Goal: Task Accomplishment & Management: Manage account settings

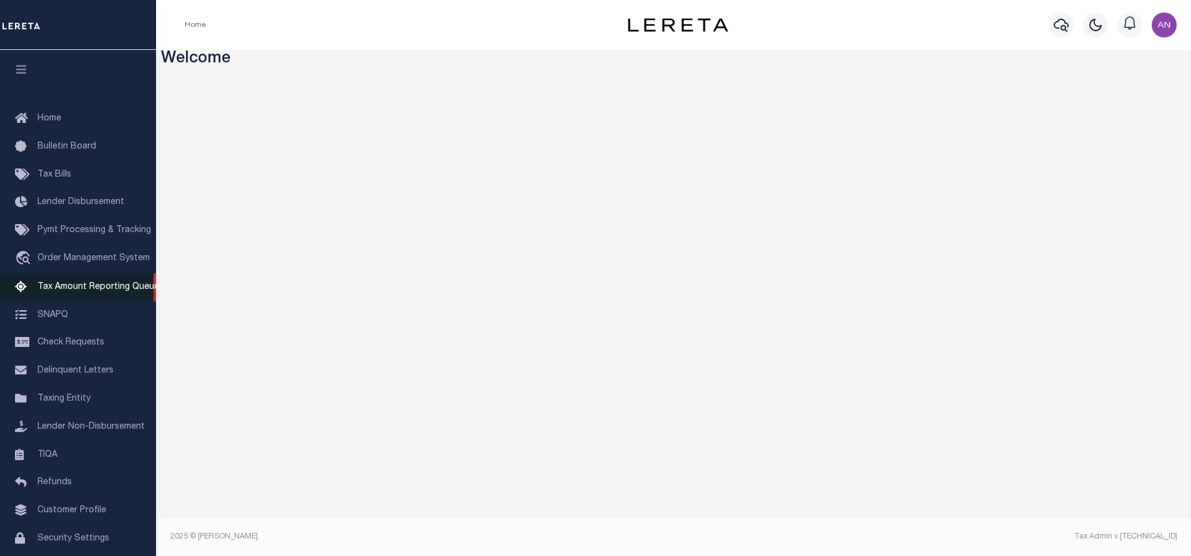
click at [95, 291] on span "Tax Amount Reporting Queue" at bounding box center [98, 287] width 122 height 9
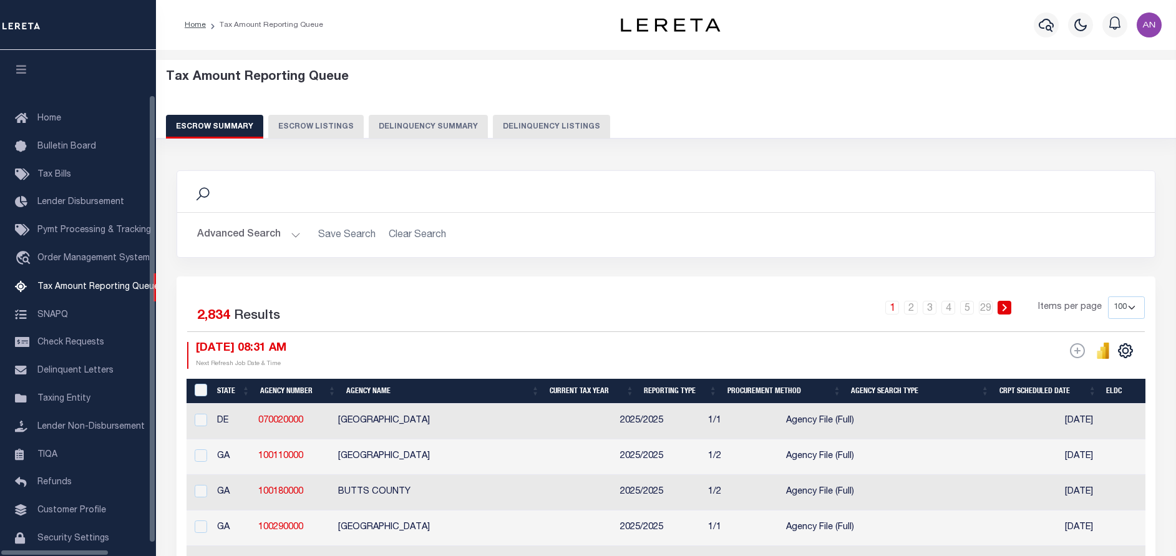
click at [493, 127] on button "Delinquency Listings" at bounding box center [551, 127] width 117 height 24
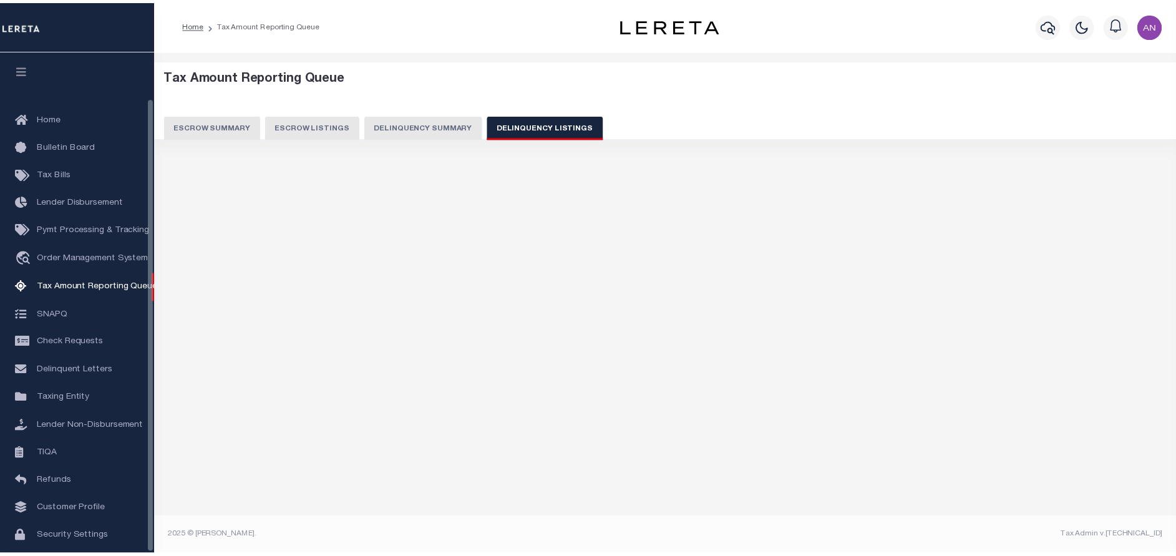
scroll to position [51, 0]
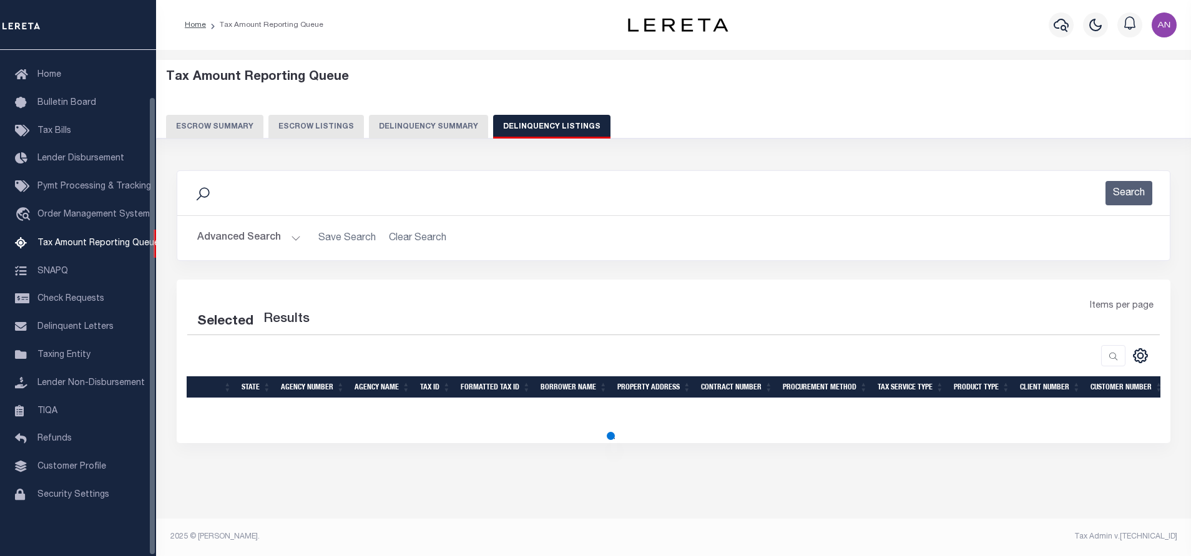
select select "100"
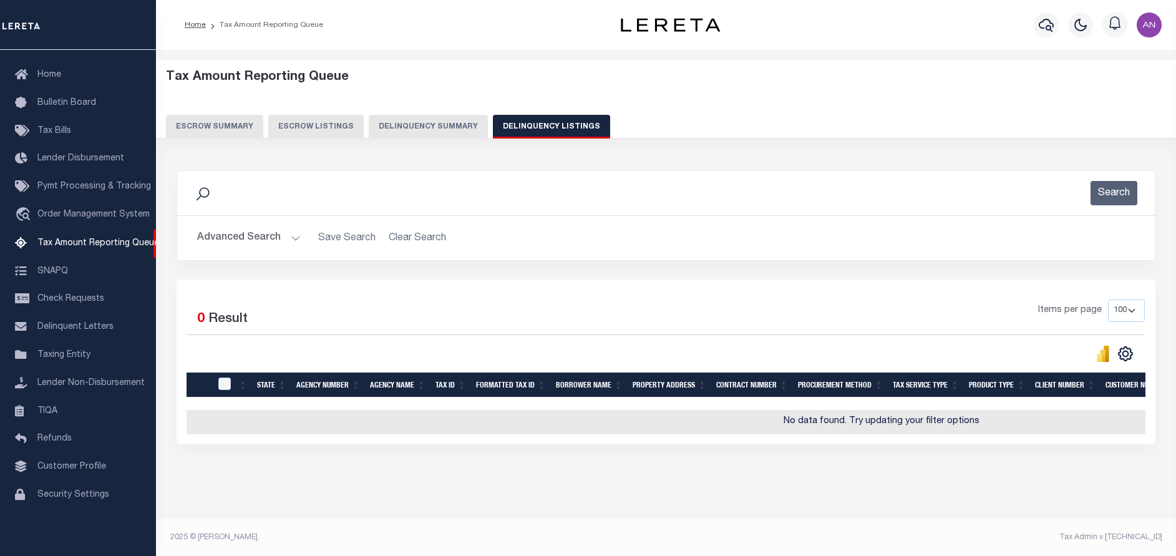
click at [230, 234] on button "Advanced Search" at bounding box center [249, 238] width 104 height 24
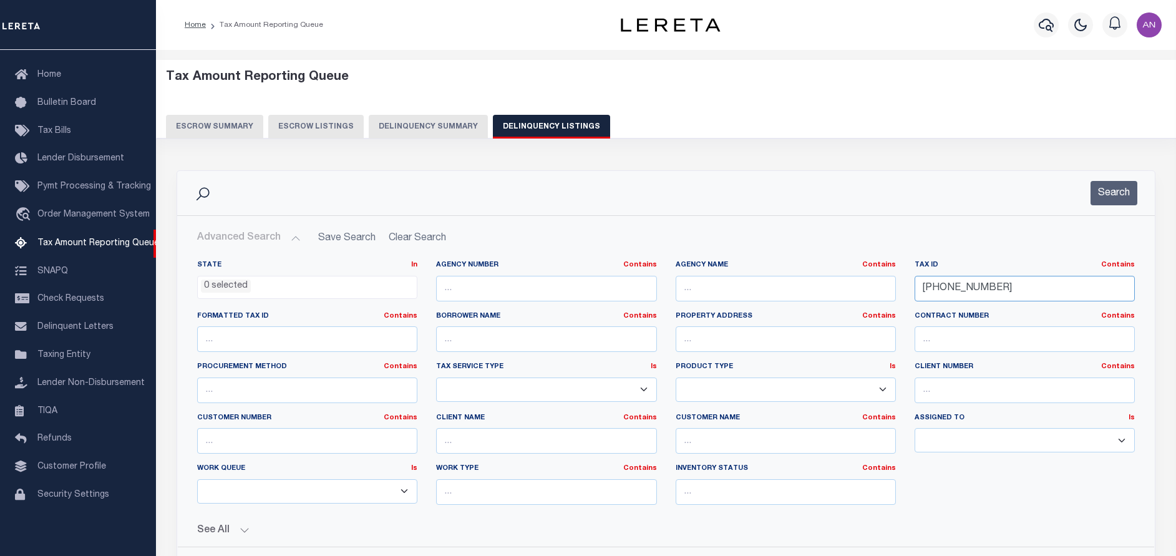
click at [943, 291] on input "020-017-05" at bounding box center [1025, 289] width 220 height 26
paste input "6/170/0000"
type input "06/170/0000"
click at [1114, 185] on button "Search" at bounding box center [1114, 193] width 47 height 24
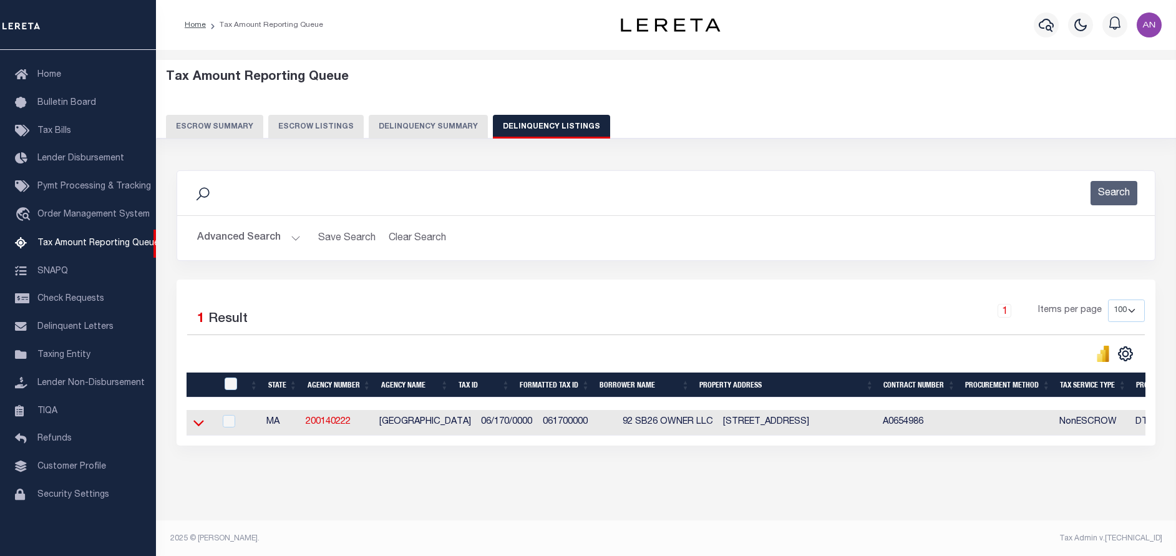
click at [195, 427] on icon at bounding box center [198, 422] width 11 height 13
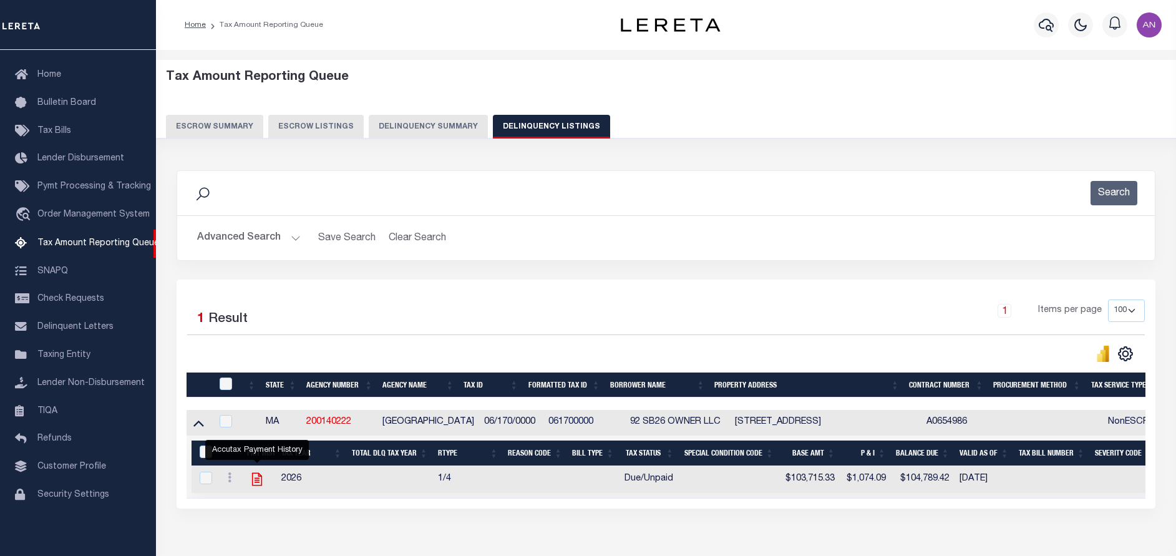
click at [252, 482] on icon "" at bounding box center [257, 479] width 10 height 13
checkbox input "true"
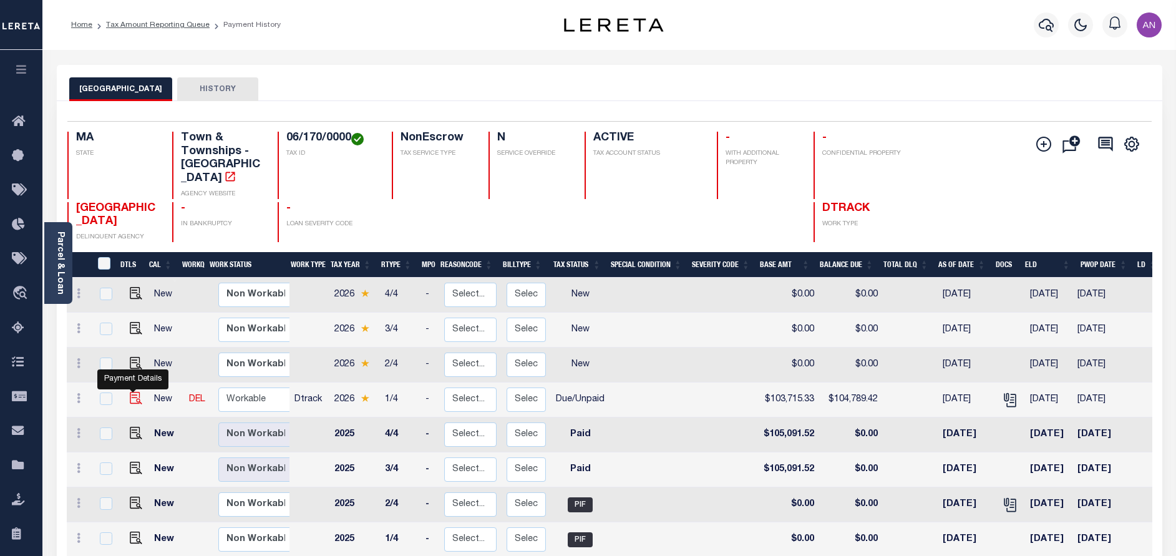
click at [131, 392] on img "" at bounding box center [136, 398] width 12 height 12
checkbox input "true"
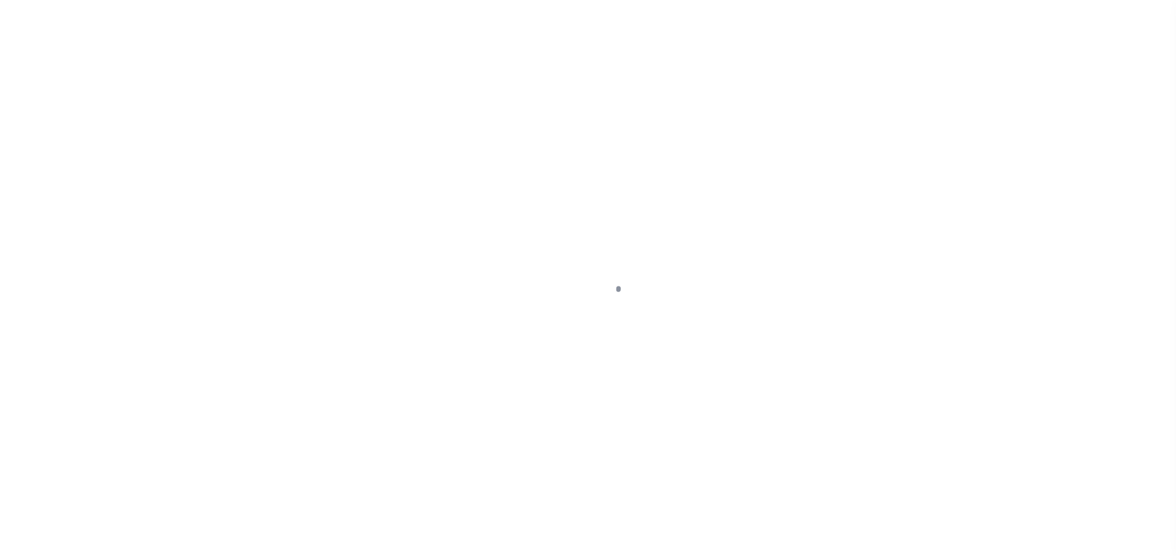
select select "DUE"
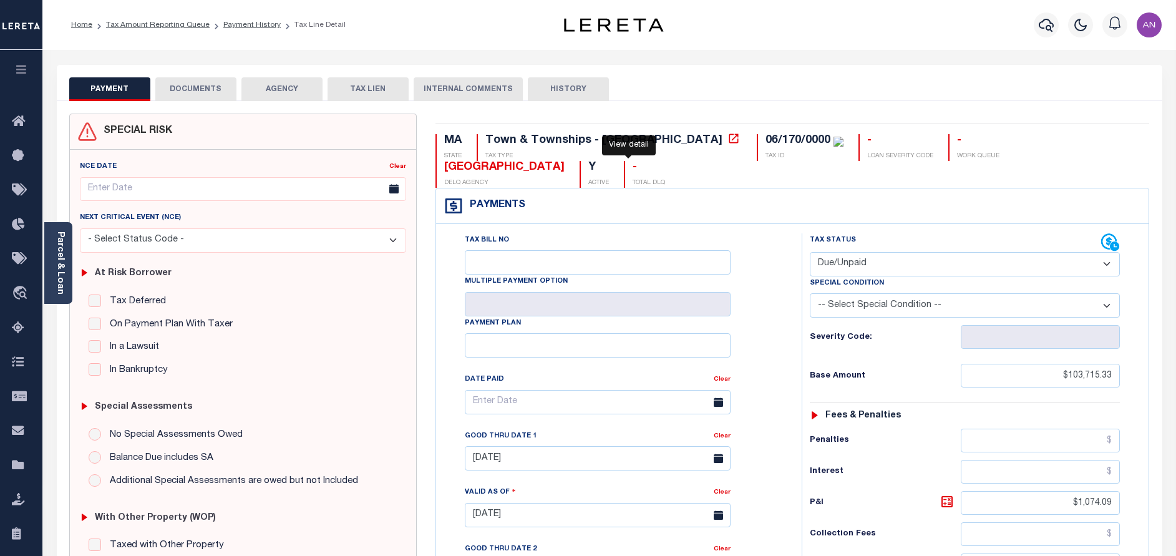
click at [728, 137] on icon at bounding box center [734, 138] width 12 height 12
click at [63, 268] on link "Parcel & Loan" at bounding box center [60, 262] width 9 height 63
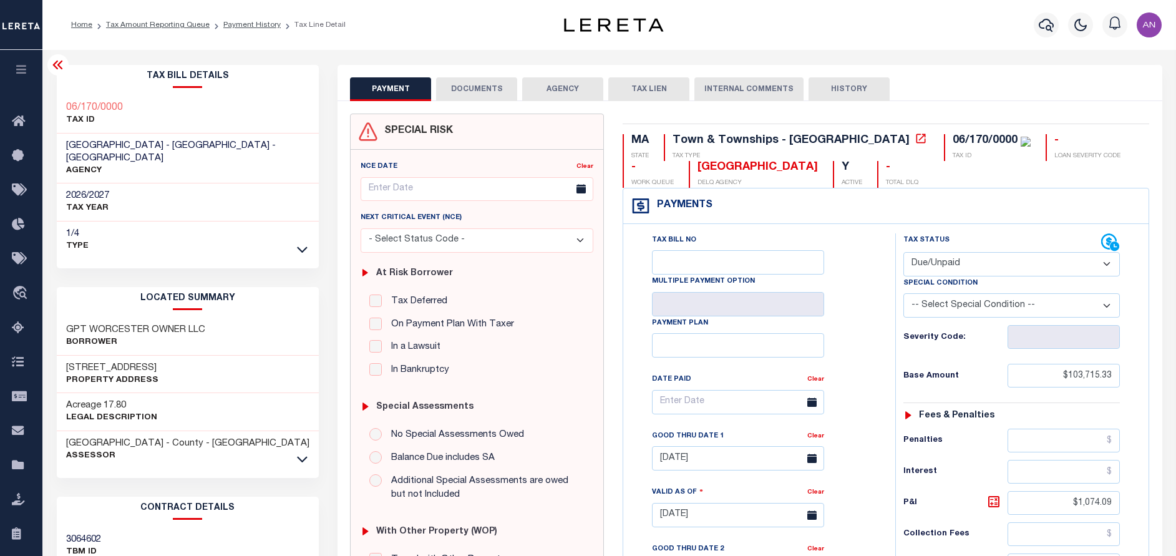
click at [466, 89] on button "DOCUMENTS" at bounding box center [476, 89] width 81 height 24
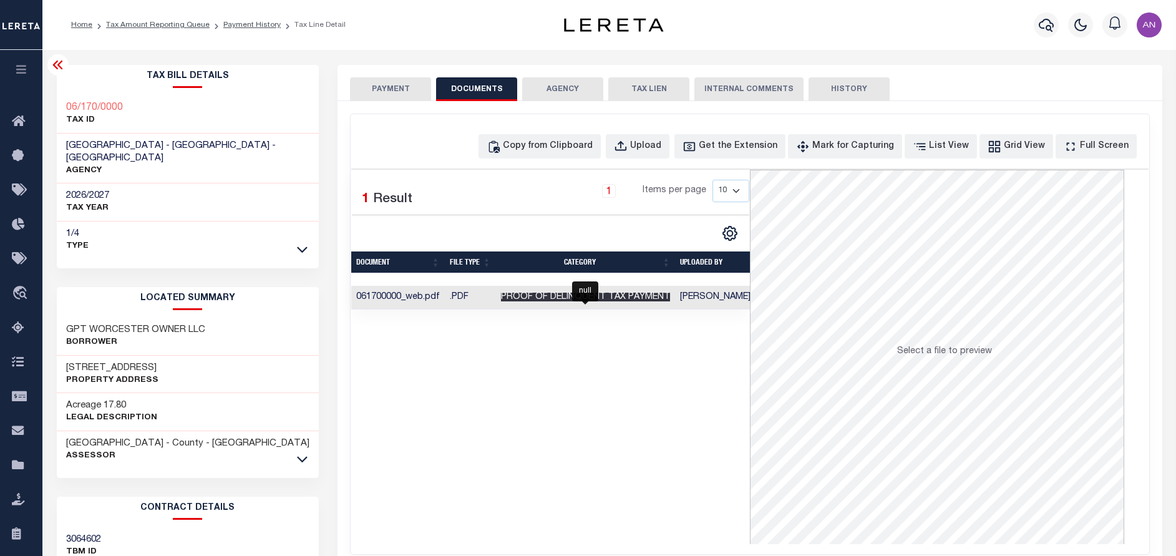
click at [606, 300] on span "Proof of Delinquent Tax Payment" at bounding box center [585, 297] width 169 height 9
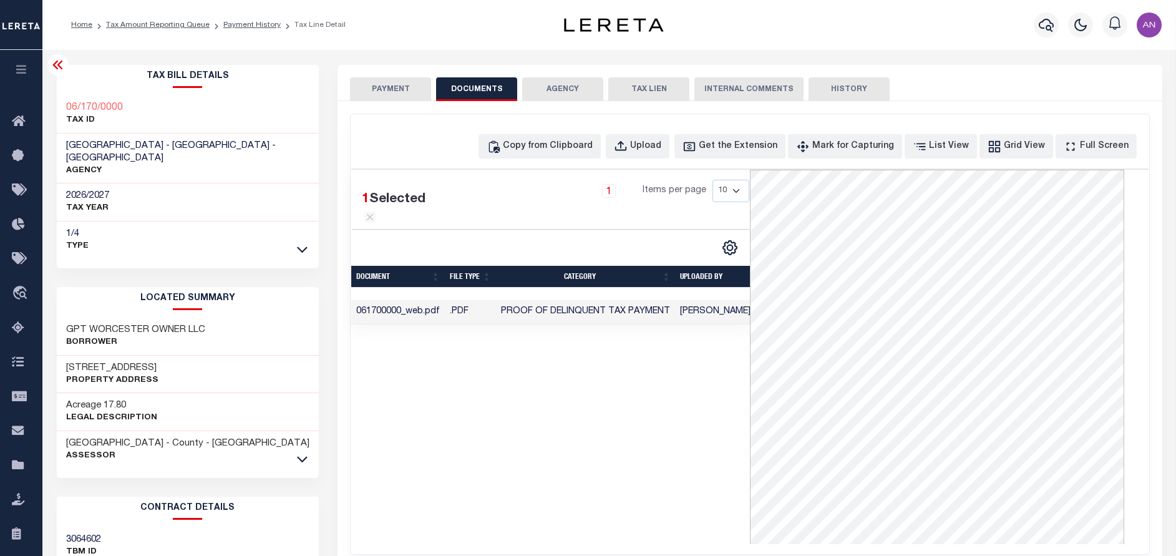
click at [385, 88] on button "PAYMENT" at bounding box center [390, 89] width 81 height 24
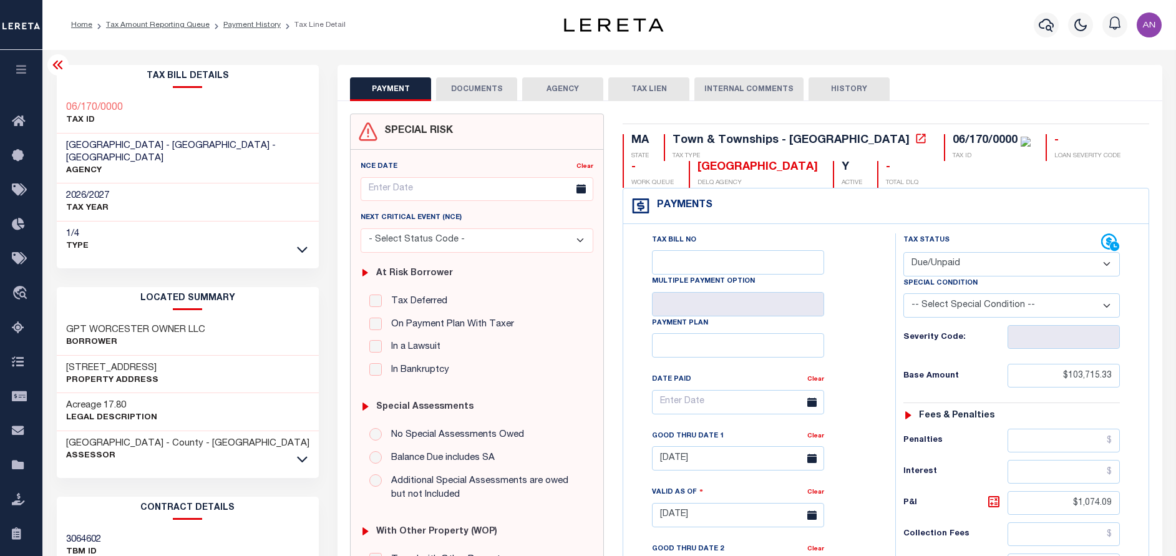
click at [102, 362] on h3 "26 SOUTHBRIDGE ST" at bounding box center [112, 368] width 92 height 12
drag, startPoint x: 130, startPoint y: 354, endPoint x: 64, endPoint y: 357, distance: 66.8
click at [64, 357] on div "26 SOUTHBRIDGE ST Property Address" at bounding box center [188, 375] width 263 height 38
copy h3 "26 SOUTHBRIDGE"
drag, startPoint x: 68, startPoint y: 314, endPoint x: 147, endPoint y: 313, distance: 78.6
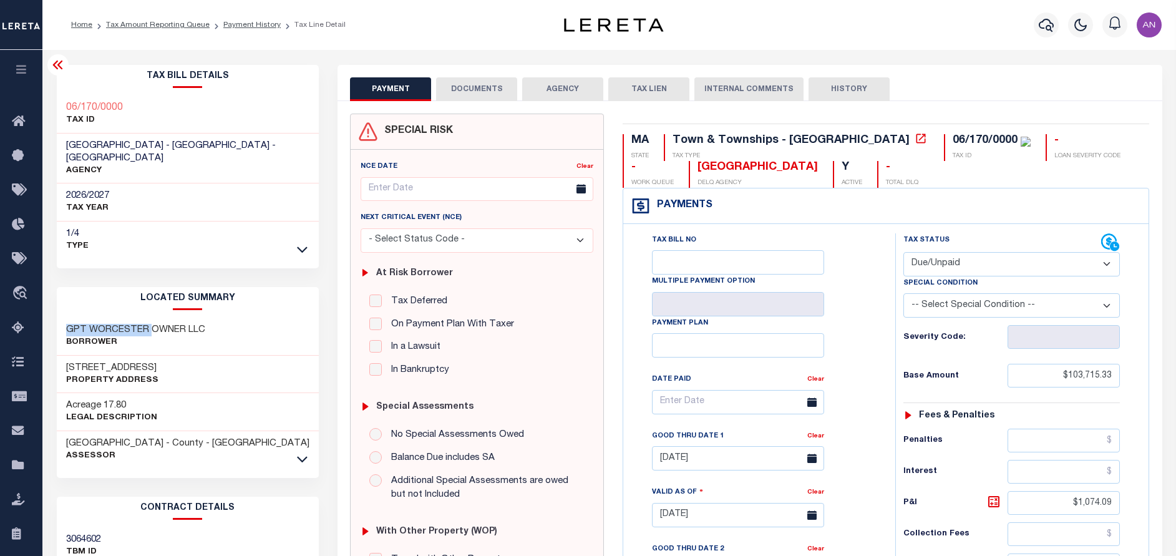
click at [147, 324] on h3 "GPT WORCESTER OWNER LLC" at bounding box center [135, 330] width 139 height 12
copy h3 "GPT WORCESTER"
click at [161, 324] on h3 "GPT WORCESTER OWNER LLC" at bounding box center [135, 330] width 139 height 12
drag, startPoint x: 103, startPoint y: 322, endPoint x: 201, endPoint y: 321, distance: 98.0
click at [201, 324] on h3 "GPT WORCESTER OWNER LLC" at bounding box center [135, 330] width 139 height 12
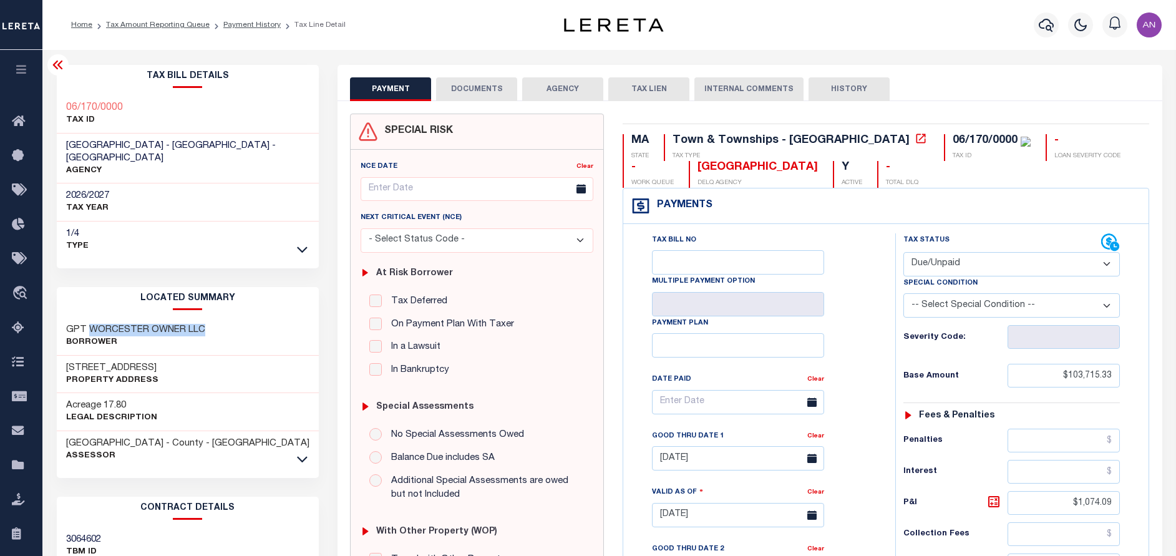
copy h3 "WORCESTER OWNER LLC"
click at [487, 88] on button "DOCUMENTS" at bounding box center [476, 89] width 81 height 24
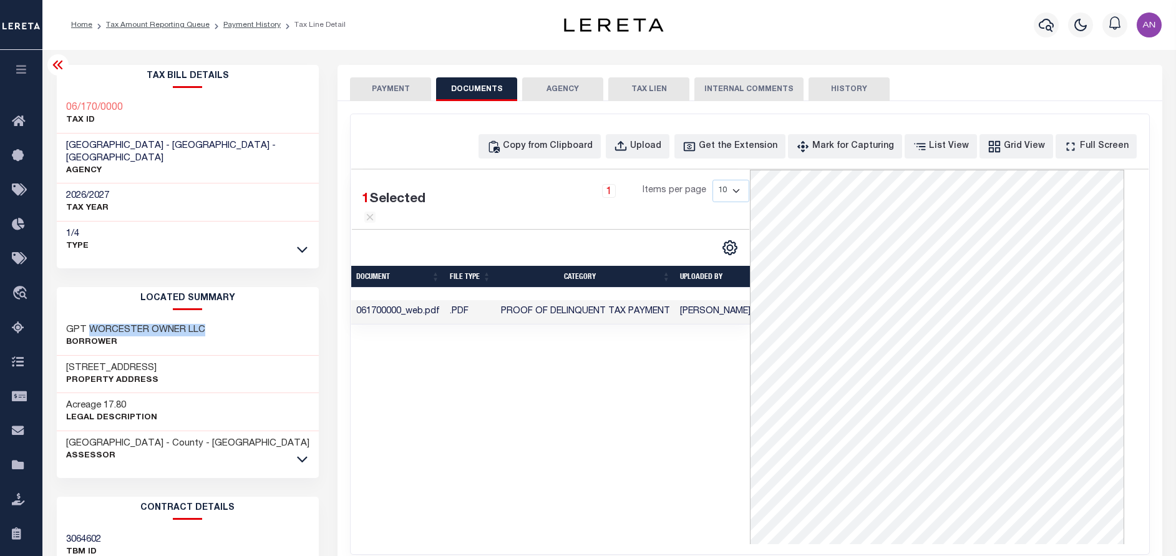
click at [132, 324] on h3 "GPT WORCESTER OWNER LLC" at bounding box center [135, 330] width 139 height 12
drag, startPoint x: 69, startPoint y: 317, endPoint x: 217, endPoint y: 313, distance: 148.6
click at [217, 318] on div "GPT WORCESTER OWNER LLC Borrower" at bounding box center [188, 337] width 263 height 38
click at [133, 362] on h3 "26 SOUTHBRIDGE ST" at bounding box center [112, 368] width 92 height 12
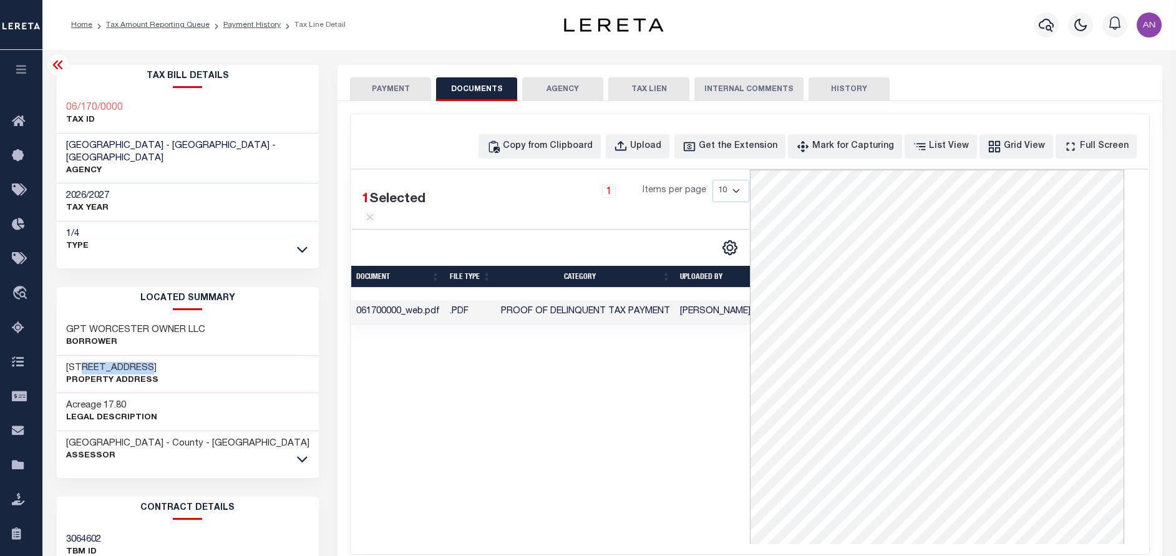
copy h3 "SOUTHBRIDGE"
click at [167, 324] on h3 "GPT WORCESTER OWNER LLC" at bounding box center [135, 330] width 139 height 12
click at [236, 27] on link "Payment History" at bounding box center [251, 24] width 57 height 7
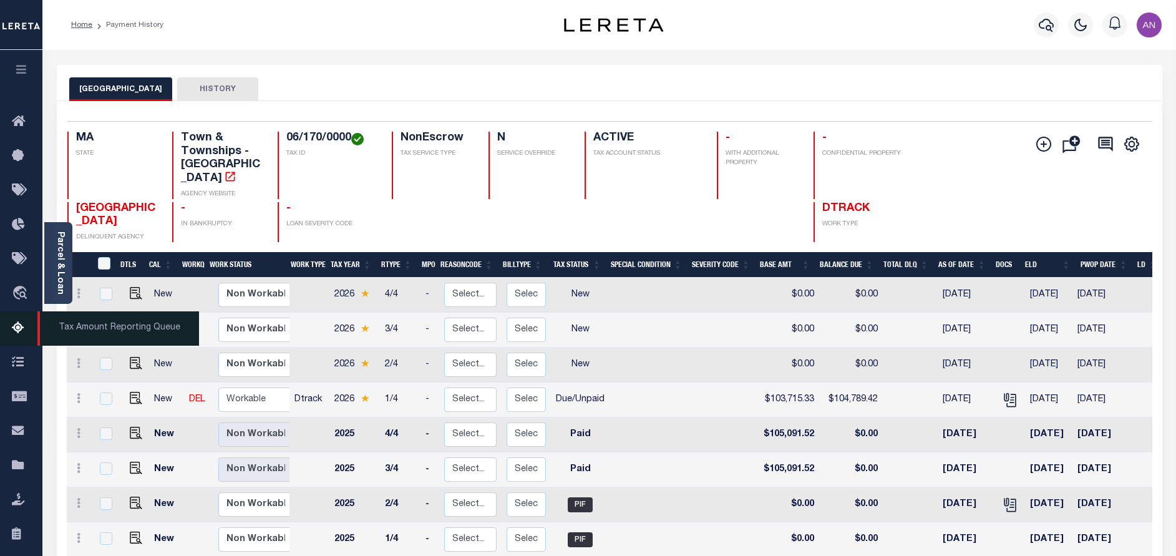
click at [9, 326] on link "Tax Amount Reporting Queue" at bounding box center [21, 328] width 42 height 34
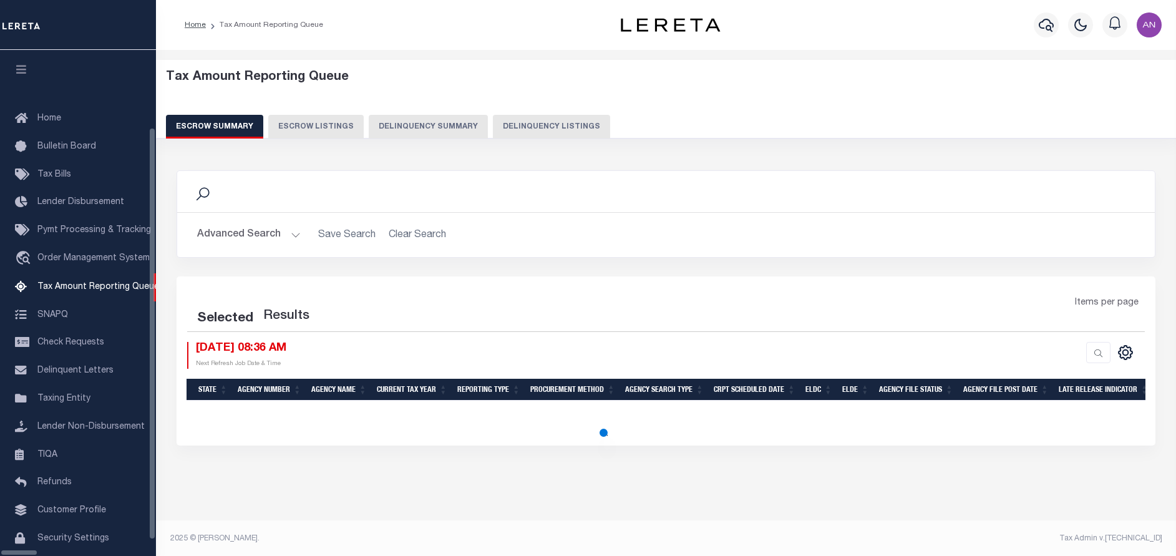
select select "100"
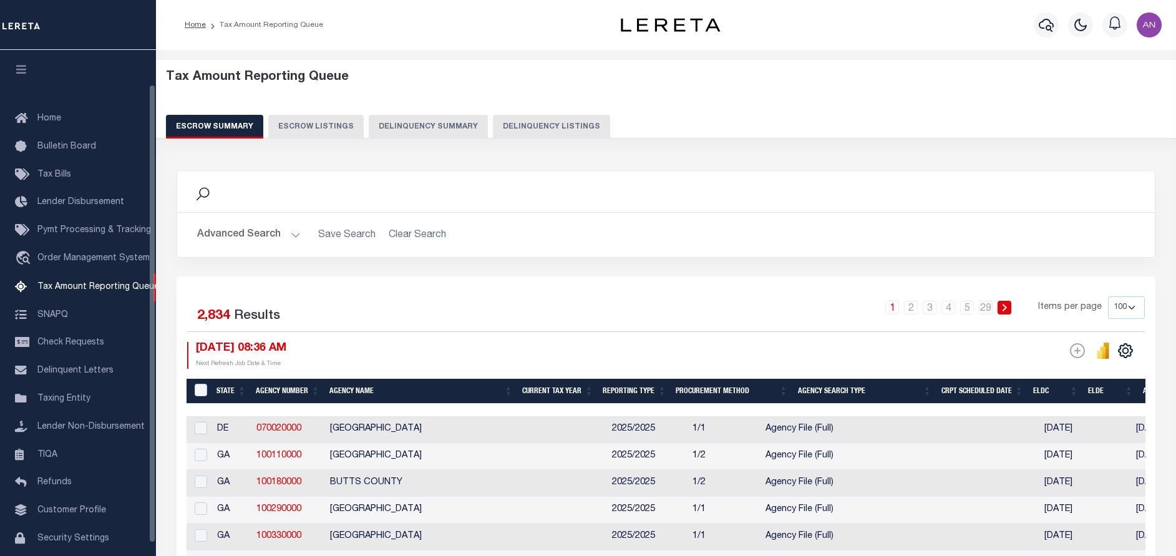
scroll to position [38, 0]
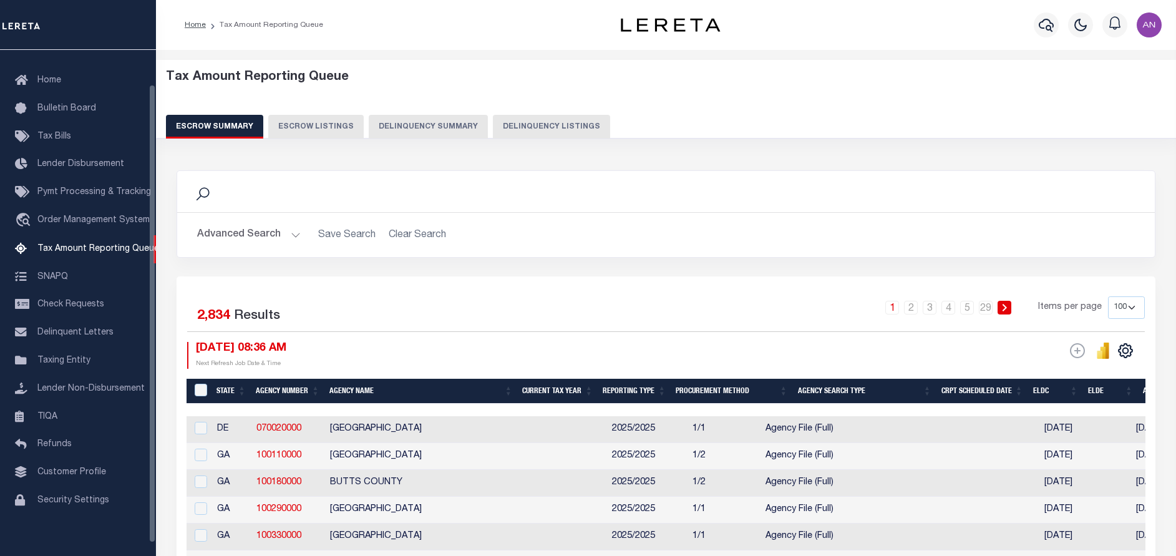
click at [510, 125] on button "Delinquency Listings" at bounding box center [551, 127] width 117 height 24
select select "100"
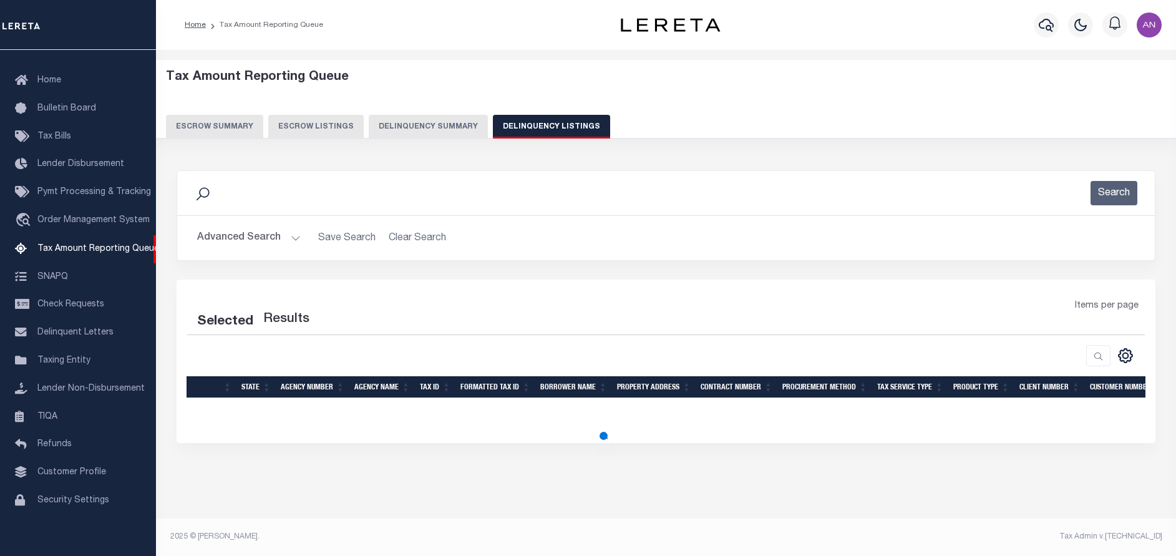
select select "100"
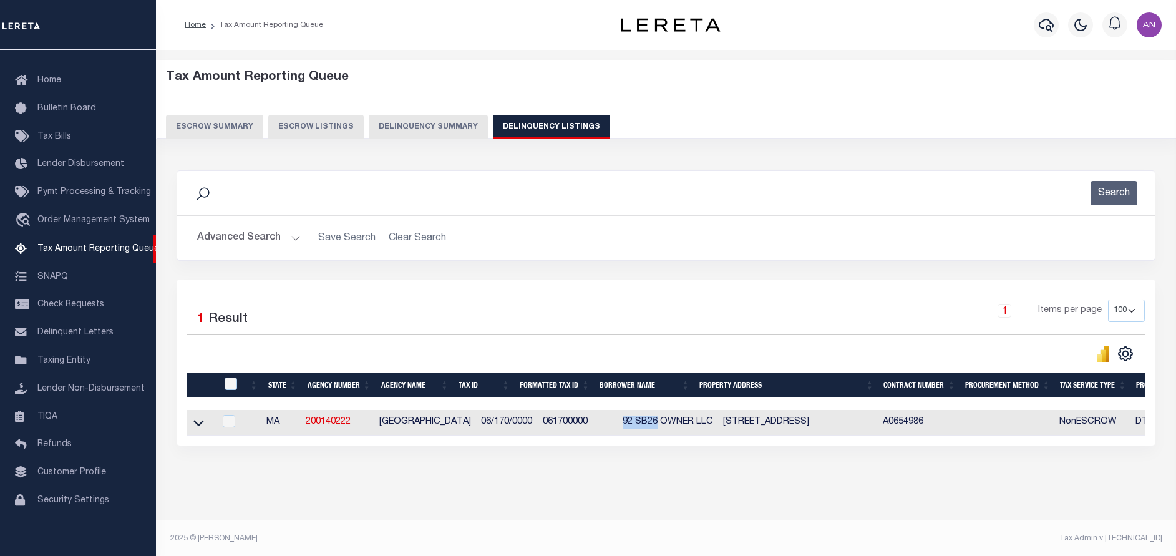
drag, startPoint x: 601, startPoint y: 425, endPoint x: 632, endPoint y: 422, distance: 31.3
click at [632, 422] on td "92 SB26 OWNER LLC" at bounding box center [668, 423] width 100 height 26
checkbox input "true"
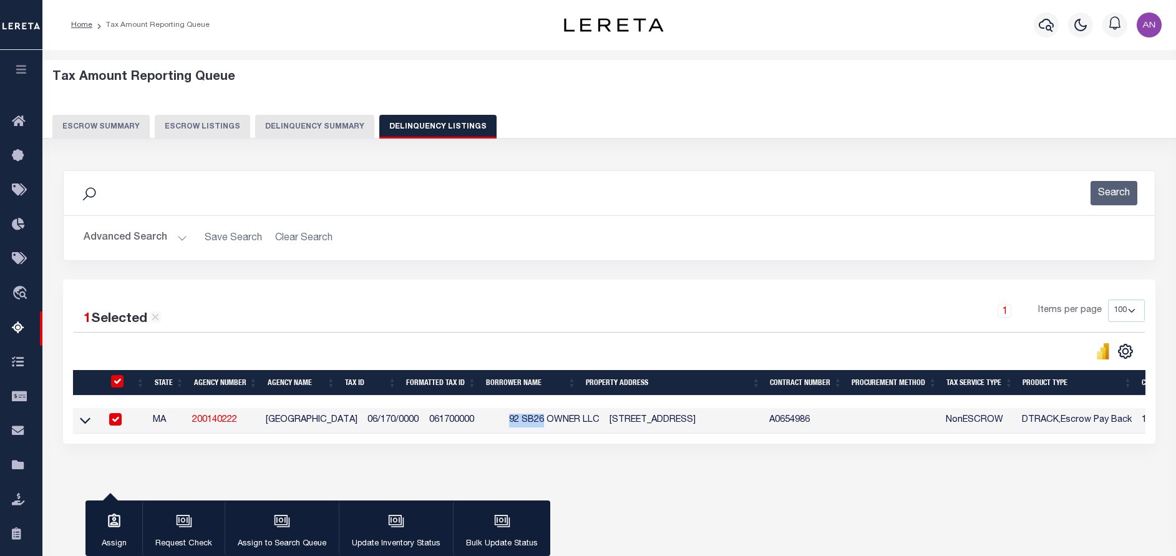
copy td "92 SB26"
click at [81, 422] on icon at bounding box center [85, 421] width 11 height 6
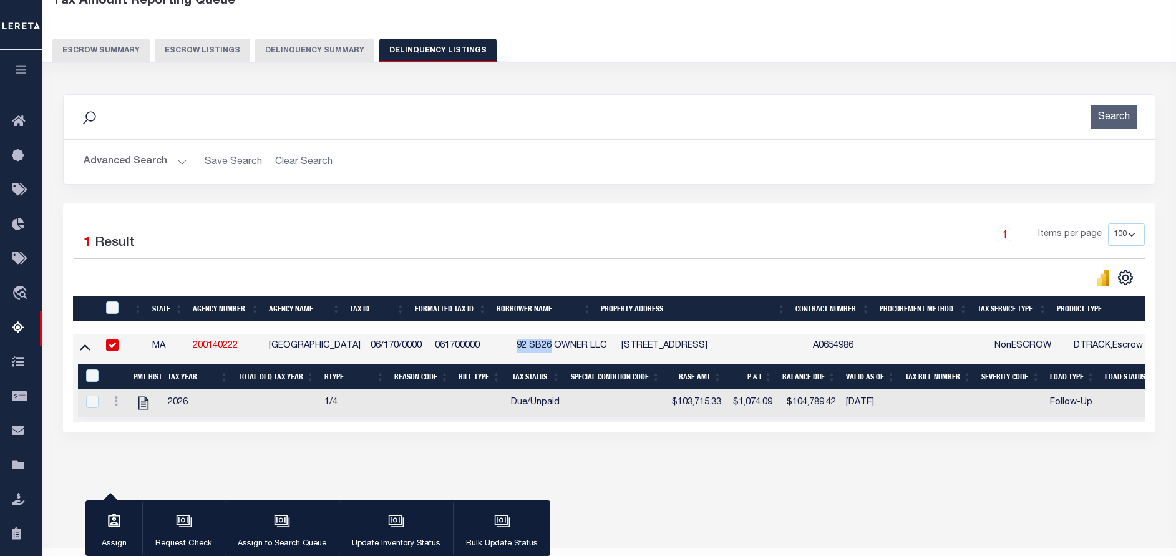
scroll to position [94, 0]
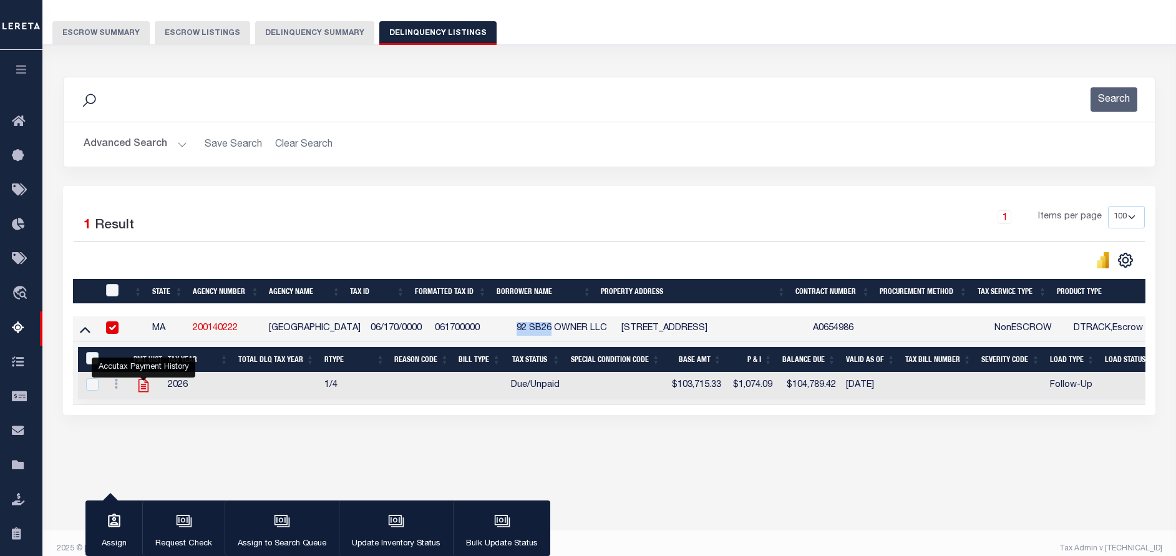
click at [144, 387] on icon "" at bounding box center [143, 386] width 16 height 16
checkbox input "true"
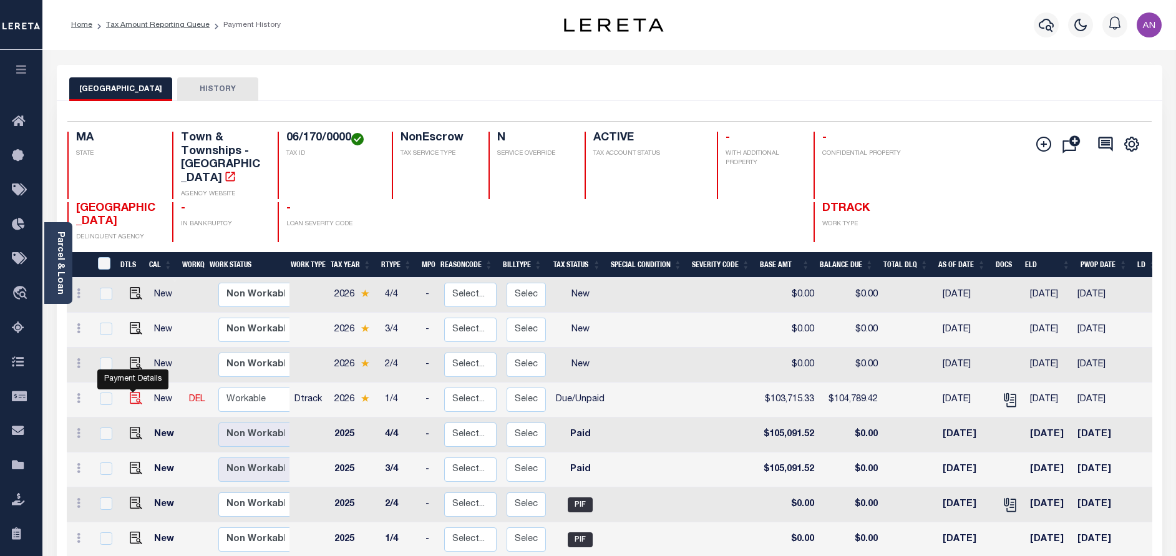
click at [132, 392] on img "" at bounding box center [136, 398] width 12 height 12
checkbox input "true"
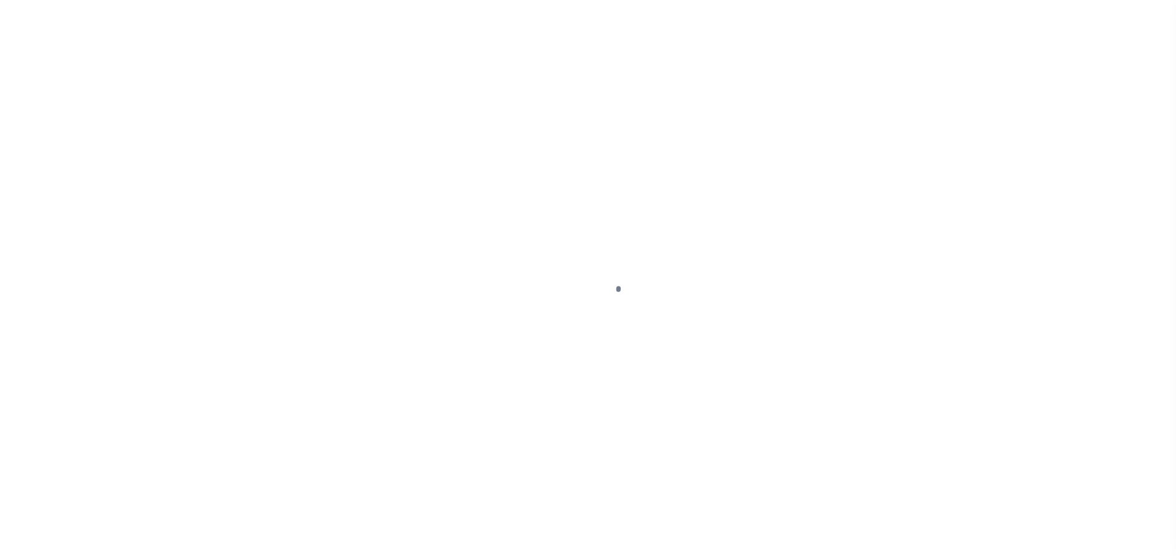
select select "DUE"
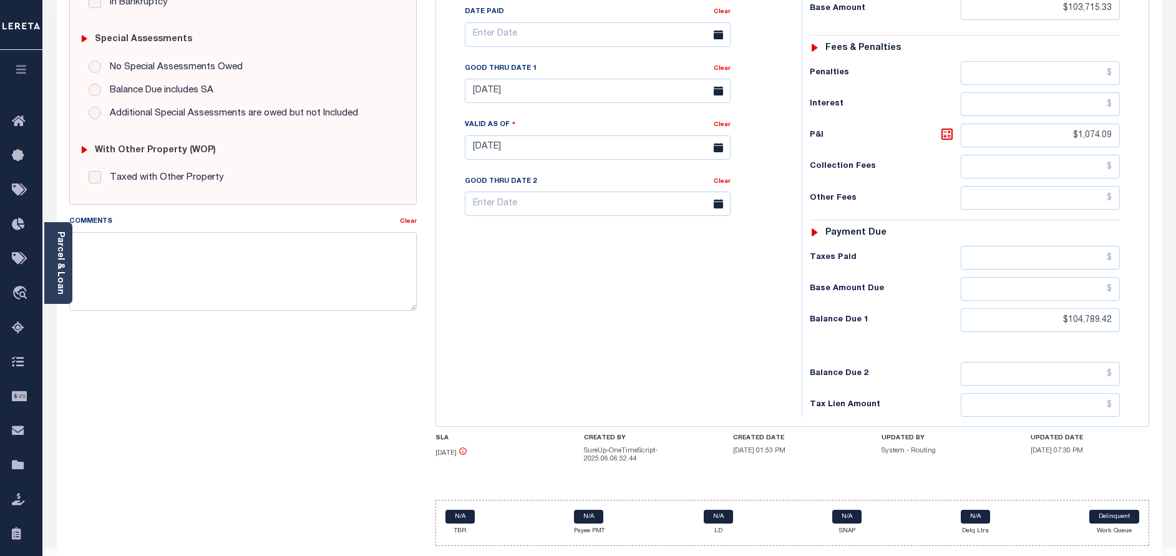
scroll to position [371, 0]
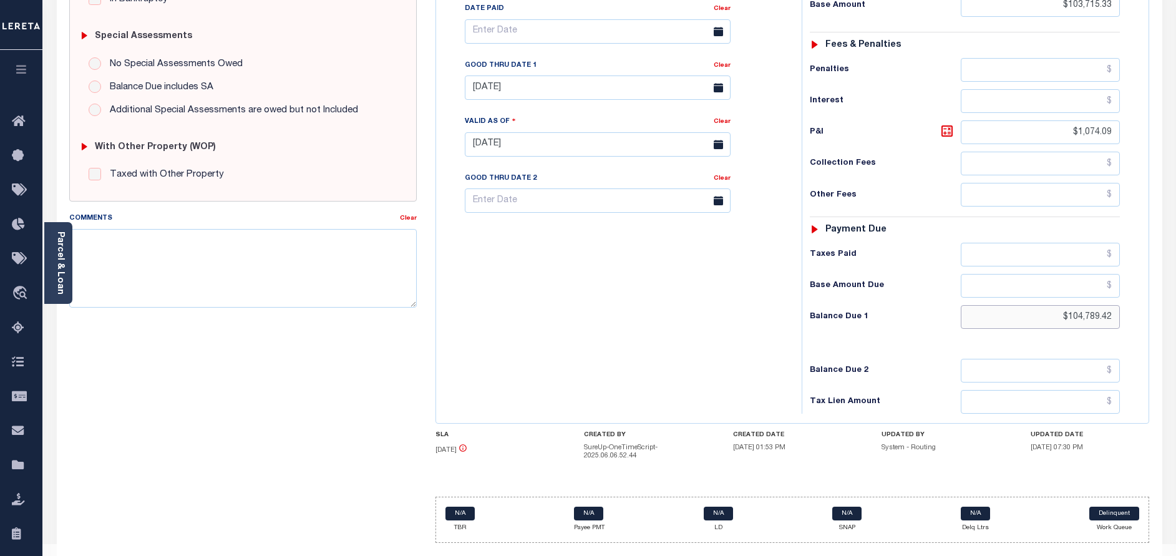
drag, startPoint x: 1112, startPoint y: 291, endPoint x: 1068, endPoint y: 288, distance: 44.4
click at [1068, 305] on input "$104,789.42" at bounding box center [1040, 317] width 159 height 24
paste input "3,715.3"
type input "$103,715.32"
type input "[DATE]"
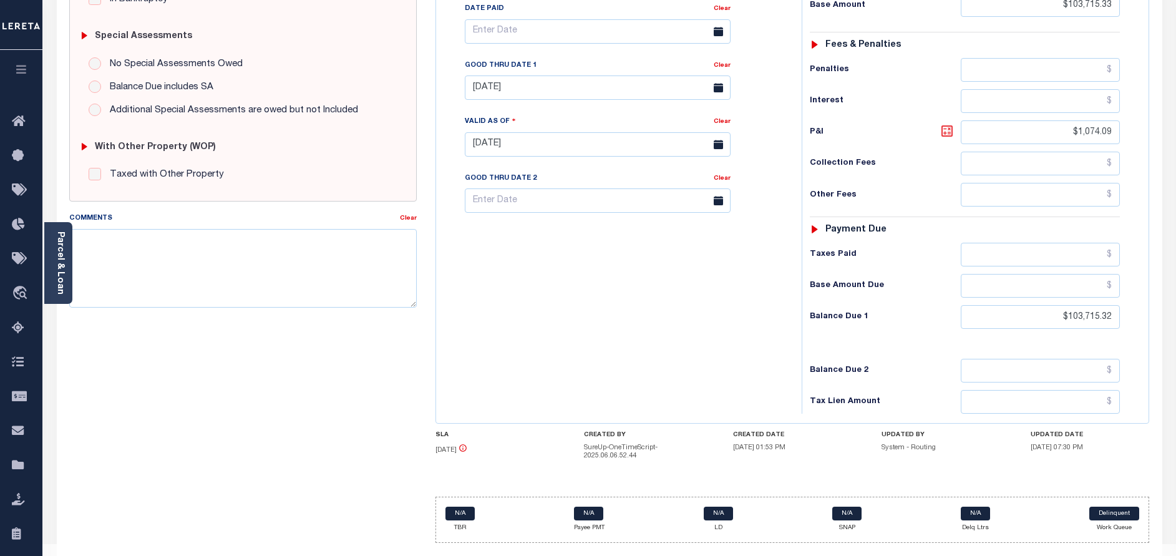
click at [950, 124] on icon at bounding box center [947, 131] width 15 height 15
type input "$0.01"
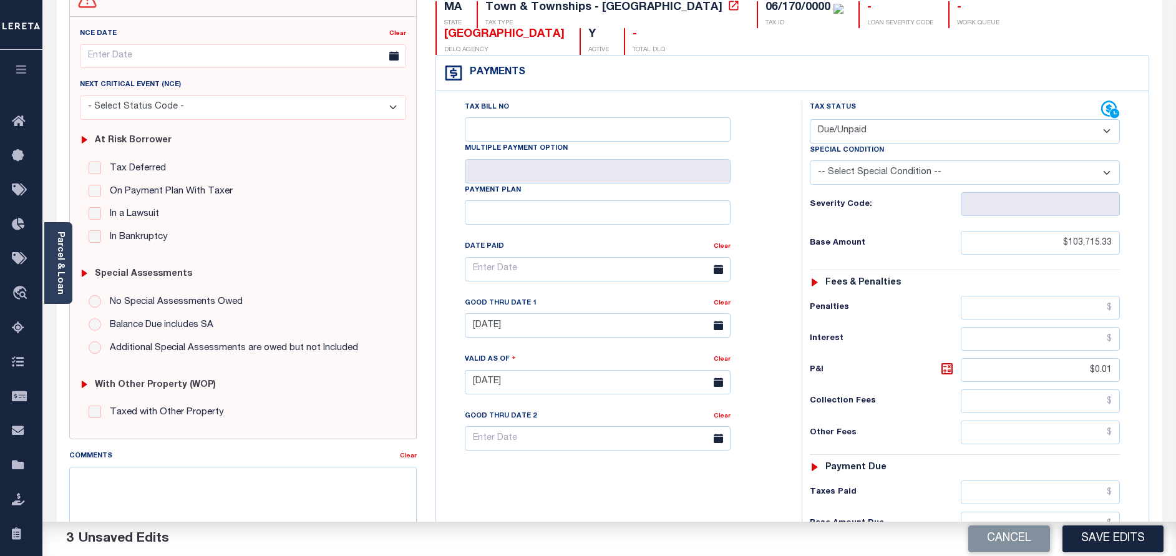
scroll to position [90, 0]
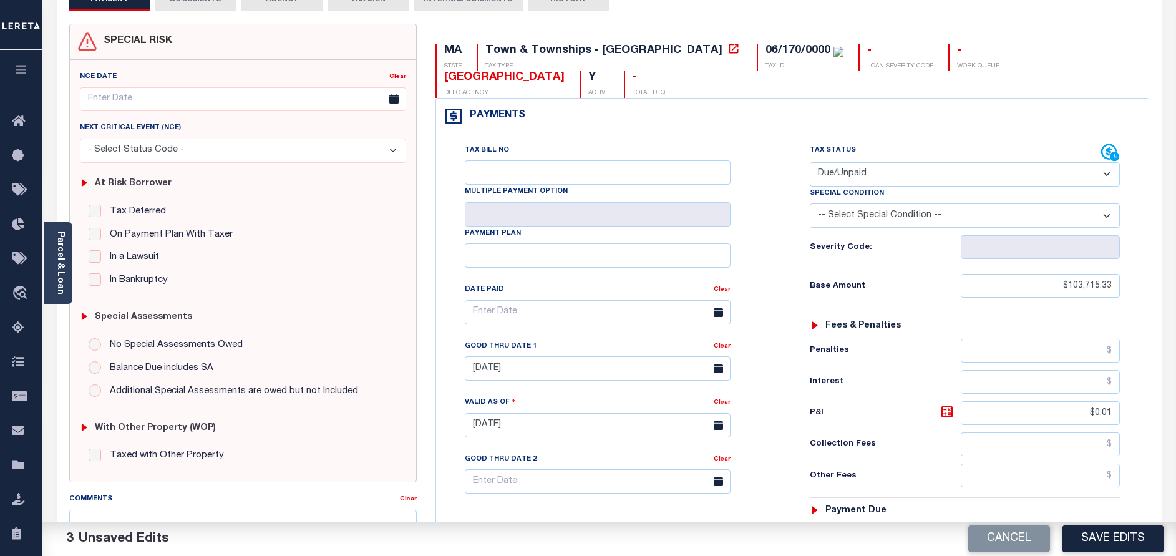
click at [958, 203] on select "-- Select Special Condition -- 3RD PARTY TAX LIEN AGENCY TAX LIEN (A.K.A Inside…" at bounding box center [965, 215] width 310 height 24
select select "15"
click at [810, 203] on select "-- Select Special Condition -- 3RD PARTY TAX LIEN AGENCY TAX LIEN (A.K.A Inside…" at bounding box center [965, 215] width 310 height 24
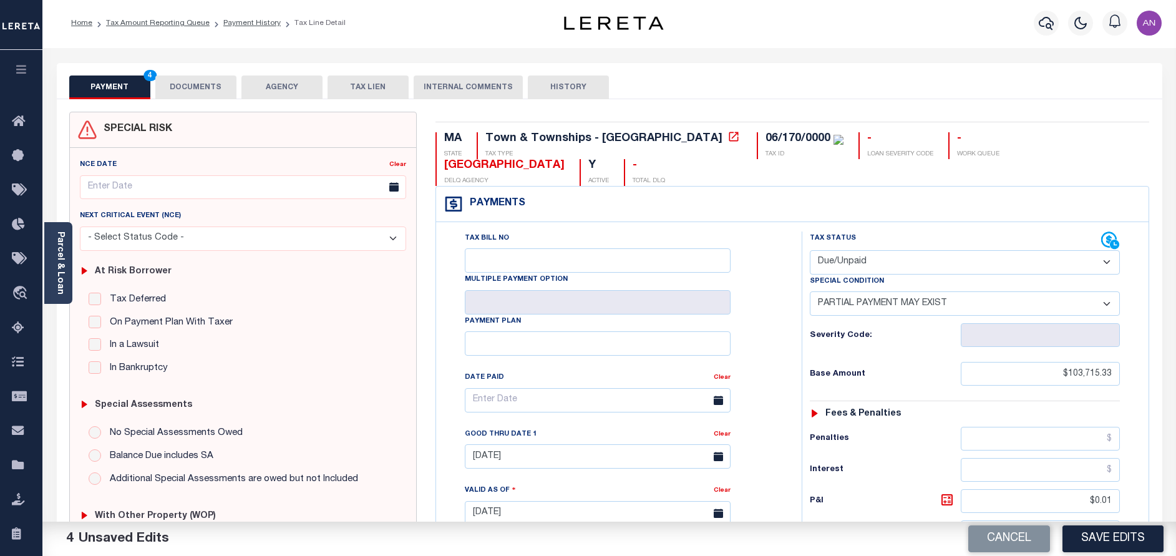
scroll to position [0, 0]
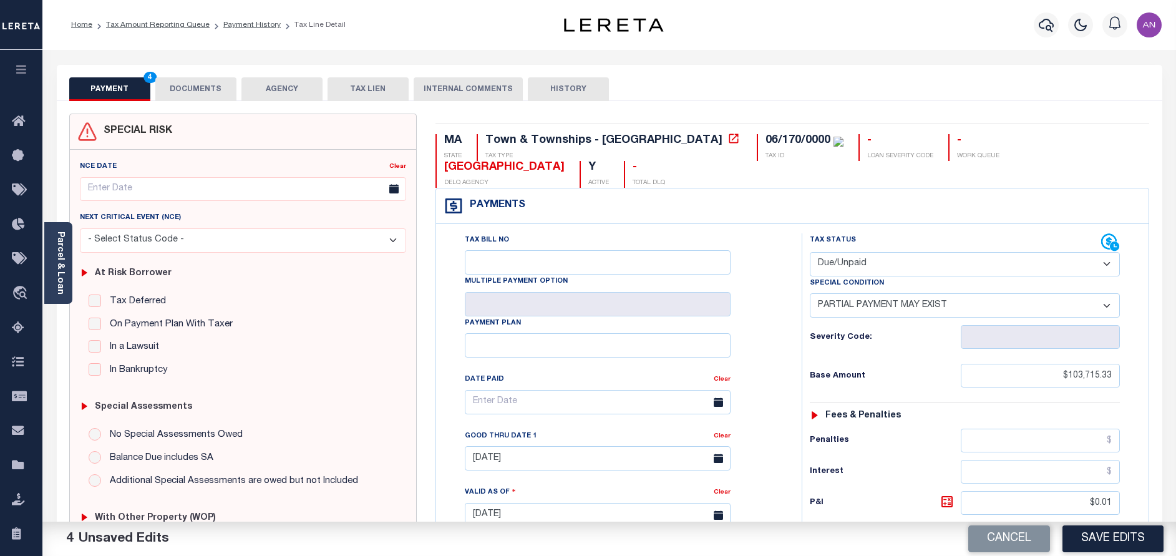
click at [181, 82] on button "DOCUMENTS" at bounding box center [195, 89] width 81 height 24
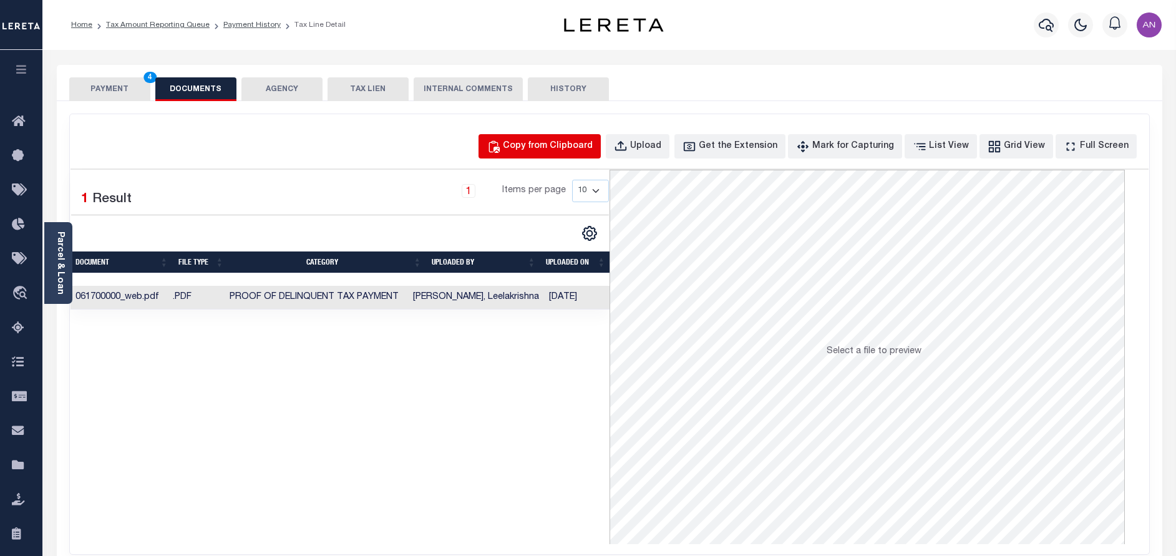
click at [593, 140] on div "Copy from Clipboard" at bounding box center [548, 147] width 90 height 14
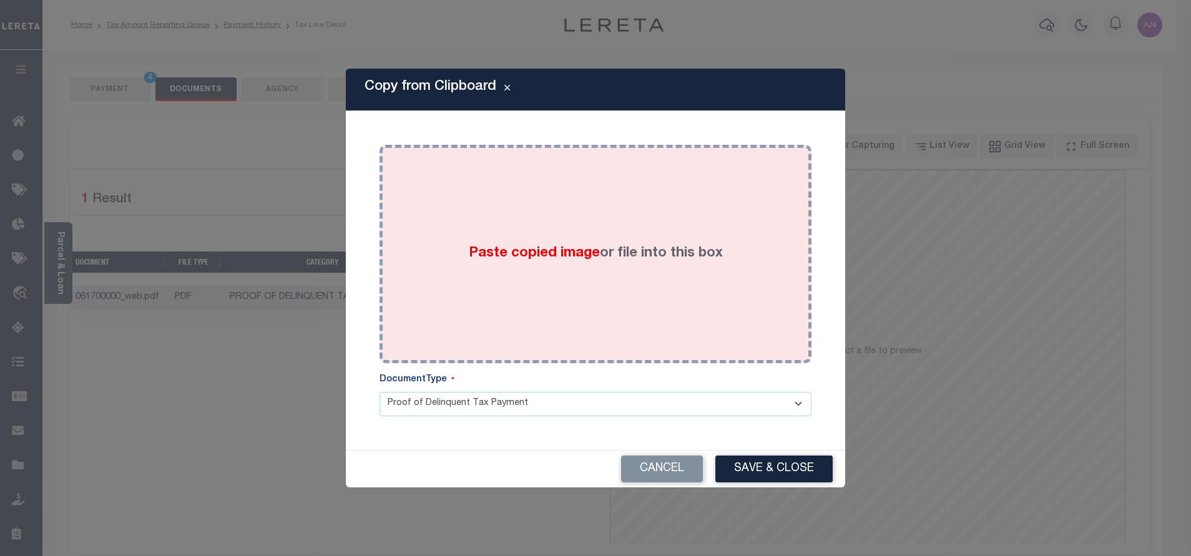
click at [655, 222] on div "Paste copied image or file into this box" at bounding box center [595, 254] width 413 height 200
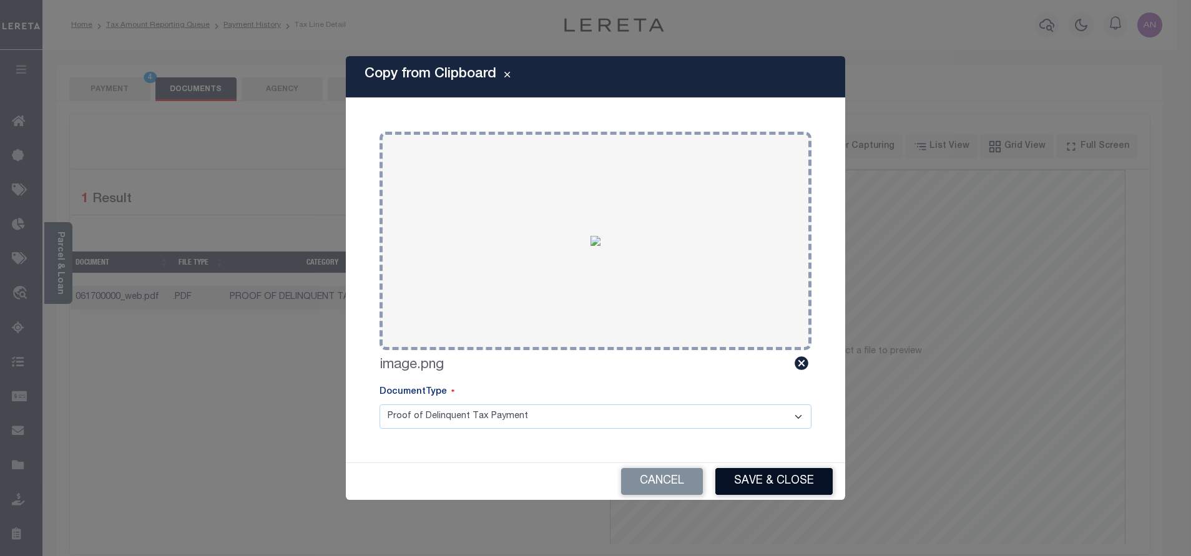
click at [777, 483] on button "Save & Close" at bounding box center [773, 481] width 117 height 27
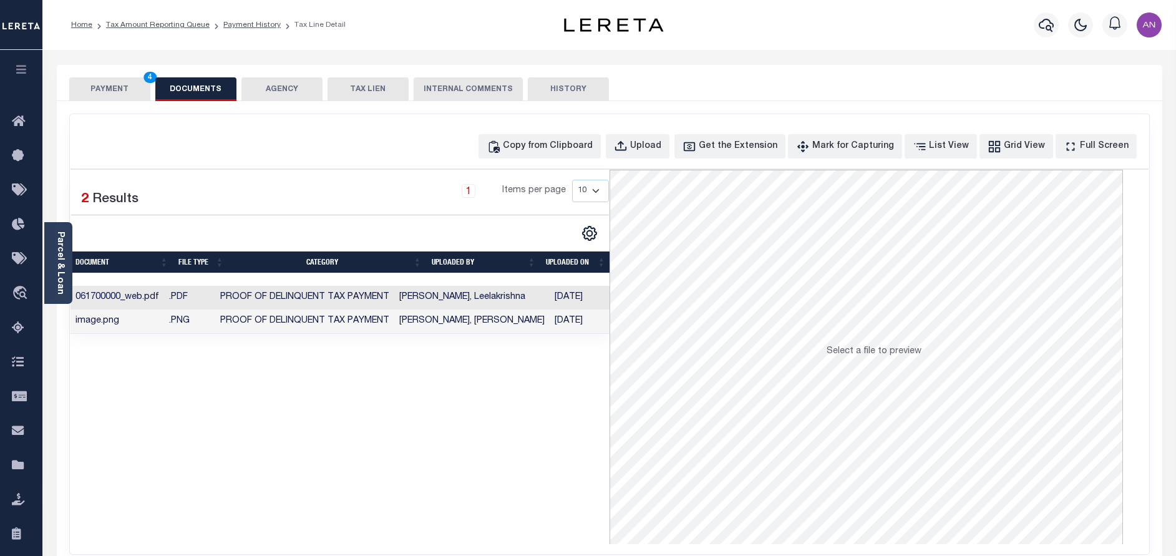
click at [107, 88] on button "PAYMENT 4" at bounding box center [109, 89] width 81 height 24
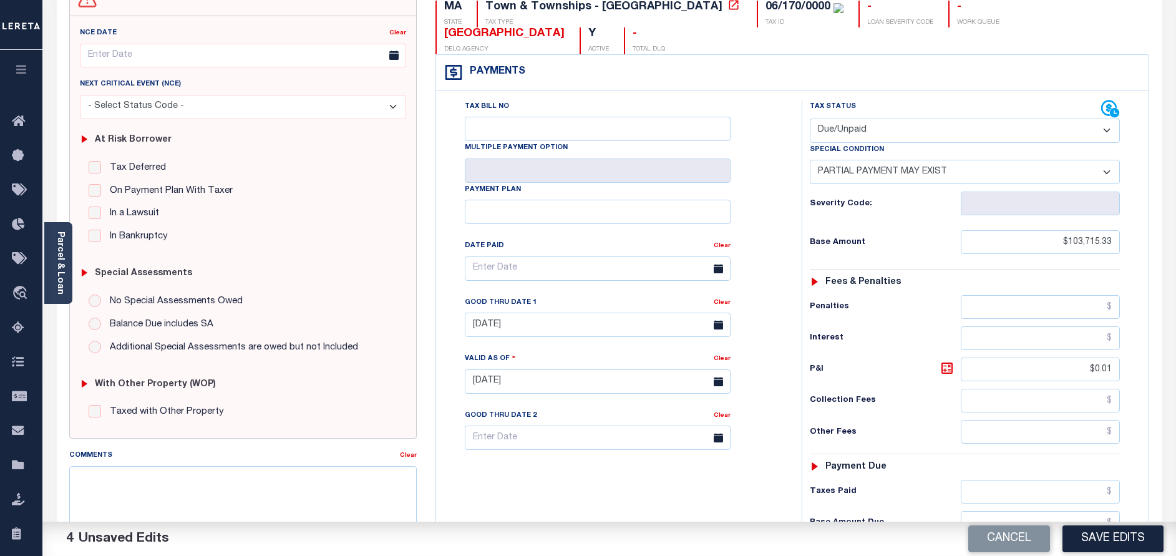
scroll to position [187, 0]
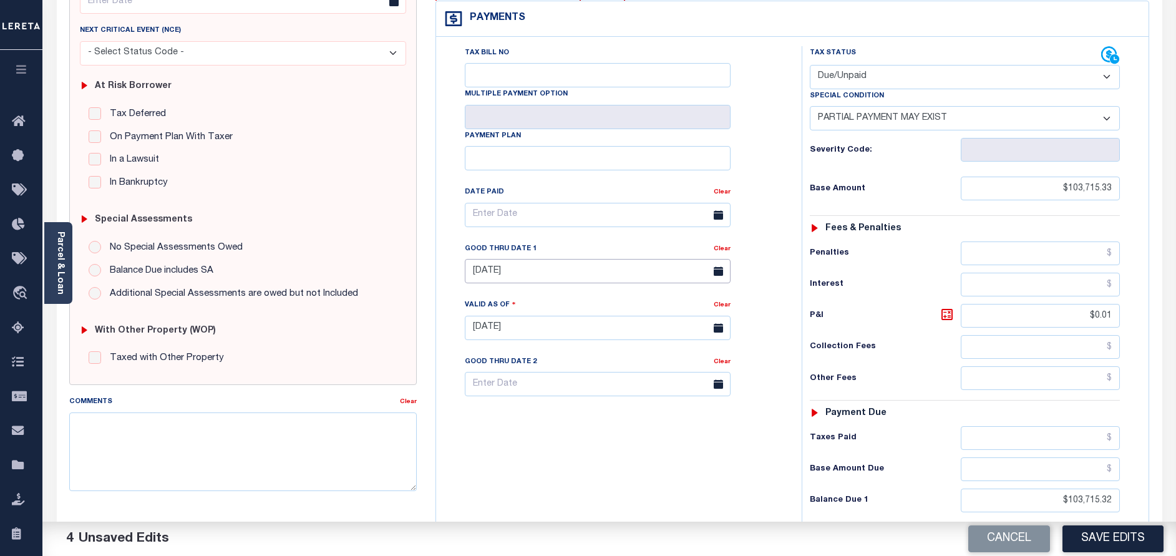
click at [502, 259] on input "[DATE]" at bounding box center [598, 271] width 266 height 24
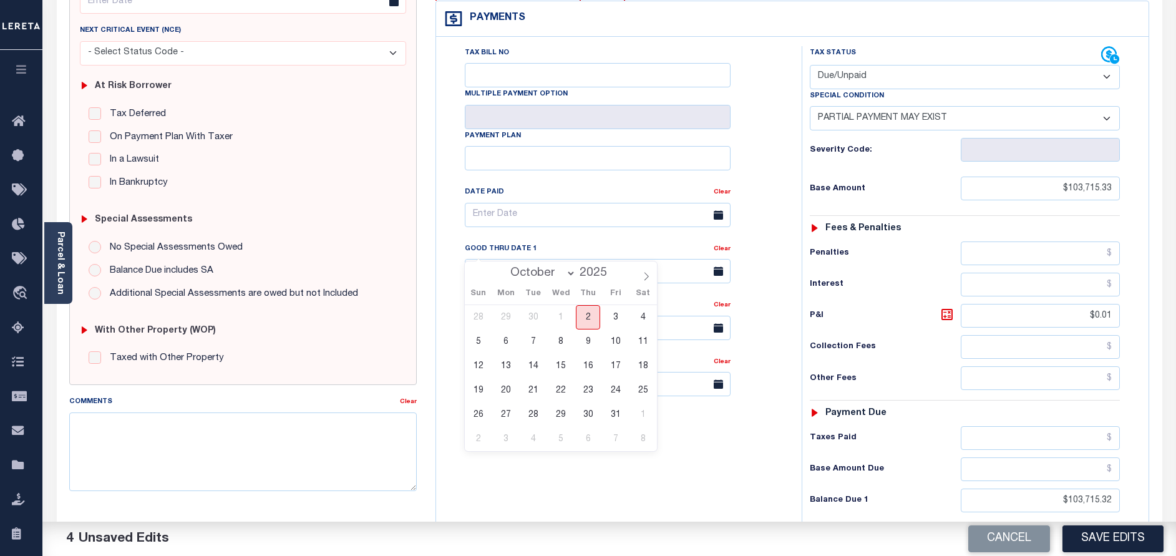
click at [594, 307] on span "2" at bounding box center [588, 317] width 24 height 24
type input "[DATE]"
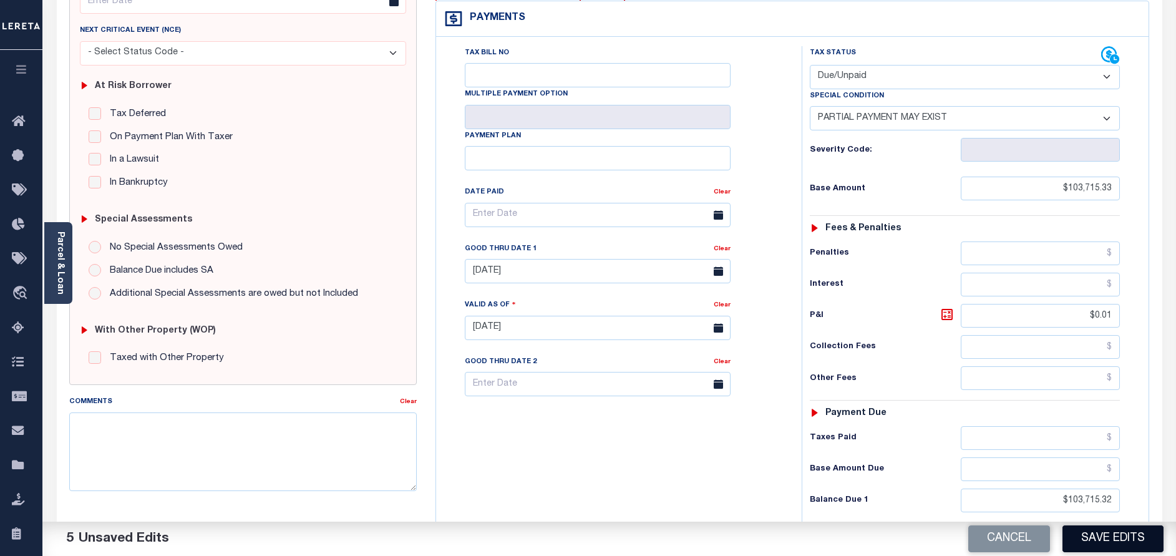
click at [1124, 540] on button "Save Edits" at bounding box center [1113, 538] width 101 height 27
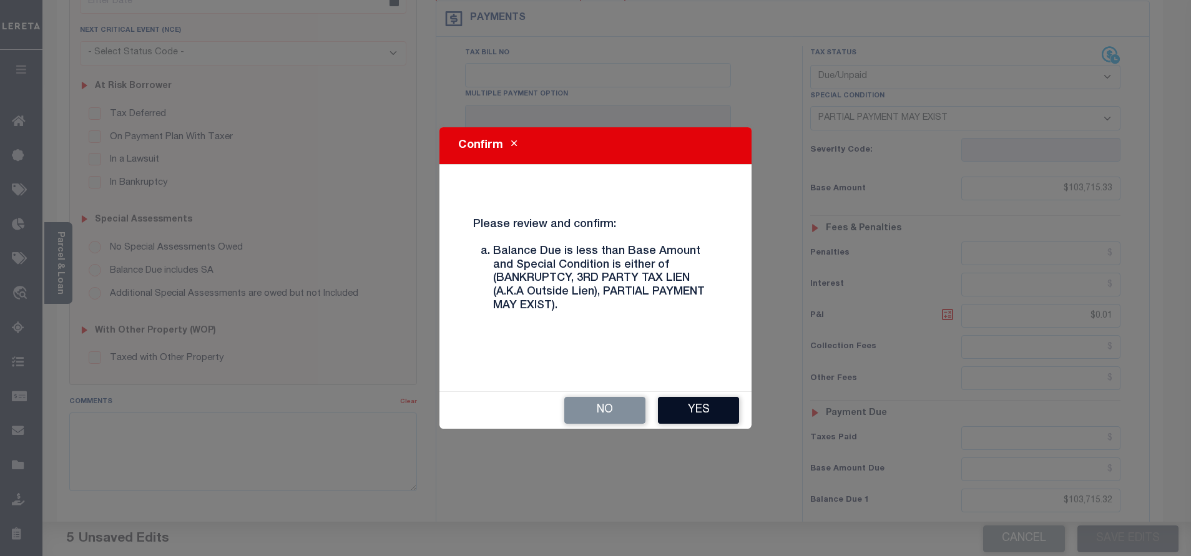
click at [707, 422] on button "Yes" at bounding box center [698, 410] width 81 height 27
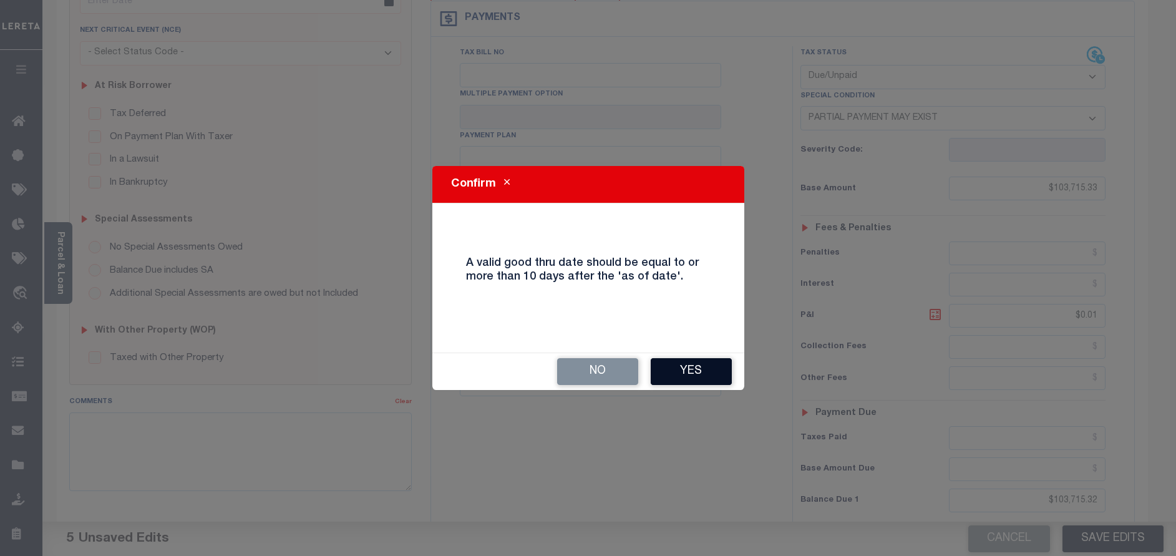
click at [704, 381] on button "Yes" at bounding box center [691, 371] width 81 height 27
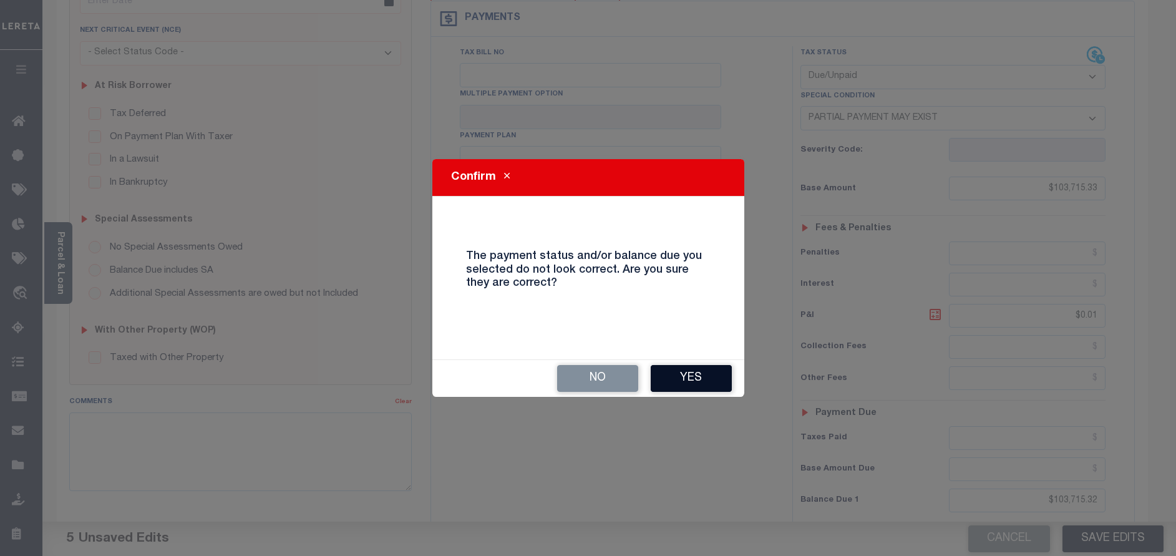
click at [687, 382] on button "Yes" at bounding box center [691, 378] width 81 height 27
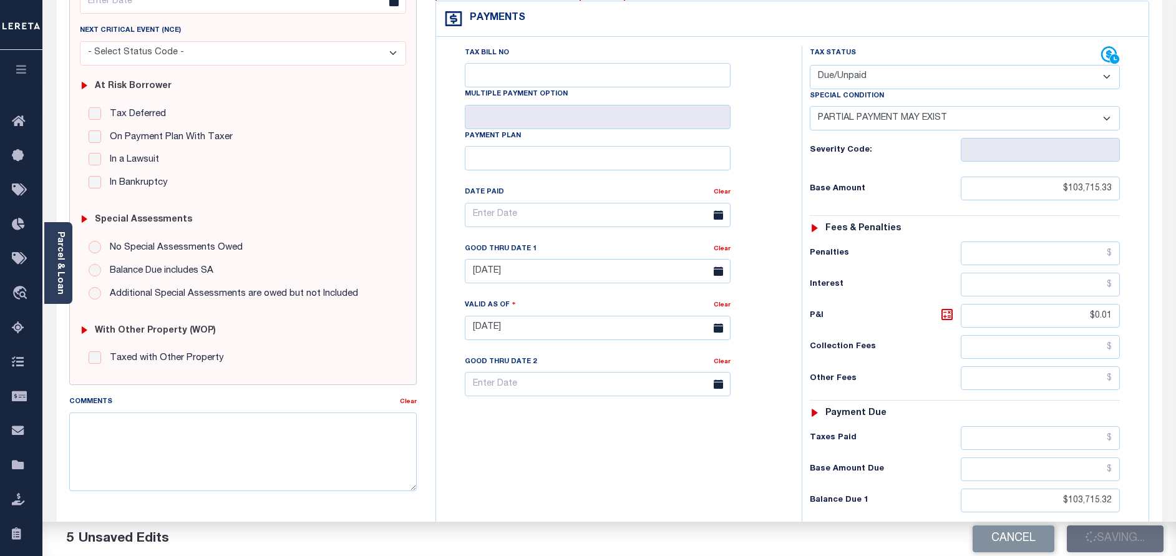
checkbox input "false"
type input "$103,715.33"
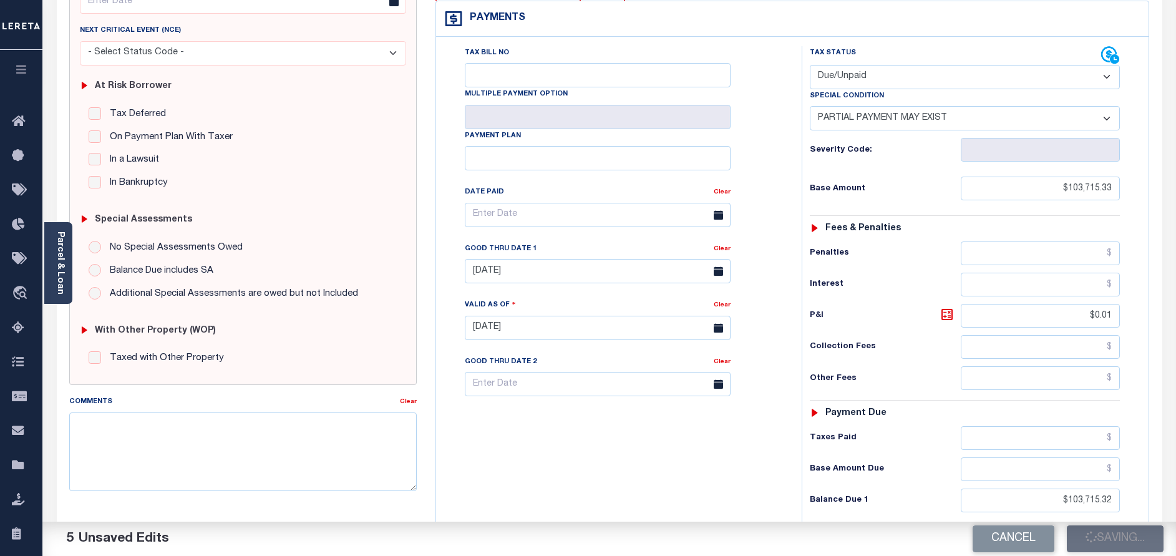
type input "$0.01"
type input "$103,715.32"
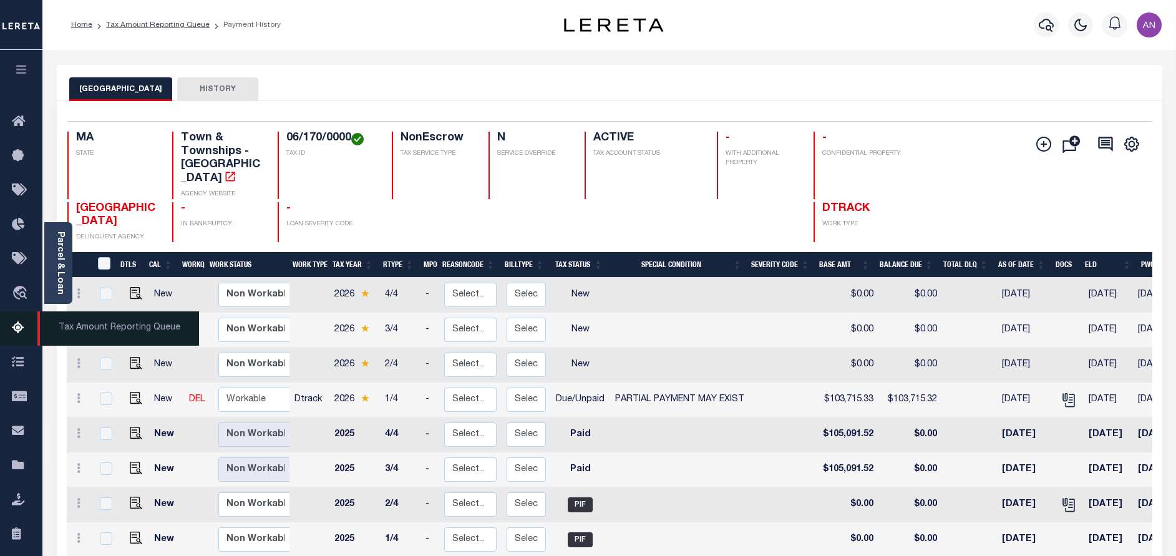
click at [17, 324] on icon at bounding box center [22, 329] width 20 height 16
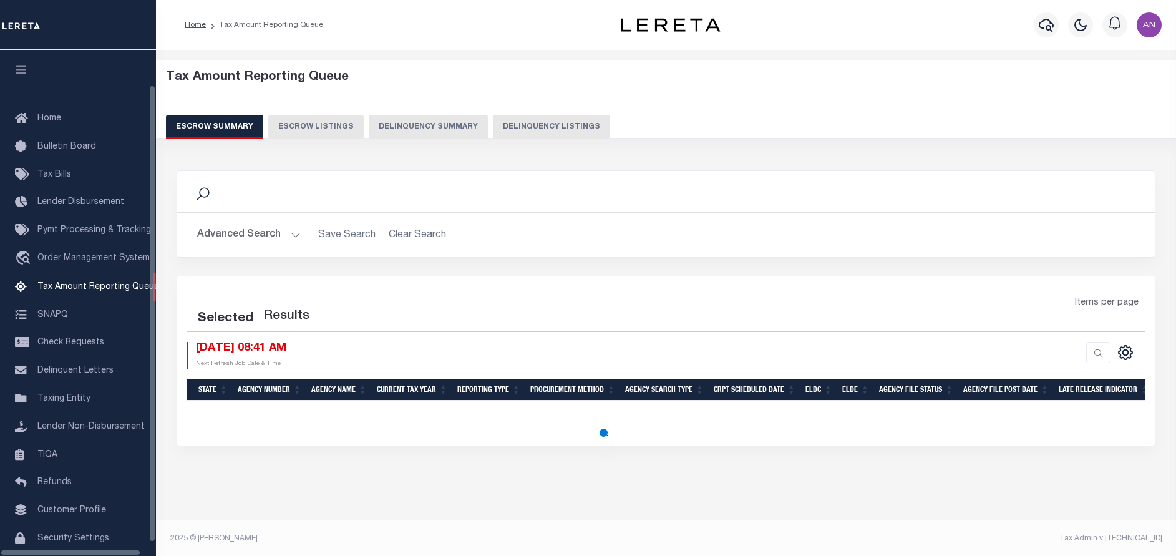
click at [531, 122] on button "Delinquency Listings" at bounding box center [551, 127] width 117 height 24
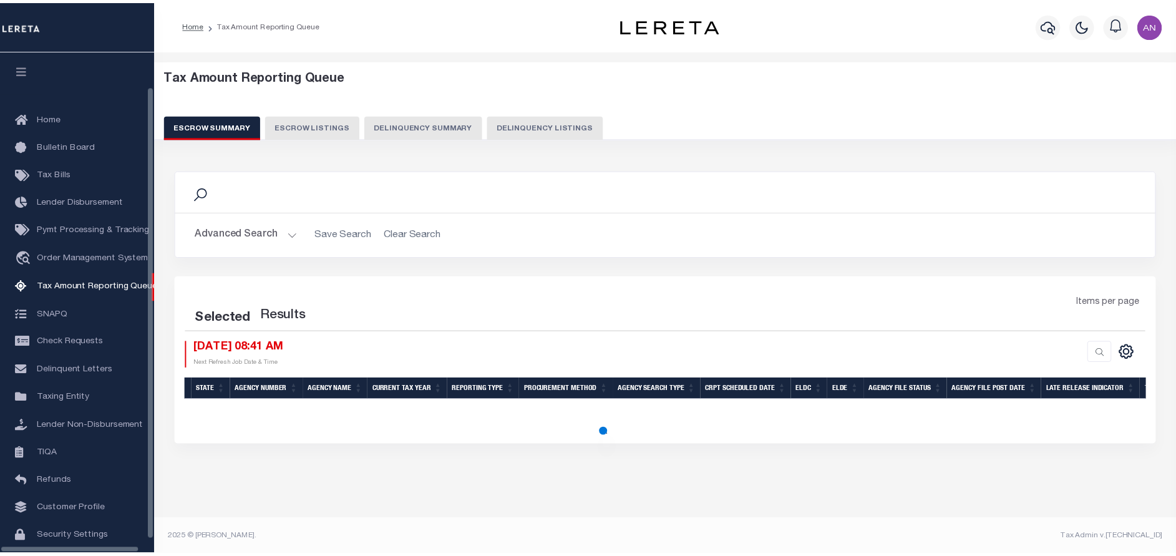
scroll to position [39, 0]
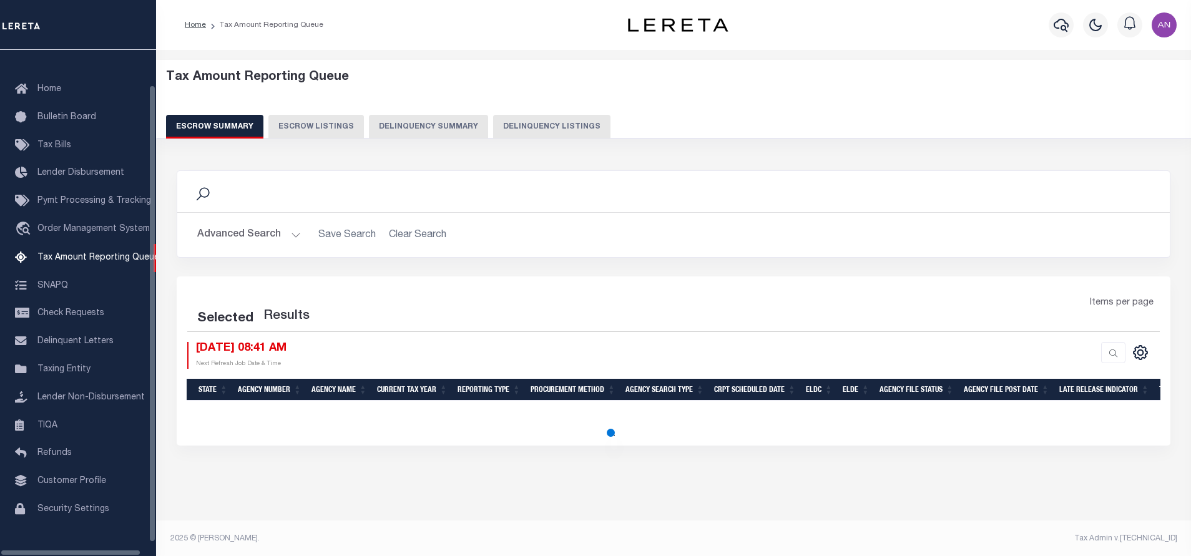
select select "100"
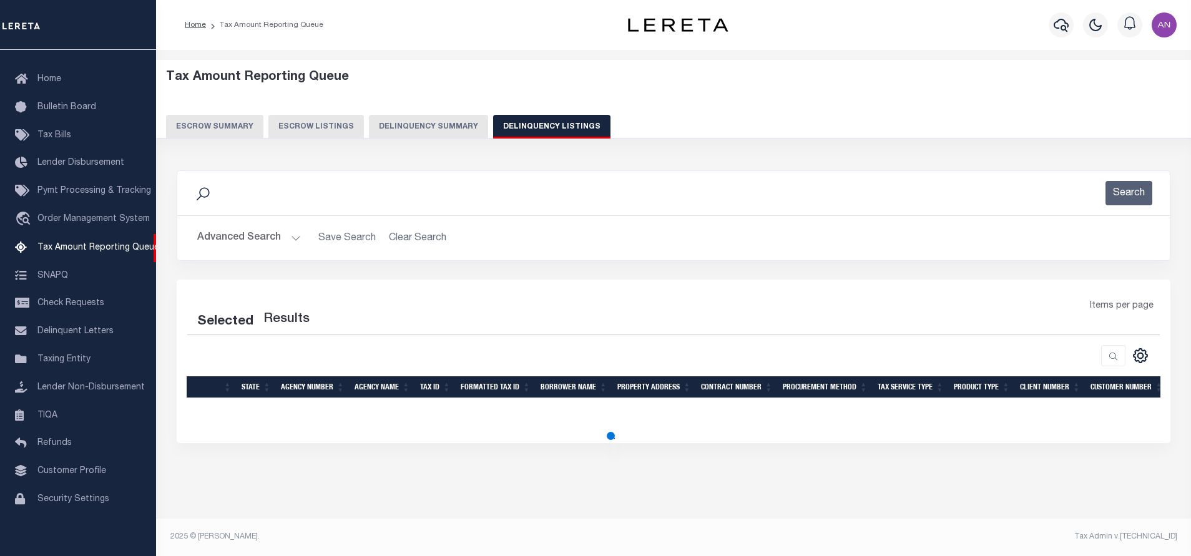
select select "100"
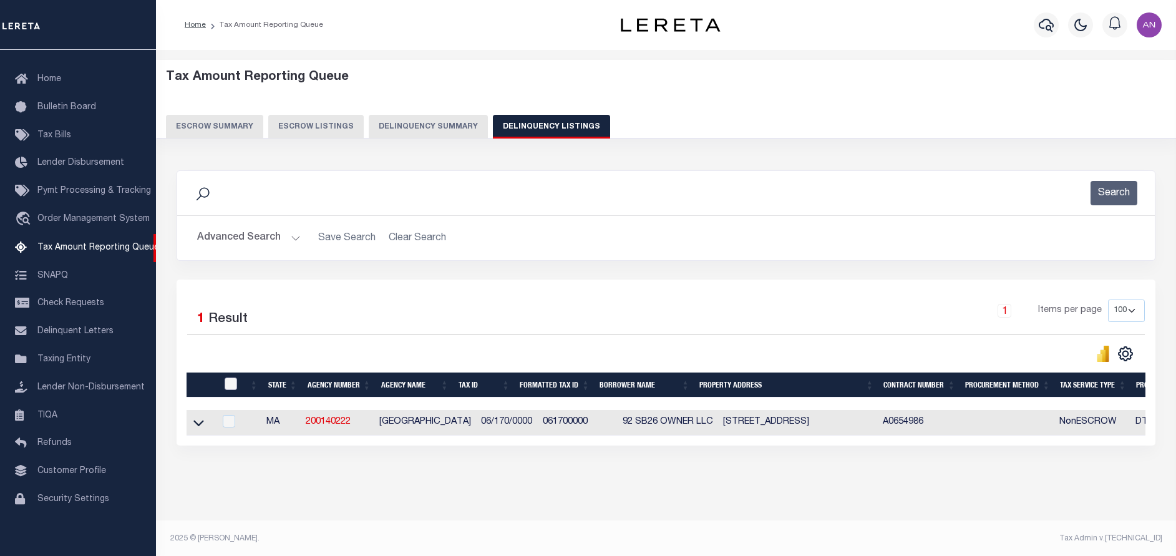
click at [231, 389] on input "checkbox" at bounding box center [231, 384] width 12 height 12
checkbox input "true"
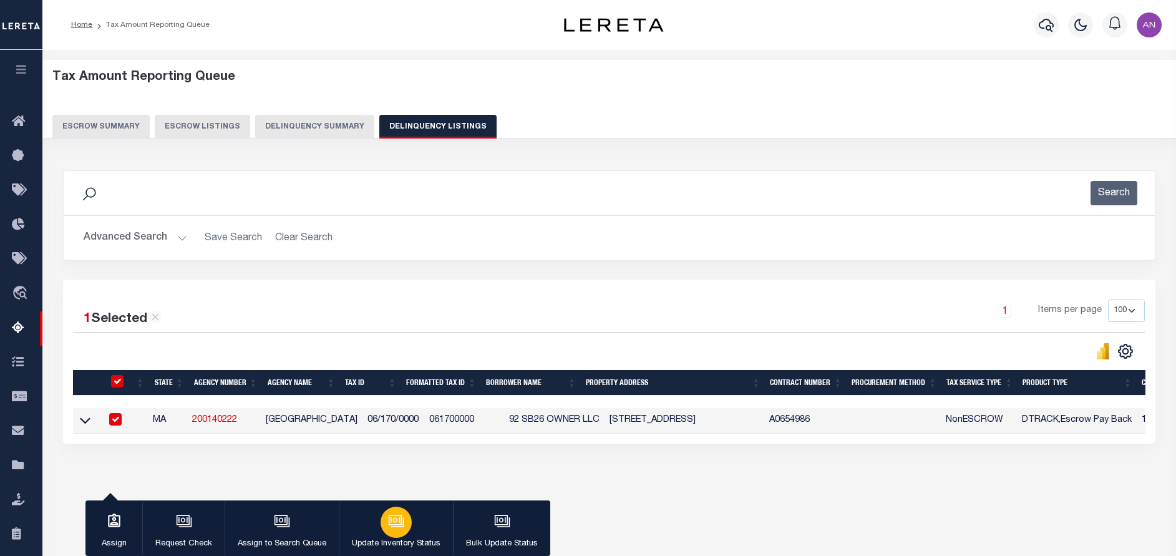
click at [396, 529] on icon "button" at bounding box center [396, 521] width 16 height 16
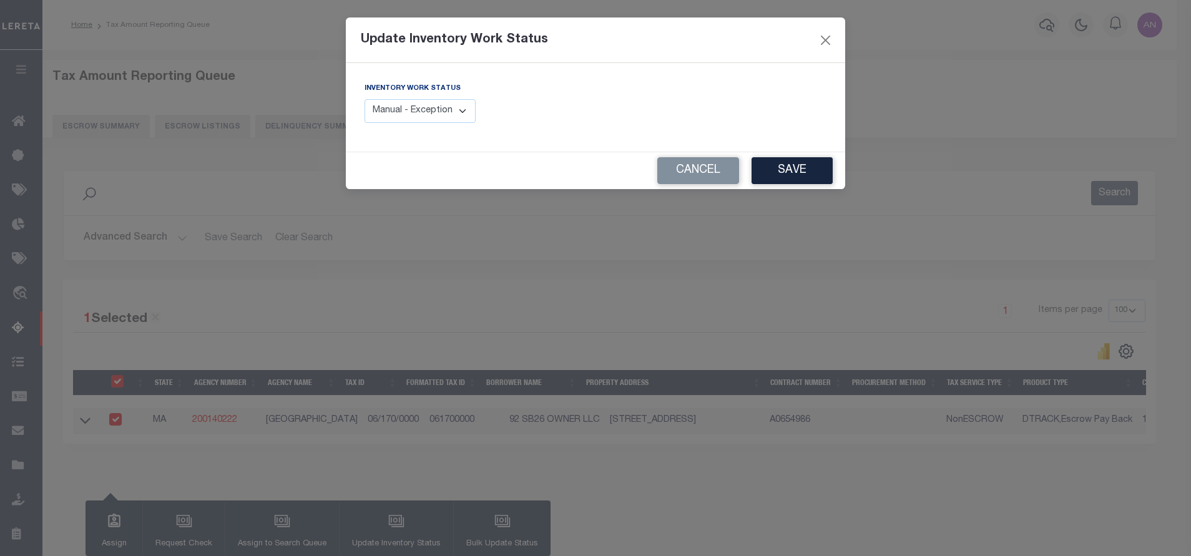
click at [427, 115] on select "Manual - Exception Pended - Awaiting Search Late Add Exception Completed" at bounding box center [419, 111] width 111 height 24
select select "4"
click at [364, 99] on select "Manual - Exception Pended - Awaiting Search Late Add Exception Completed" at bounding box center [419, 111] width 111 height 24
click at [776, 171] on button "Save" at bounding box center [791, 170] width 81 height 27
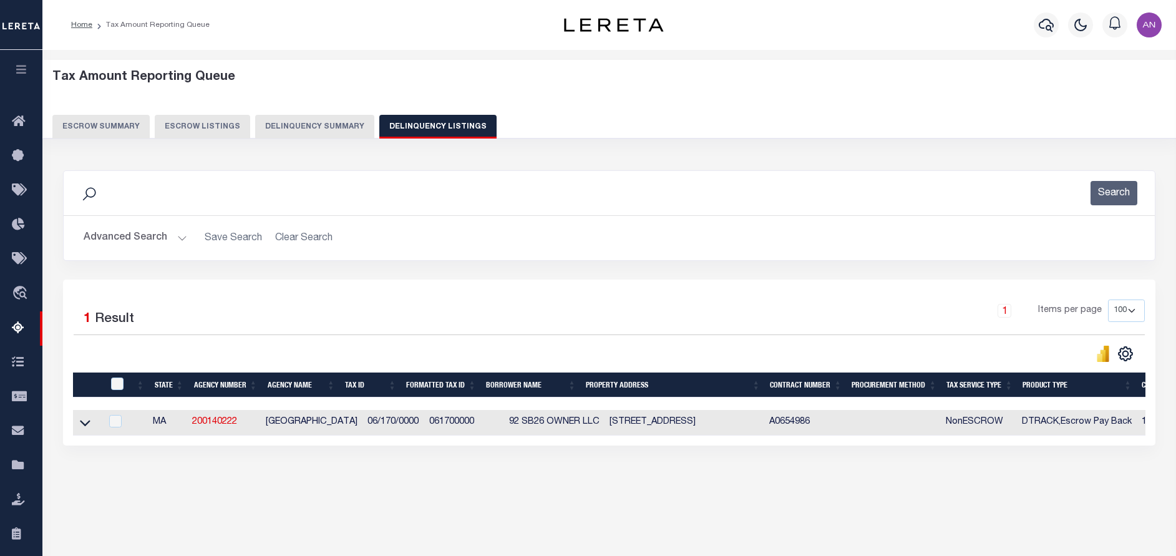
click at [121, 241] on button "Advanced Search" at bounding box center [136, 238] width 104 height 24
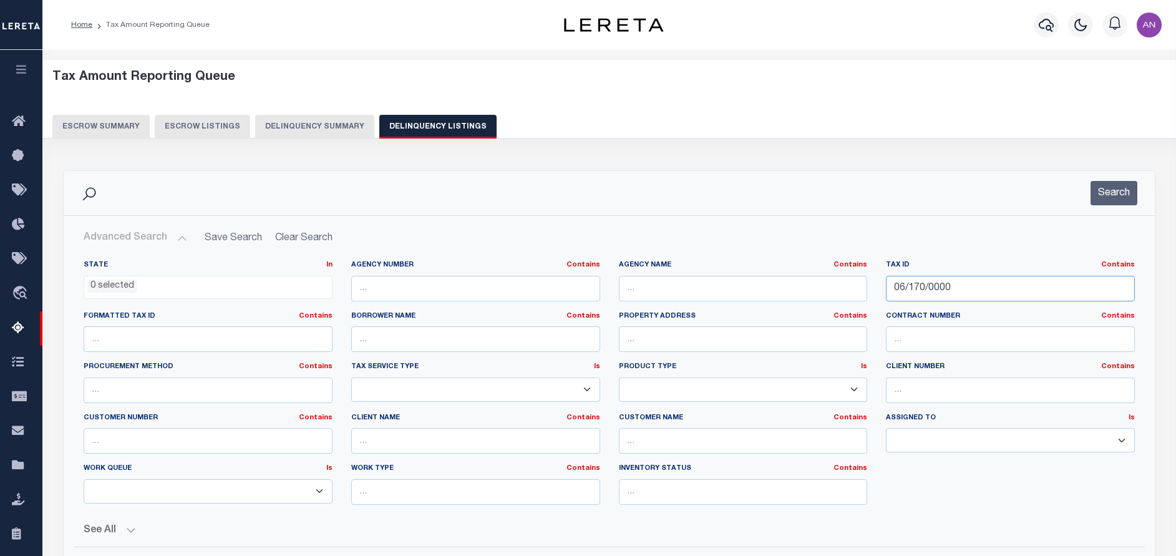
click at [920, 291] on input "06/170/0000" at bounding box center [1010, 289] width 249 height 26
paste input "9-024"
type input "069-024"
click at [1096, 199] on button "Search" at bounding box center [1114, 193] width 47 height 24
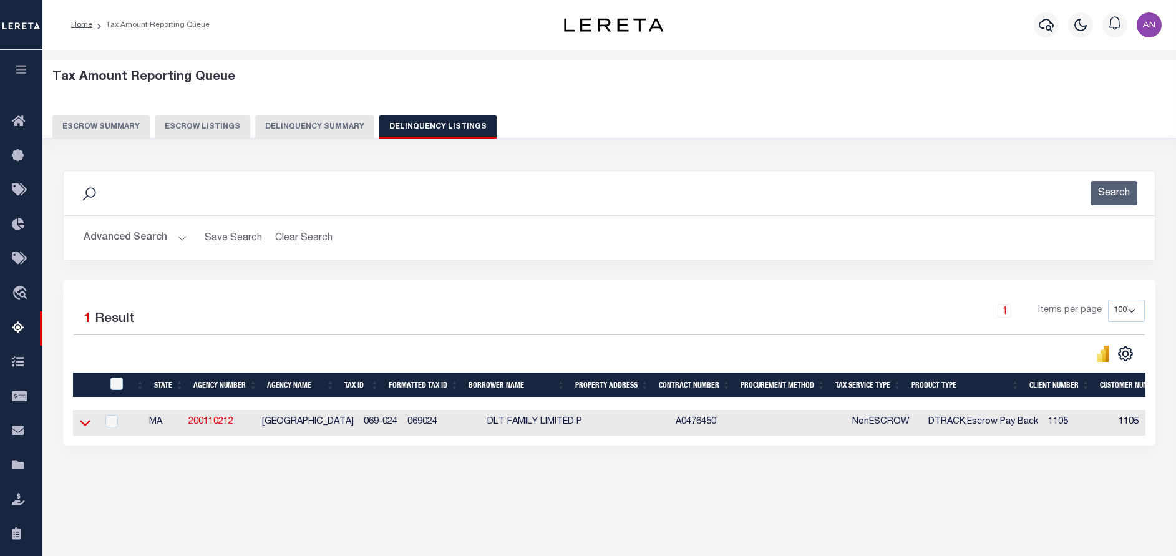
click at [85, 424] on icon at bounding box center [85, 422] width 11 height 13
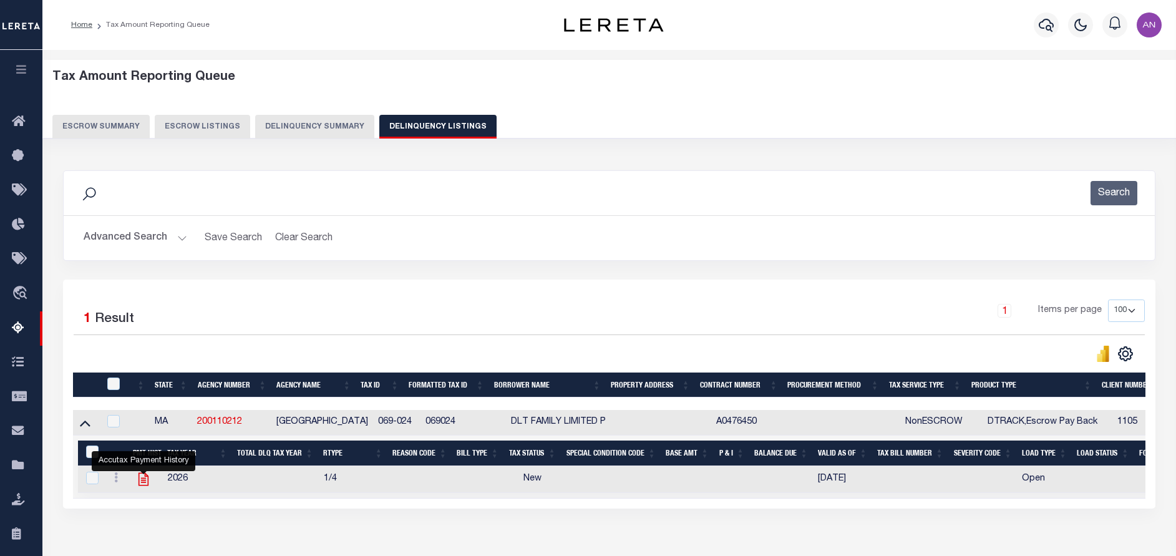
click at [144, 480] on icon "" at bounding box center [143, 479] width 16 height 16
checkbox input "true"
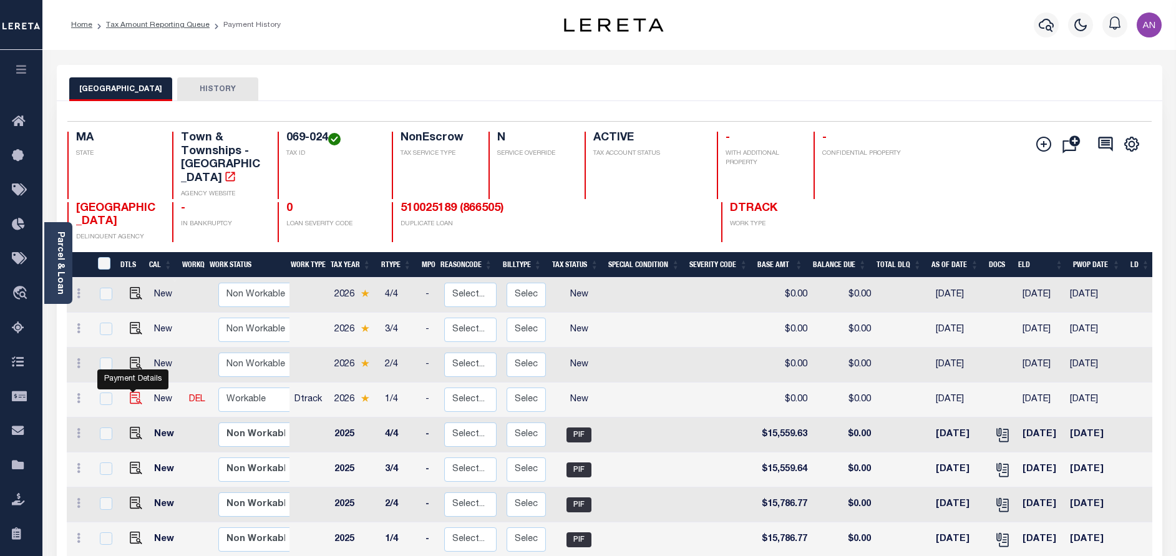
click at [131, 392] on img "" at bounding box center [136, 398] width 12 height 12
checkbox input "true"
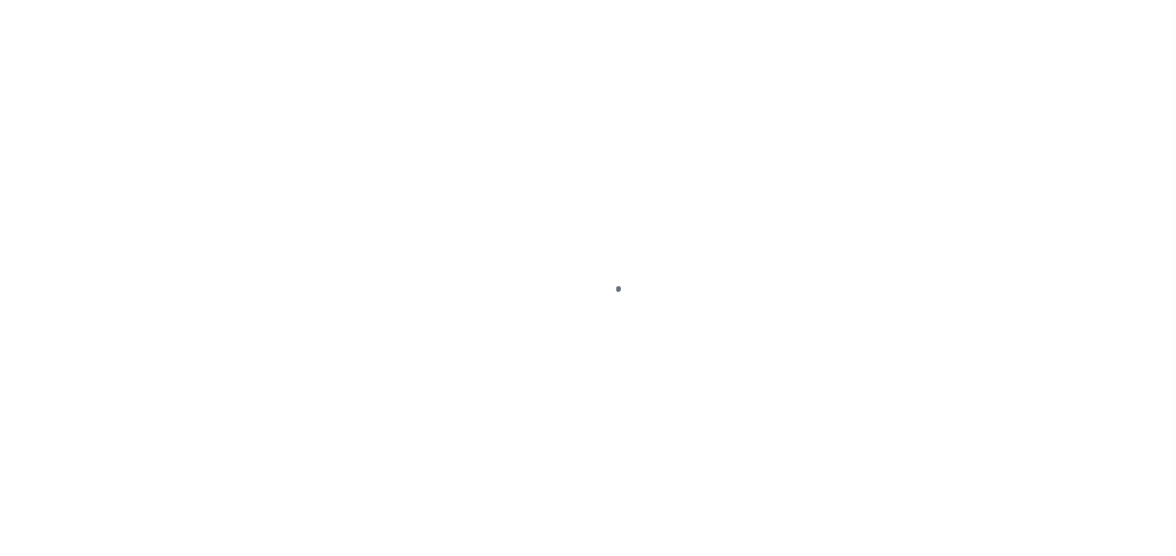
select select "NW2"
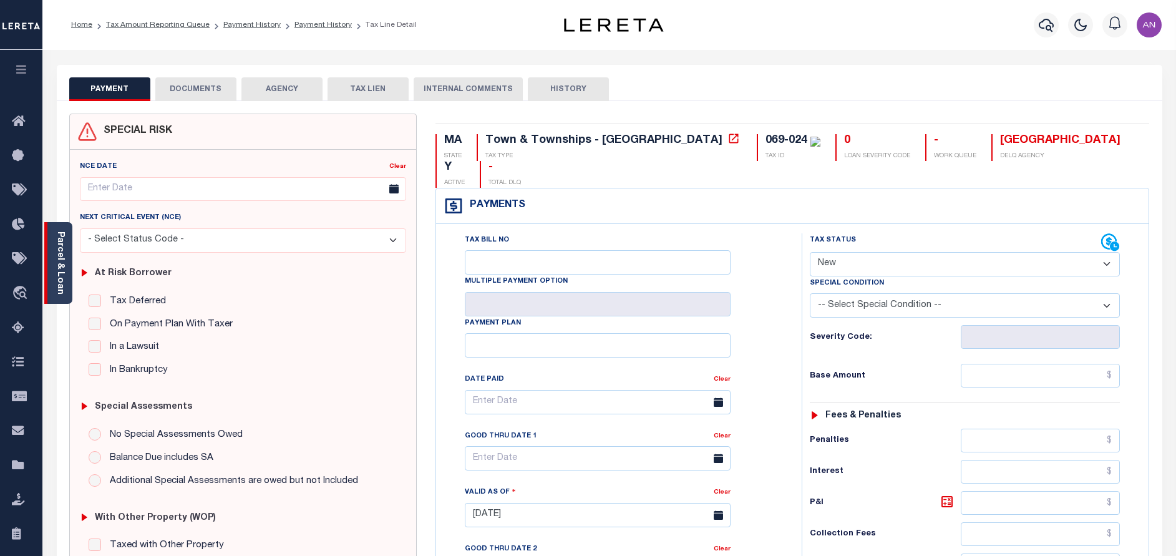
click at [68, 270] on div "Parcel & Loan" at bounding box center [58, 263] width 28 height 82
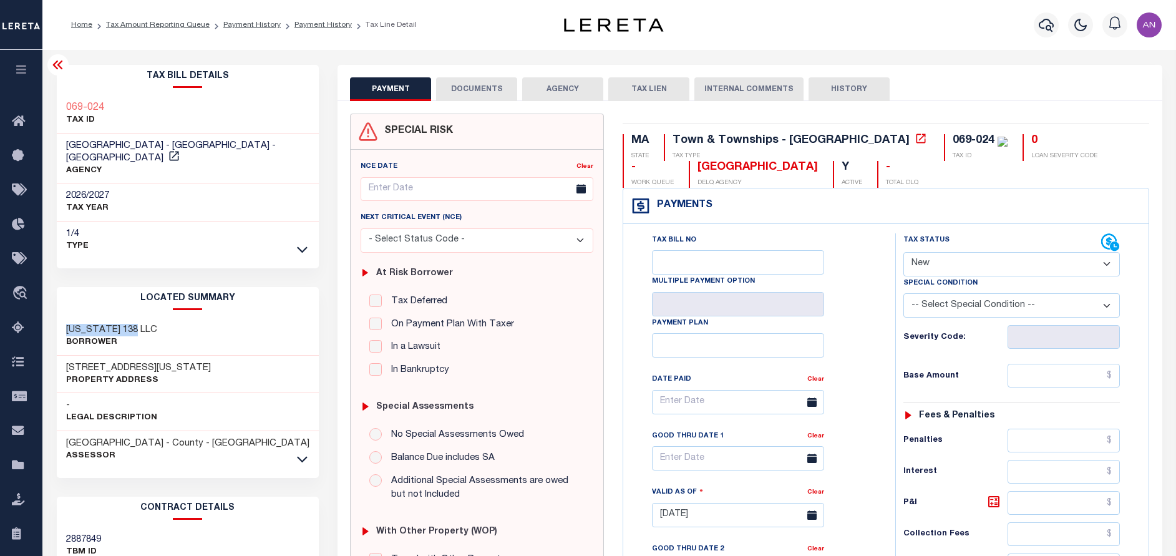
drag, startPoint x: 140, startPoint y: 314, endPoint x: 53, endPoint y: 317, distance: 87.4
click at [53, 317] on div "Tax Bill Details 069-024 TAX ID AGENCY" at bounding box center [187, 508] width 281 height 887
copy h3 "[US_STATE] 138"
click at [455, 93] on button "DOCUMENTS" at bounding box center [476, 89] width 81 height 24
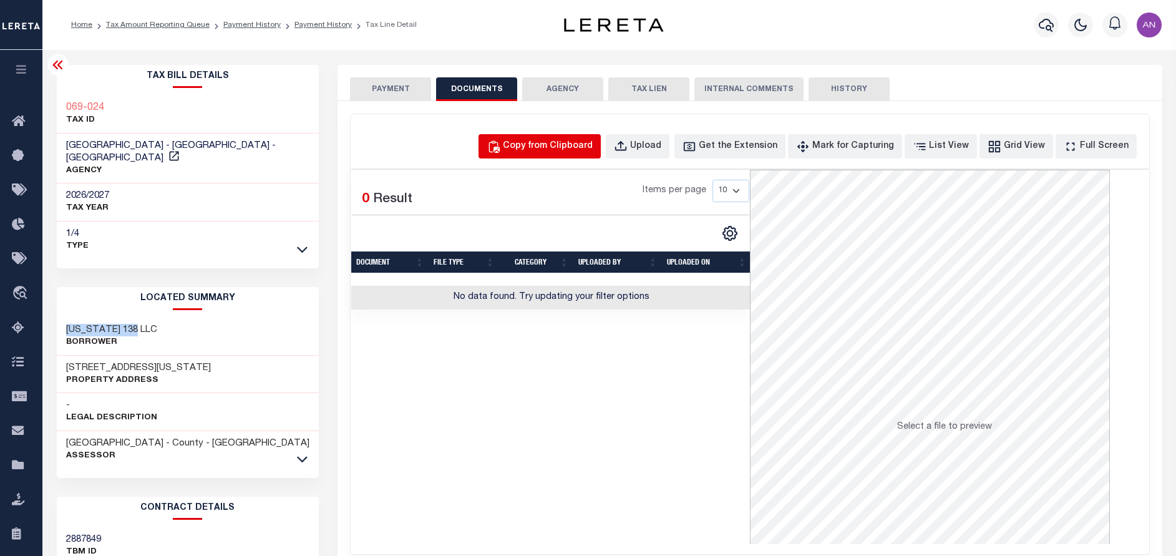
click at [532, 150] on button "Copy from Clipboard" at bounding box center [540, 146] width 122 height 24
select select "POP"
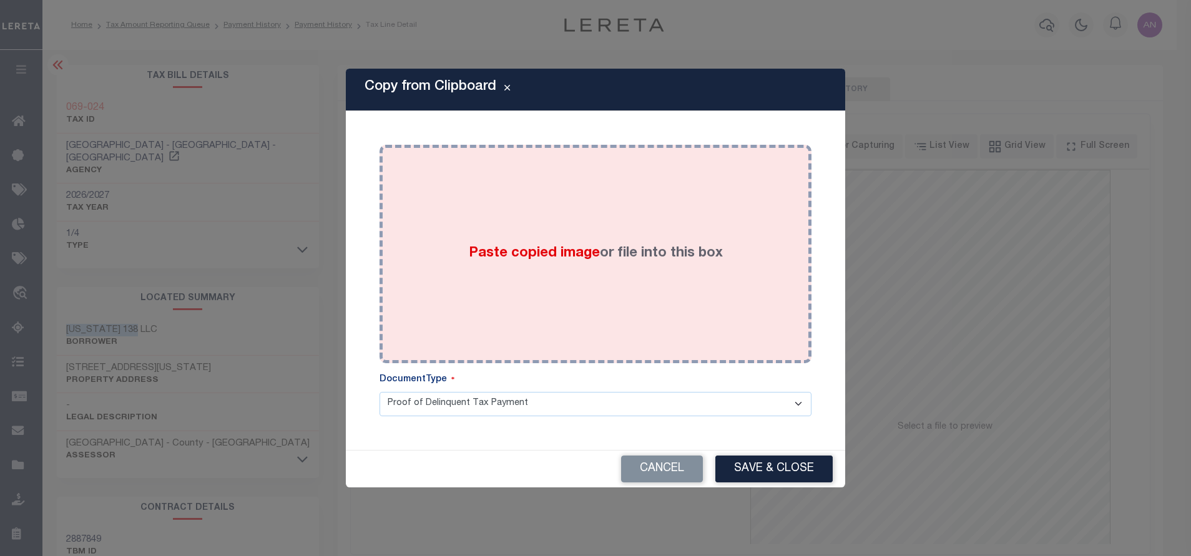
click at [538, 202] on div "Paste copied image or file into this box" at bounding box center [595, 254] width 413 height 200
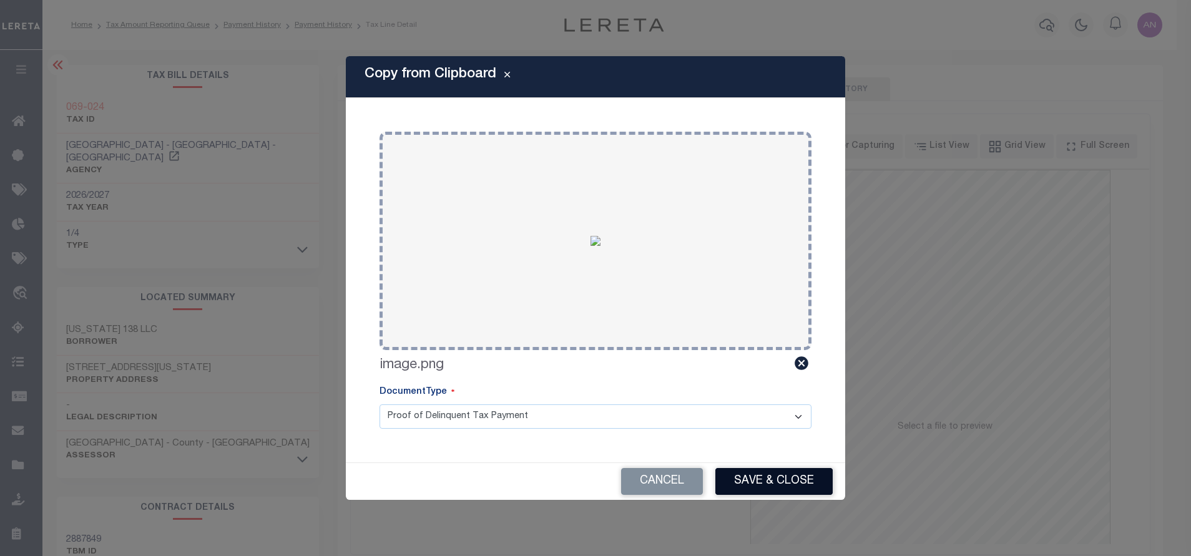
click at [777, 469] on button "Save & Close" at bounding box center [773, 481] width 117 height 27
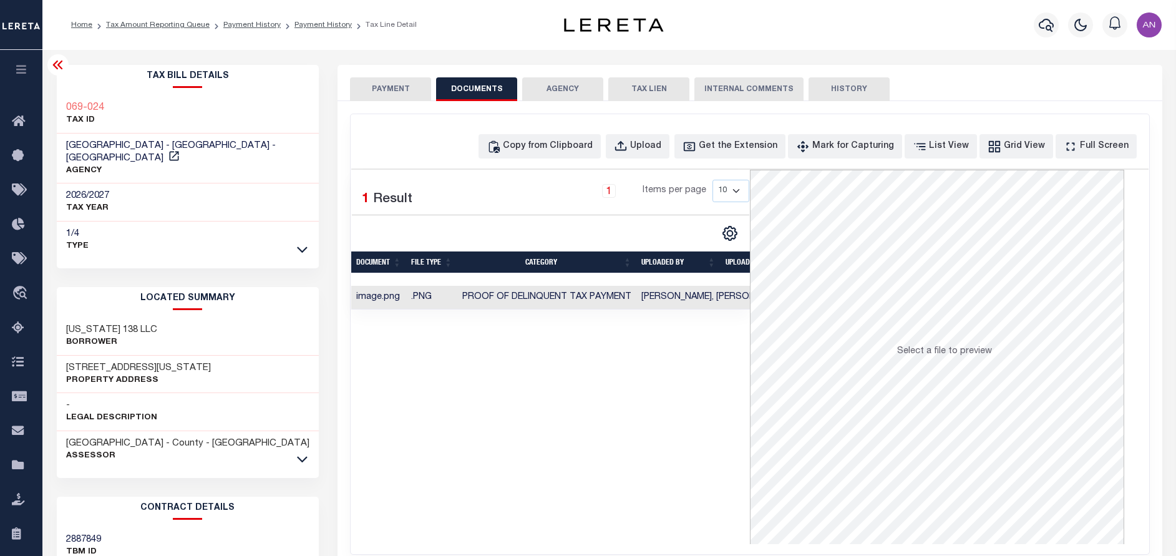
click at [376, 95] on button "PAYMENT" at bounding box center [390, 89] width 81 height 24
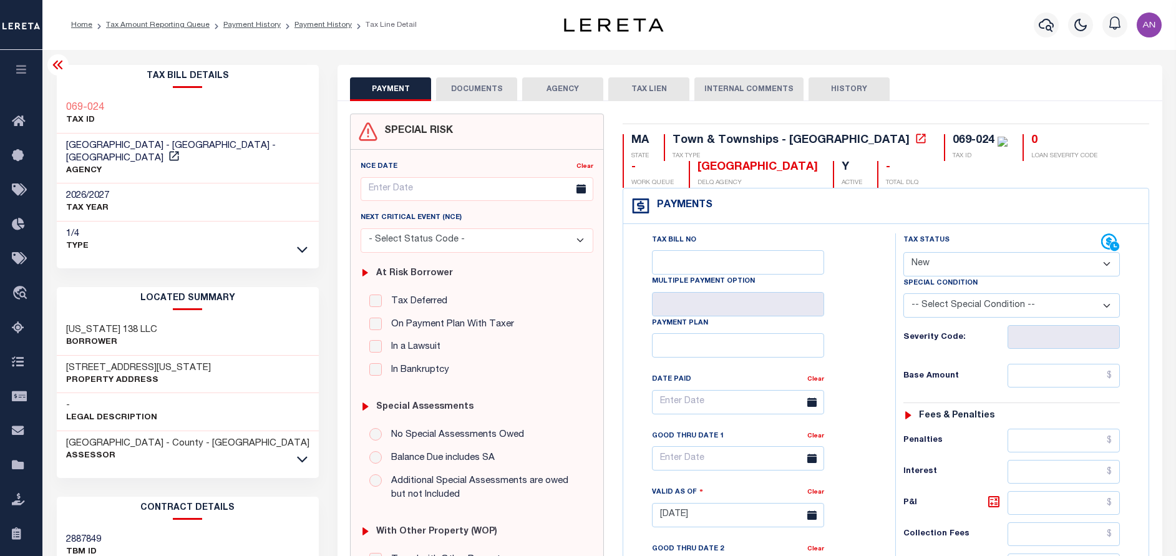
click at [969, 268] on select "- Select Status Code - Open Due/Unpaid Paid Incomplete No Tax Due Internal Refu…" at bounding box center [1012, 264] width 217 height 24
select select "PYD"
click at [904, 253] on select "- Select Status Code - Open Due/Unpaid Paid Incomplete No Tax Due Internal Refu…" at bounding box center [1012, 264] width 217 height 24
type input "[DATE]"
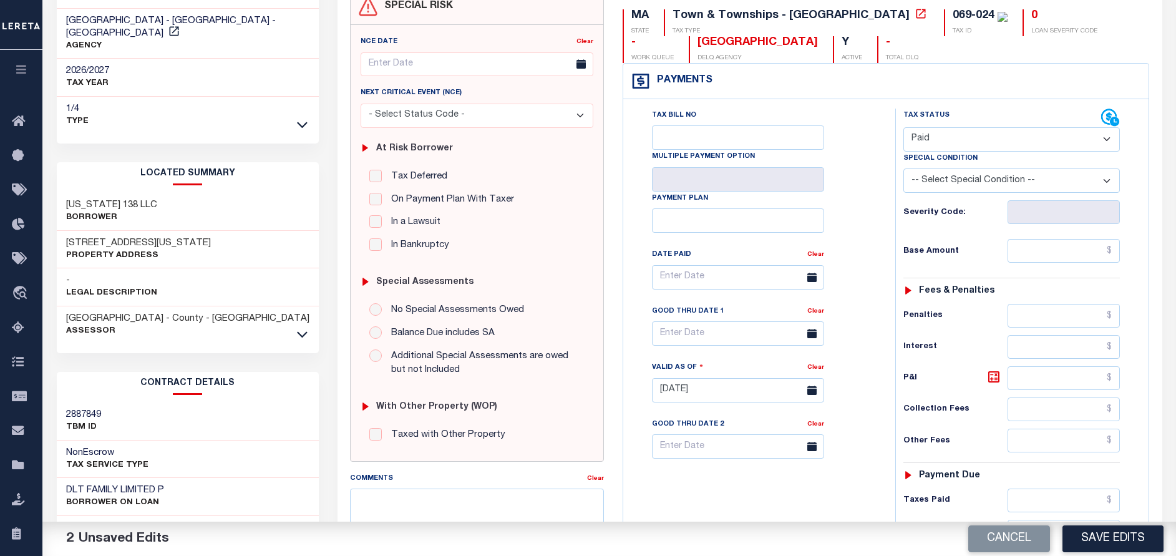
scroll to position [187, 0]
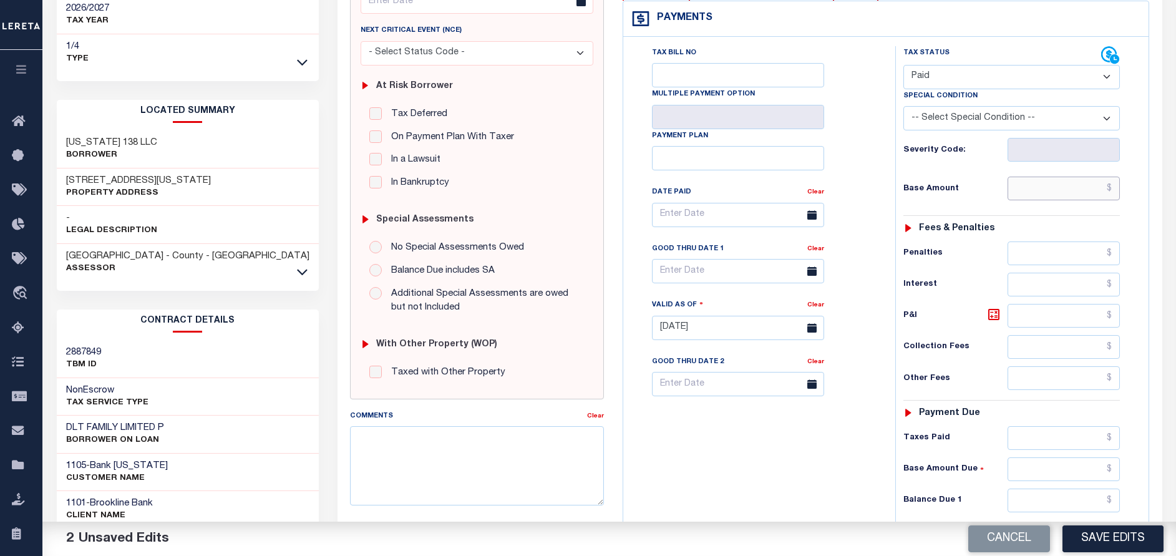
click at [1060, 191] on input "text" at bounding box center [1064, 189] width 112 height 24
type input "$0.00"
click at [864, 176] on div "Tax Bill No Multiple Payment Option Payment Plan Clear" at bounding box center [756, 221] width 241 height 350
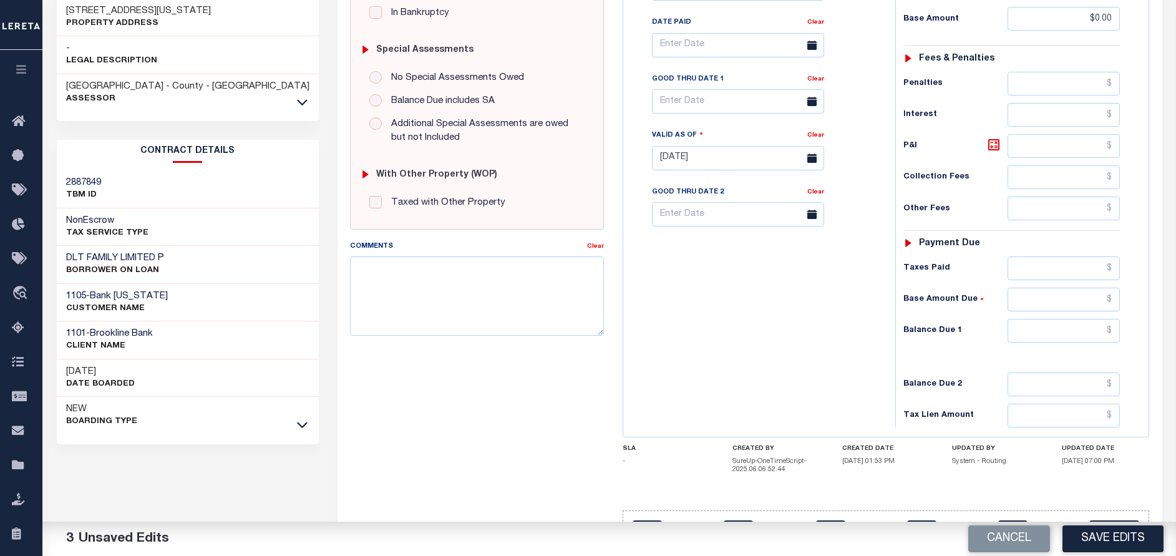
scroll to position [374, 0]
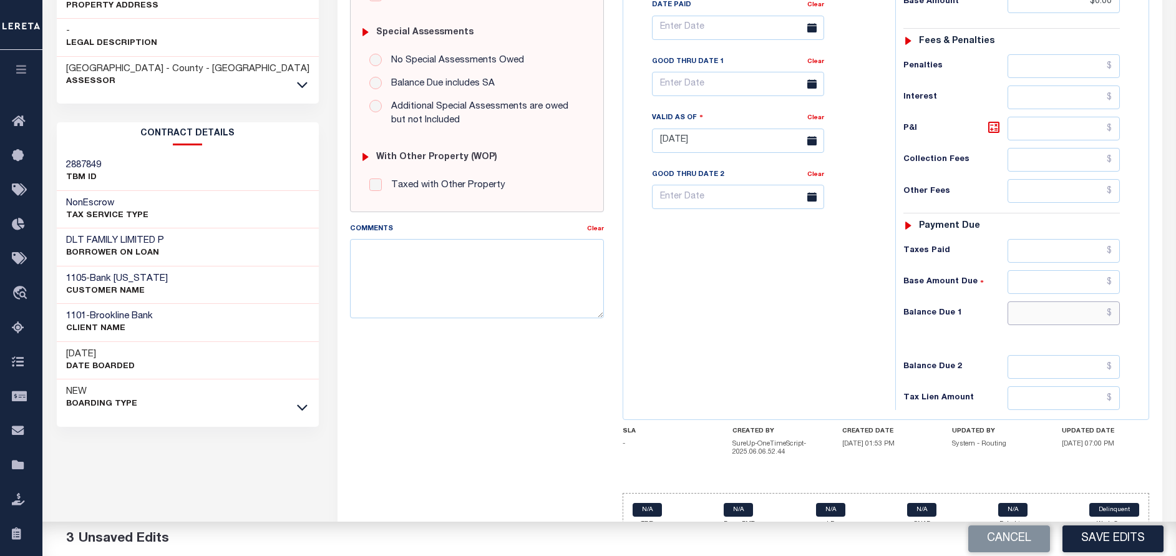
click at [1064, 311] on input "text" at bounding box center [1064, 313] width 112 height 24
type input "$0.00"
click at [749, 363] on div "Tax Bill No Multiple Payment Option Payment Plan Clear" at bounding box center [756, 134] width 260 height 551
click at [1116, 537] on button "Save Edits" at bounding box center [1113, 538] width 101 height 27
checkbox input "false"
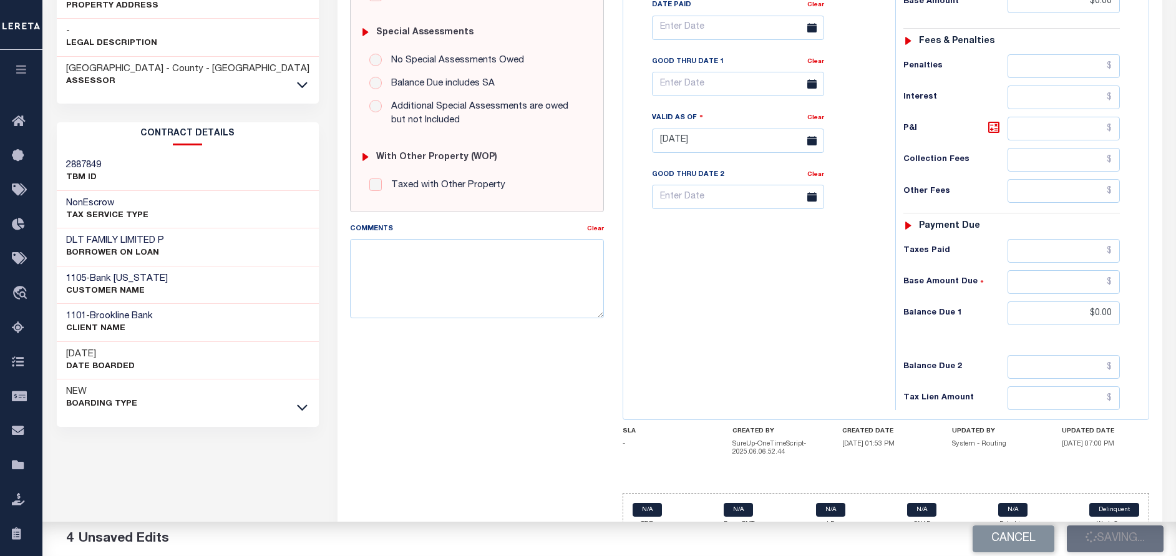
type input "$0"
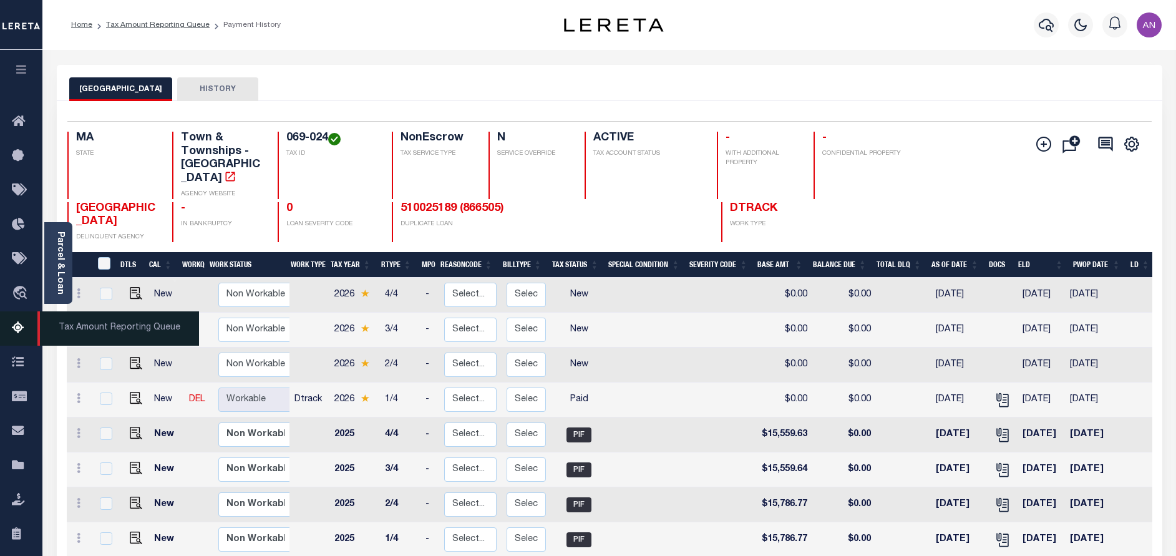
click at [17, 329] on icon at bounding box center [22, 329] width 20 height 16
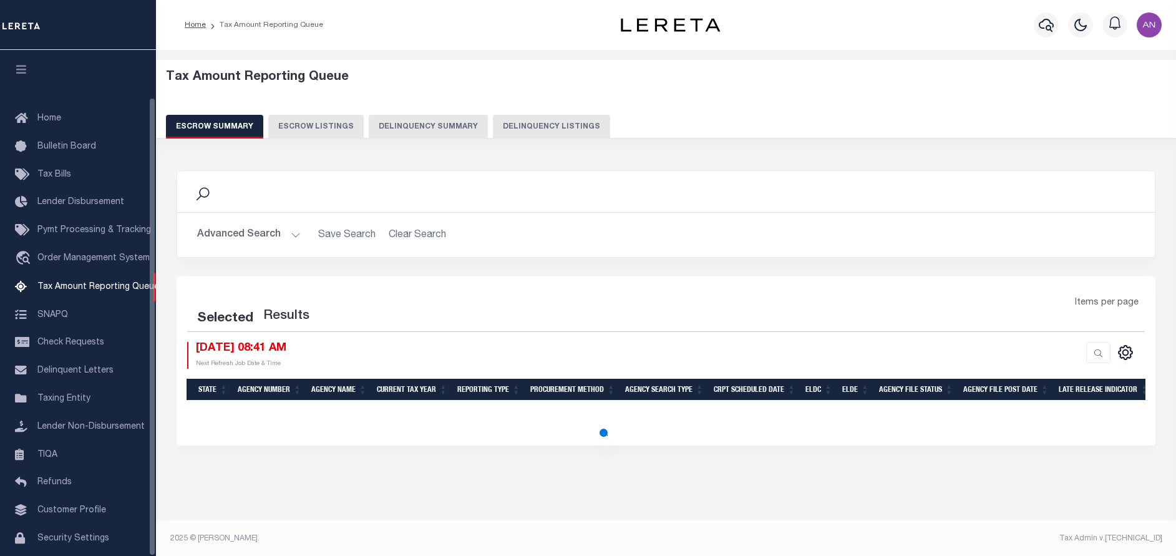
click at [541, 137] on button "Delinquency Listings" at bounding box center [551, 127] width 117 height 24
click at [545, 129] on button "Delinquency Listings" at bounding box center [551, 127] width 117 height 24
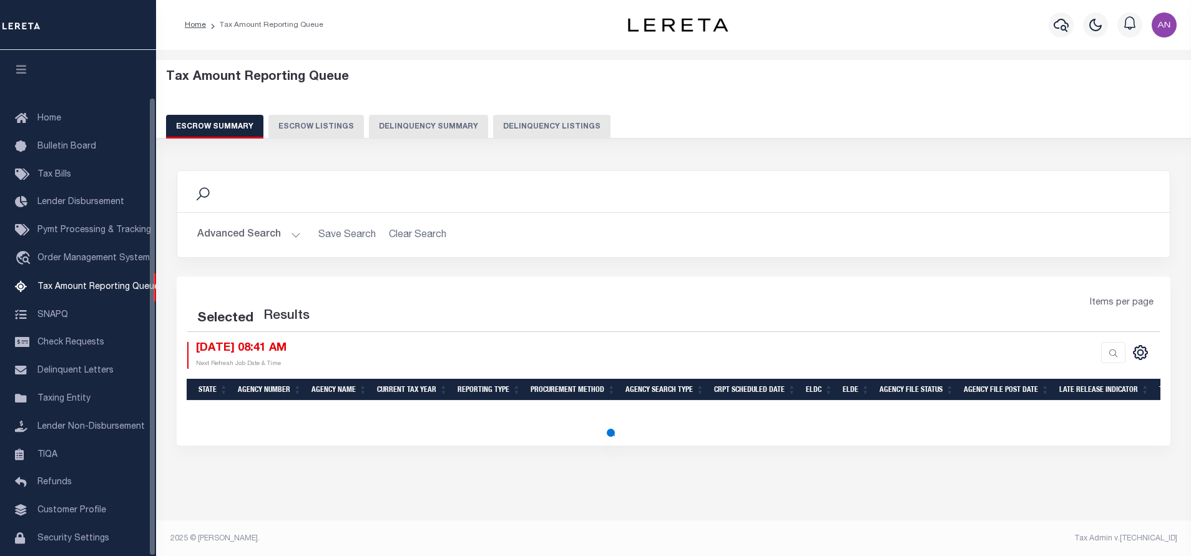
select select
select select "100"
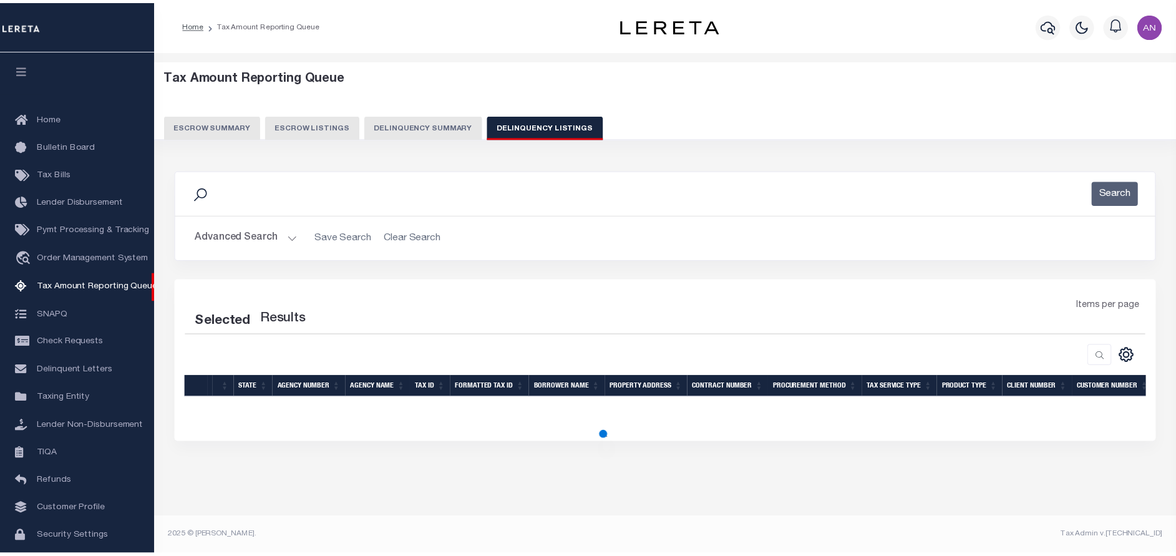
scroll to position [52, 0]
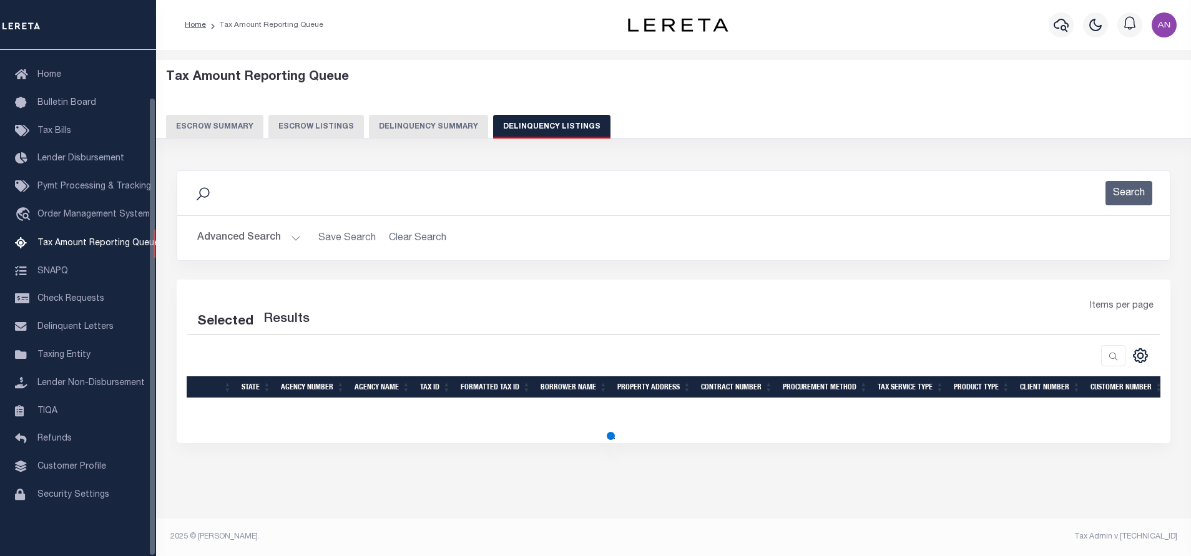
select select "100"
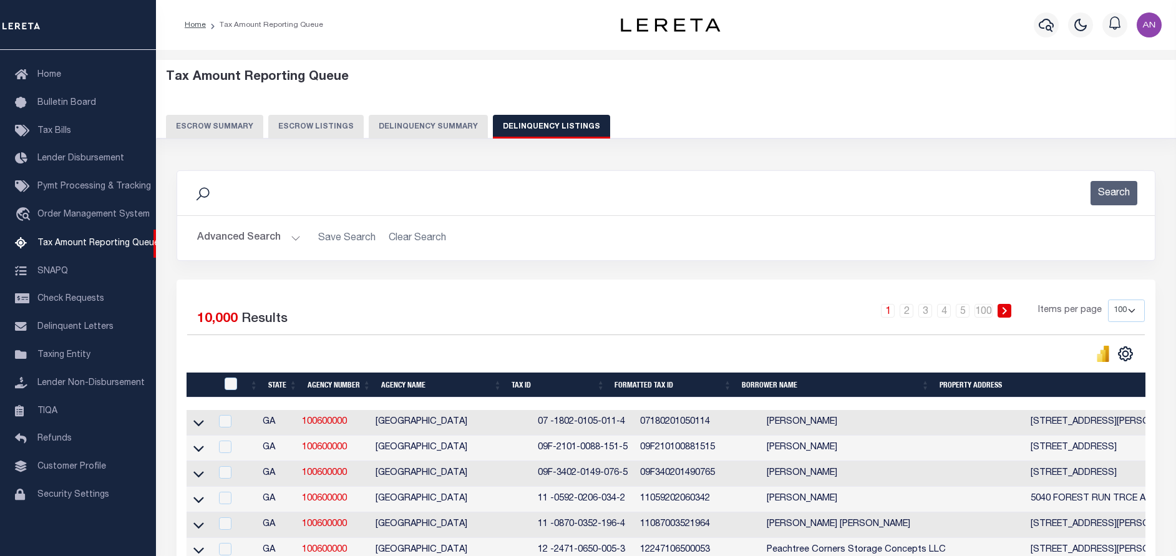
click at [249, 230] on button "Advanced Search" at bounding box center [249, 238] width 104 height 24
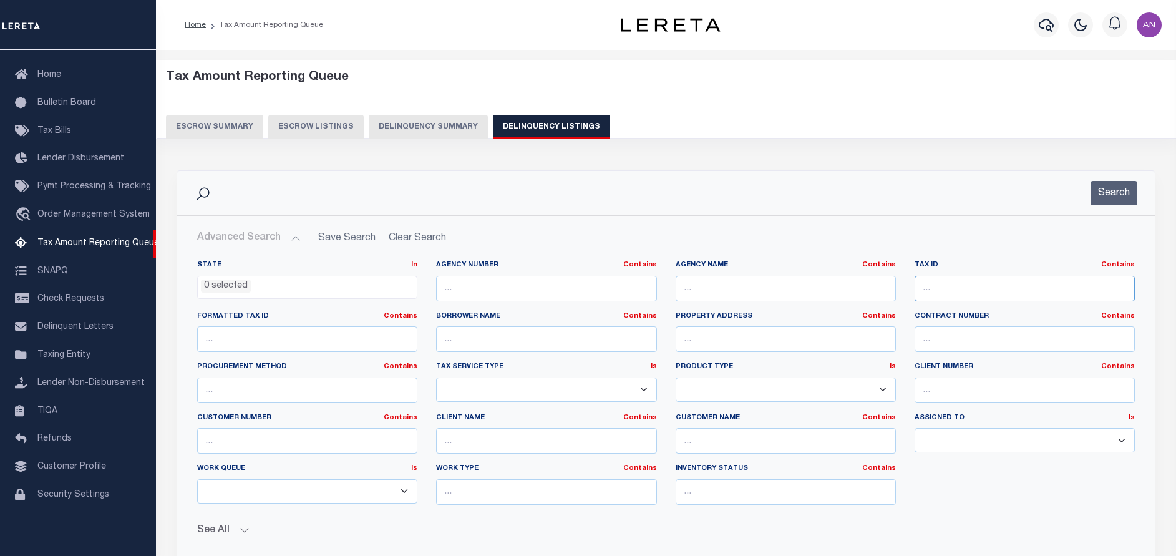
click at [983, 286] on input "text" at bounding box center [1025, 289] width 220 height 26
paste input "069-024"
type input "069-024"
click at [1102, 200] on button "Search" at bounding box center [1114, 193] width 47 height 24
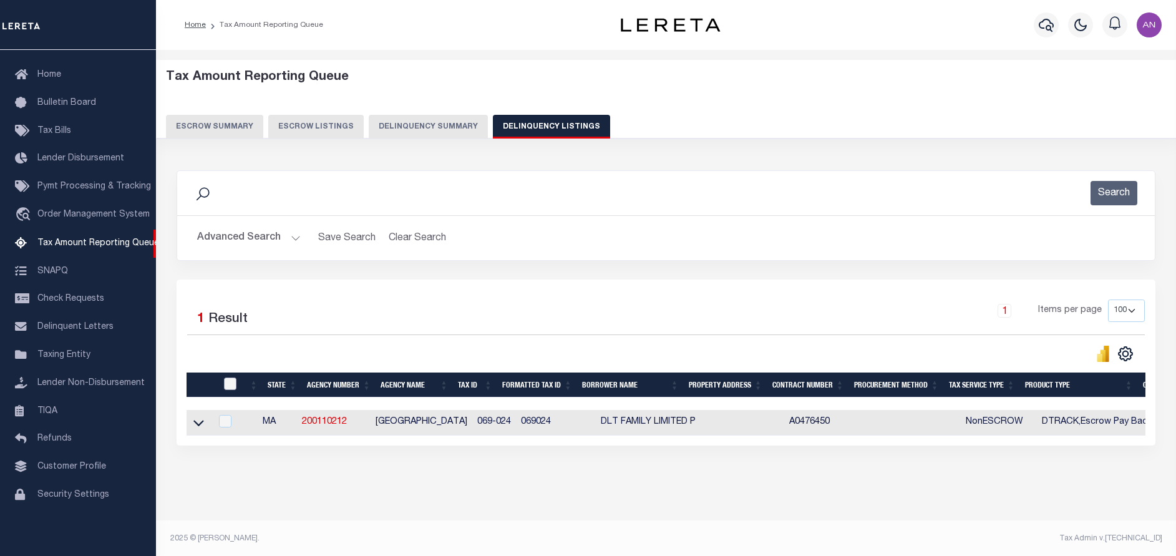
click at [235, 385] on input "checkbox" at bounding box center [230, 384] width 12 height 12
checkbox input "true"
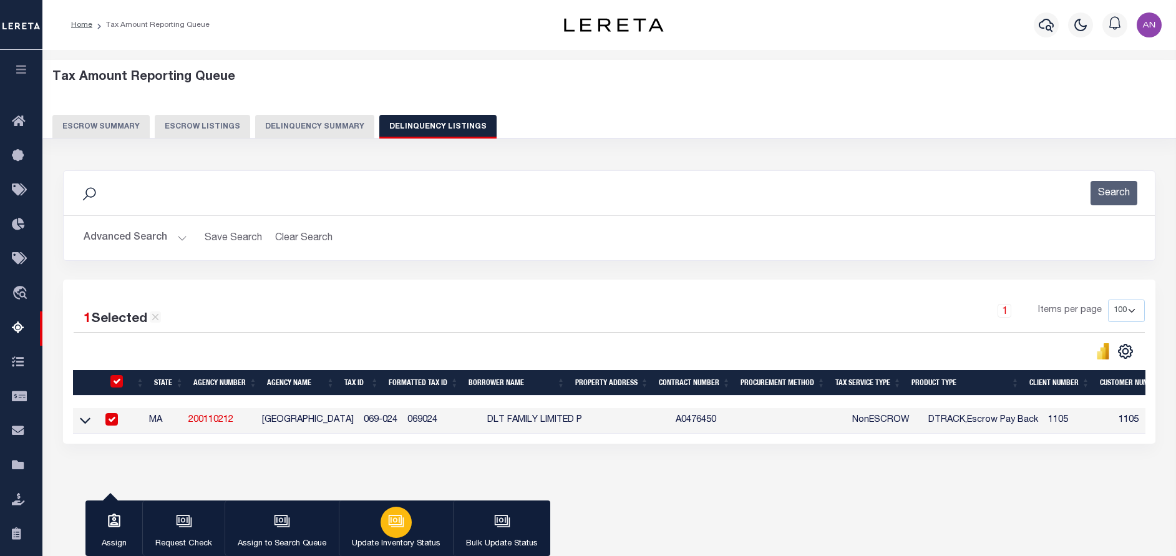
click at [407, 515] on div "button" at bounding box center [396, 522] width 31 height 31
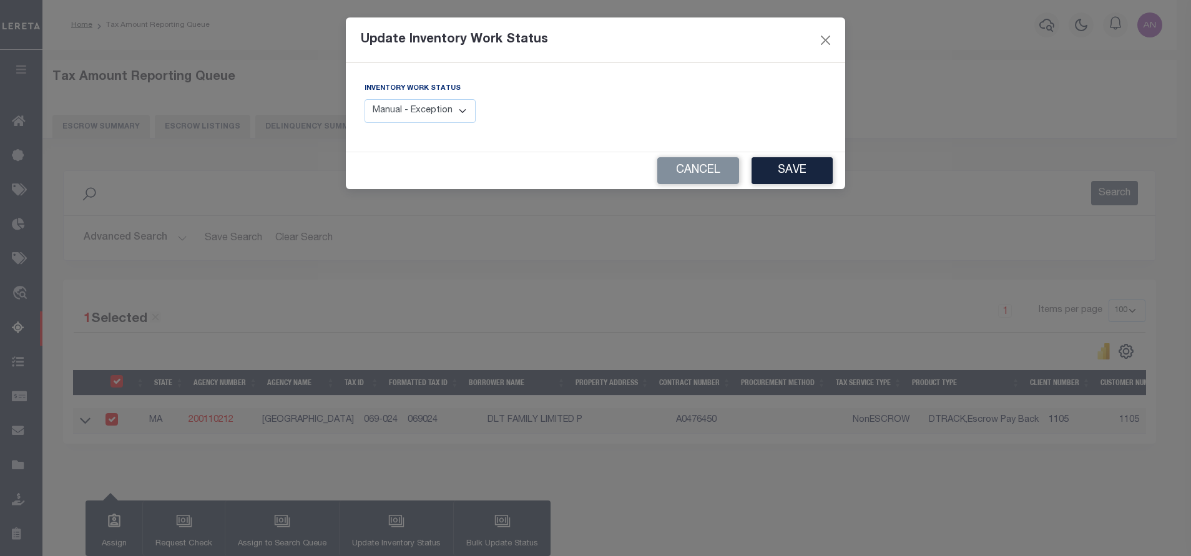
click at [432, 106] on select "Manual - Exception Pended - Awaiting Search Late Add Exception Completed" at bounding box center [419, 111] width 111 height 24
select select "4"
click at [364, 99] on select "Manual - Exception Pended - Awaiting Search Late Add Exception Completed" at bounding box center [419, 111] width 111 height 24
click at [775, 158] on button "Save" at bounding box center [791, 170] width 81 height 27
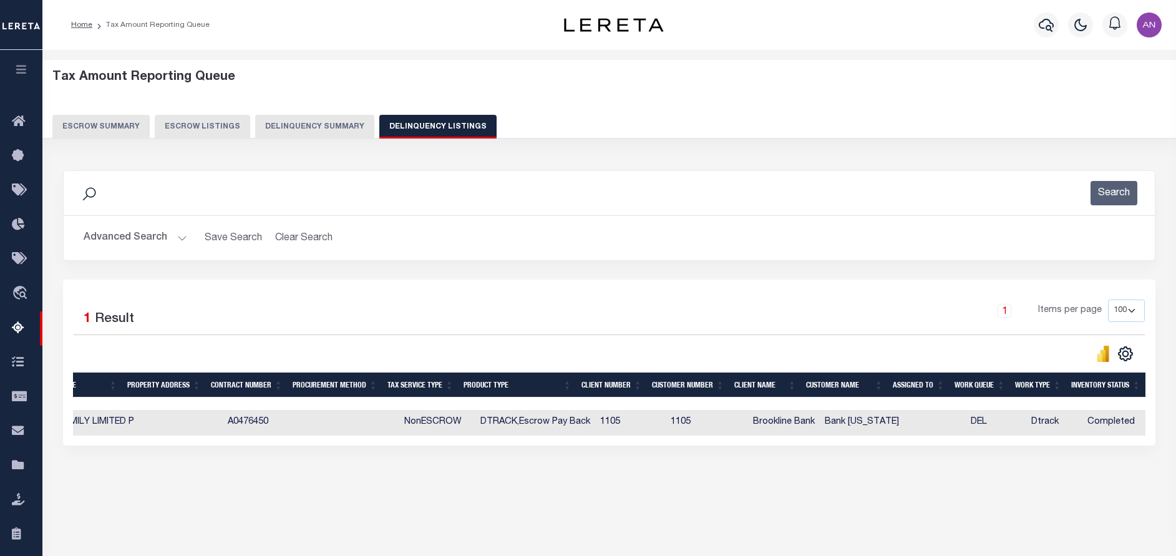
scroll to position [0, 122]
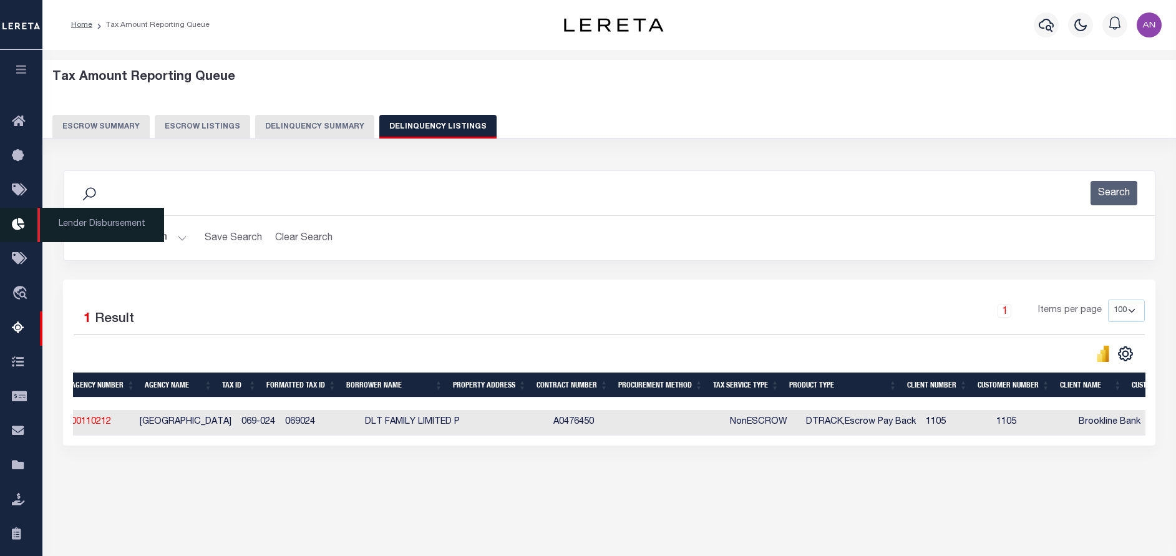
click at [94, 231] on span "Lender Disbursement" at bounding box center [100, 225] width 127 height 34
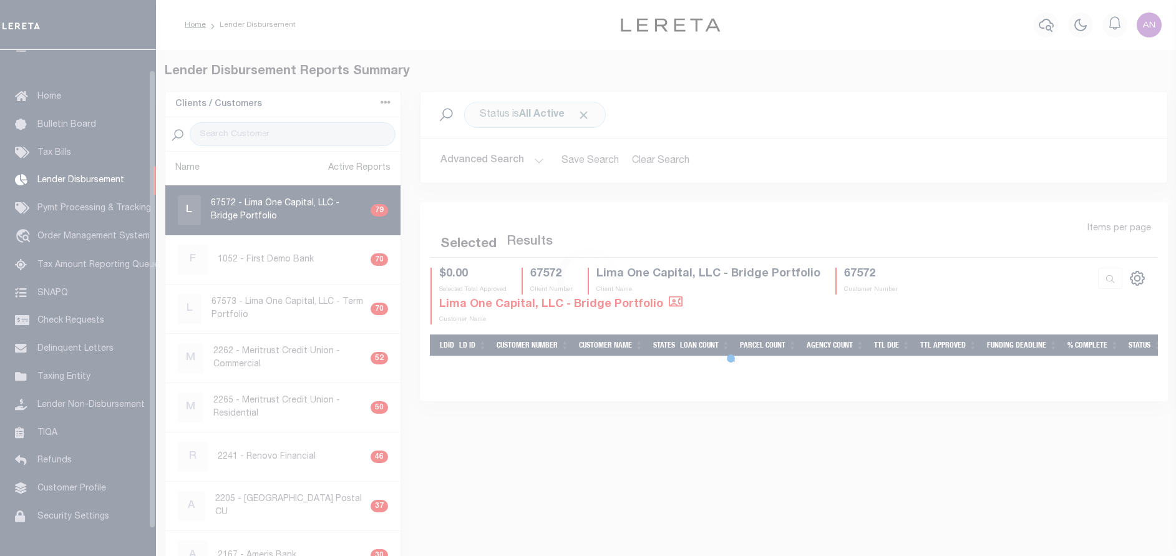
scroll to position [22, 0]
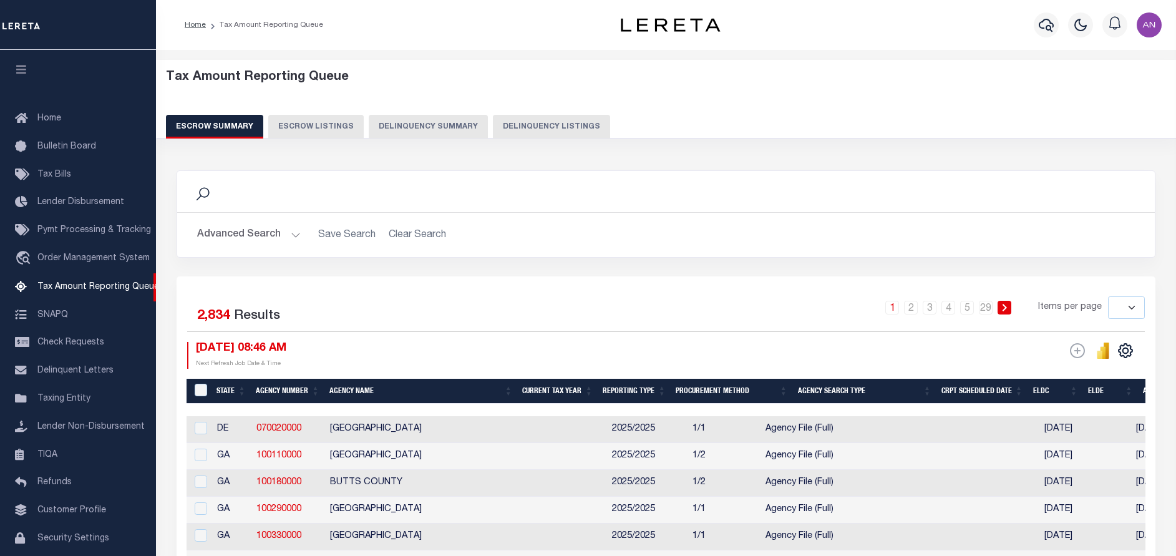
select select
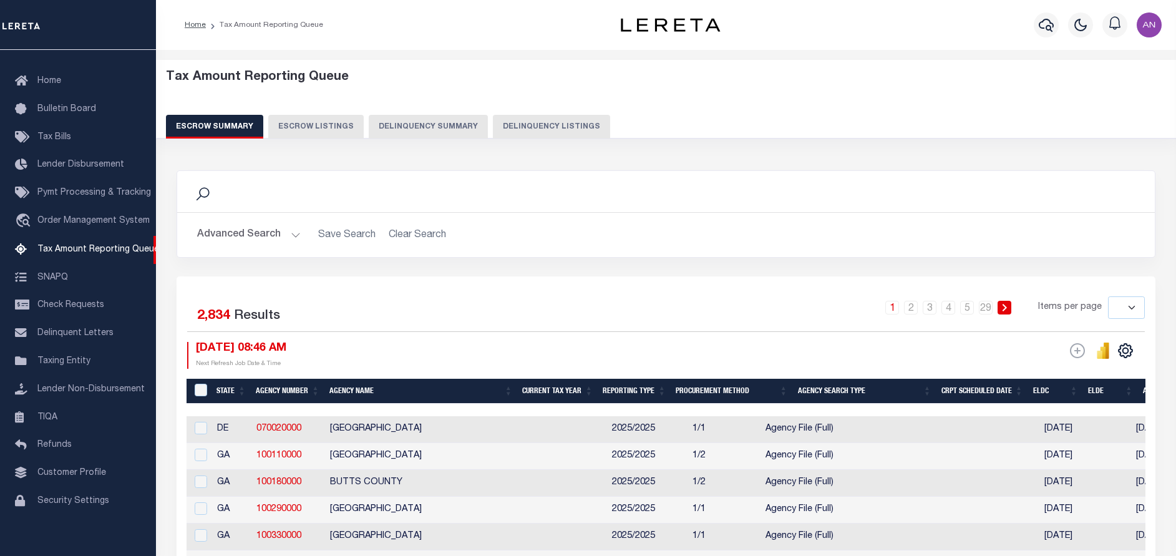
click at [540, 125] on button "Delinquency Listings" at bounding box center [551, 127] width 117 height 24
select select "100"
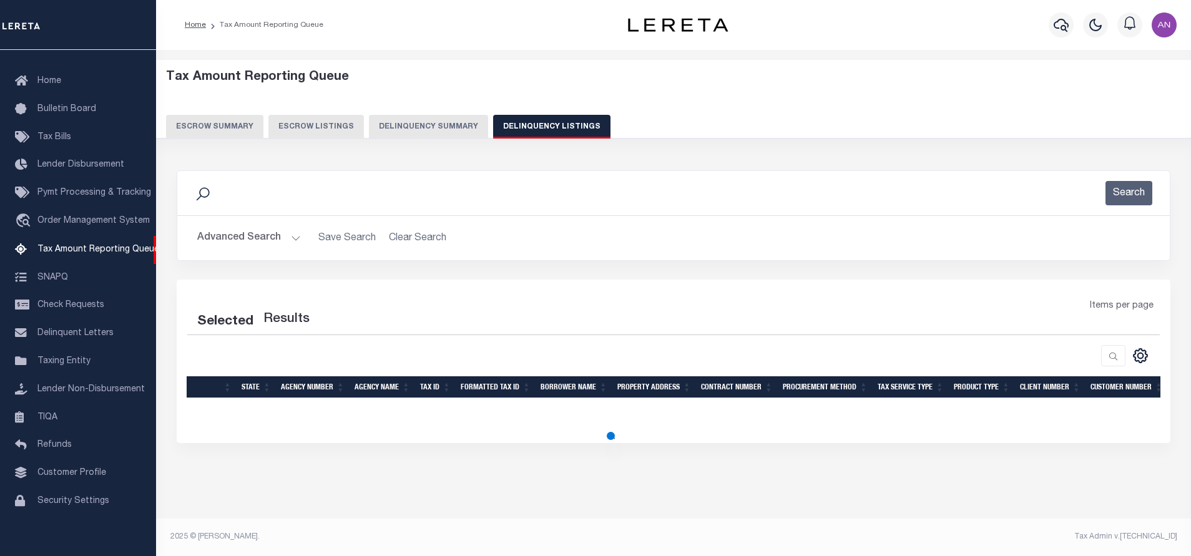
select select "100"
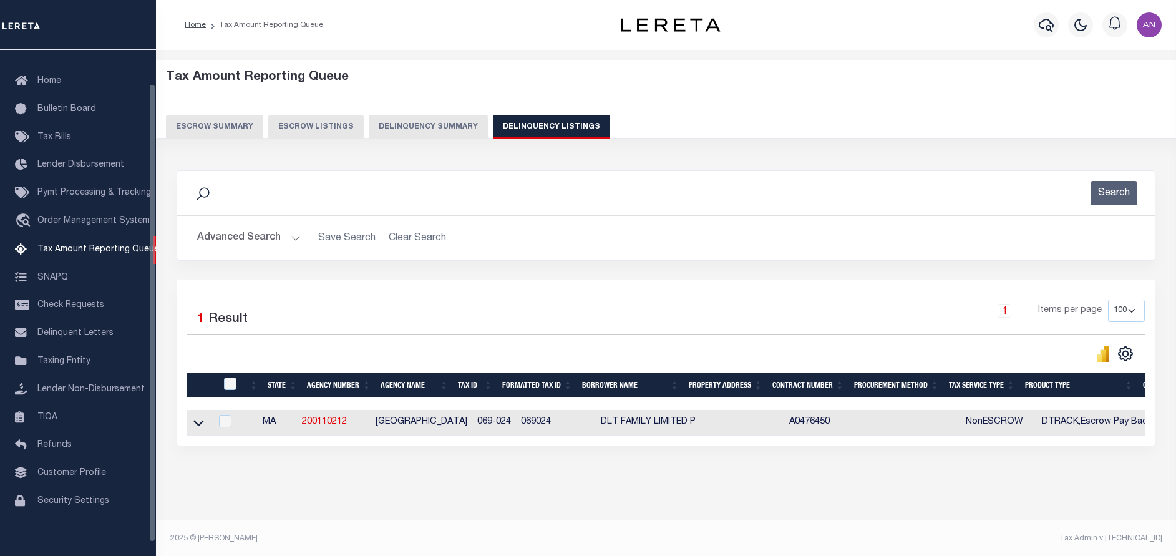
click at [222, 241] on button "Advanced Search" at bounding box center [249, 238] width 104 height 24
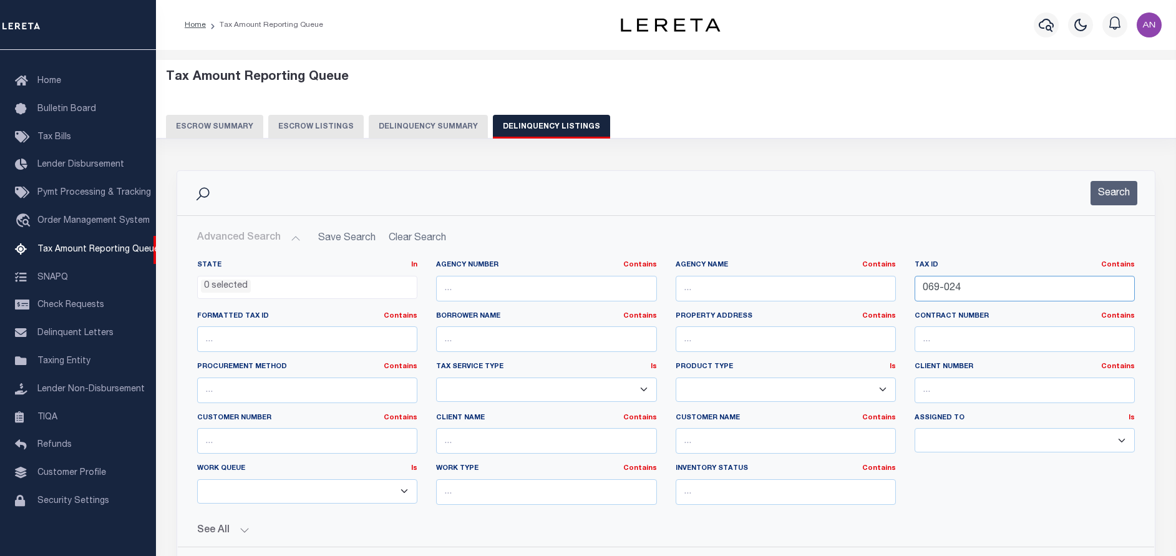
click at [977, 286] on input "069-024" at bounding box center [1025, 289] width 220 height 26
paste input "20-0068"
type input "20-0068"
click at [1109, 187] on button "Search" at bounding box center [1114, 193] width 47 height 24
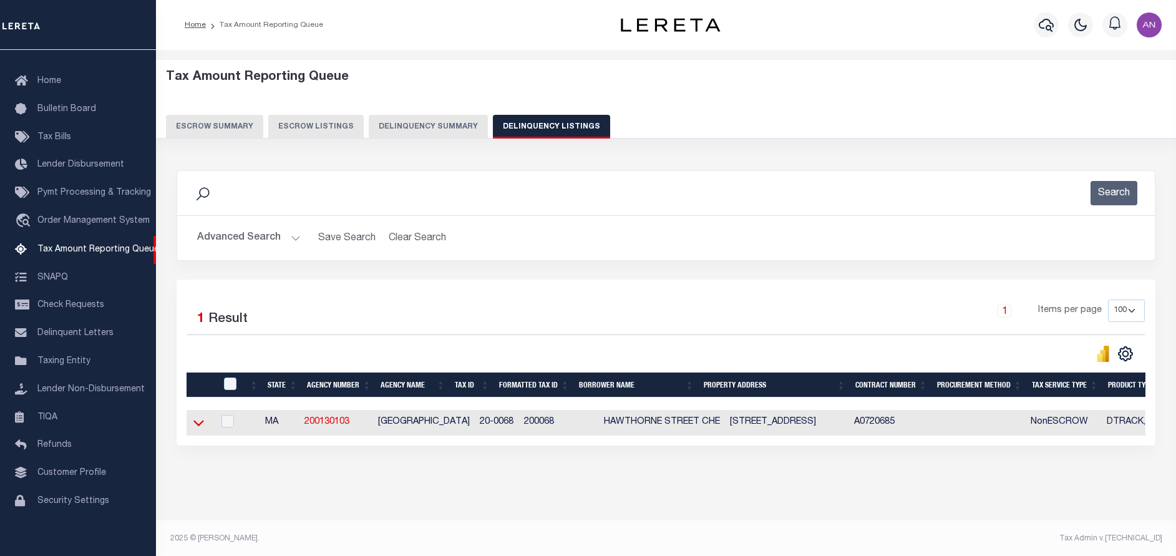
click at [198, 425] on icon at bounding box center [198, 422] width 11 height 13
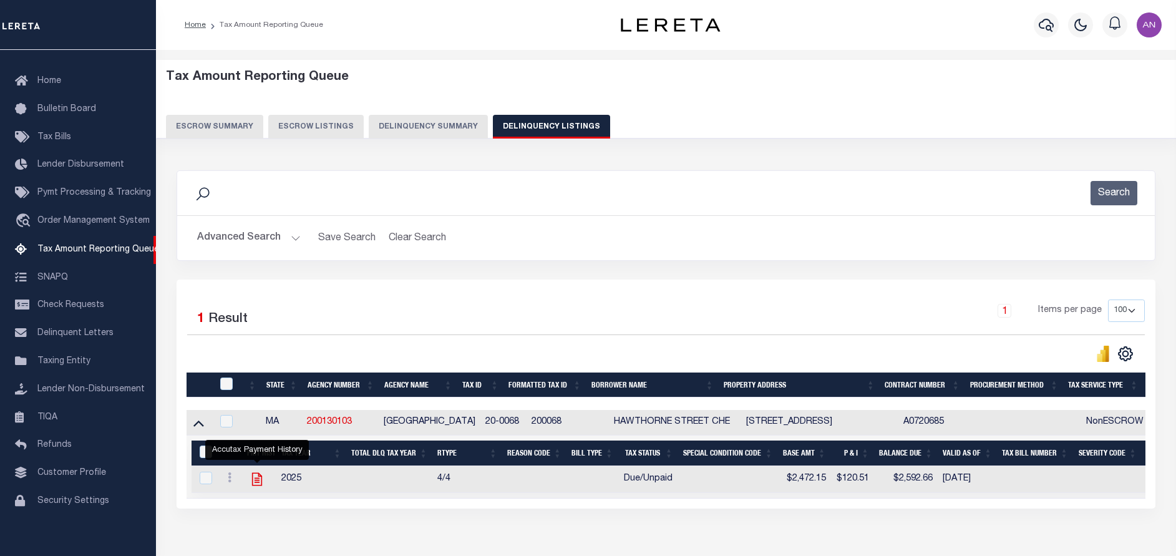
click at [253, 484] on icon "" at bounding box center [257, 479] width 10 height 13
checkbox input "true"
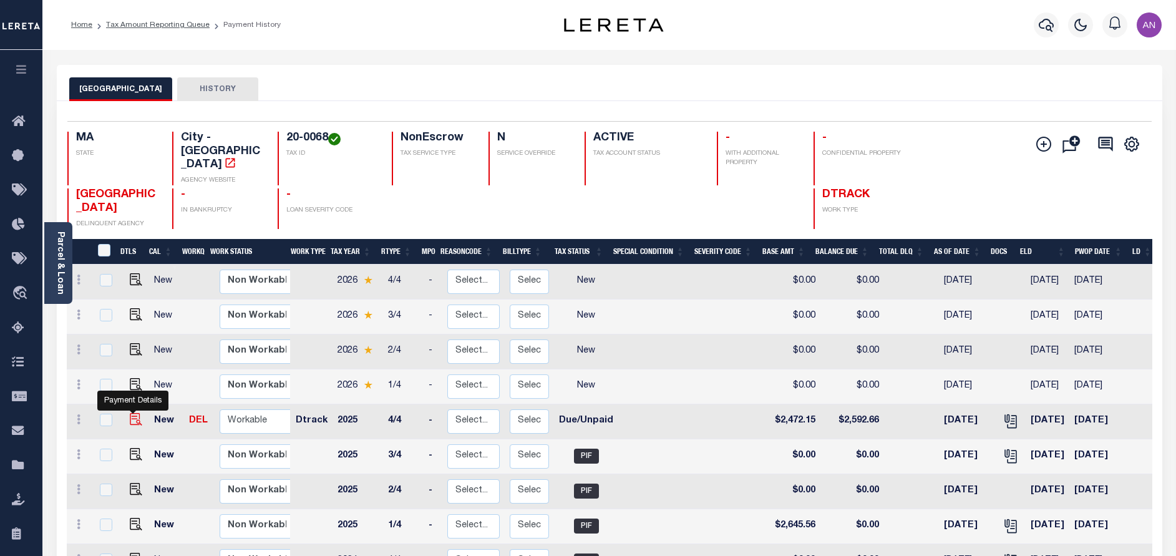
click at [130, 413] on img "" at bounding box center [136, 419] width 12 height 12
checkbox input "true"
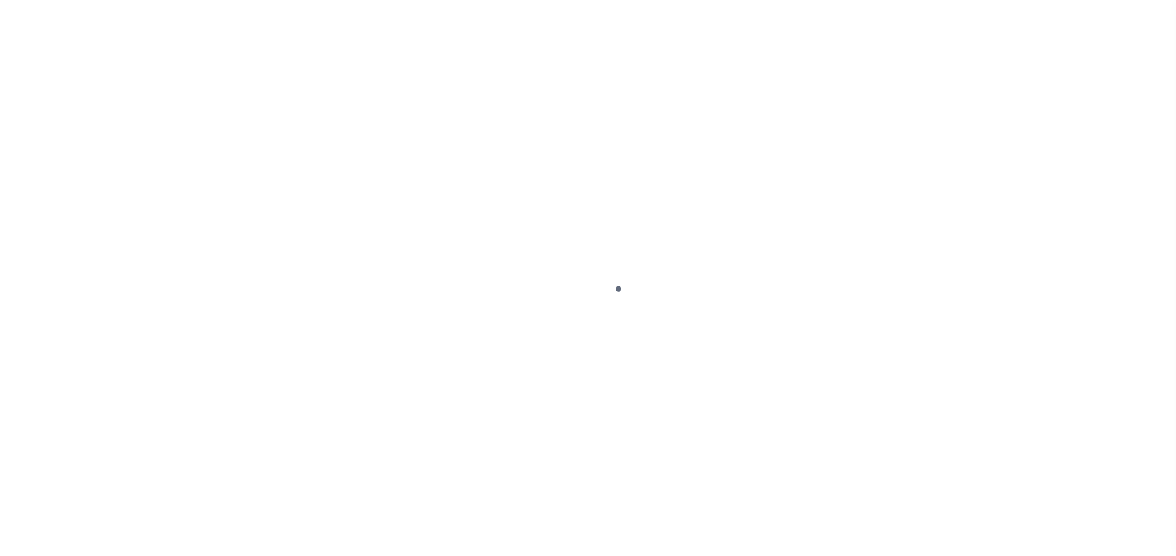
select select "DUE"
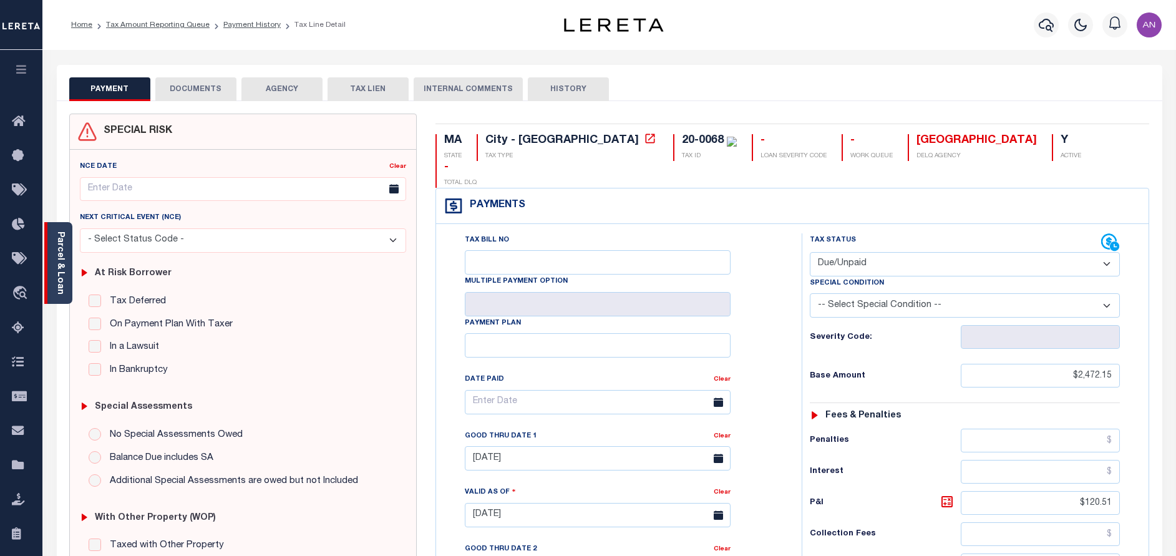
click at [63, 241] on link "Parcel & Loan" at bounding box center [60, 262] width 9 height 63
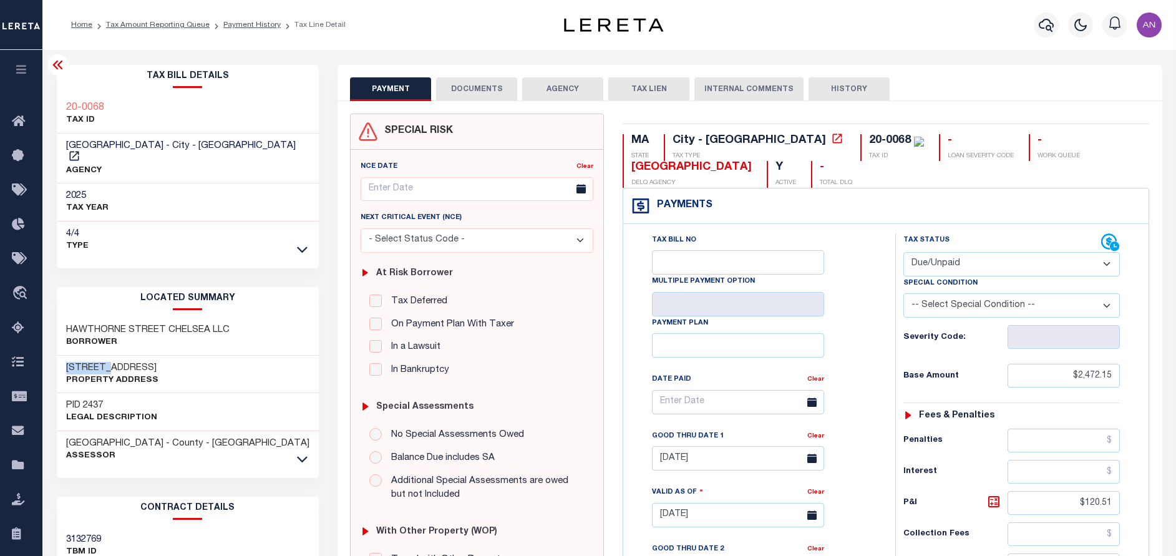
drag, startPoint x: 108, startPoint y: 356, endPoint x: 48, endPoint y: 356, distance: 59.9
click at [48, 356] on div "Tax Bill Details 20-0068 TAX ID AGENCY" at bounding box center [187, 505] width 281 height 881
click at [475, 85] on button "DOCUMENTS" at bounding box center [476, 89] width 81 height 24
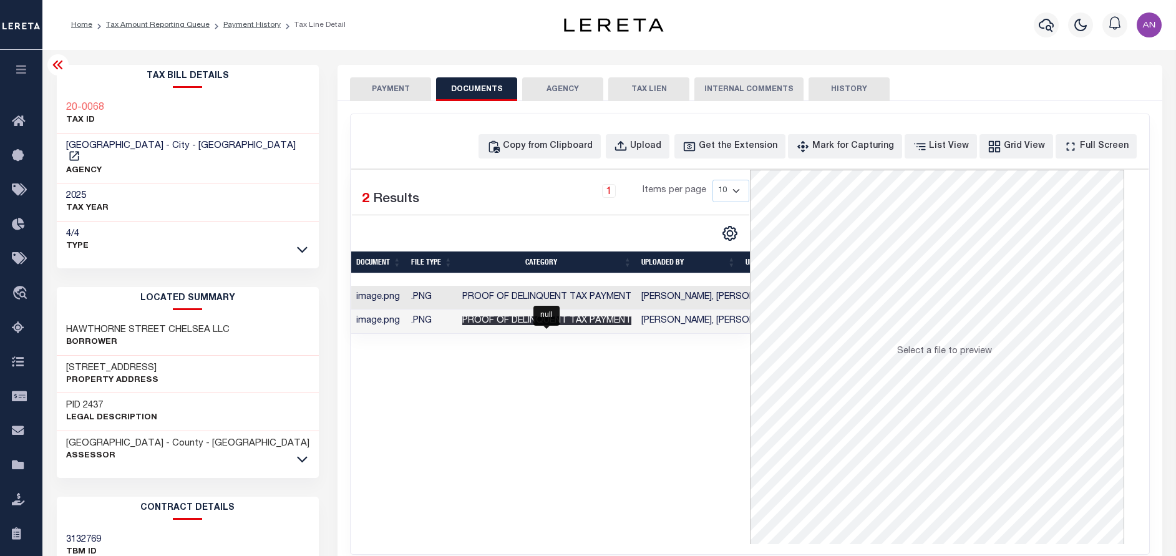
click at [559, 318] on span "Proof of Delinquent Tax Payment" at bounding box center [546, 320] width 169 height 9
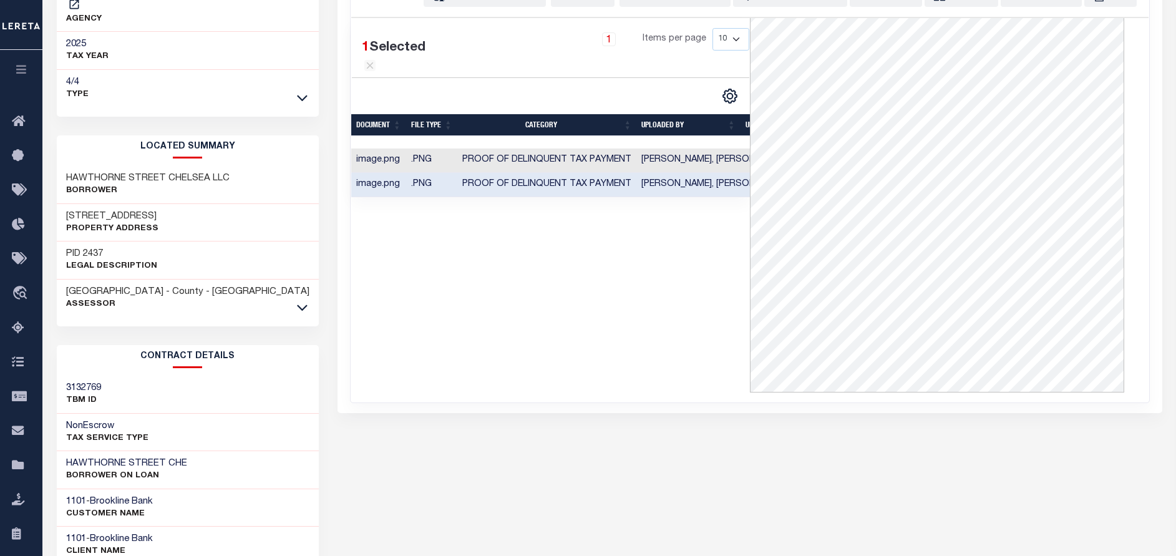
scroll to position [187, 0]
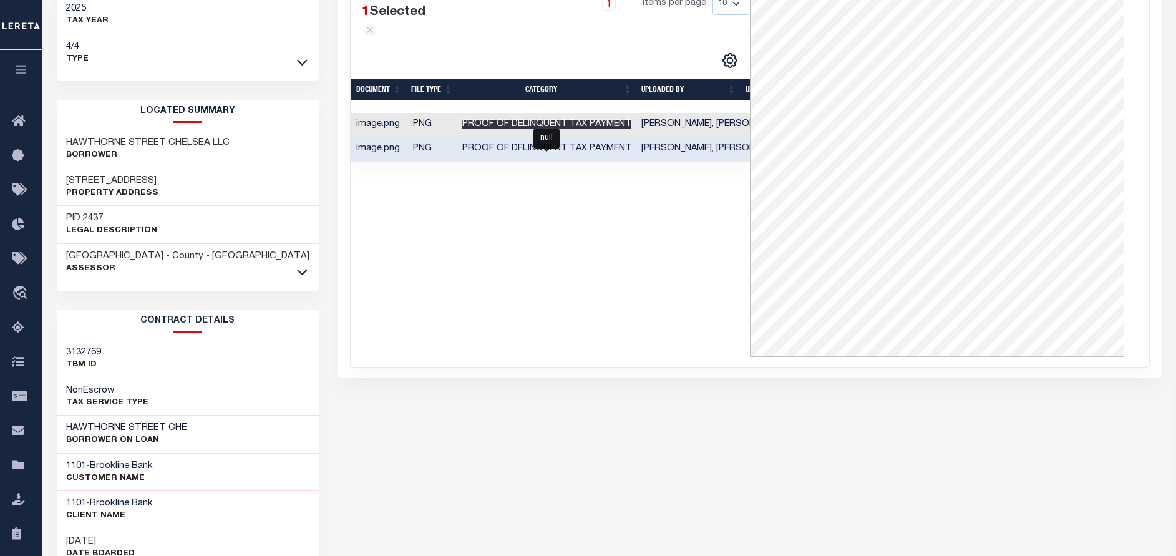
click at [626, 129] on span "Proof of Delinquent Tax Payment" at bounding box center [546, 124] width 169 height 9
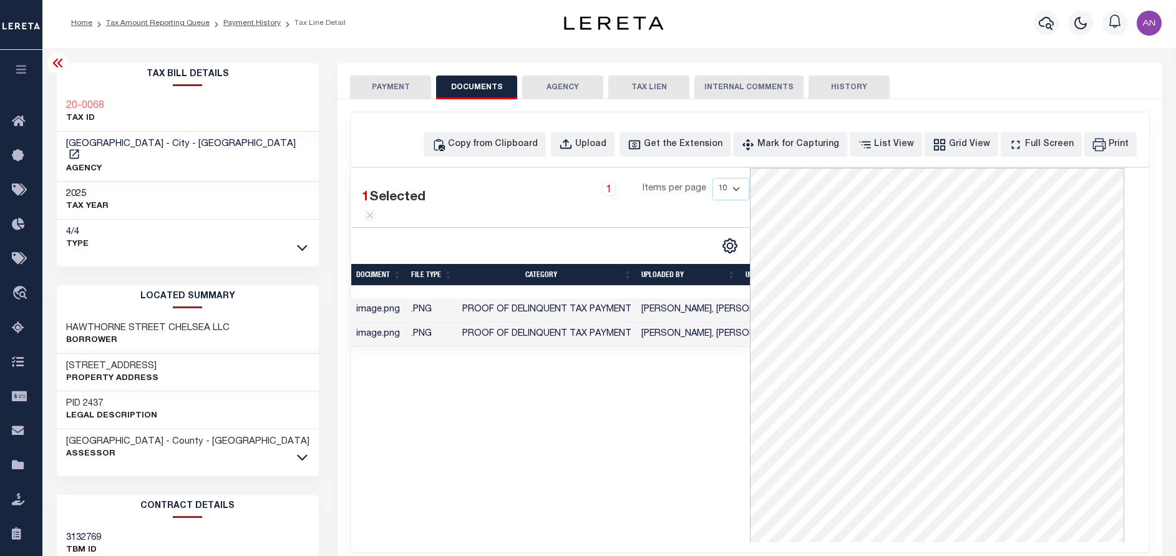
scroll to position [0, 0]
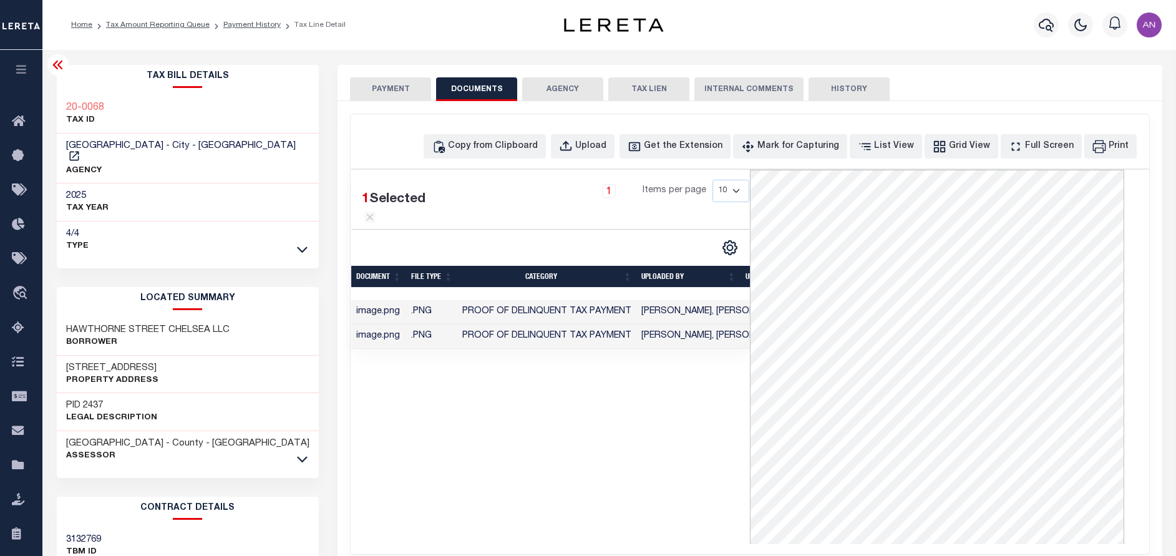
click at [381, 81] on button "PAYMENT" at bounding box center [390, 89] width 81 height 24
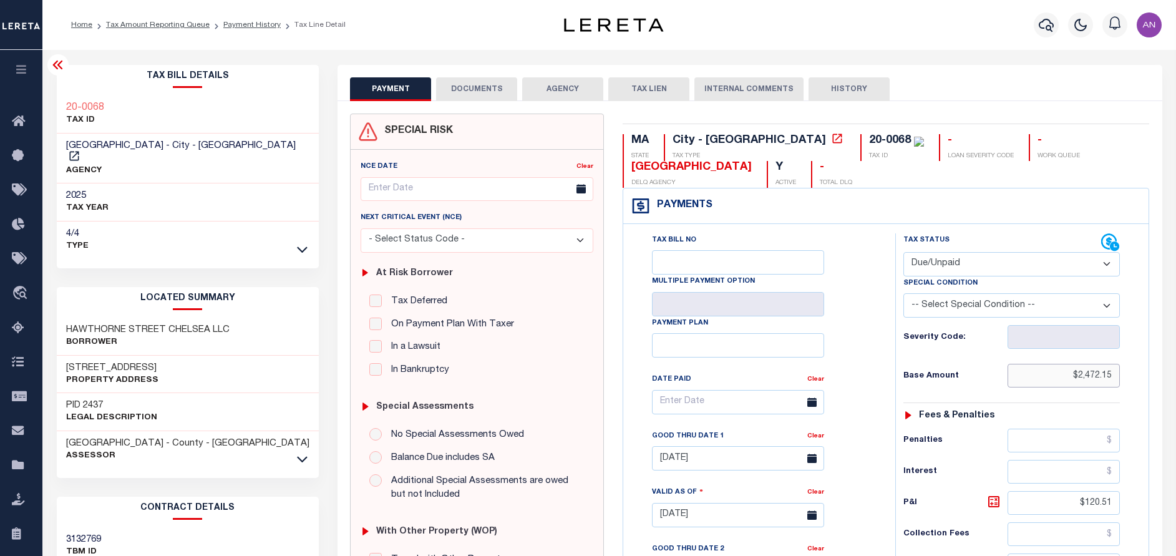
drag, startPoint x: 1114, startPoint y: 377, endPoint x: 1077, endPoint y: 375, distance: 36.9
click at [1077, 375] on input "$2,472.15" at bounding box center [1064, 376] width 112 height 24
paste input "558.86"
type input "$2,558.86"
type input "10/02/2025"
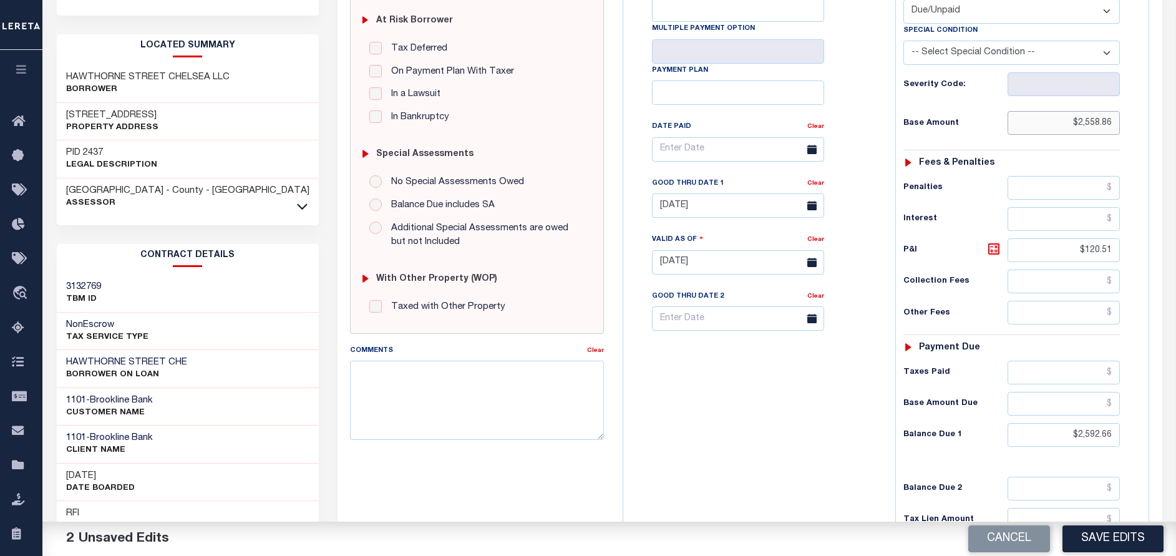
scroll to position [374, 0]
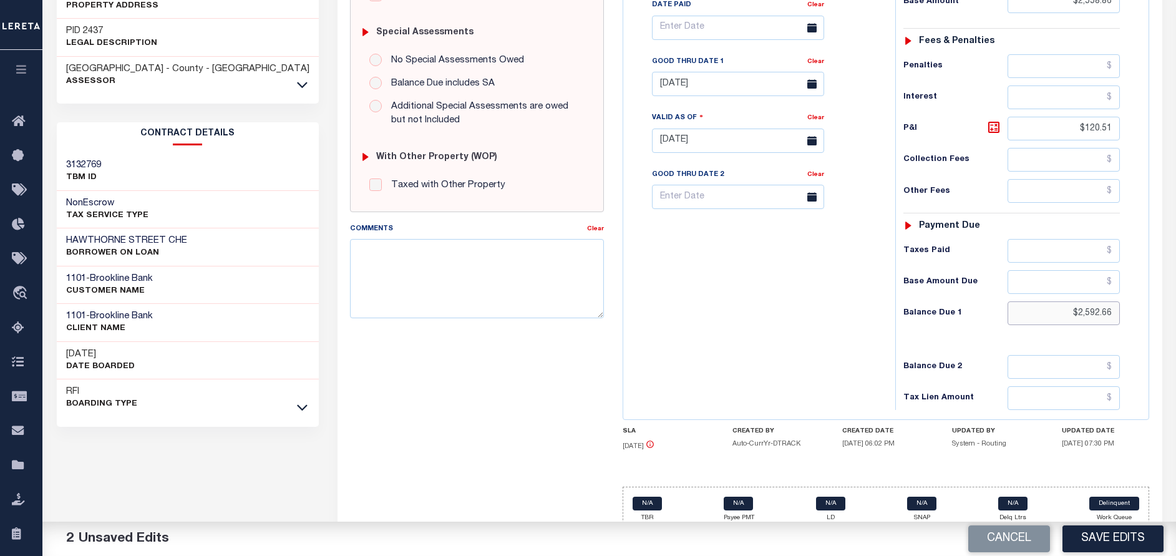
drag, startPoint x: 1114, startPoint y: 316, endPoint x: 1077, endPoint y: 314, distance: 37.5
click at [1077, 314] on input "$2,592.66" at bounding box center [1064, 313] width 112 height 24
paste input "5,178.57"
type input "$5,178.57"
click at [993, 131] on icon at bounding box center [993, 127] width 7 height 7
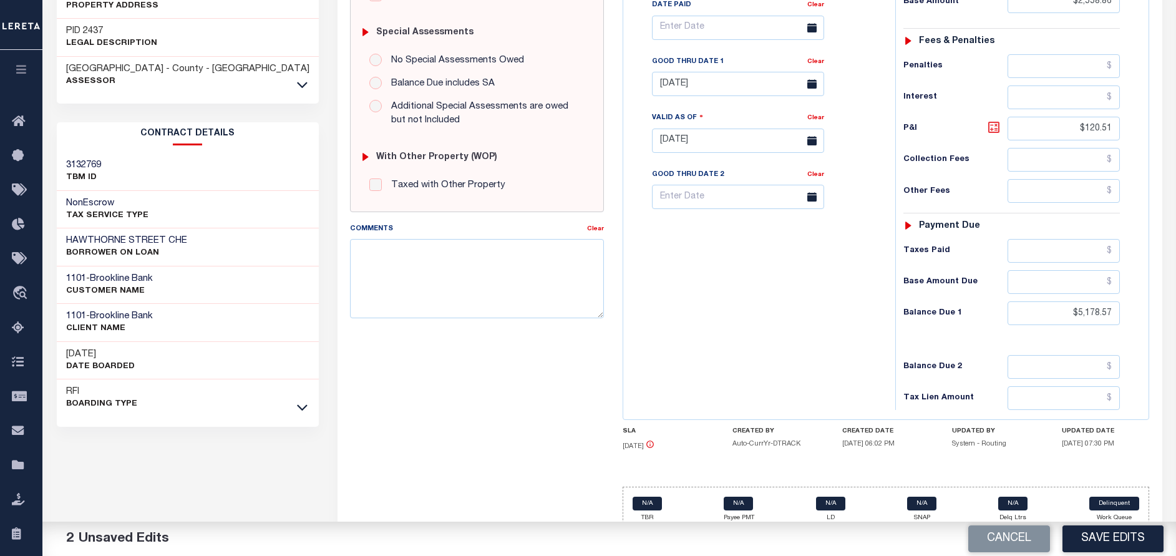
type input "$2,619.71"
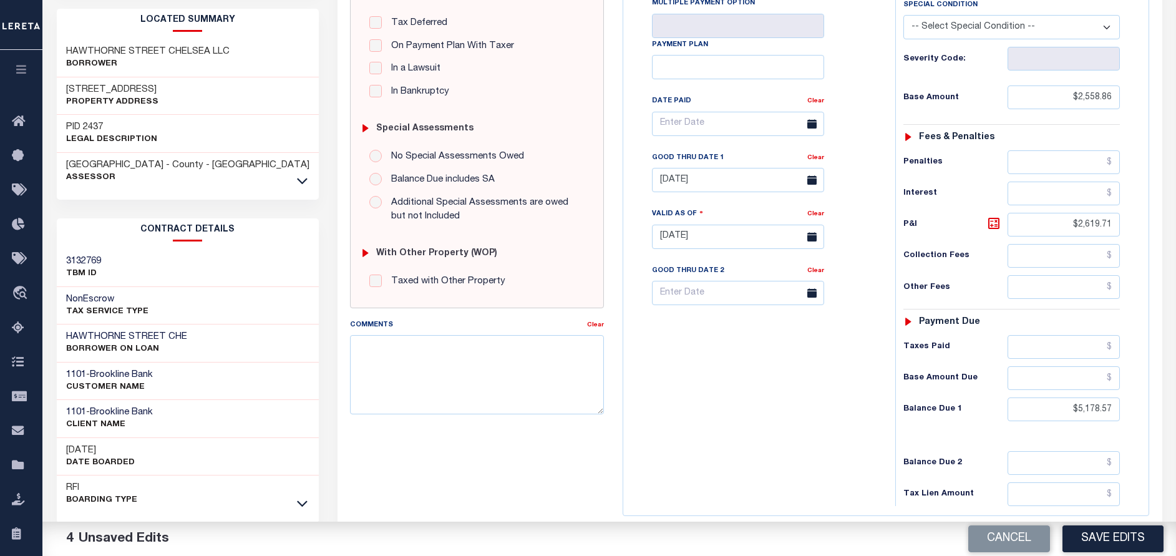
scroll to position [281, 0]
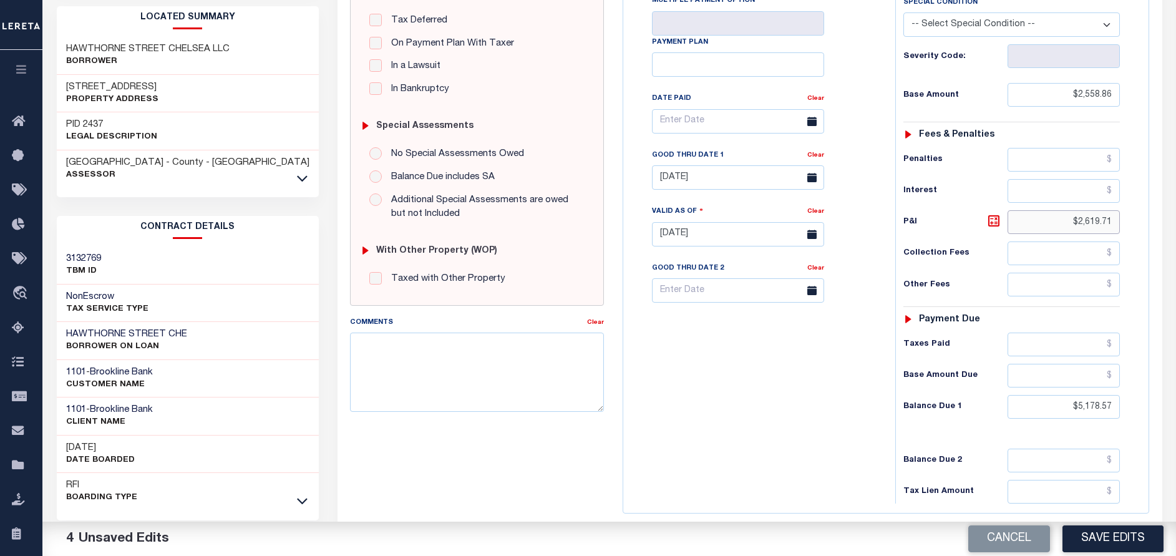
drag, startPoint x: 1112, startPoint y: 223, endPoint x: 1079, endPoint y: 223, distance: 33.1
click at [1079, 223] on input "$2,619.71" at bounding box center [1064, 222] width 112 height 24
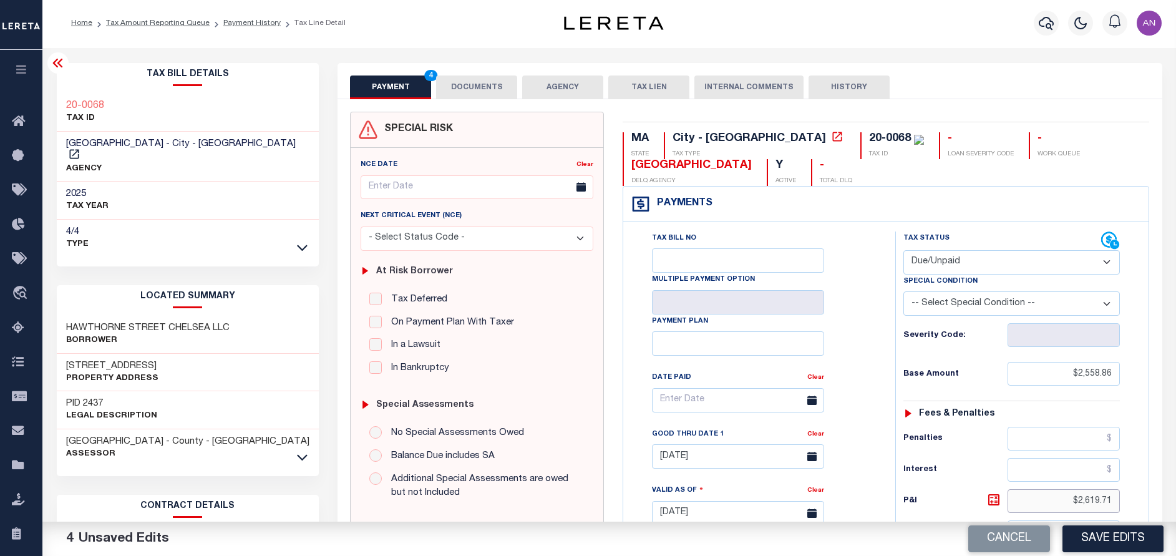
scroll to position [0, 0]
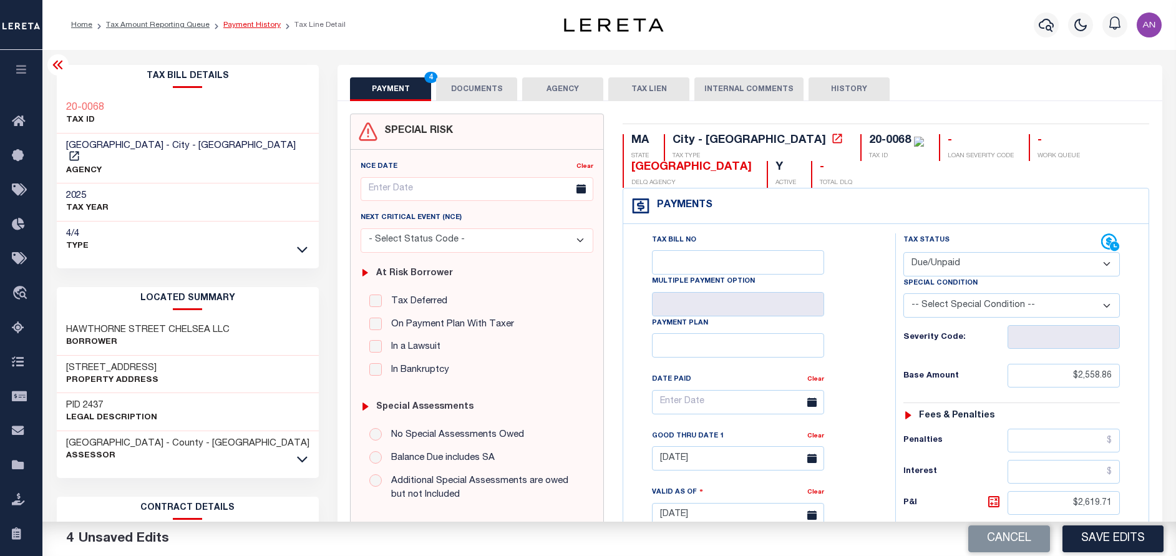
click at [235, 26] on link "Payment History" at bounding box center [251, 24] width 57 height 7
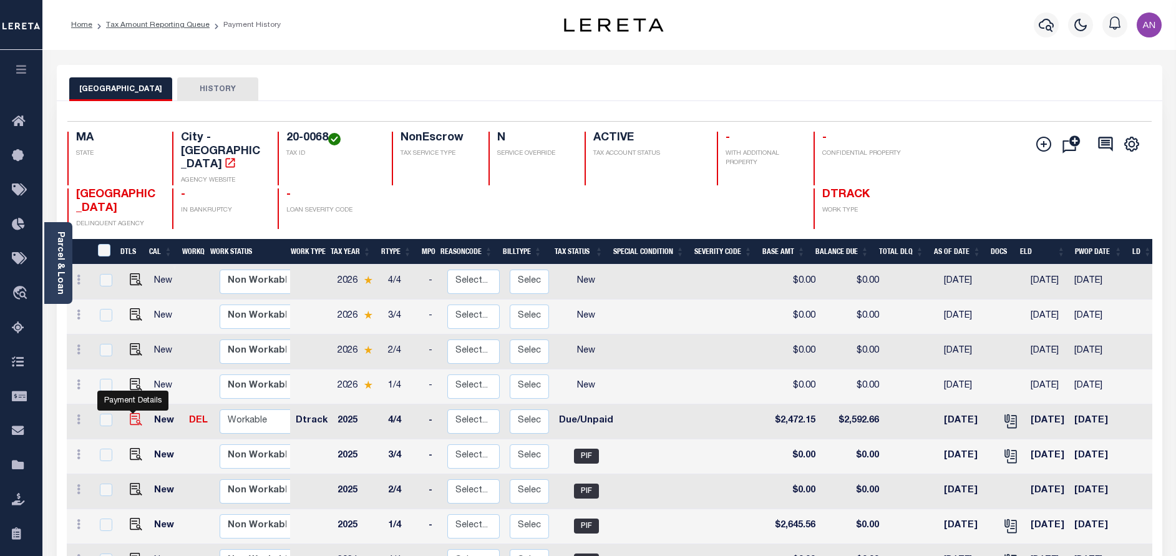
click at [130, 413] on img "" at bounding box center [136, 419] width 12 height 12
checkbox input "true"
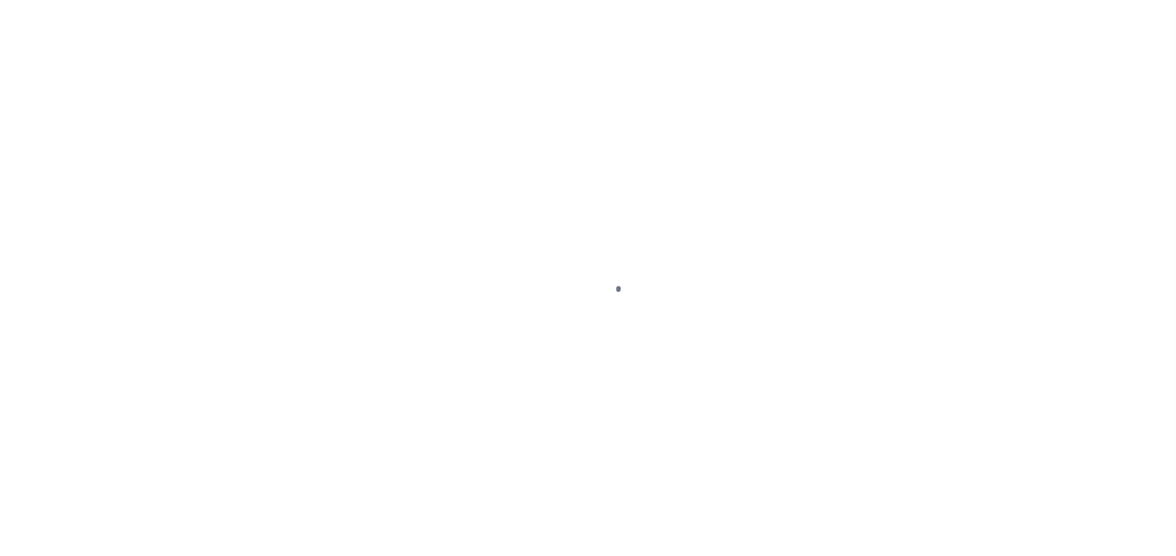
select select "DUE"
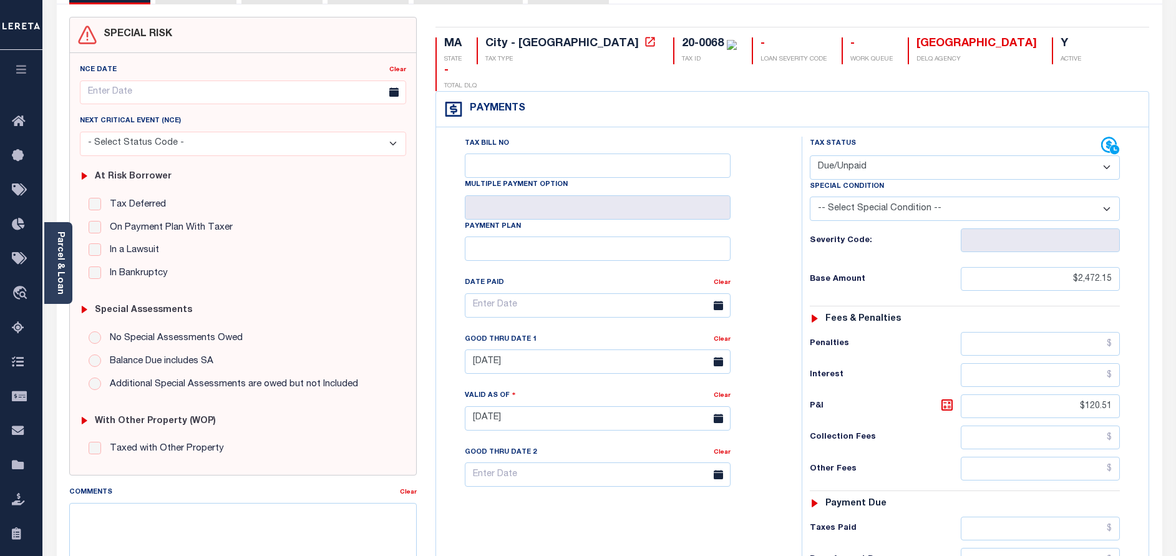
scroll to position [94, 0]
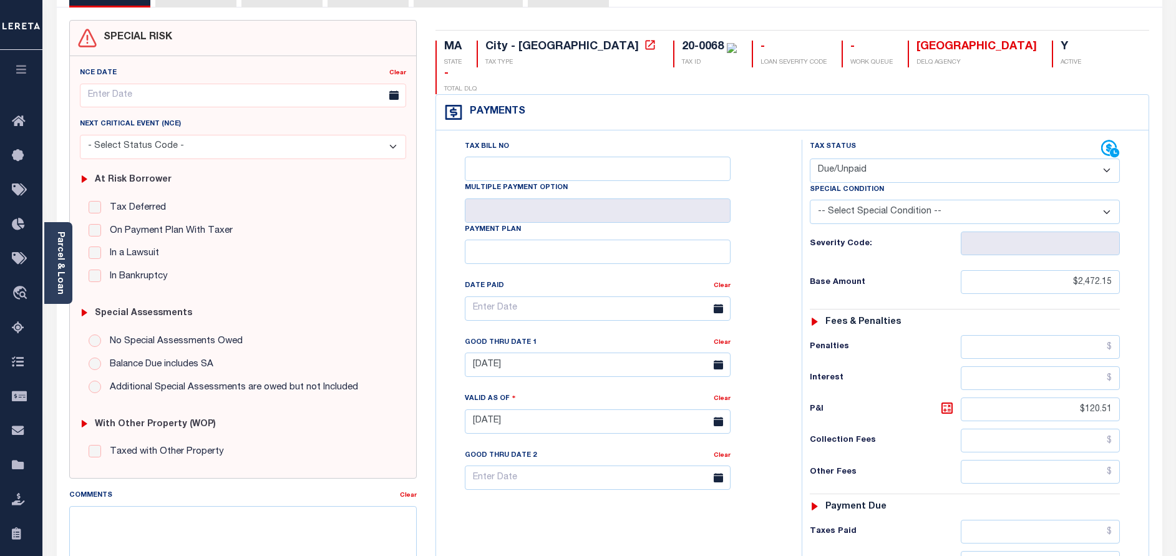
drag, startPoint x: 62, startPoint y: 283, endPoint x: 82, endPoint y: 288, distance: 20.0
click at [62, 283] on link "Parcel & Loan" at bounding box center [60, 262] width 9 height 63
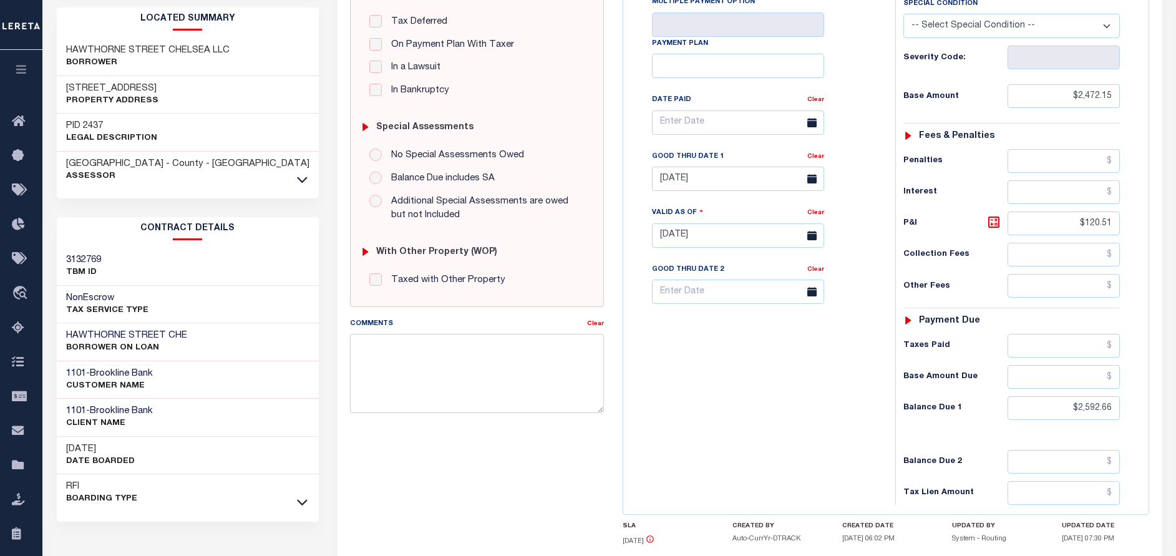
scroll to position [281, 0]
click at [455, 486] on div "SPECIAL RISK NCE Date Clear - Select Status Code -" at bounding box center [477, 235] width 273 height 804
drag, startPoint x: 1113, startPoint y: 407, endPoint x: 1078, endPoint y: 409, distance: 35.0
click at [1078, 409] on input "$2,592.66" at bounding box center [1064, 407] width 112 height 24
paste input "638.17"
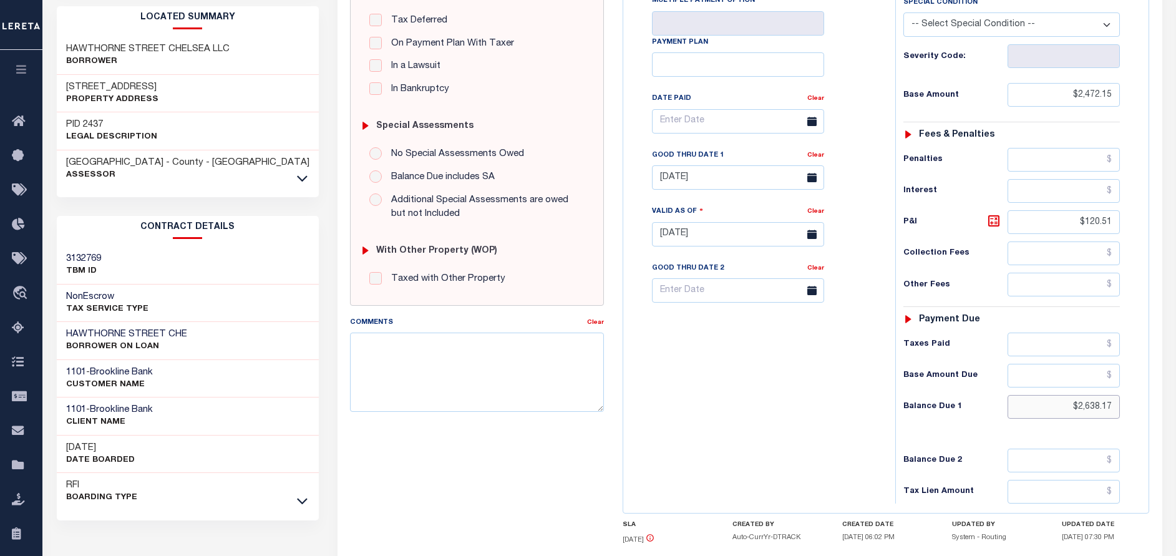
type input "$2,638.17"
type input "[DATE]"
click at [721, 180] on input "08/31/2025" at bounding box center [738, 177] width 172 height 24
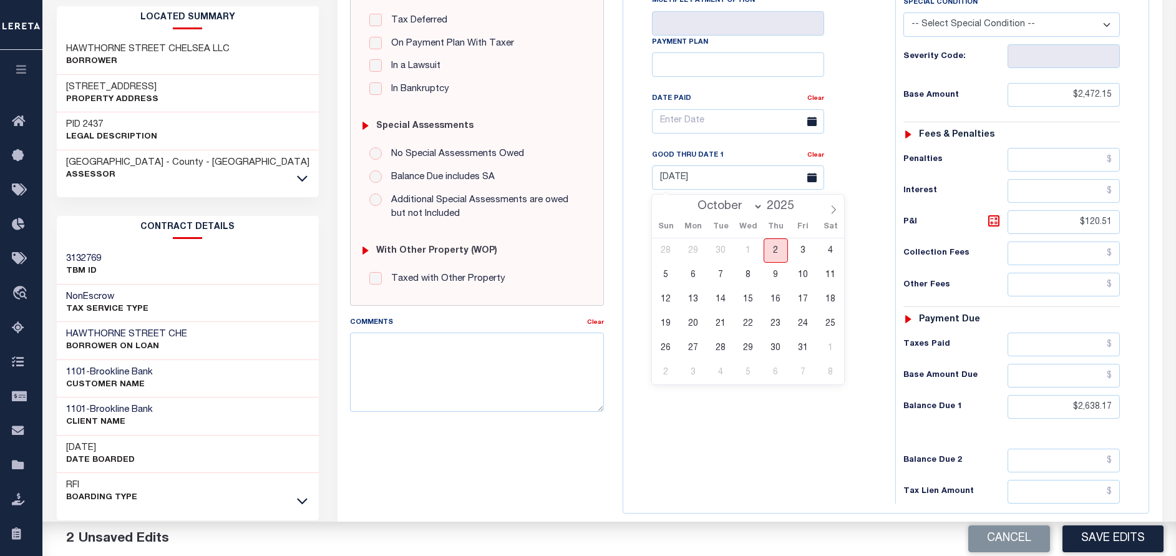
click at [772, 246] on span "2" at bounding box center [776, 250] width 24 height 24
type input "[DATE]"
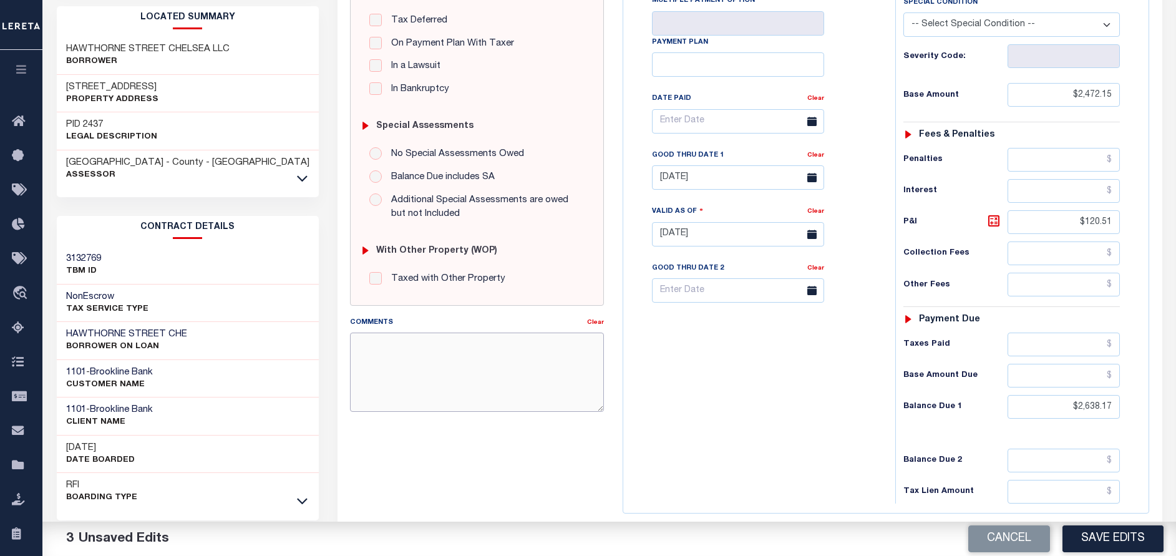
click at [498, 381] on textarea "Comments" at bounding box center [477, 372] width 254 height 79
paste textarea "10/02/2025 - As per call conversation with TC Alegandro 2025 Q4 taxes are delq."
type textarea "10/02/2025 - As per call conversation with TC Alegandro 2025 Q4 taxes are delq."
click at [993, 222] on icon at bounding box center [993, 220] width 15 height 15
type input "$166.02"
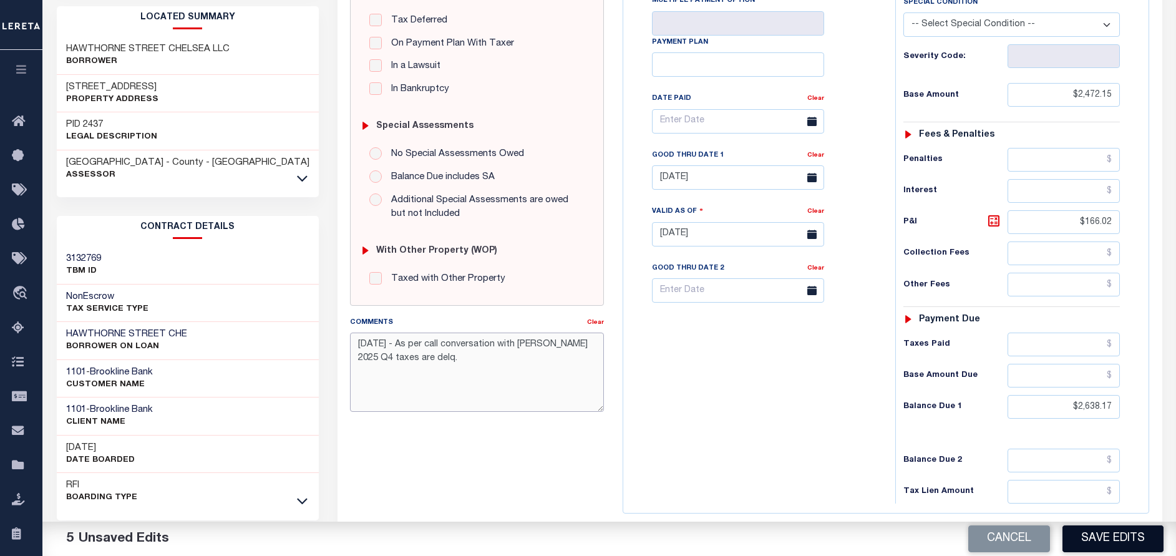
type textarea "10/02/2025 - As per call conversation with TC Alegandro 2025 Q4 taxes are delq."
click at [1103, 540] on button "Save Edits" at bounding box center [1113, 538] width 101 height 27
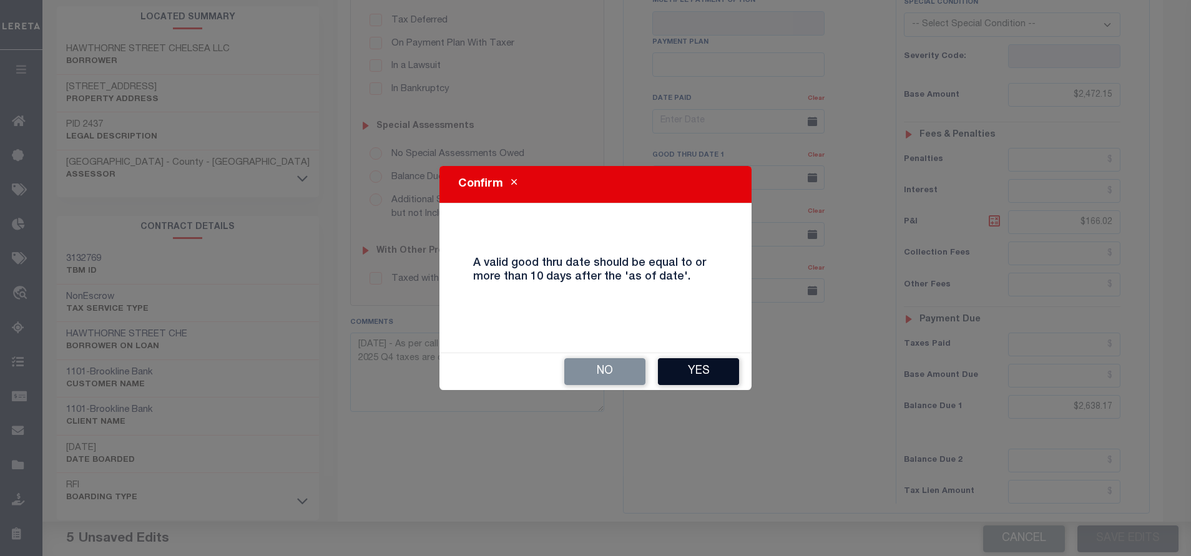
click at [681, 368] on button "Yes" at bounding box center [698, 371] width 81 height 27
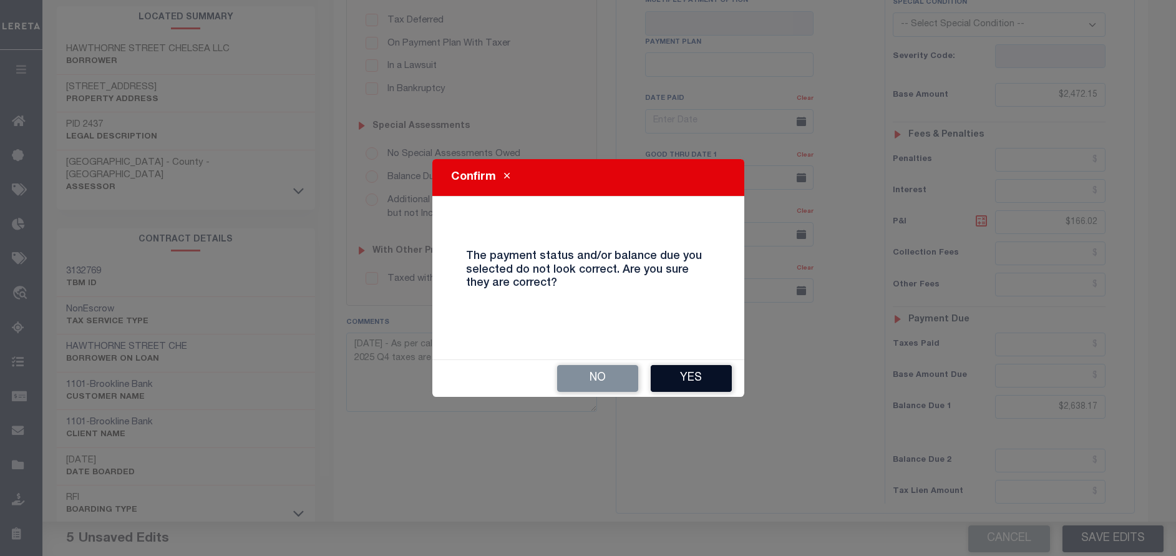
click at [673, 384] on button "Yes" at bounding box center [691, 378] width 81 height 27
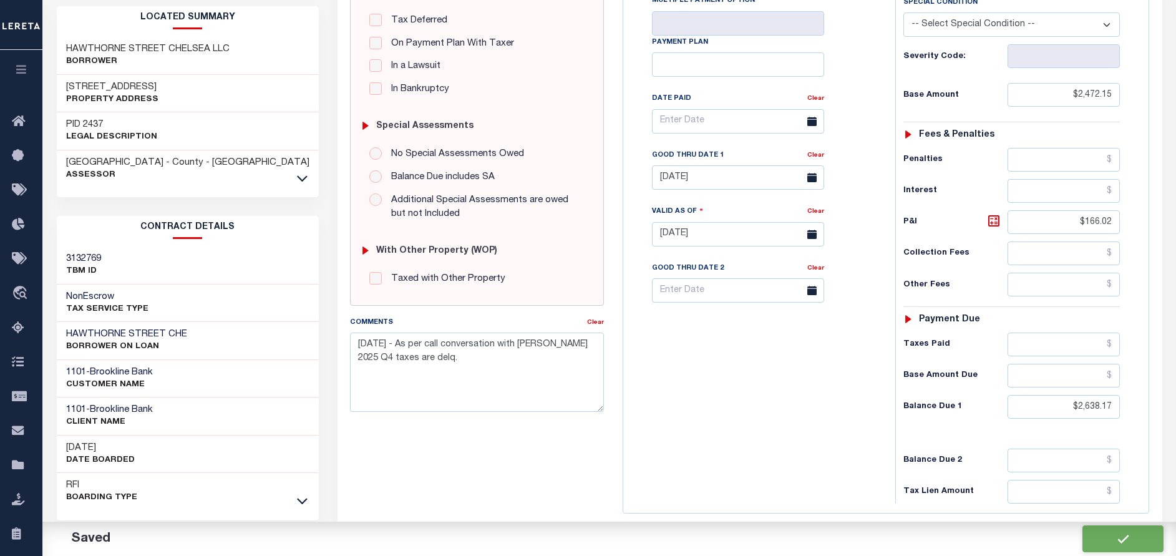
checkbox input "false"
type input "$2,472.15"
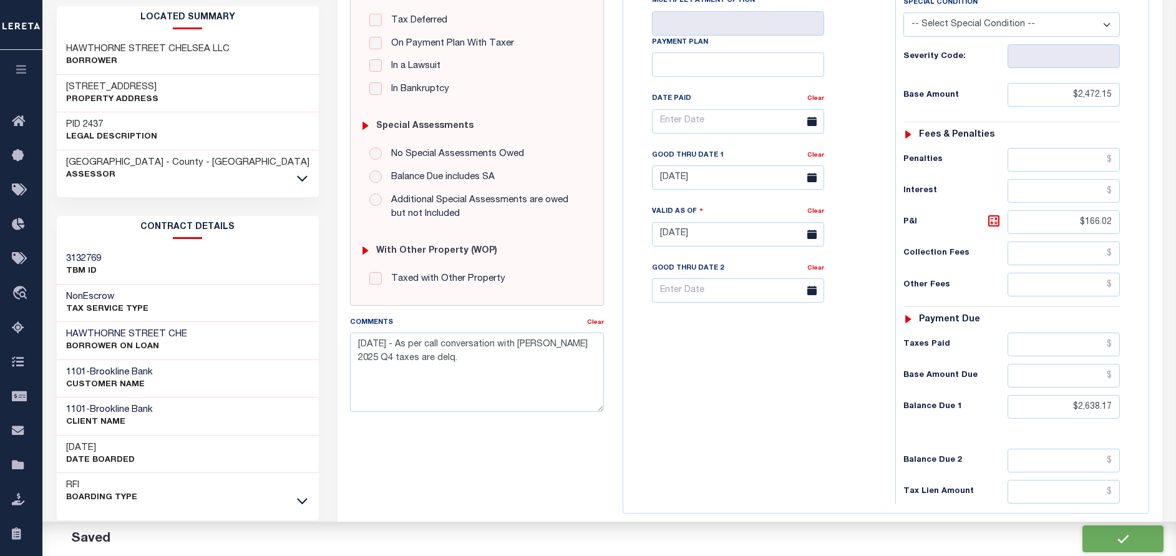
type input "$166.02"
type input "$2,638.17"
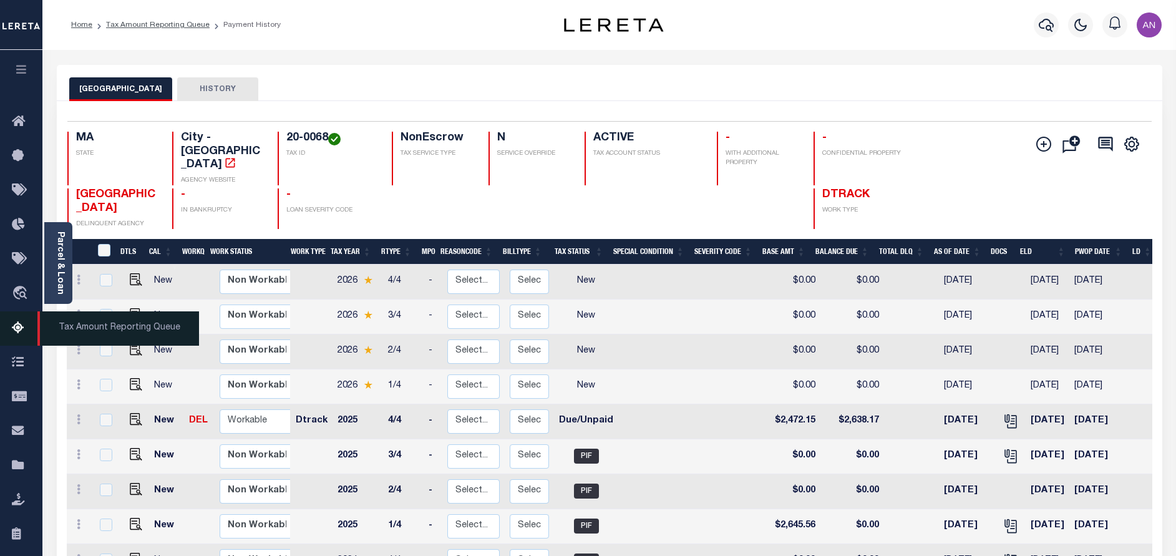
click at [16, 328] on icon at bounding box center [22, 329] width 20 height 16
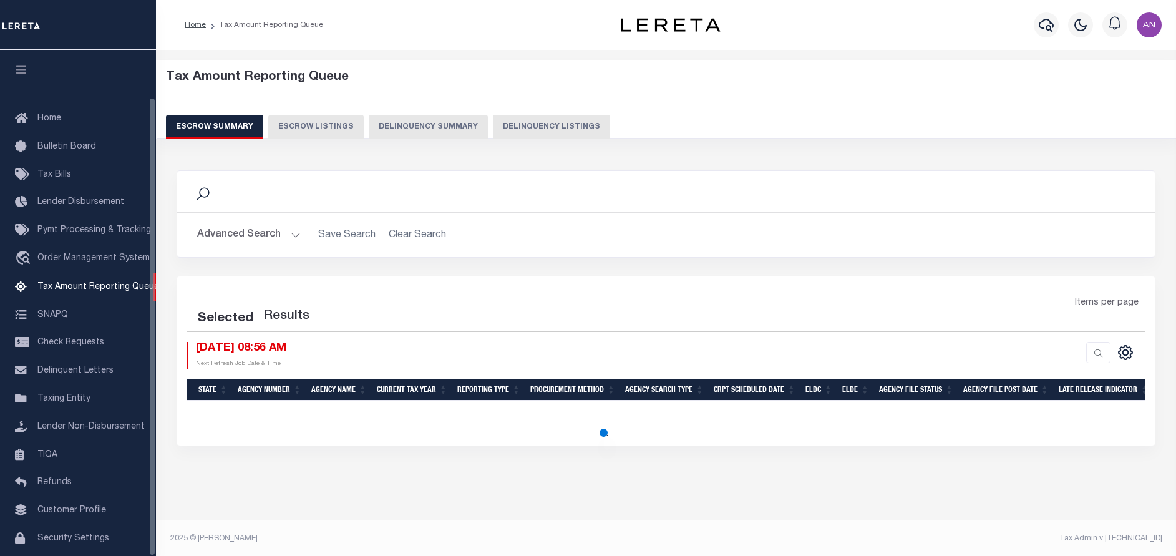
click at [509, 127] on button "Delinquency Listings" at bounding box center [551, 127] width 117 height 24
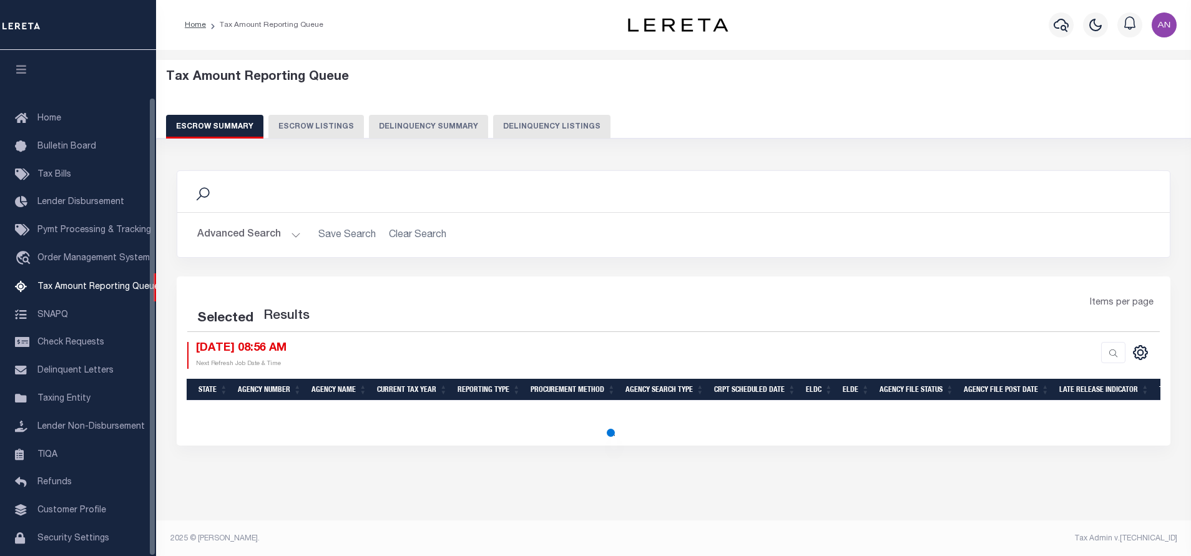
select select "100"
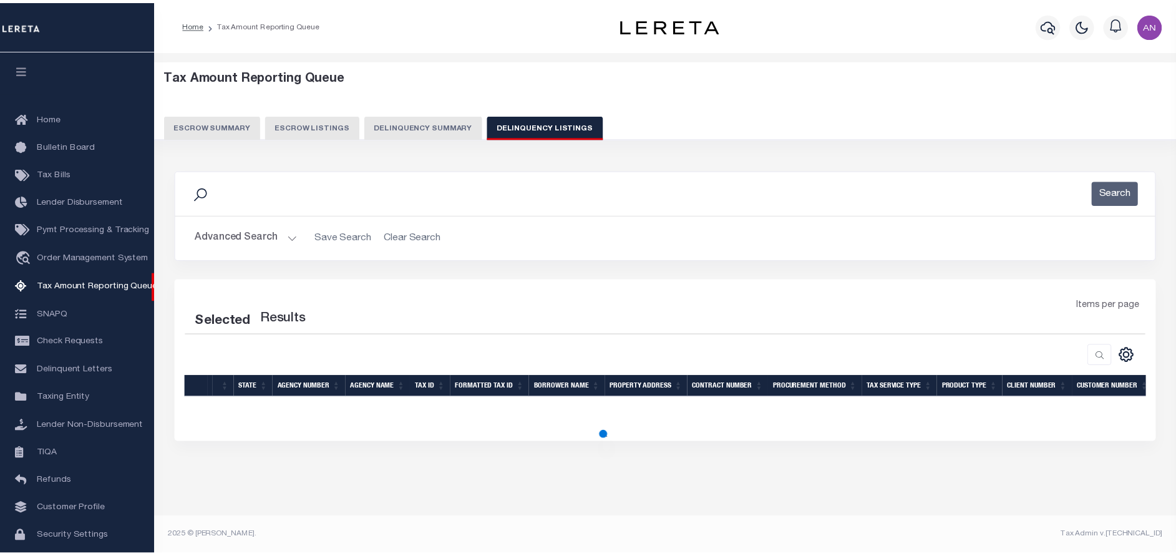
scroll to position [52, 0]
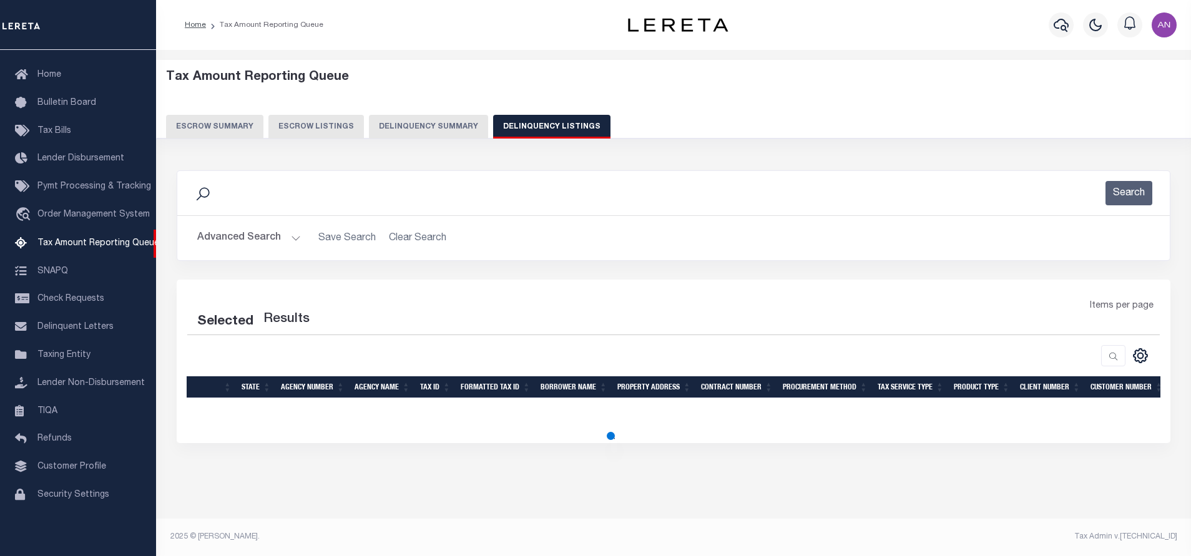
select select "100"
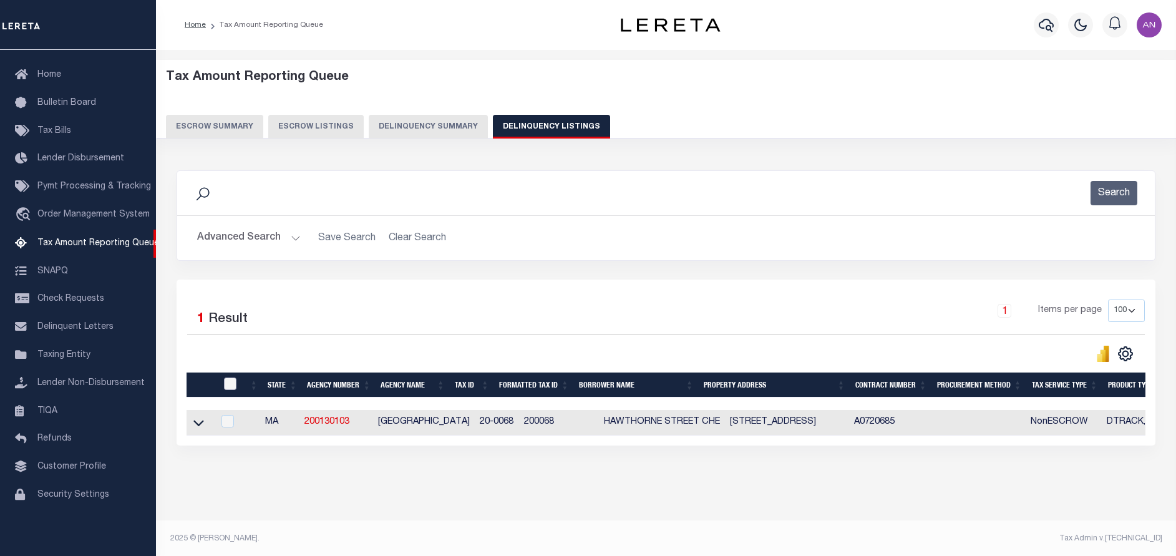
click at [228, 382] on input "checkbox" at bounding box center [230, 384] width 12 height 12
checkbox input "true"
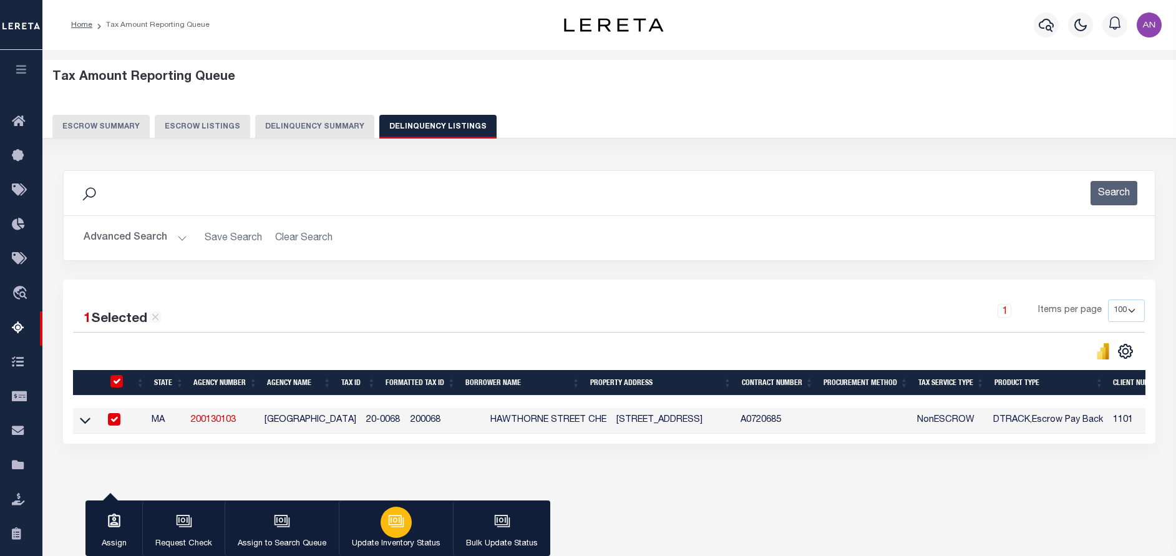
click at [406, 524] on div "button" at bounding box center [396, 522] width 31 height 31
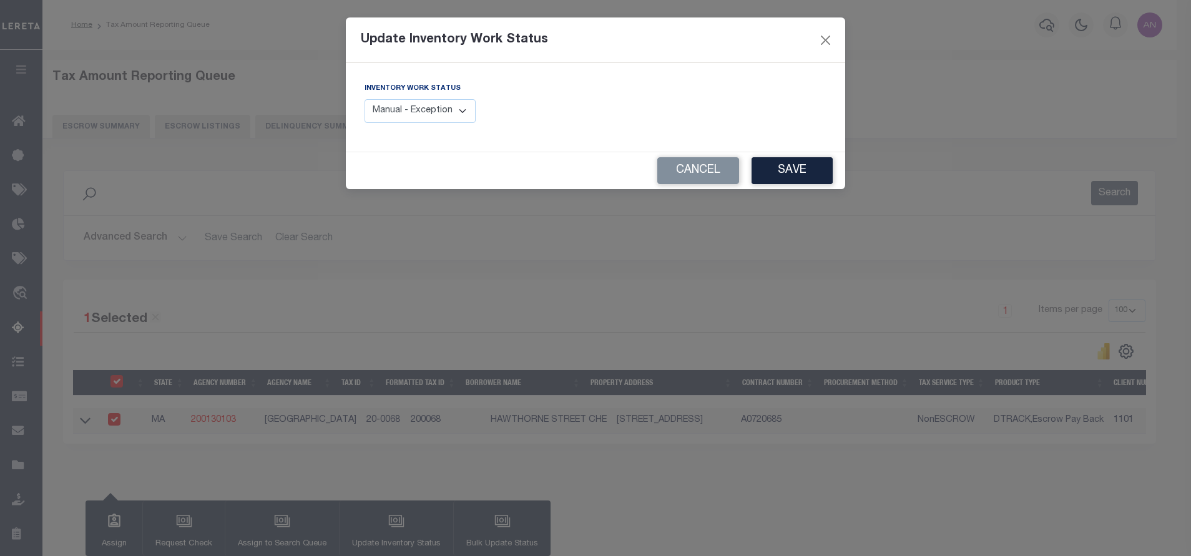
click at [439, 112] on select "Manual - Exception Pended - Awaiting Search Late Add Exception Completed" at bounding box center [419, 111] width 111 height 24
select select "4"
click at [364, 99] on select "Manual - Exception Pended - Awaiting Search Late Add Exception Completed" at bounding box center [419, 111] width 111 height 24
click at [794, 170] on button "Save" at bounding box center [791, 170] width 81 height 27
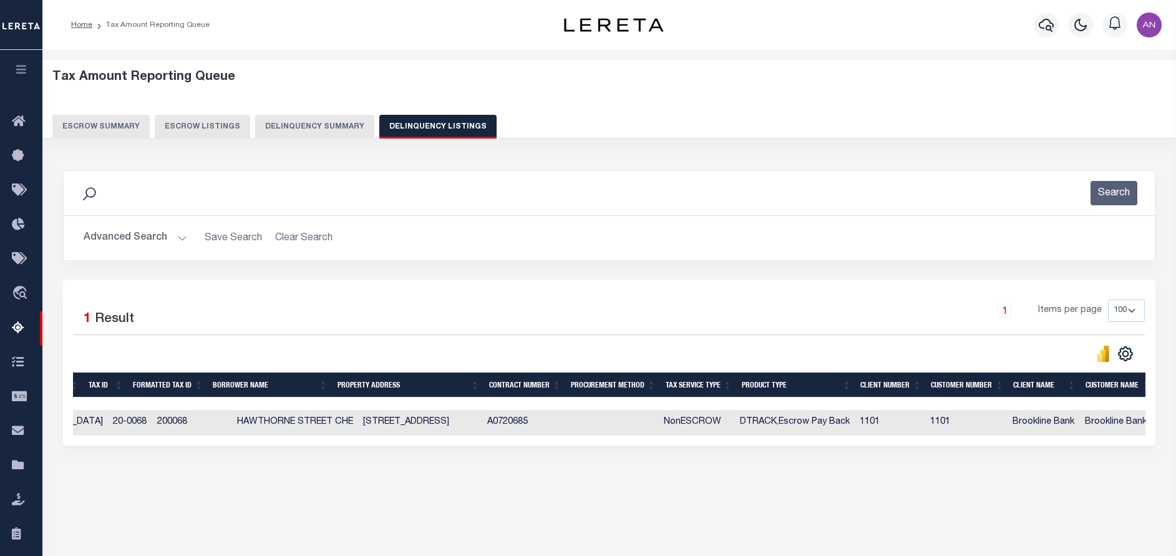
scroll to position [0, 253]
click at [153, 234] on button "Advanced Search" at bounding box center [136, 238] width 104 height 24
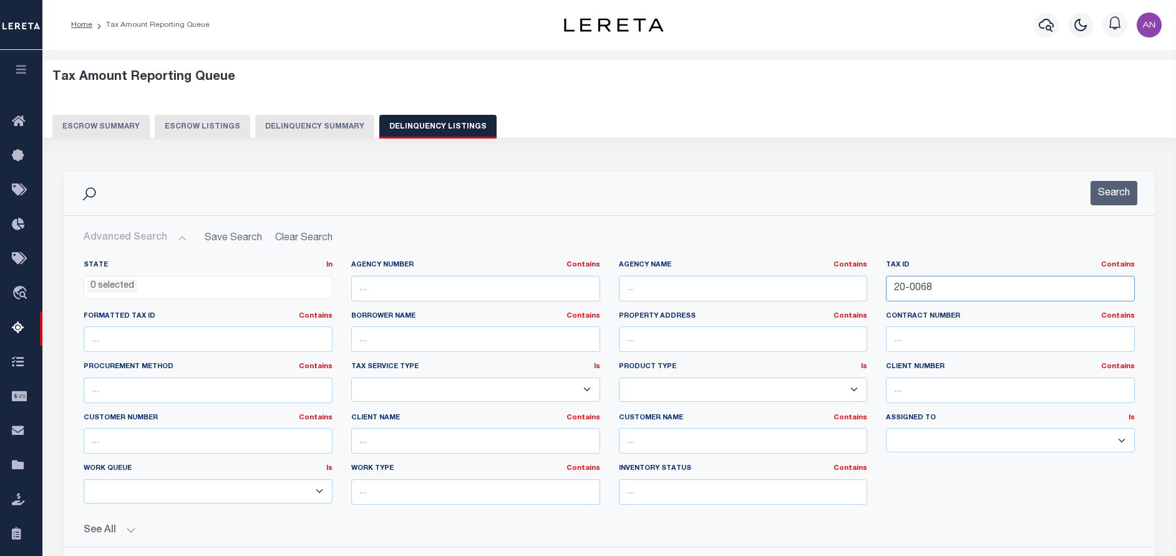
click at [927, 288] on input "20-0068" at bounding box center [1010, 289] width 249 height 26
paste input "65-0010"
paste input "text"
type input "65-0010"
click at [1122, 177] on div "Search" at bounding box center [609, 193] width 1091 height 44
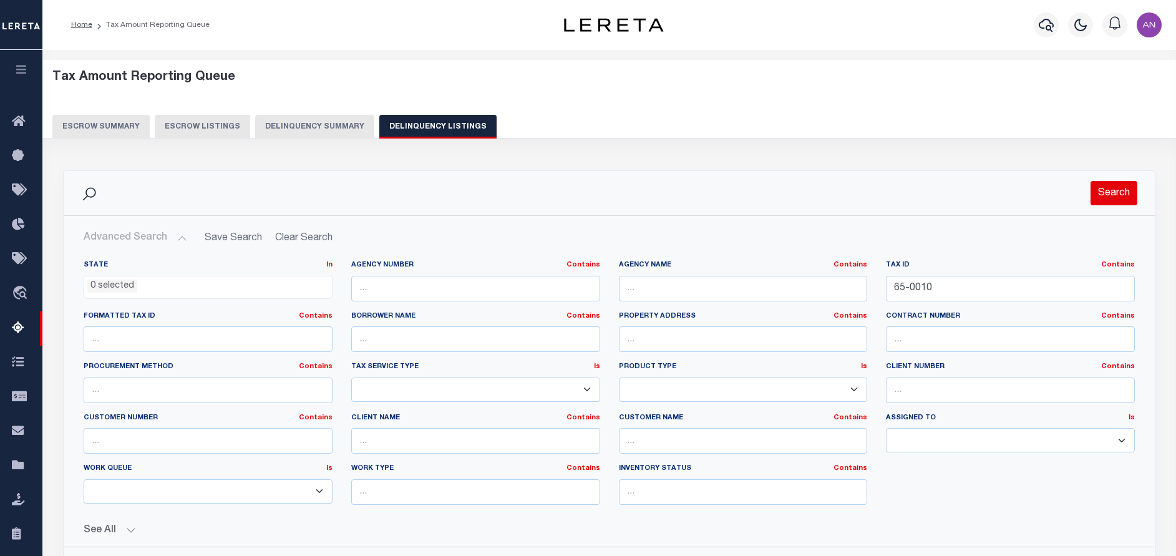
click at [1113, 198] on button "Search" at bounding box center [1114, 193] width 47 height 24
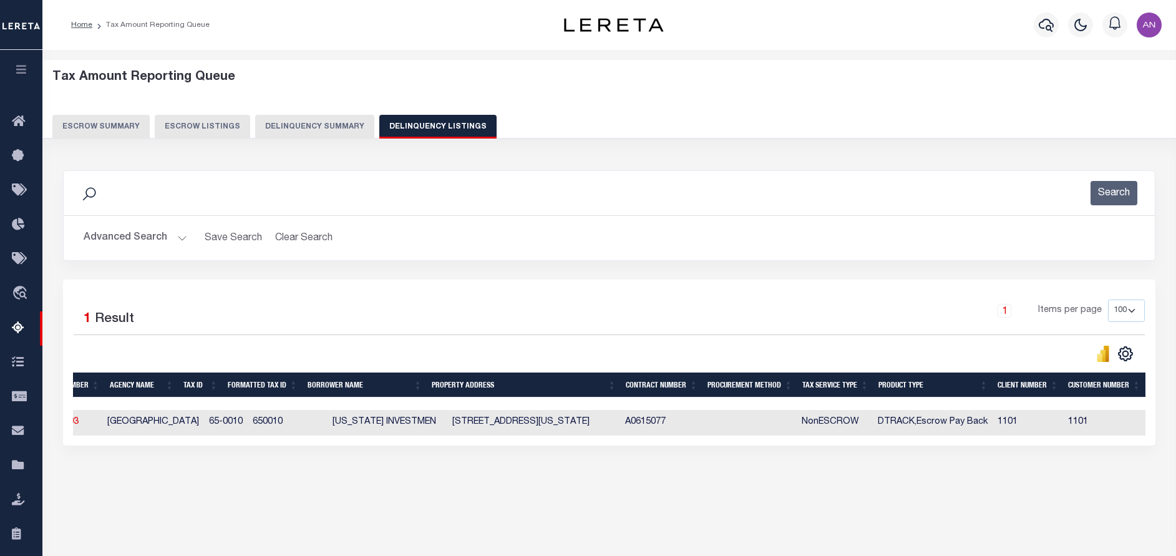
scroll to position [0, 0]
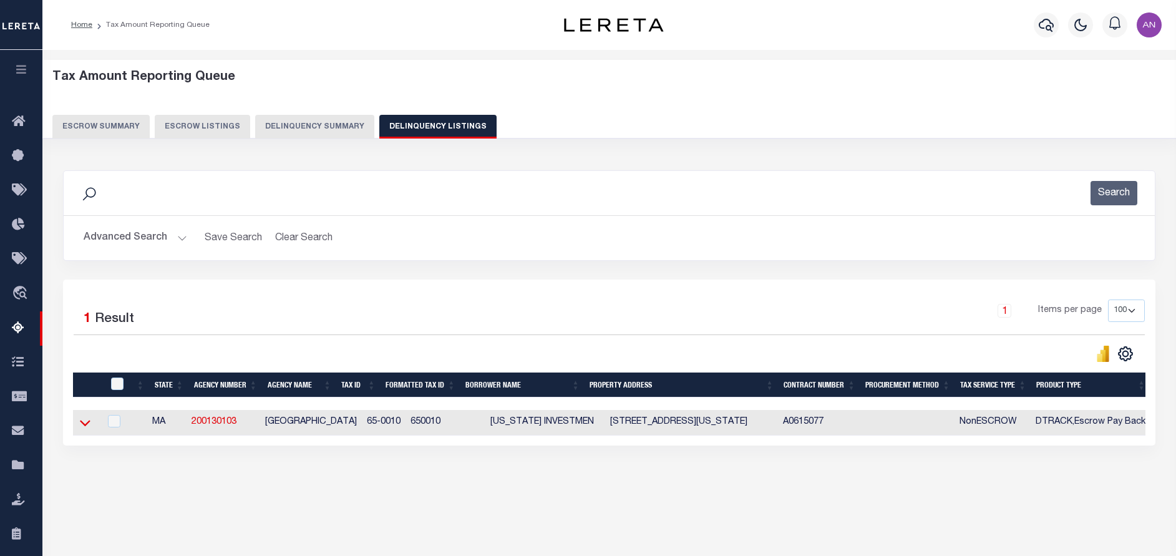
click at [85, 422] on icon at bounding box center [85, 422] width 11 height 13
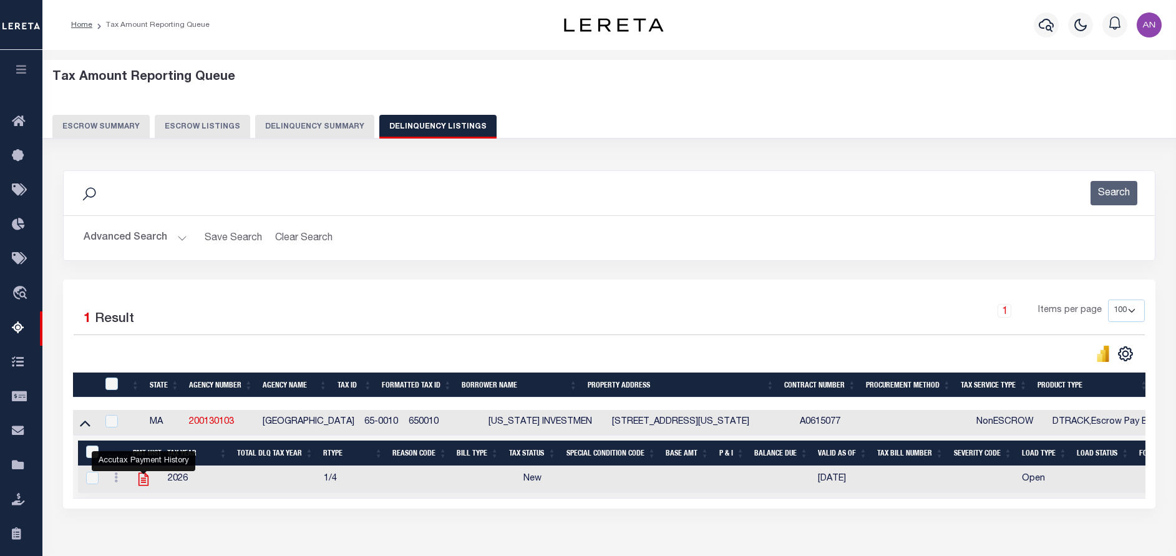
click at [144, 482] on icon "" at bounding box center [143, 479] width 16 height 16
checkbox input "true"
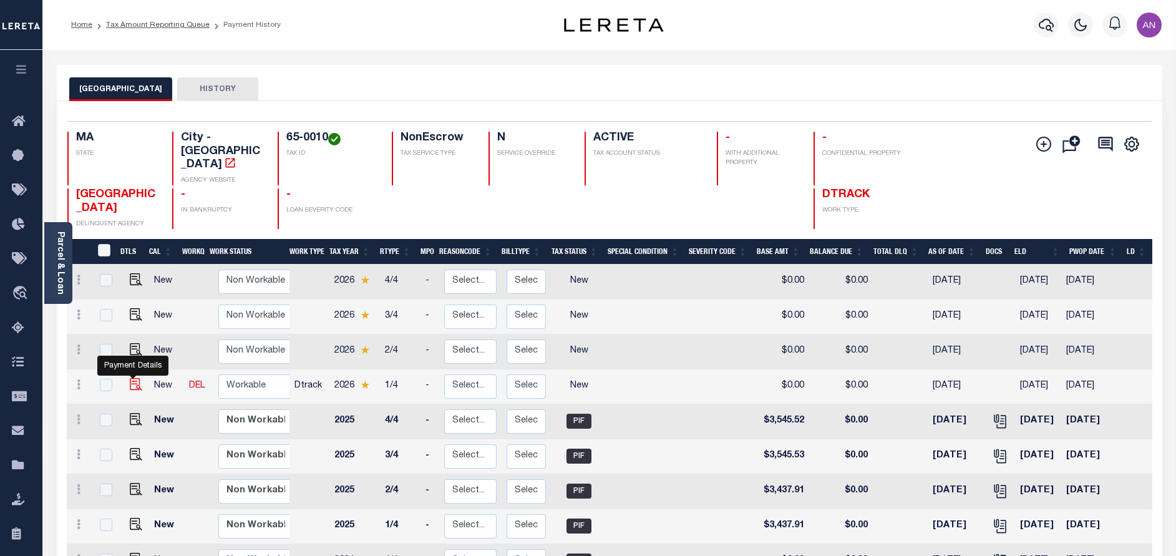
click at [130, 378] on img "" at bounding box center [136, 384] width 12 height 12
checkbox input "true"
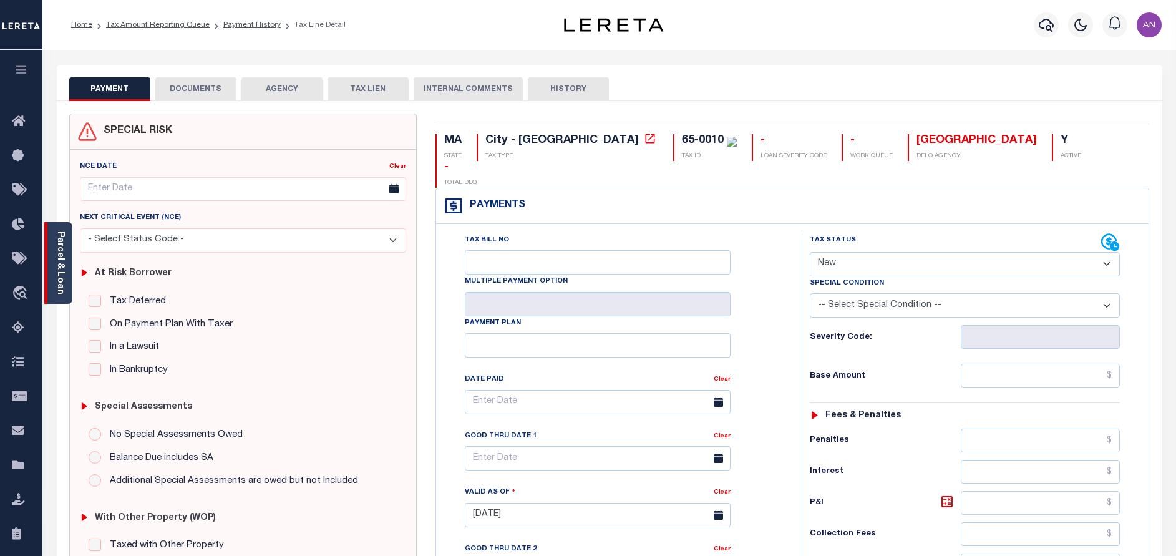
click at [66, 276] on div "Parcel & Loan" at bounding box center [58, 263] width 28 height 82
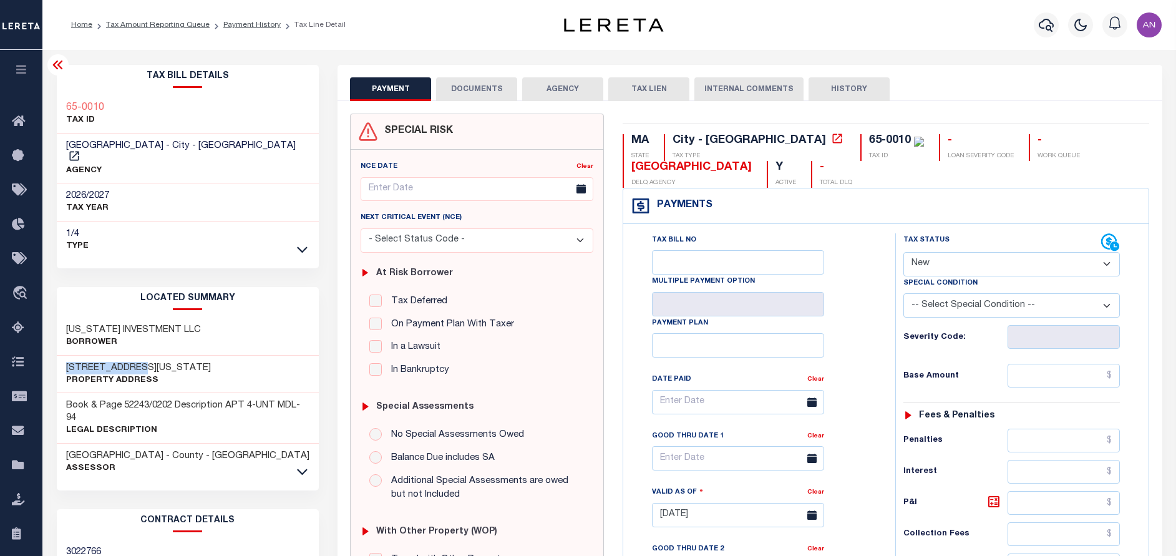
drag, startPoint x: 67, startPoint y: 357, endPoint x: 145, endPoint y: 359, distance: 78.6
click at [145, 362] on h3 "227 WASHINGTON AV" at bounding box center [138, 368] width 145 height 12
copy h3 "227 WASHINGTON"
click at [940, 262] on select "- Select Status Code - Open Due/Unpaid Paid Incomplete No Tax Due Internal Refu…" at bounding box center [1012, 264] width 217 height 24
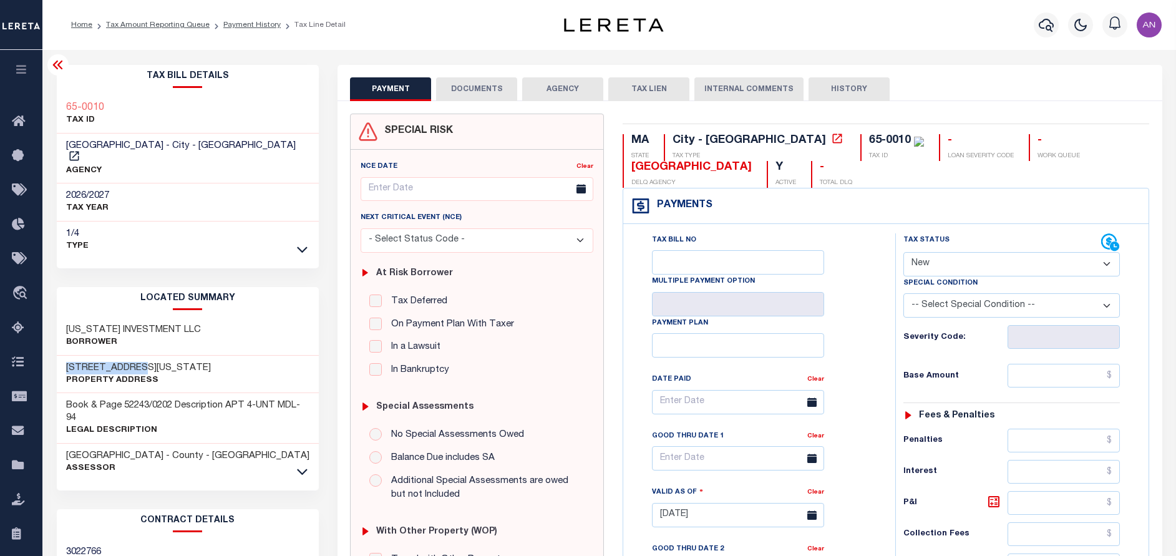
select select "DUE"
click at [904, 253] on select "- Select Status Code - Open Due/Unpaid Paid Incomplete No Tax Due Internal Refu…" at bounding box center [1012, 264] width 217 height 24
type input "[DATE]"
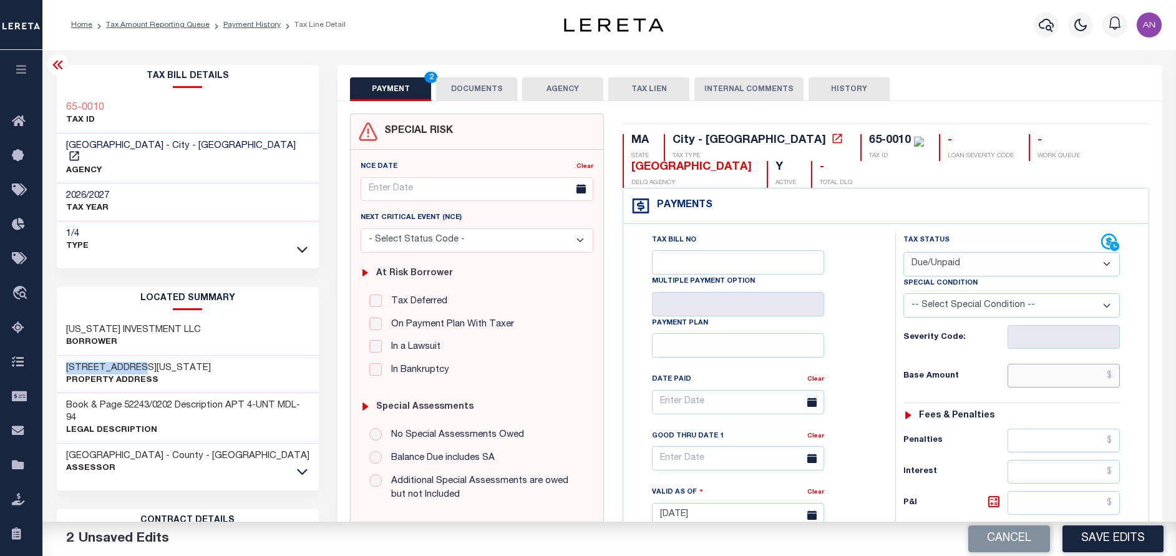
click at [1043, 387] on input "text" at bounding box center [1064, 376] width 112 height 24
paste input "3,491.72"
type input "$3,491.72"
click at [875, 367] on div "Tax Bill No Multiple Payment Option Payment Plan Clear" at bounding box center [756, 408] width 241 height 350
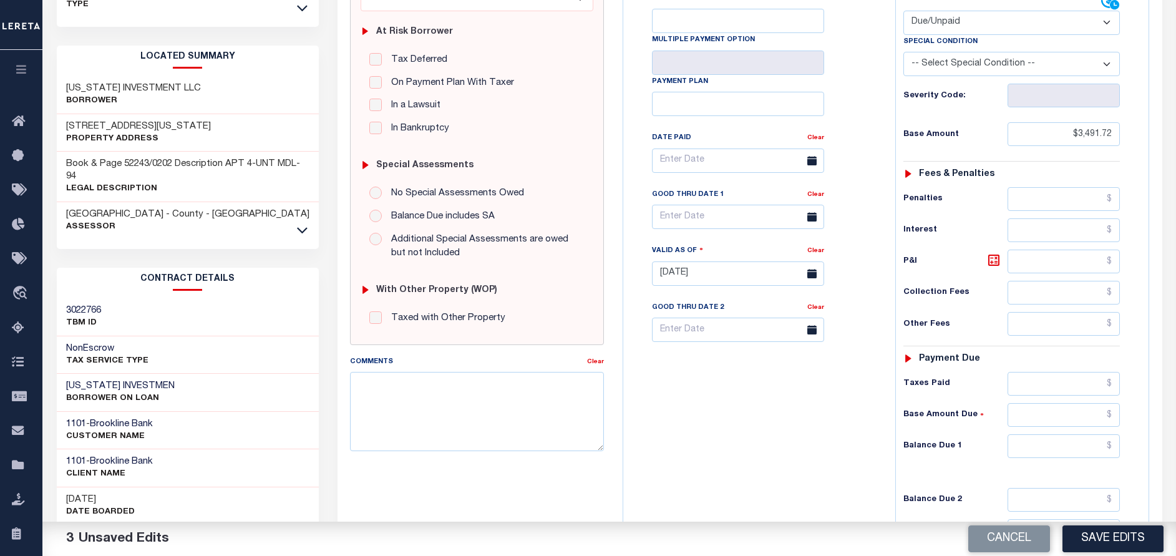
scroll to position [281, 0]
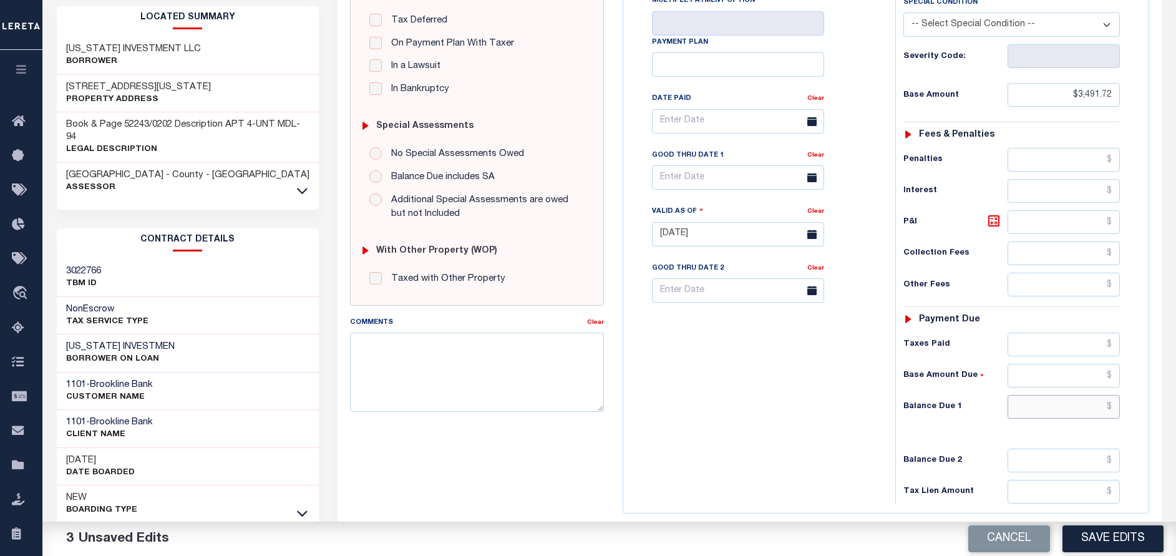
click at [1046, 412] on input "text" at bounding box center [1064, 407] width 112 height 24
paste input "3,491.72"
type input "$3,491.72"
click at [789, 396] on div "Tax Bill No Multiple Payment Option Payment Plan Clear" at bounding box center [756, 228] width 260 height 551
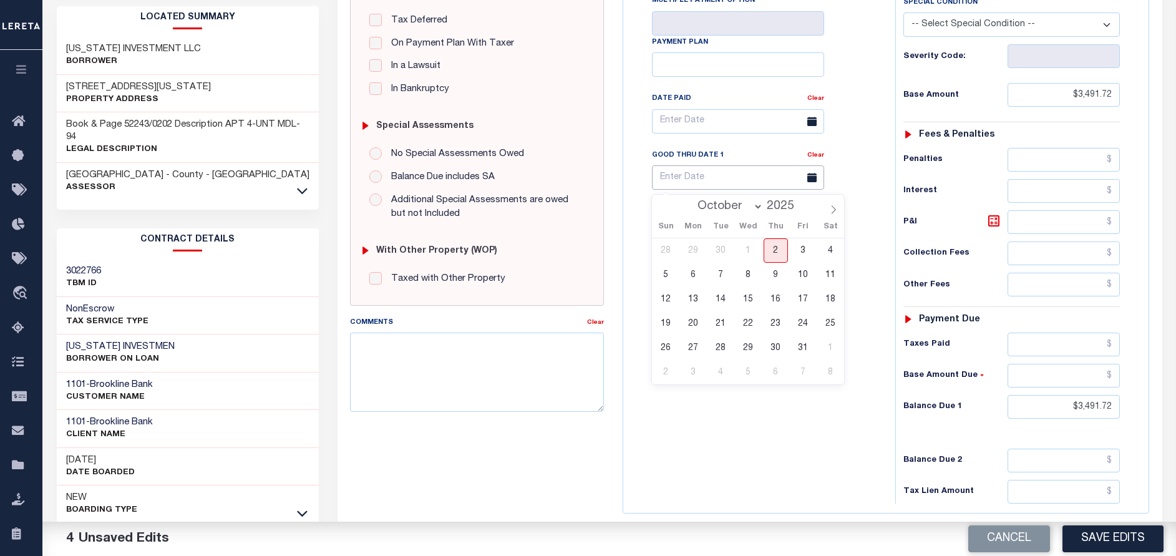
click at [698, 178] on input "text" at bounding box center [738, 177] width 172 height 24
click at [778, 250] on span "2" at bounding box center [776, 250] width 24 height 24
type input "[DATE]"
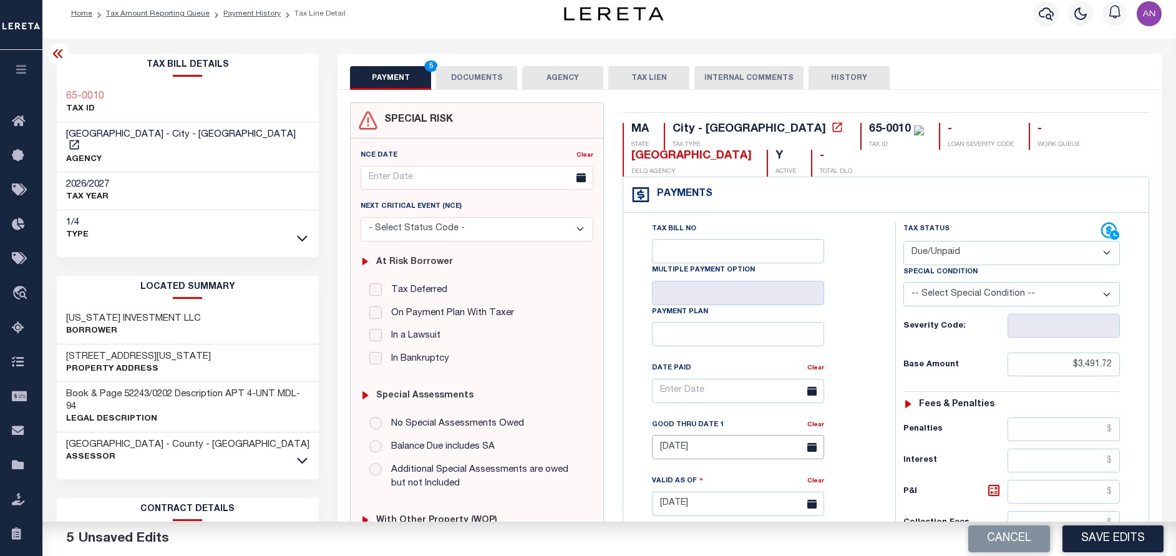
scroll to position [0, 0]
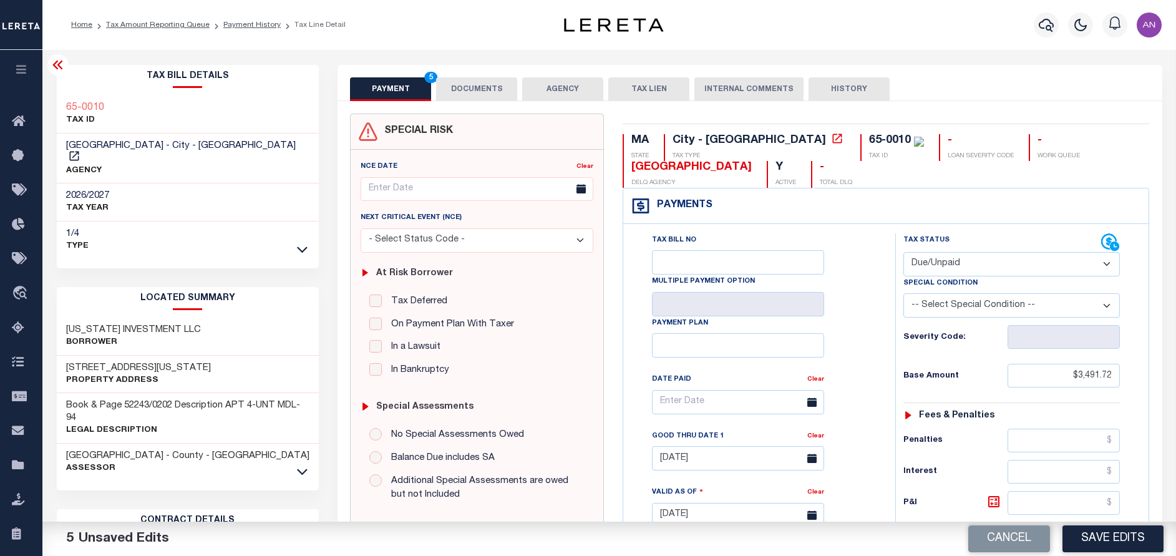
click at [480, 84] on button "DOCUMENTS" at bounding box center [476, 89] width 81 height 24
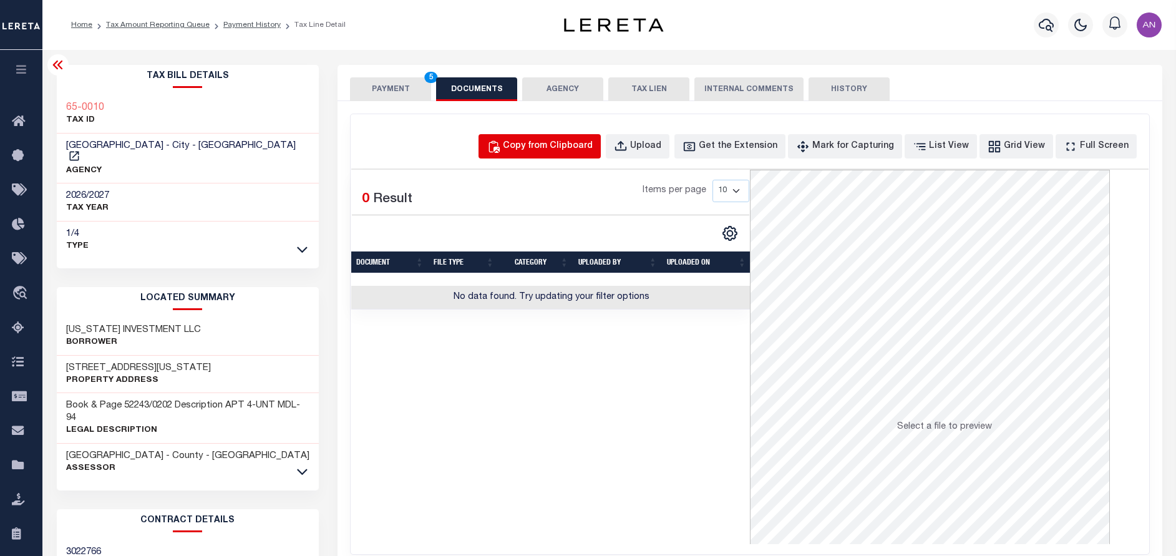
click at [558, 143] on div "Copy from Clipboard" at bounding box center [548, 147] width 90 height 14
select select "POP"
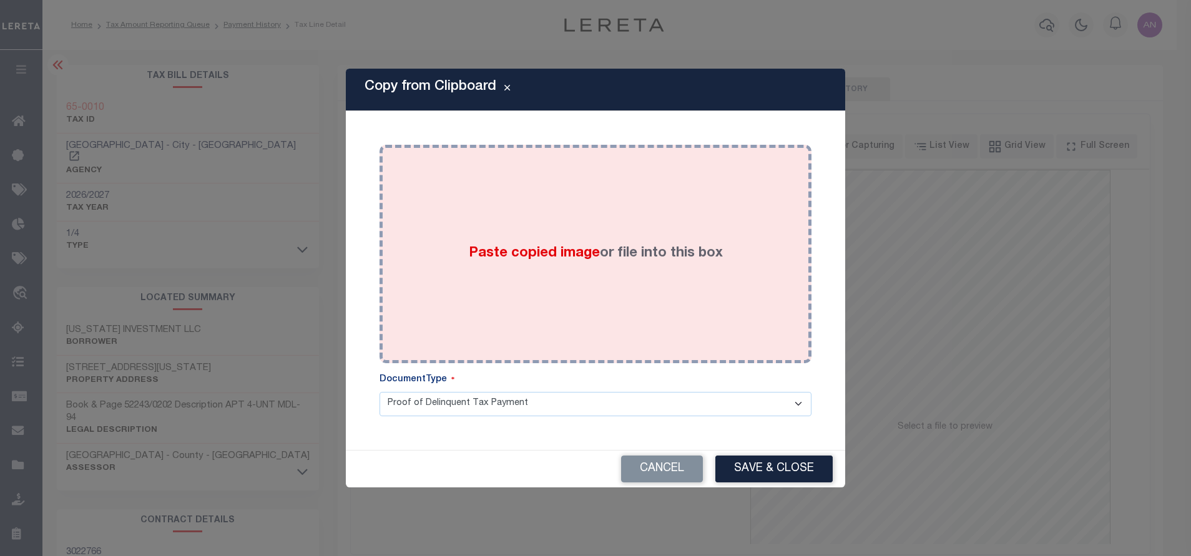
click at [587, 190] on div "Paste copied image or file into this box" at bounding box center [595, 254] width 413 height 200
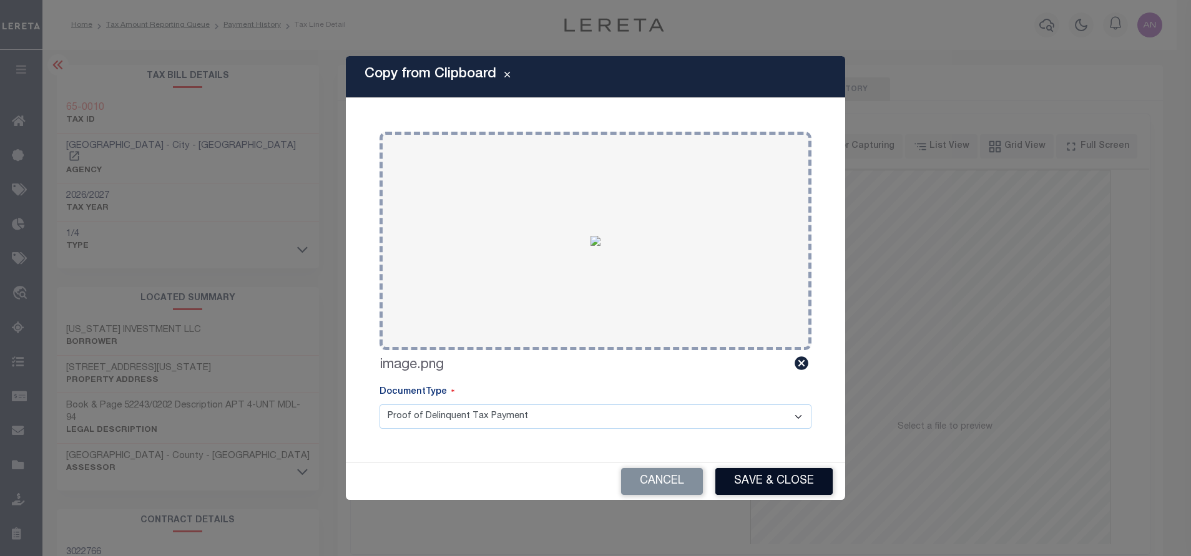
click at [739, 482] on button "Save & Close" at bounding box center [773, 481] width 117 height 27
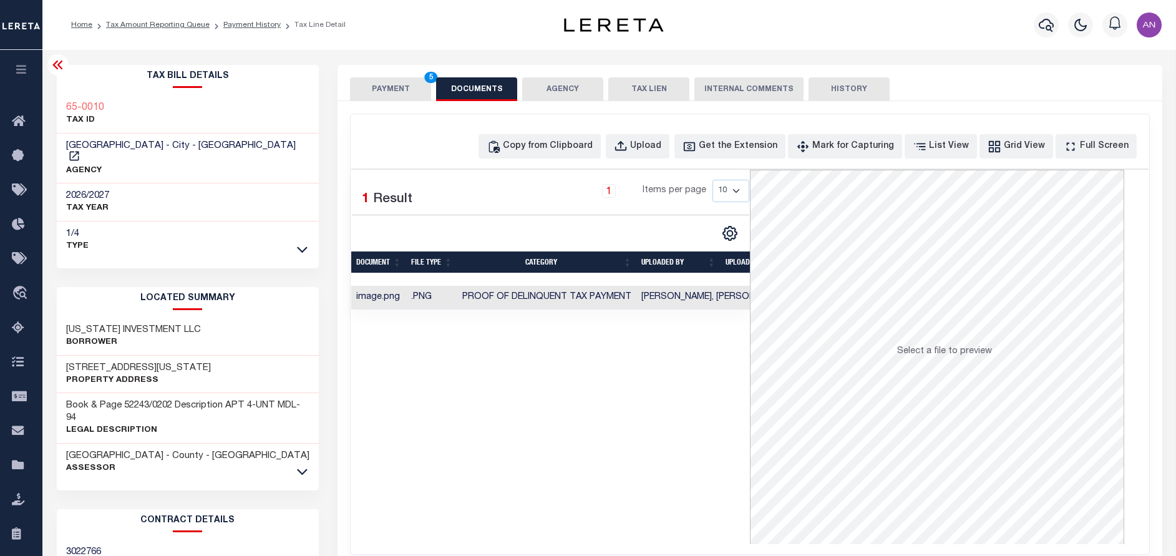
click at [389, 85] on button "PAYMENT 5" at bounding box center [390, 89] width 81 height 24
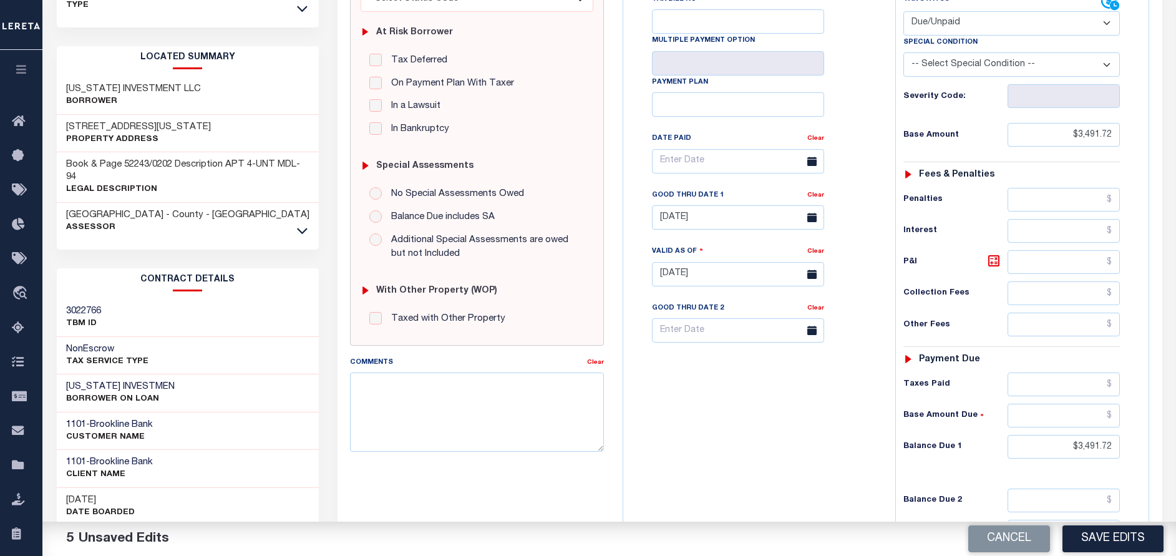
scroll to position [281, 0]
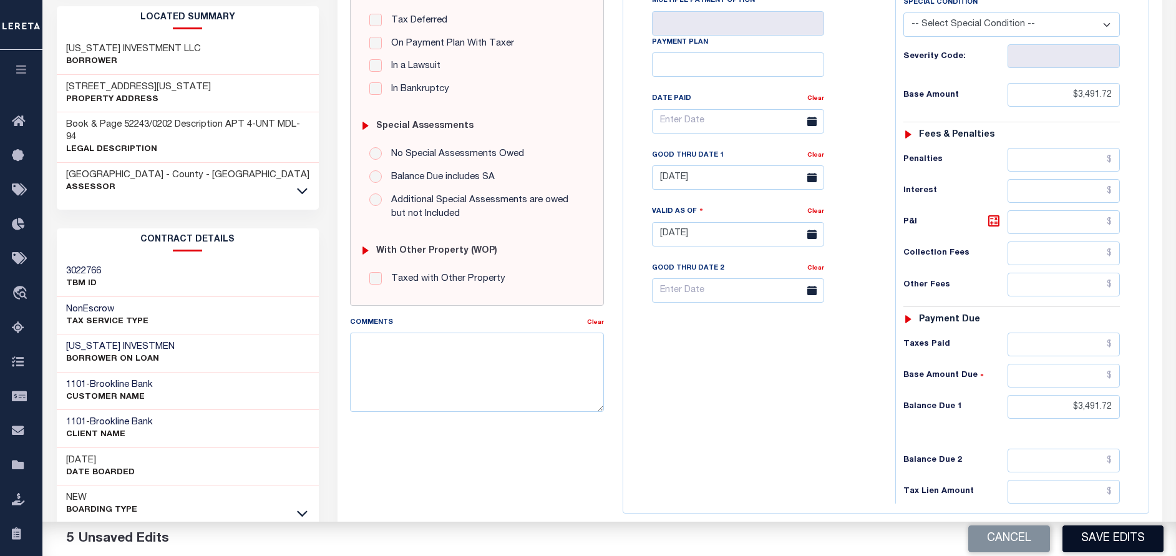
click at [1094, 540] on button "Save Edits" at bounding box center [1113, 538] width 101 height 27
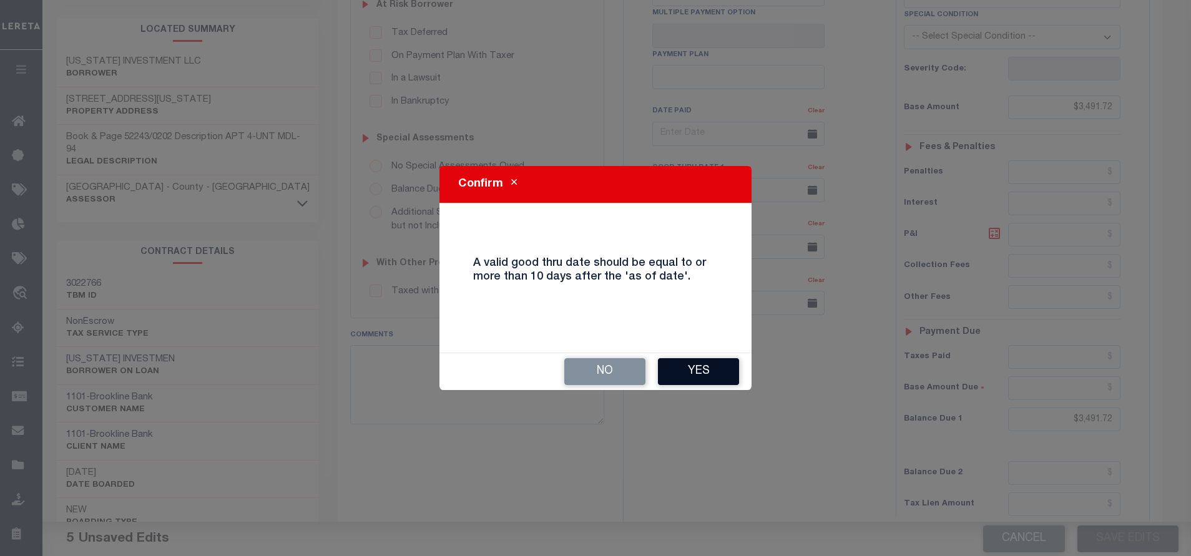
click at [691, 371] on button "Yes" at bounding box center [698, 371] width 81 height 27
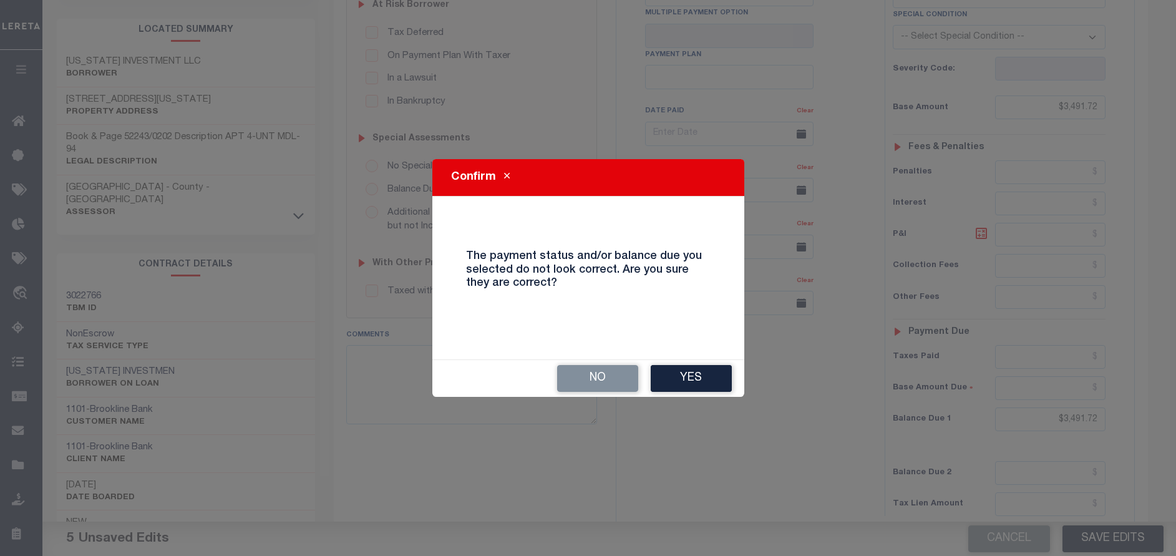
click at [701, 382] on button "Yes" at bounding box center [691, 378] width 81 height 27
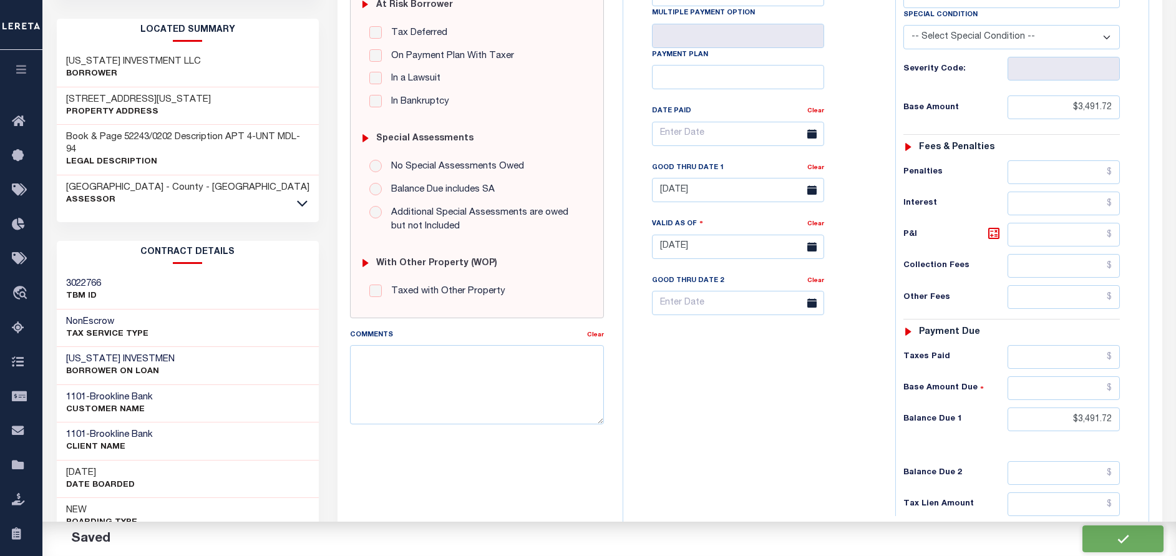
checkbox input "false"
type input "$3,491.72"
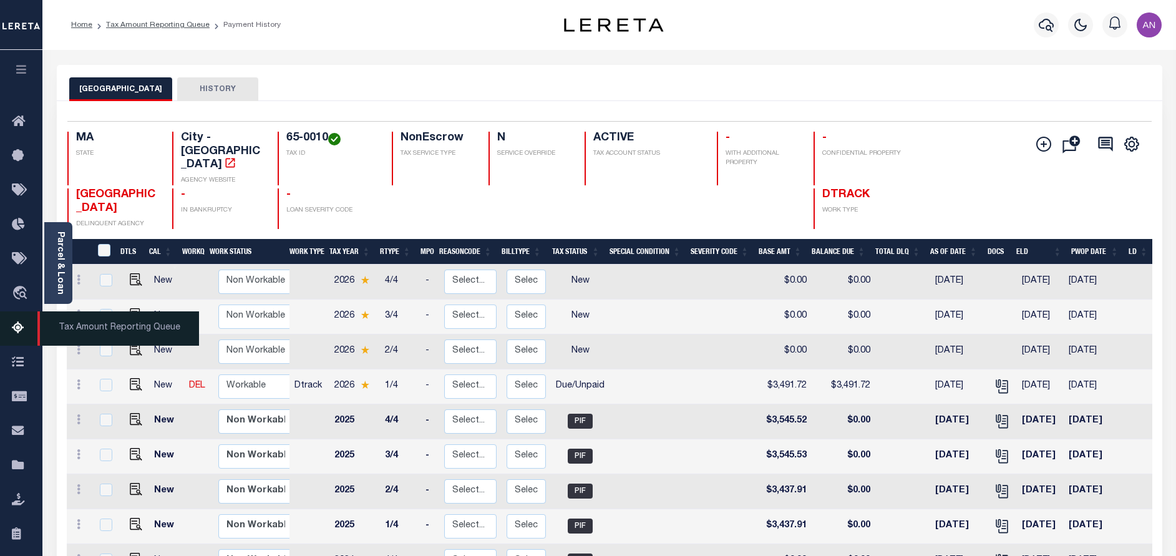
click at [23, 331] on icon at bounding box center [22, 329] width 20 height 16
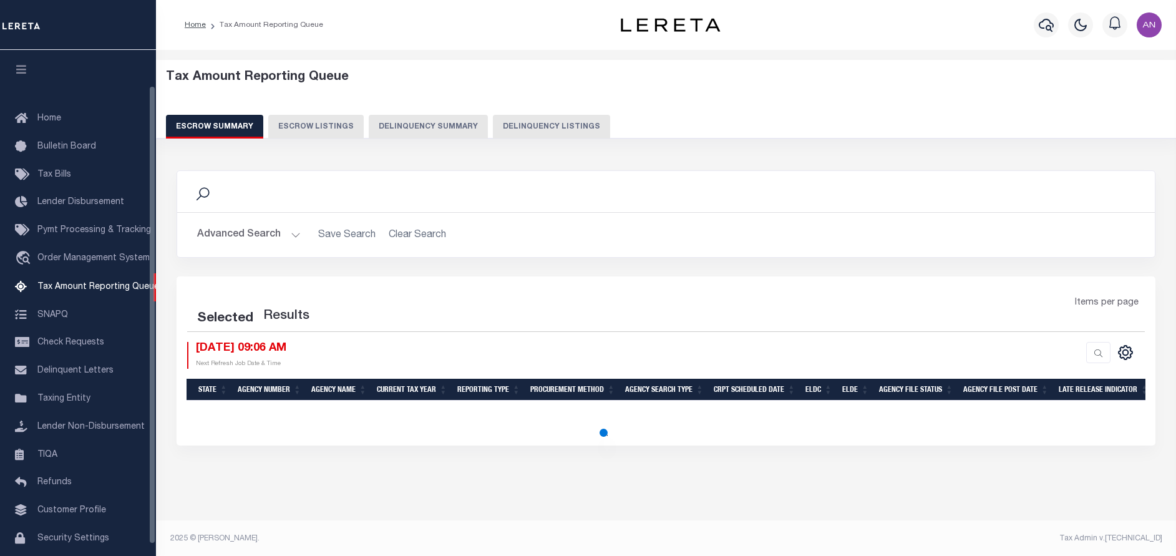
select select "100"
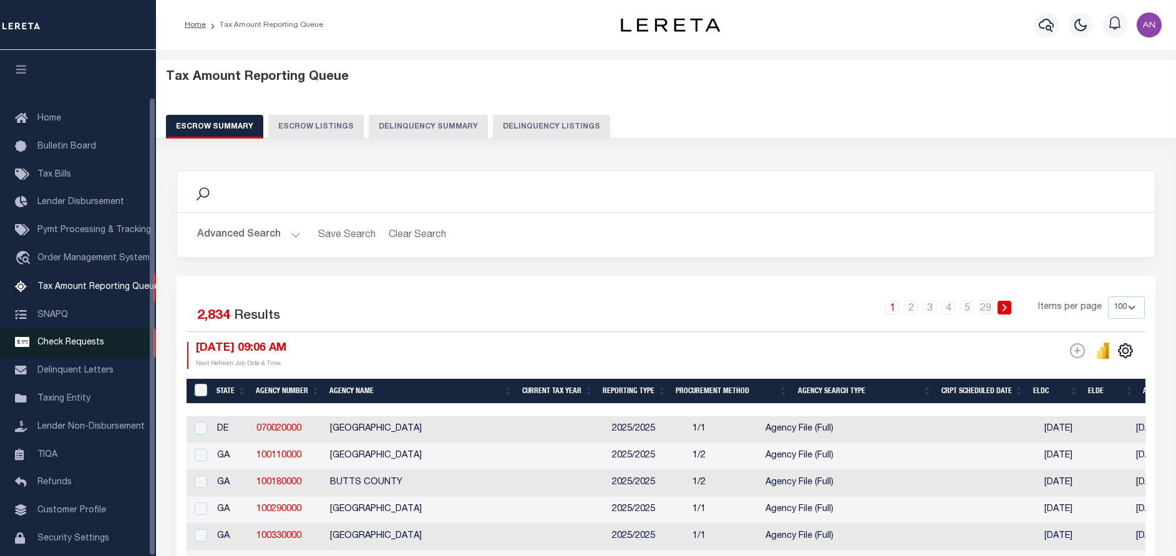
scroll to position [52, 0]
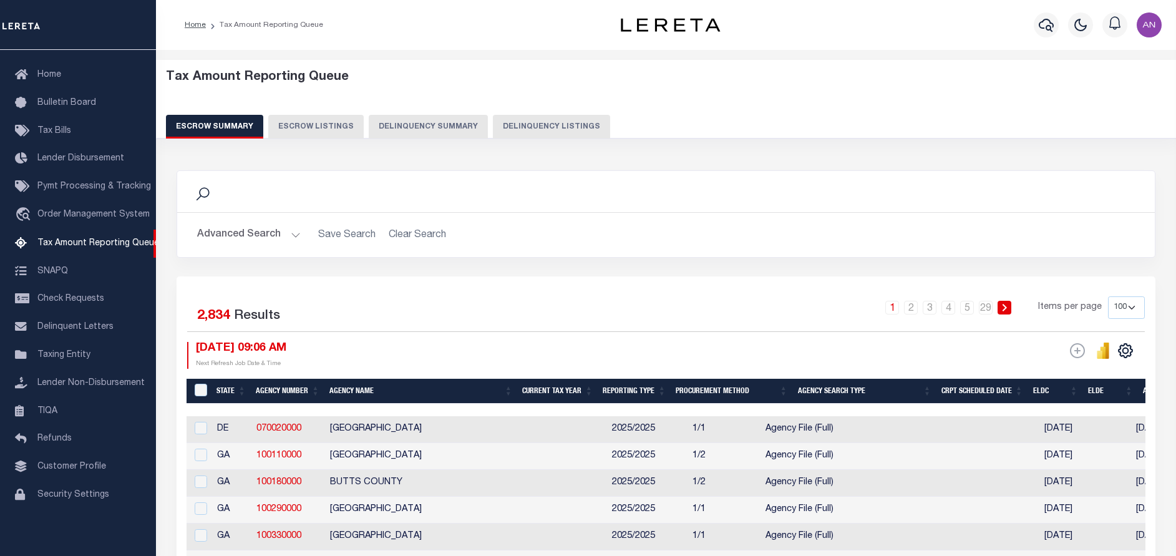
click at [542, 127] on button "Delinquency Listings" at bounding box center [551, 127] width 117 height 24
select select "100"
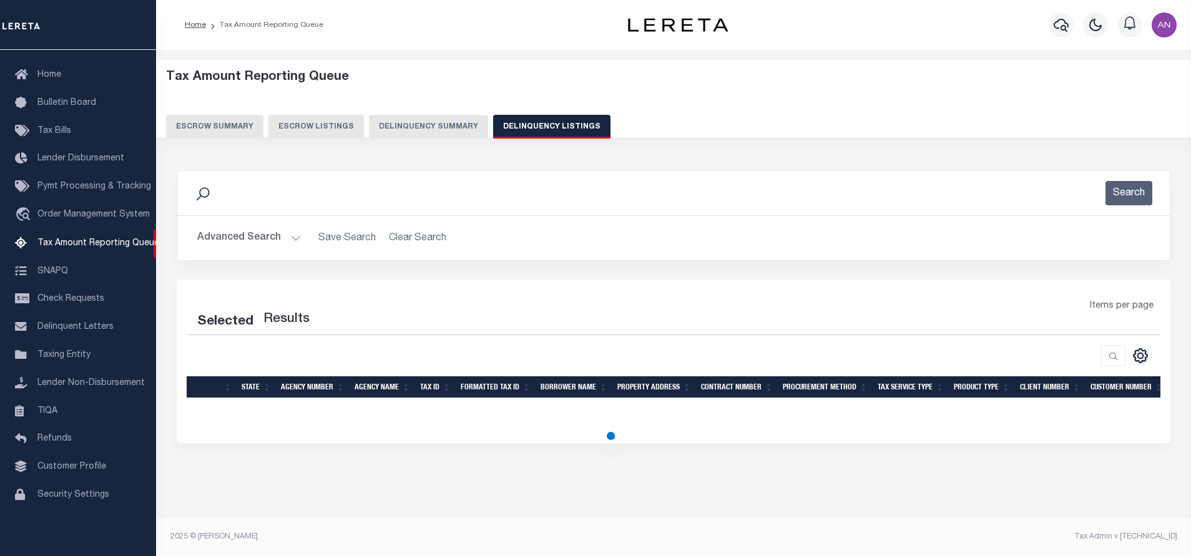
select select "100"
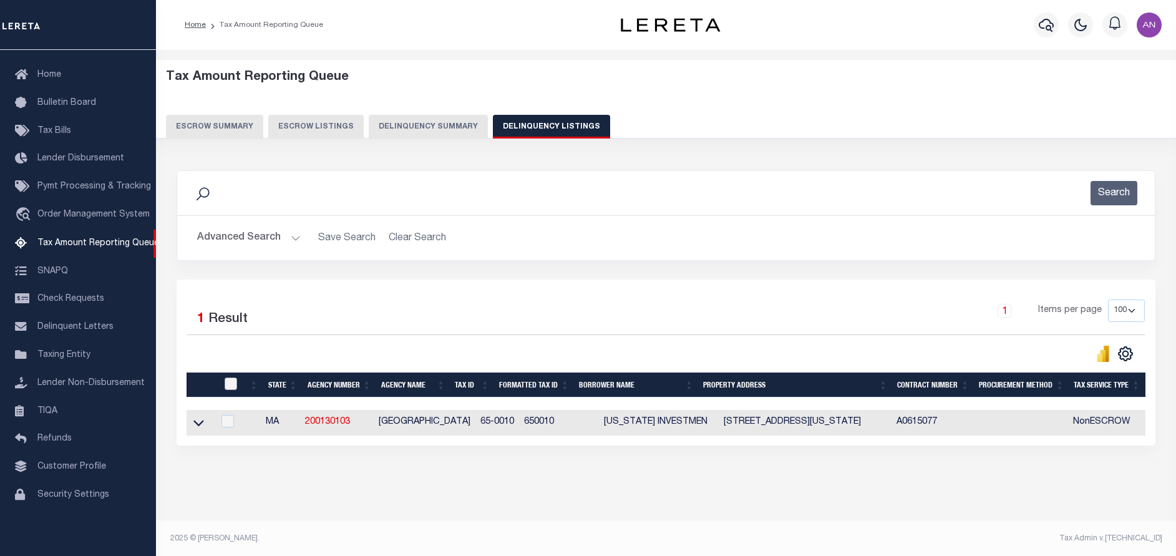
click at [228, 384] on input "checkbox" at bounding box center [231, 384] width 12 height 12
checkbox input "true"
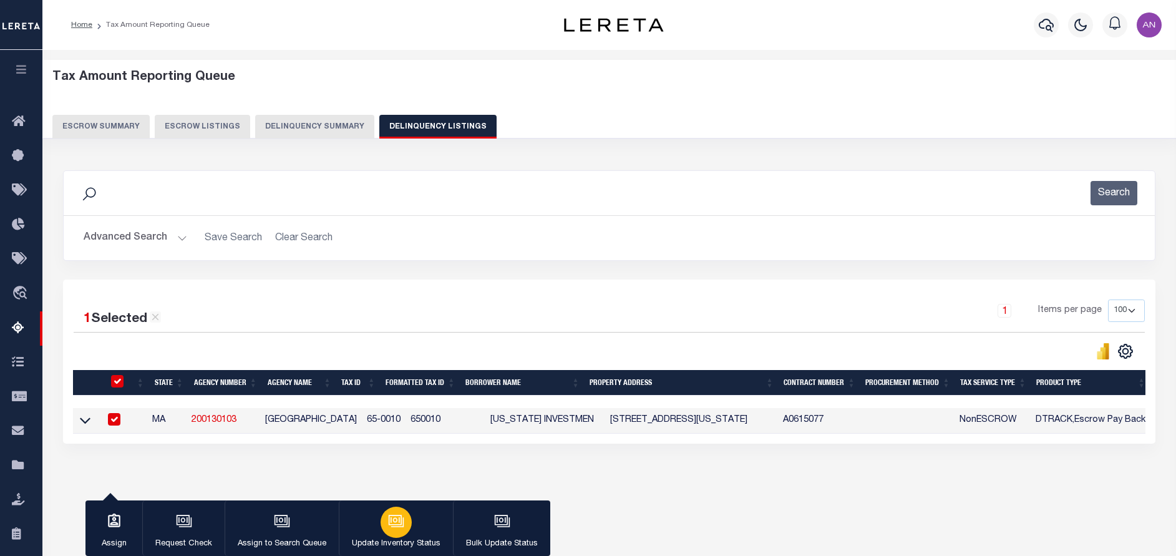
click at [387, 544] on p "Update Inventory Status" at bounding box center [396, 544] width 89 height 12
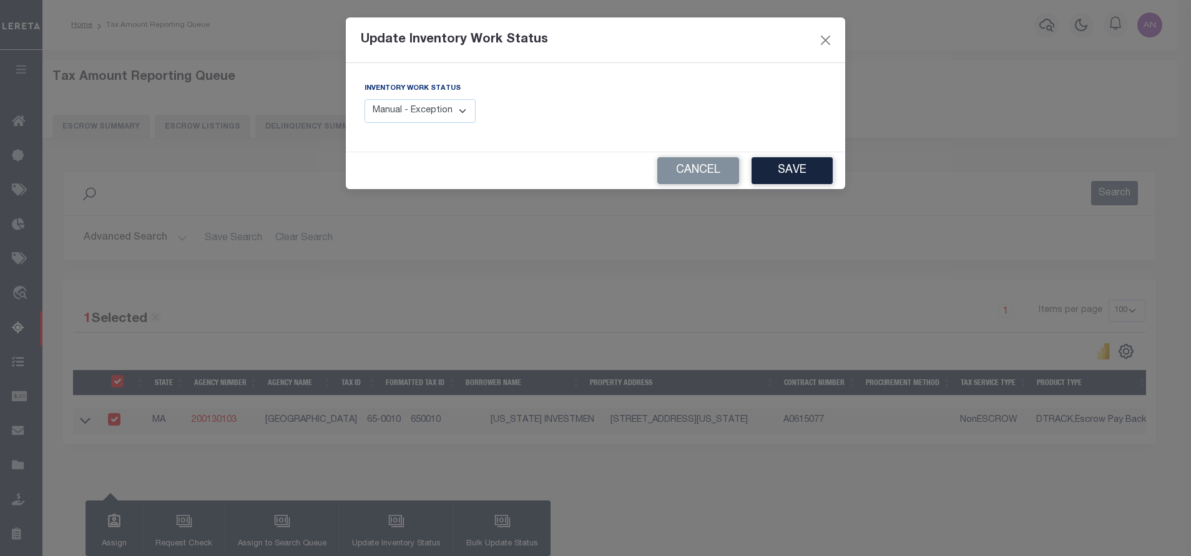
click at [426, 112] on select "Manual - Exception Pended - Awaiting Search Late Add Exception Completed" at bounding box center [419, 111] width 111 height 24
select select "4"
click at [364, 99] on select "Manual - Exception Pended - Awaiting Search Late Add Exception Completed" at bounding box center [419, 111] width 111 height 24
click at [821, 175] on button "Save" at bounding box center [791, 170] width 81 height 27
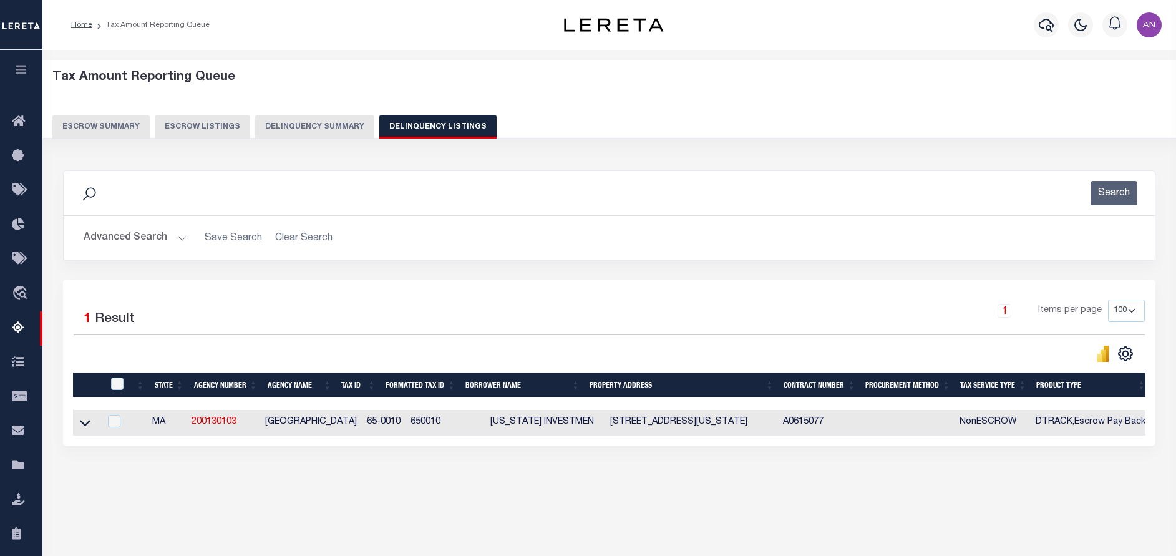
click at [131, 240] on button "Advanced Search" at bounding box center [136, 238] width 104 height 24
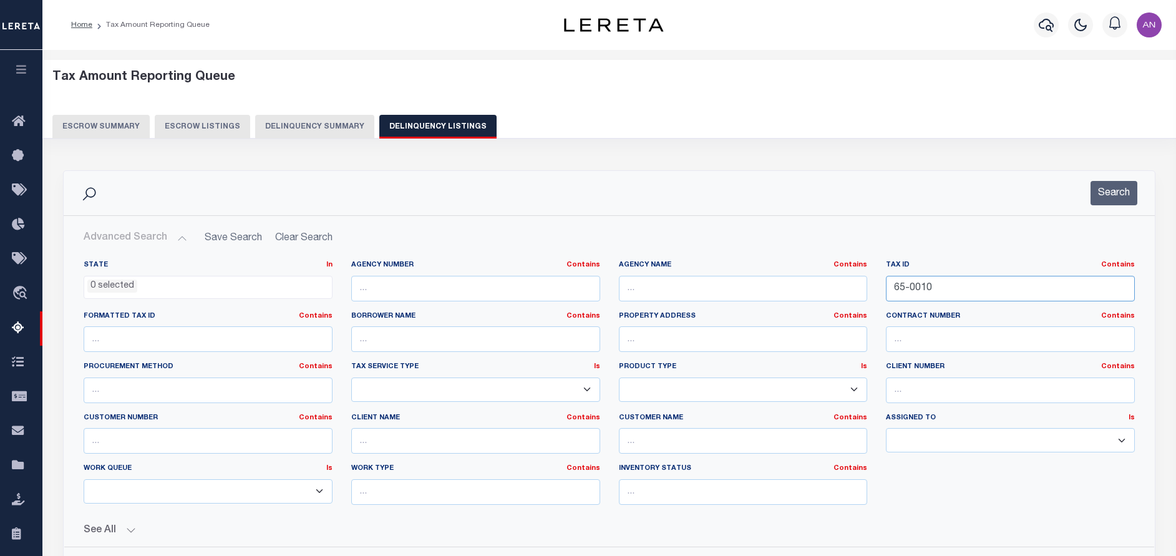
click at [947, 296] on input "65-0010" at bounding box center [1010, 289] width 249 height 26
paste input "D11-53-013"
type input "D11-53-013"
click at [1118, 192] on button "Search" at bounding box center [1114, 193] width 47 height 24
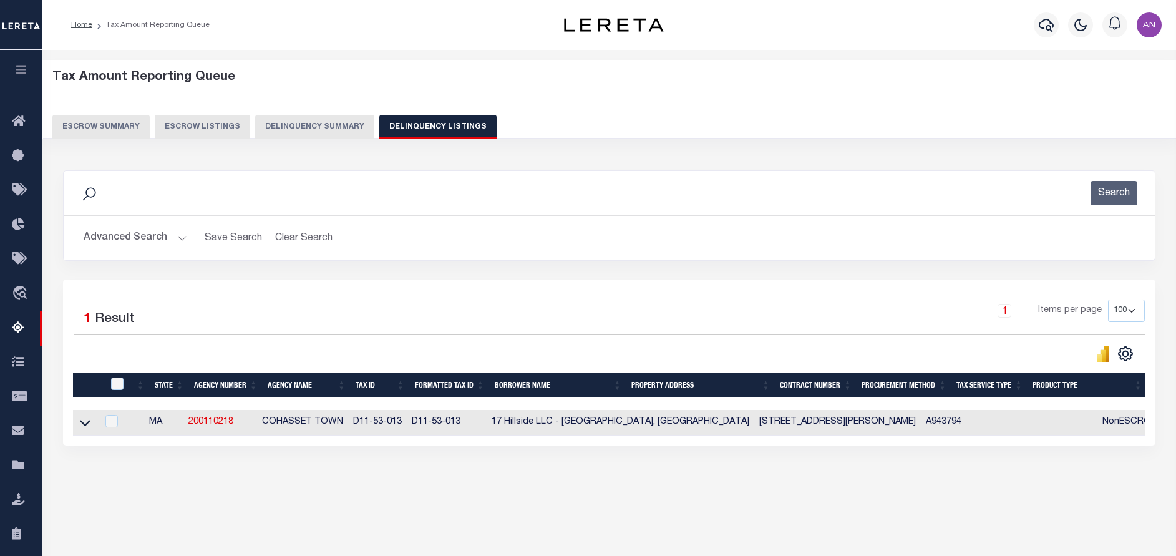
click at [90, 426] on link at bounding box center [85, 421] width 14 height 9
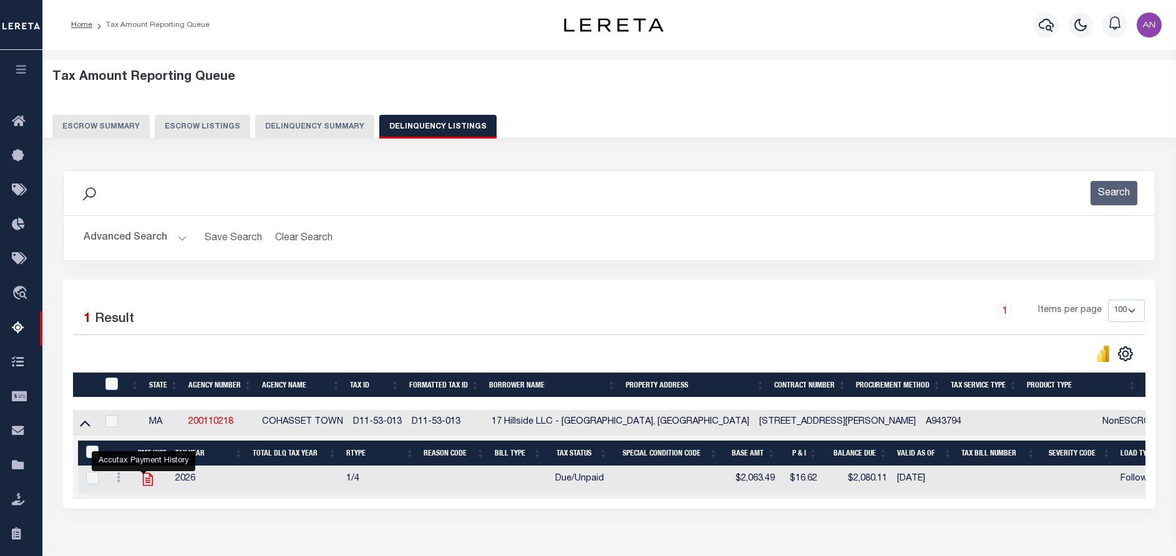
click at [144, 484] on icon "" at bounding box center [148, 479] width 10 height 13
checkbox input "true"
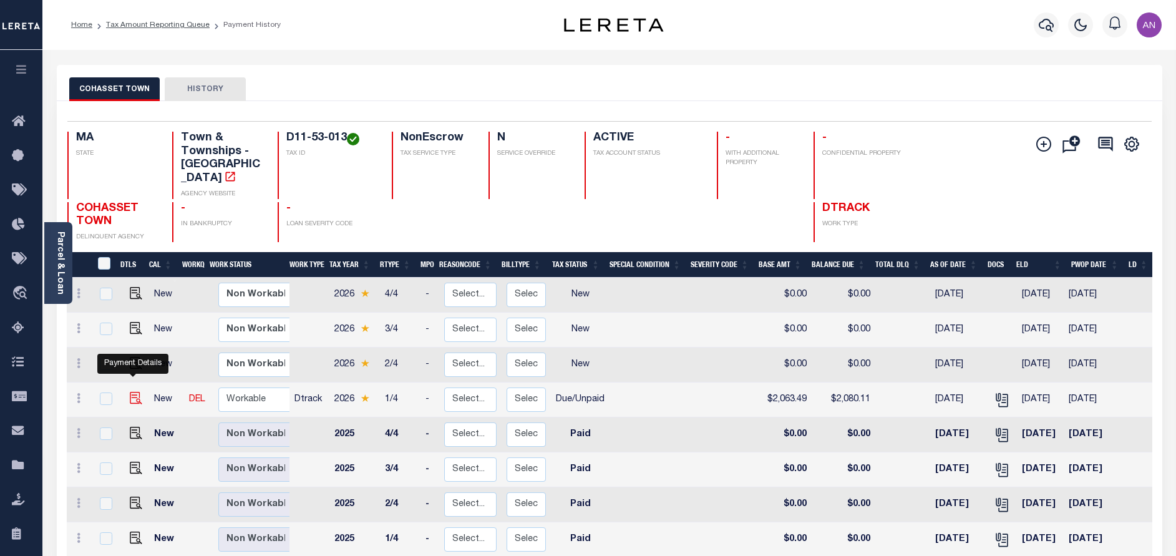
click at [131, 392] on img "" at bounding box center [136, 398] width 12 height 12
checkbox input "true"
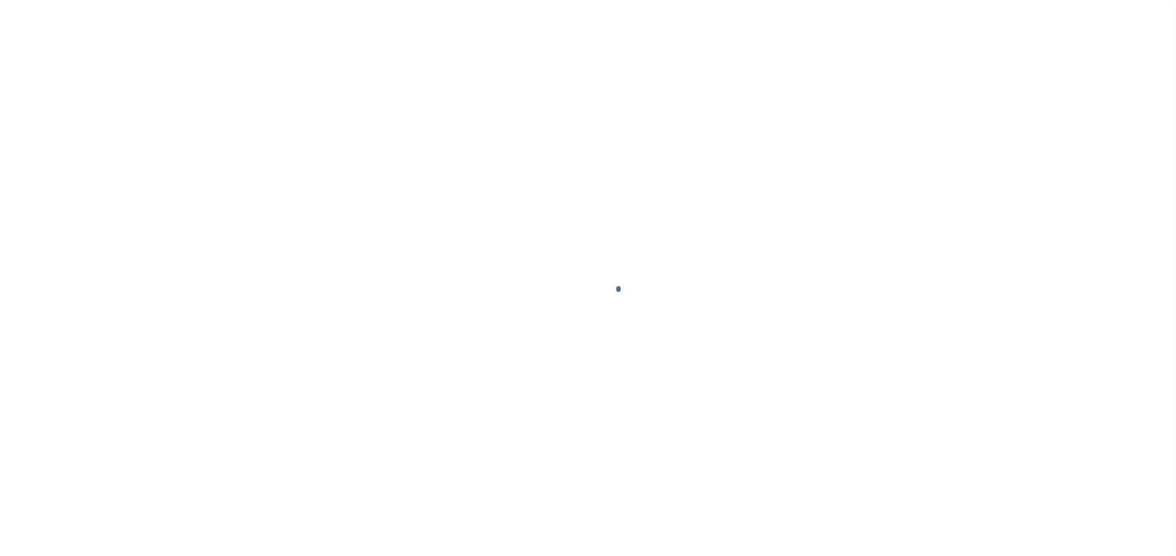
select select "DUE"
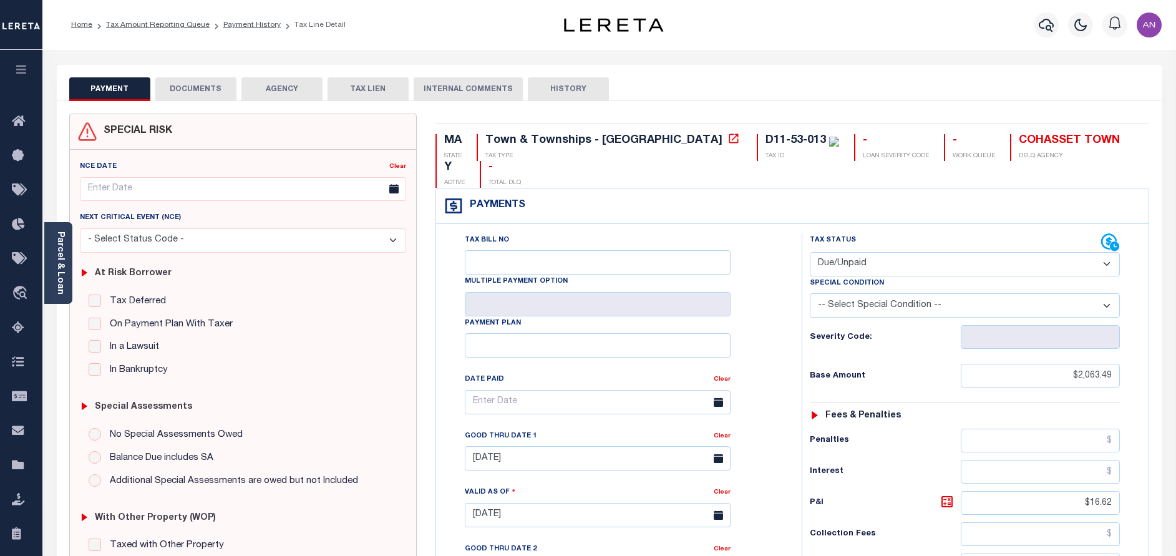
click at [205, 90] on button "DOCUMENTS" at bounding box center [195, 89] width 81 height 24
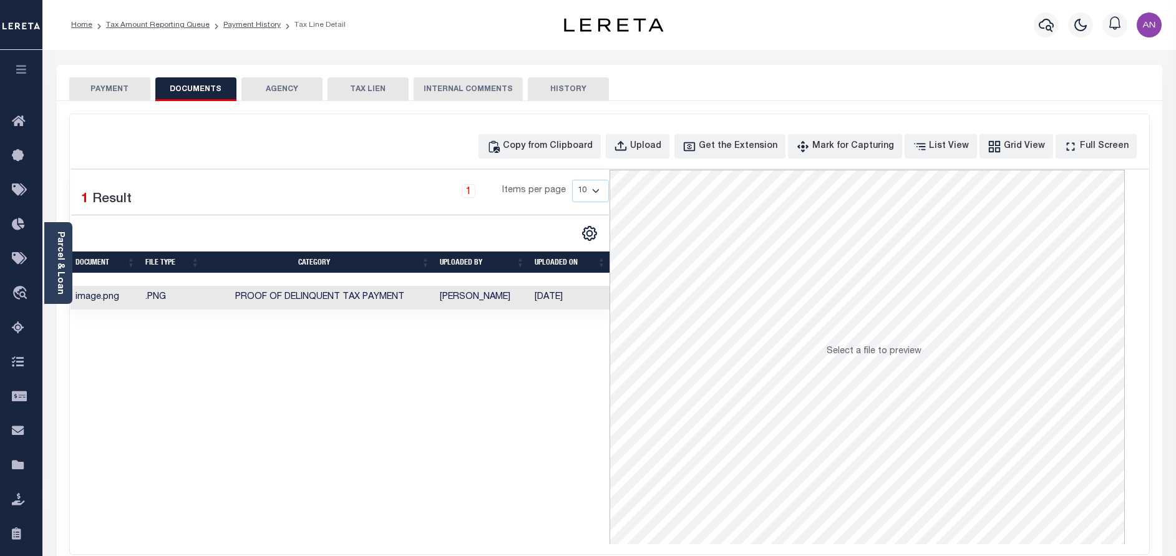
click at [441, 292] on td "[PERSON_NAME]" at bounding box center [482, 298] width 95 height 24
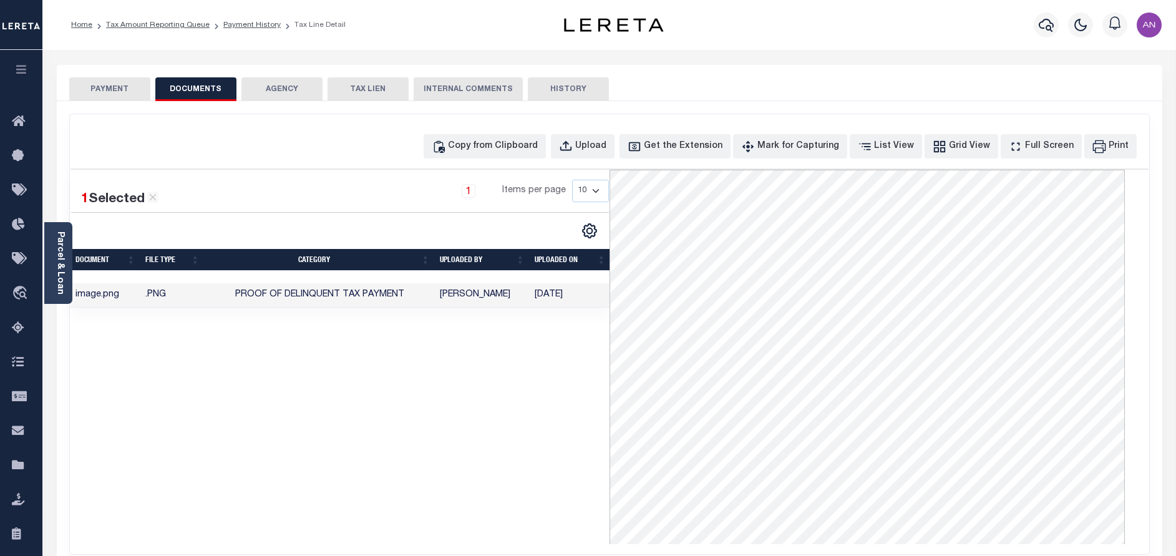
click at [107, 87] on button "PAYMENT" at bounding box center [109, 89] width 81 height 24
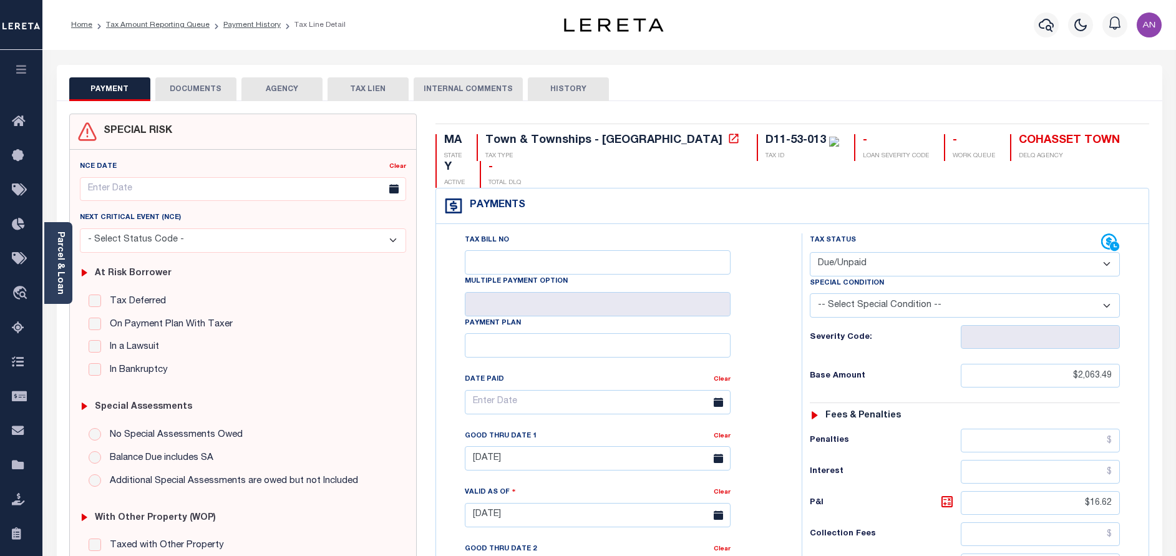
click at [183, 90] on button "DOCUMENTS" at bounding box center [195, 89] width 81 height 24
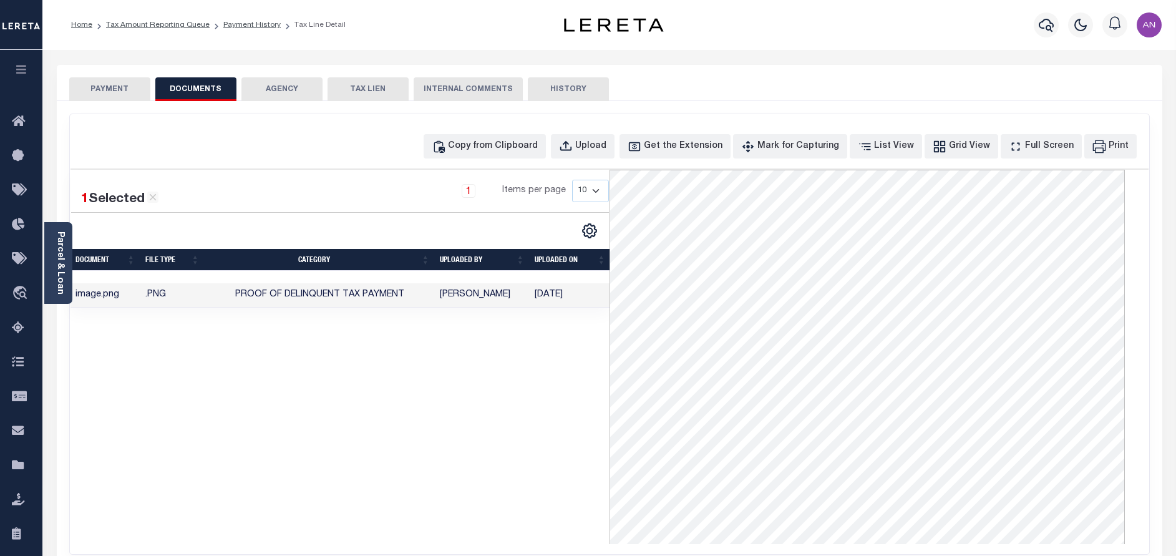
drag, startPoint x: 94, startPoint y: 85, endPoint x: 243, endPoint y: 161, distance: 167.4
click at [94, 85] on button "PAYMENT" at bounding box center [109, 89] width 81 height 24
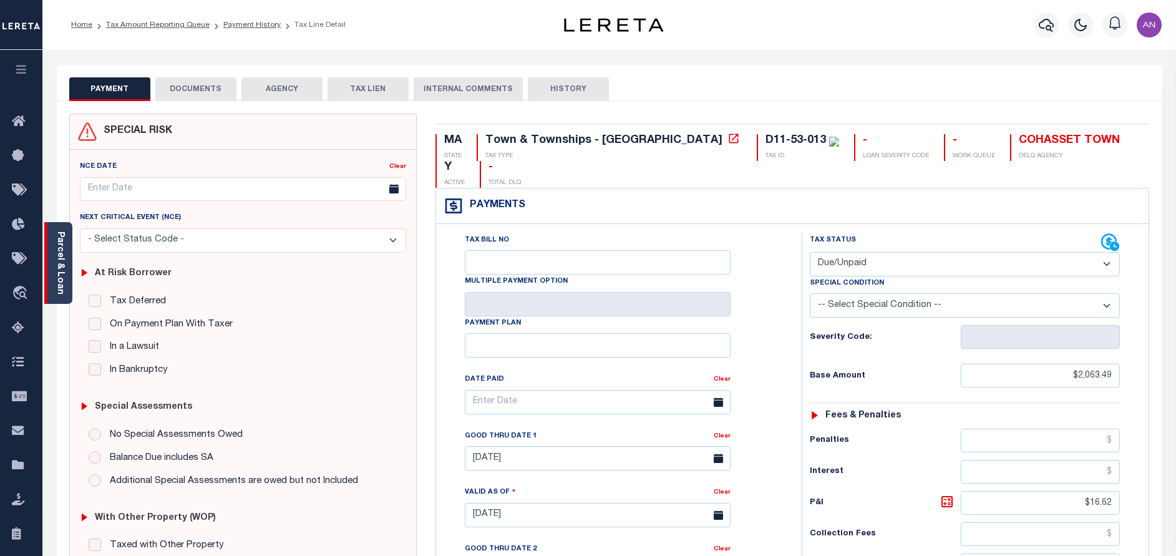
click at [65, 246] on div "Parcel & Loan" at bounding box center [58, 263] width 28 height 82
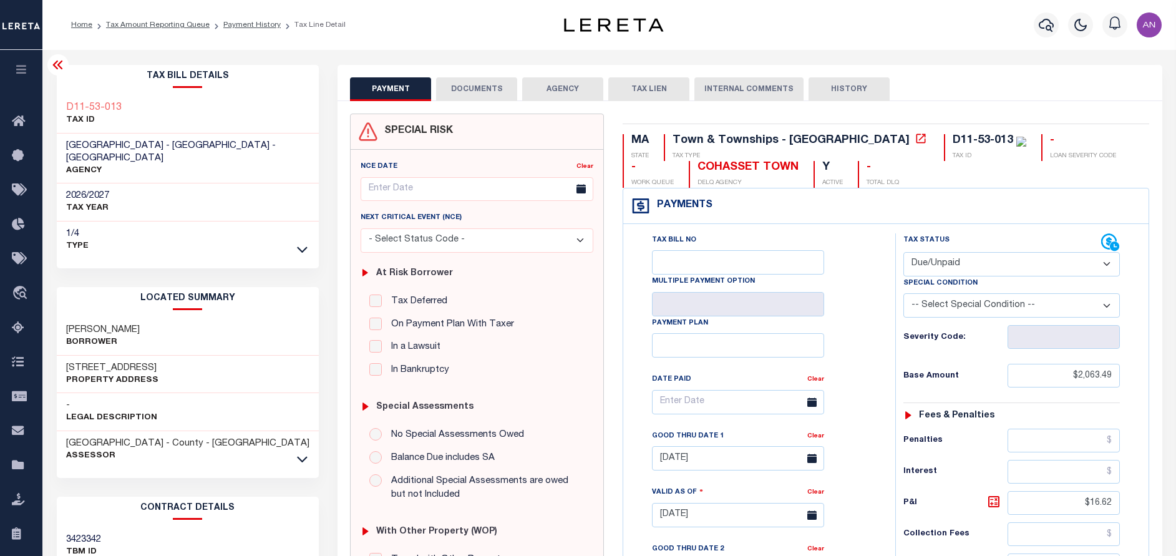
drag, startPoint x: 115, startPoint y: 314, endPoint x: 174, endPoint y: 311, distance: 58.7
click at [140, 324] on h3 "PROCTOR BRENDA C LE" at bounding box center [103, 330] width 74 height 12
copy h3 "BRENDA C LE"
click at [450, 84] on button "DOCUMENTS" at bounding box center [476, 89] width 81 height 24
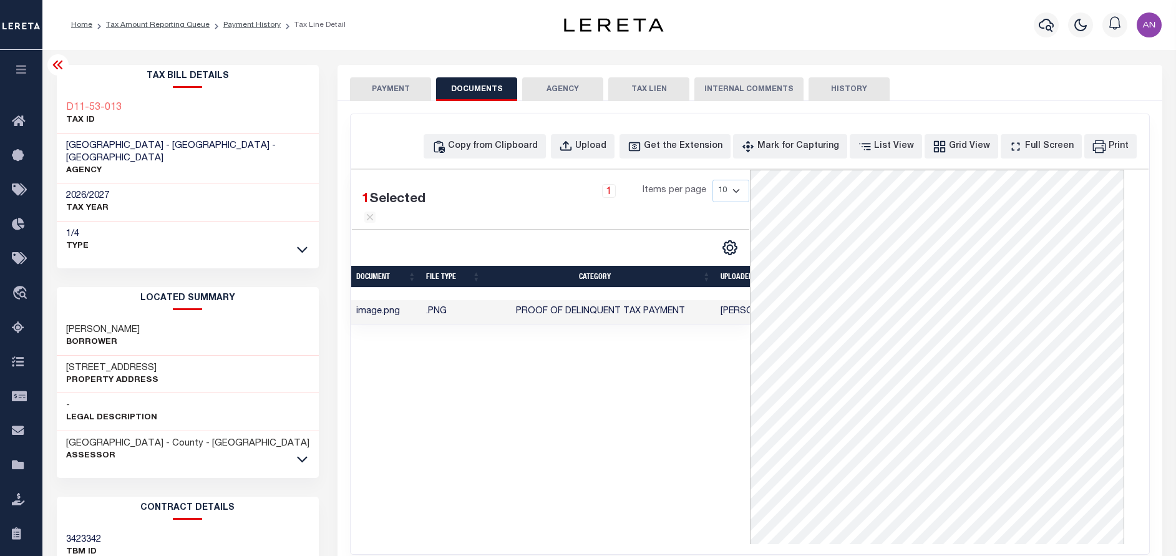
click at [124, 324] on h3 "PROCTOR BRENDA C LE" at bounding box center [103, 330] width 74 height 12
drag, startPoint x: 115, startPoint y: 317, endPoint x: 173, endPoint y: 320, distance: 58.7
click at [140, 324] on h3 "PROCTOR BRENDA C LE" at bounding box center [103, 330] width 74 height 12
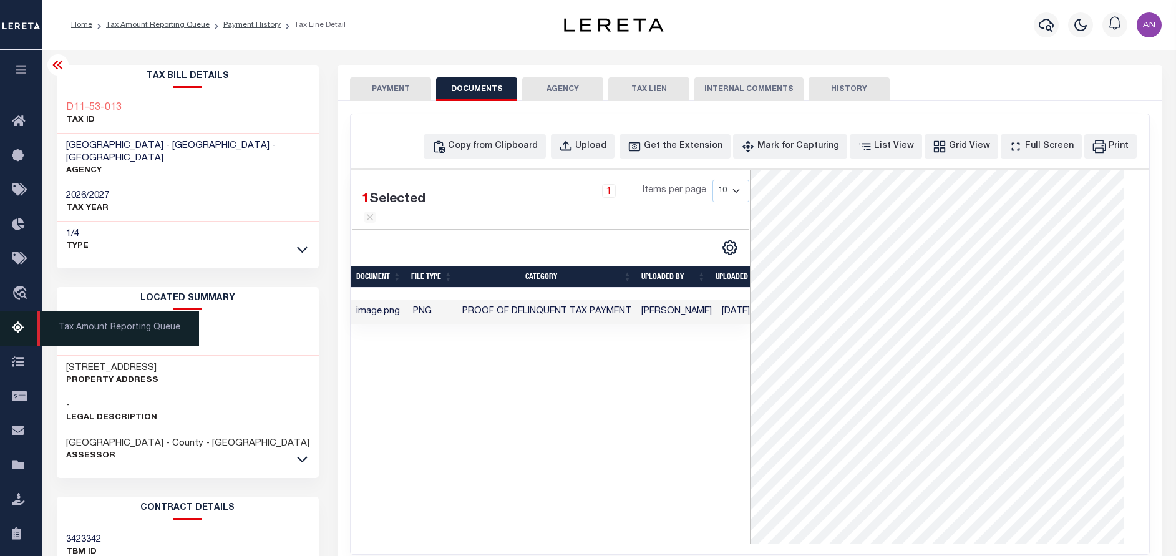
click at [20, 327] on icon at bounding box center [22, 329] width 20 height 16
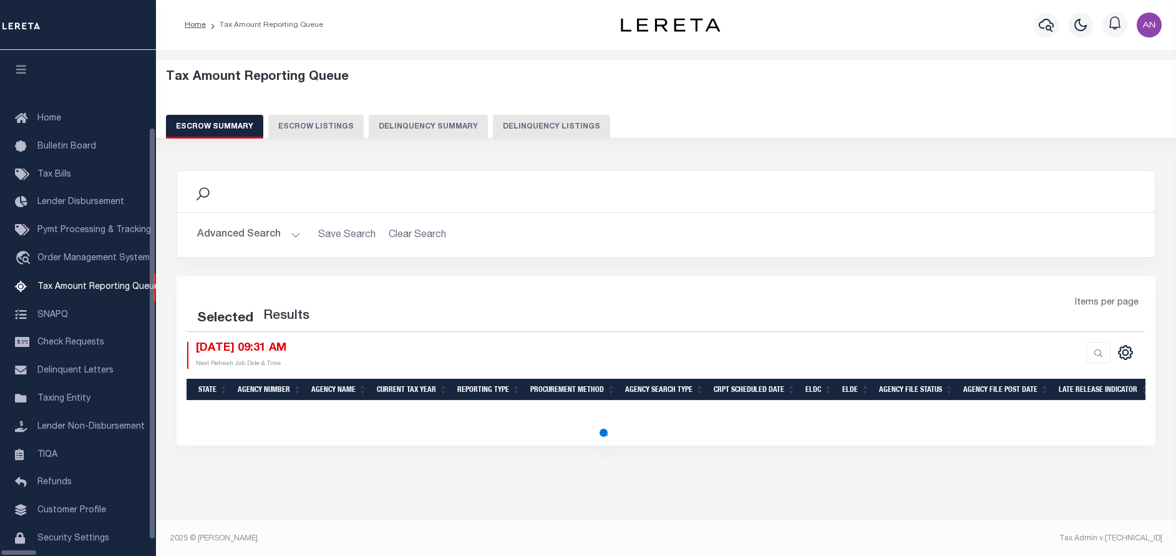
click at [521, 126] on button "Delinquency Listings" at bounding box center [551, 127] width 117 height 24
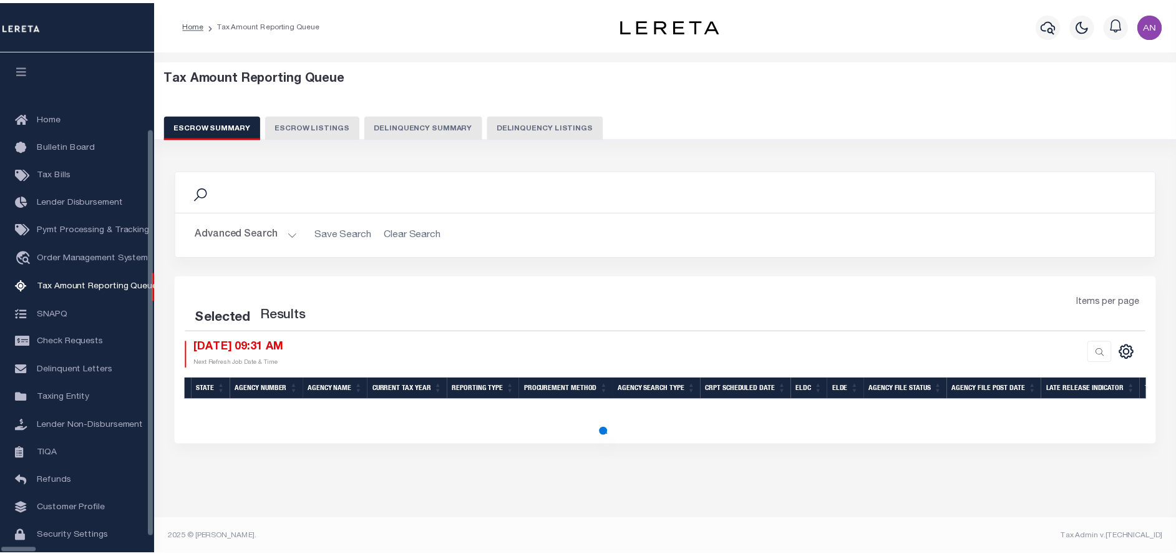
scroll to position [37, 0]
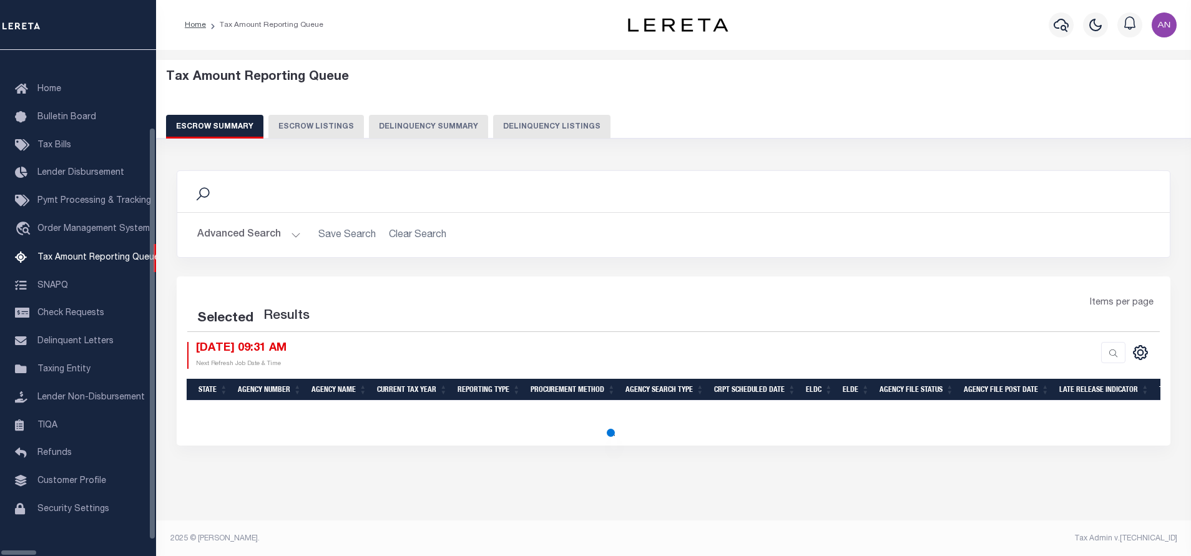
select select "100"
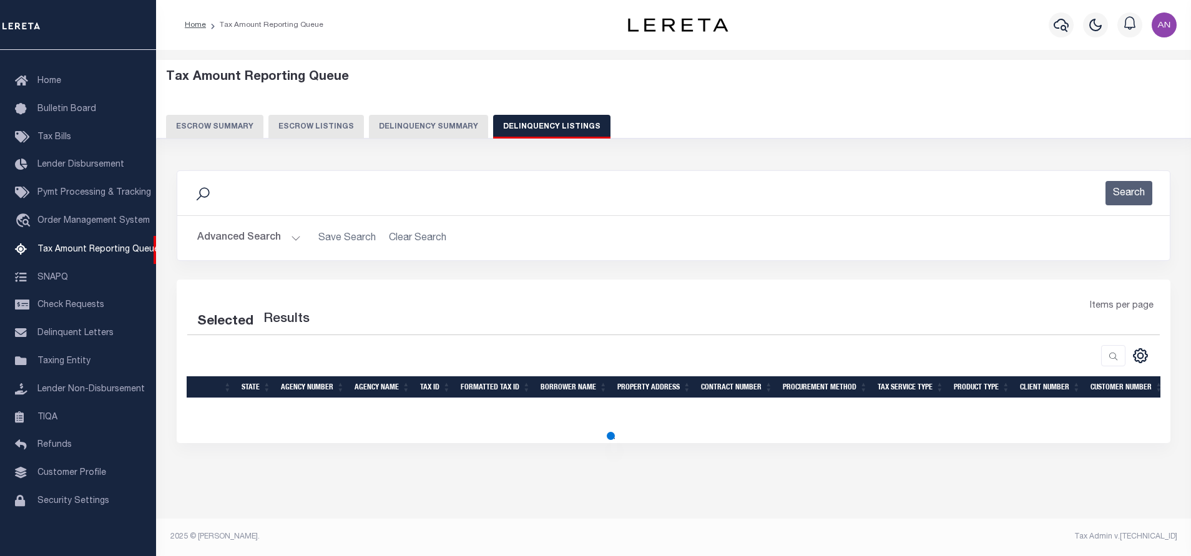
select select "100"
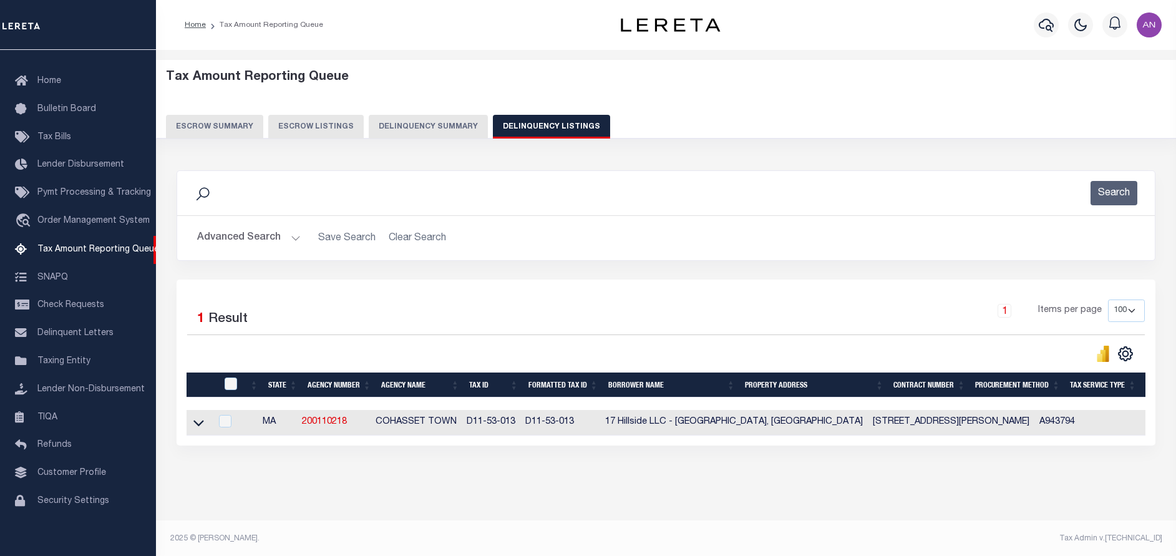
click at [211, 238] on button "Advanced Search" at bounding box center [249, 238] width 104 height 24
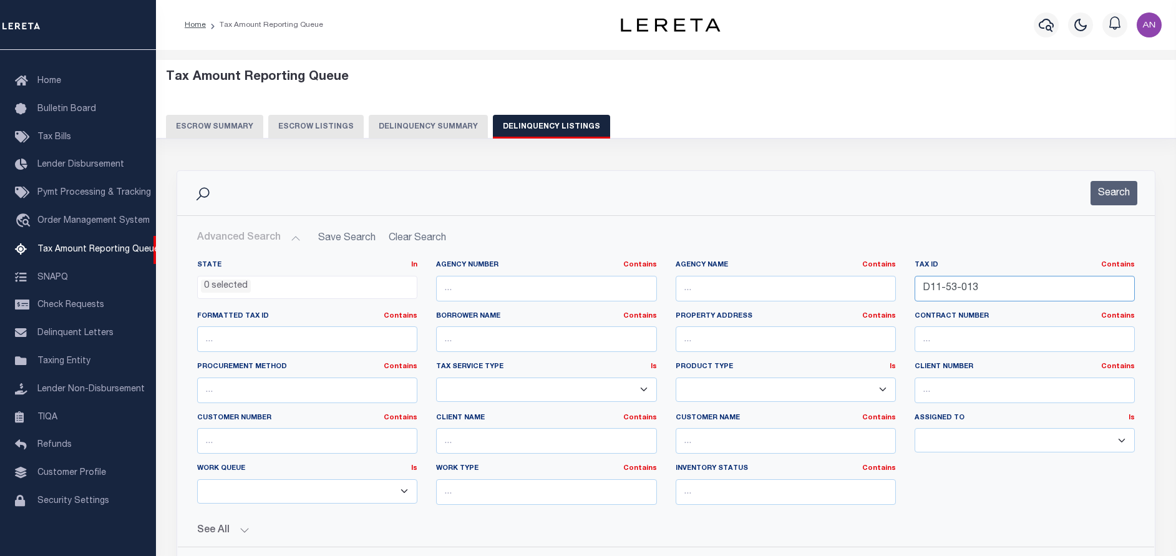
click at [1009, 293] on input "D11-53-013" at bounding box center [1025, 289] width 220 height 26
paste input "5-032"
type input "D11-55-032"
click at [1118, 191] on button "Search" at bounding box center [1114, 193] width 47 height 24
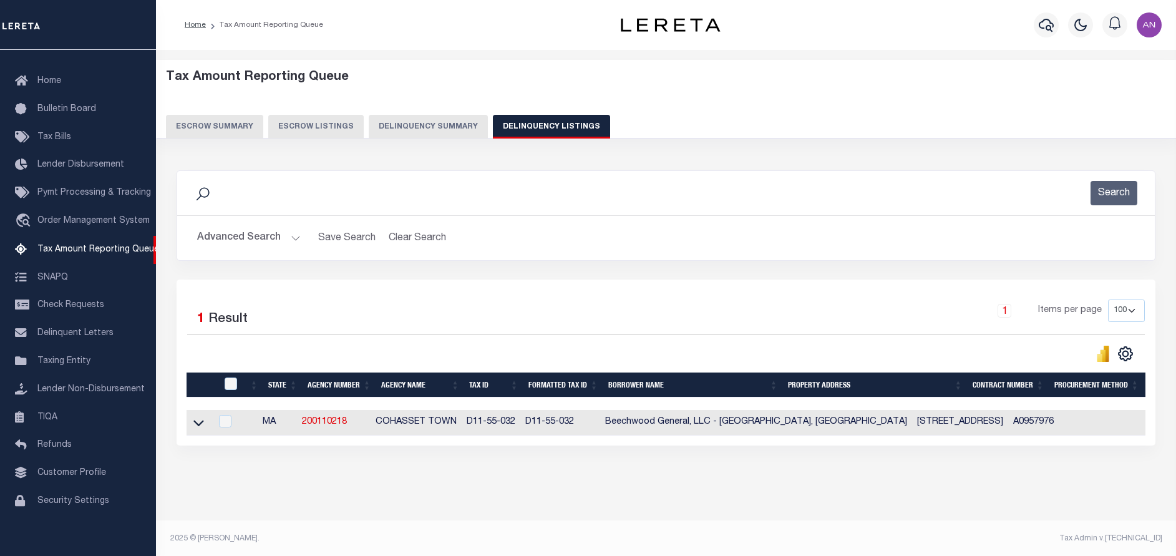
click at [197, 436] on td at bounding box center [199, 423] width 24 height 26
checkbox input "true"
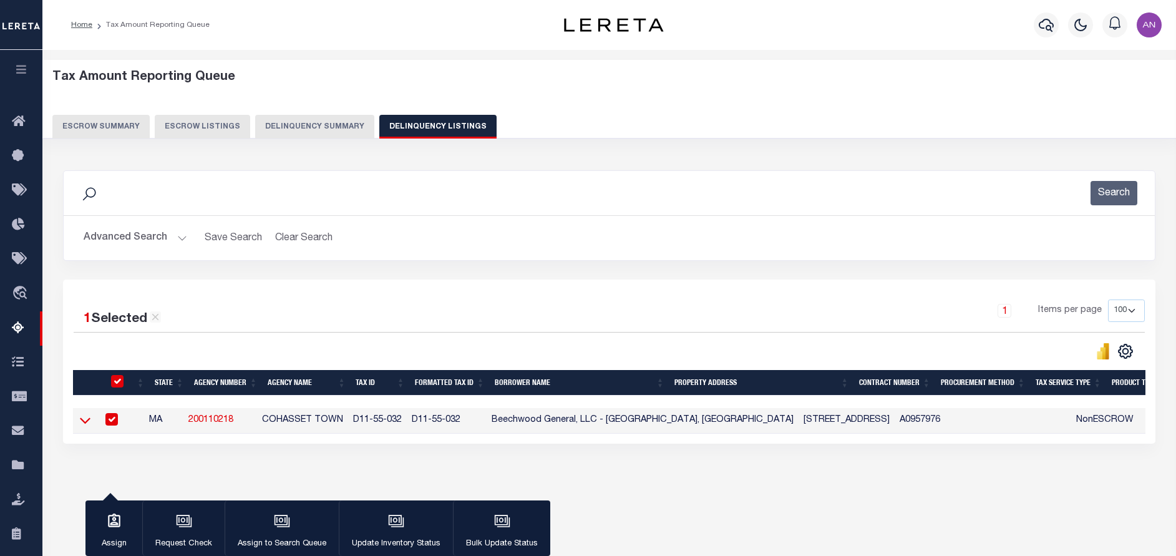
click at [84, 421] on icon at bounding box center [85, 420] width 11 height 13
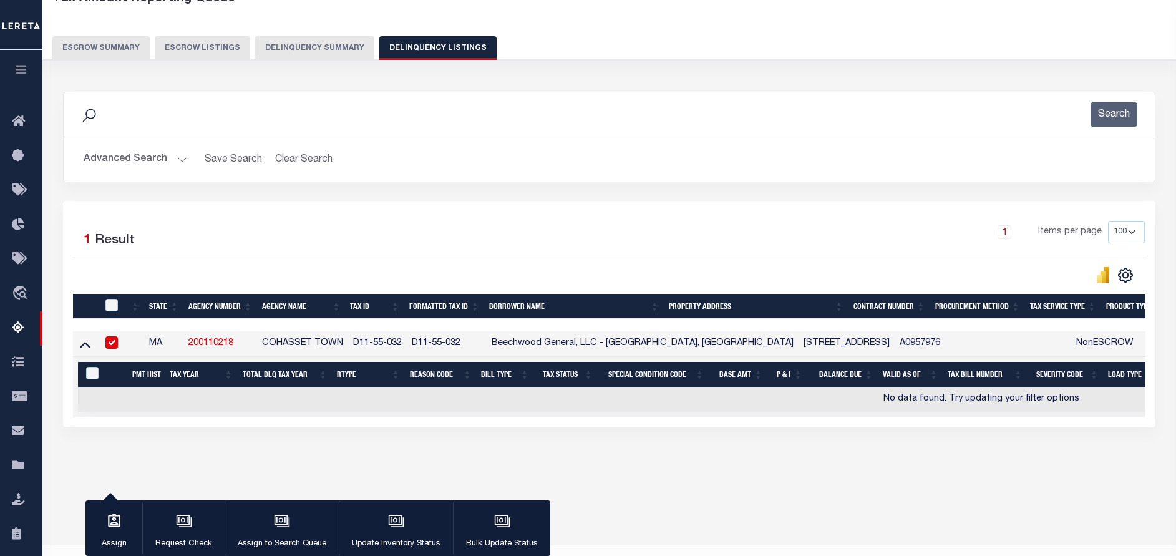
scroll to position [94, 0]
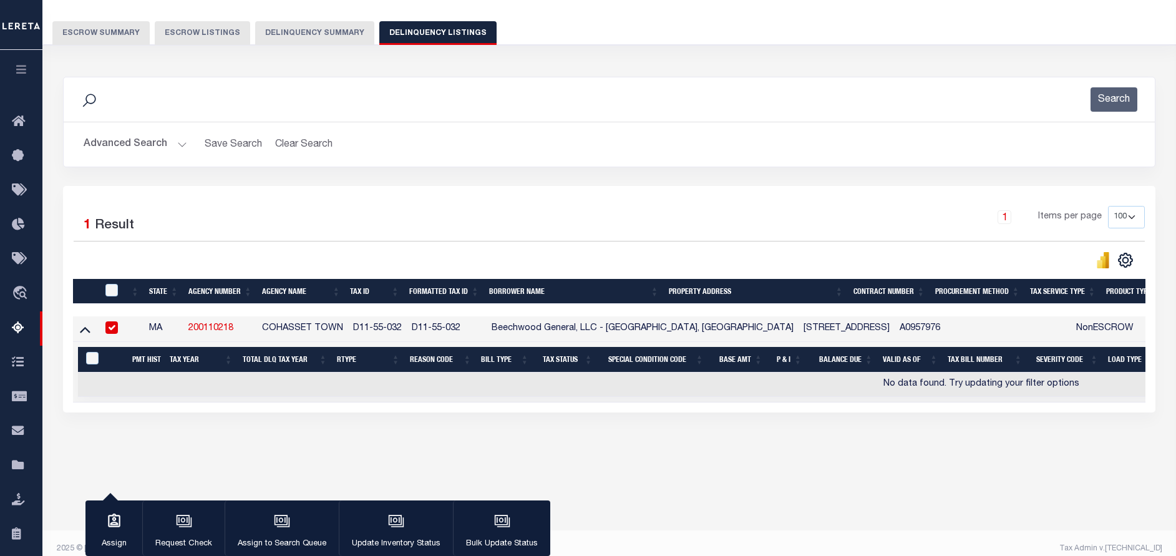
click at [114, 331] on input "checkbox" at bounding box center [111, 327] width 12 height 12
checkbox input "false"
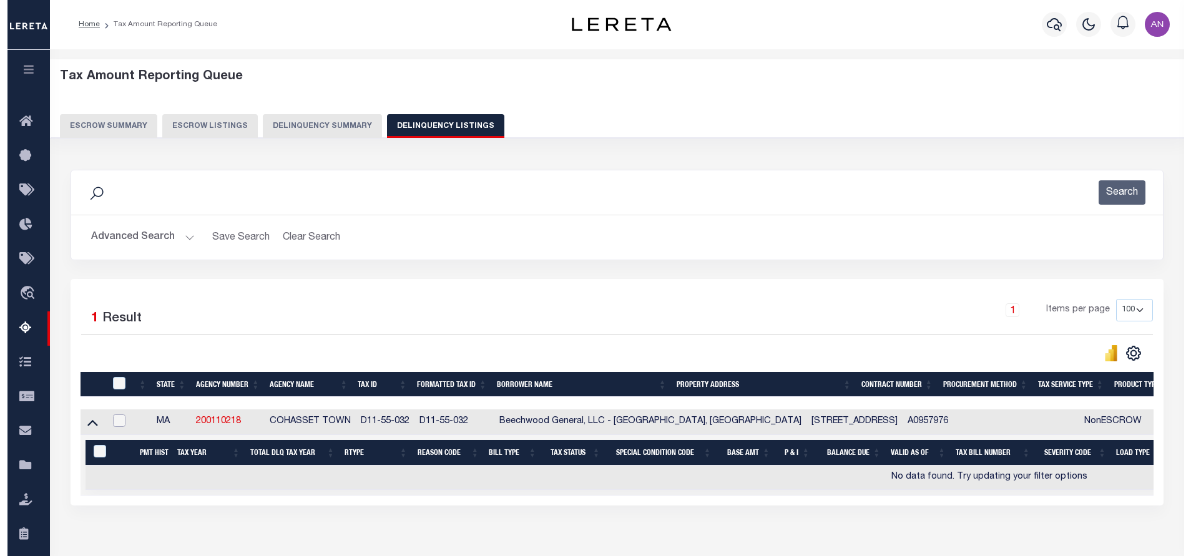
scroll to position [0, 0]
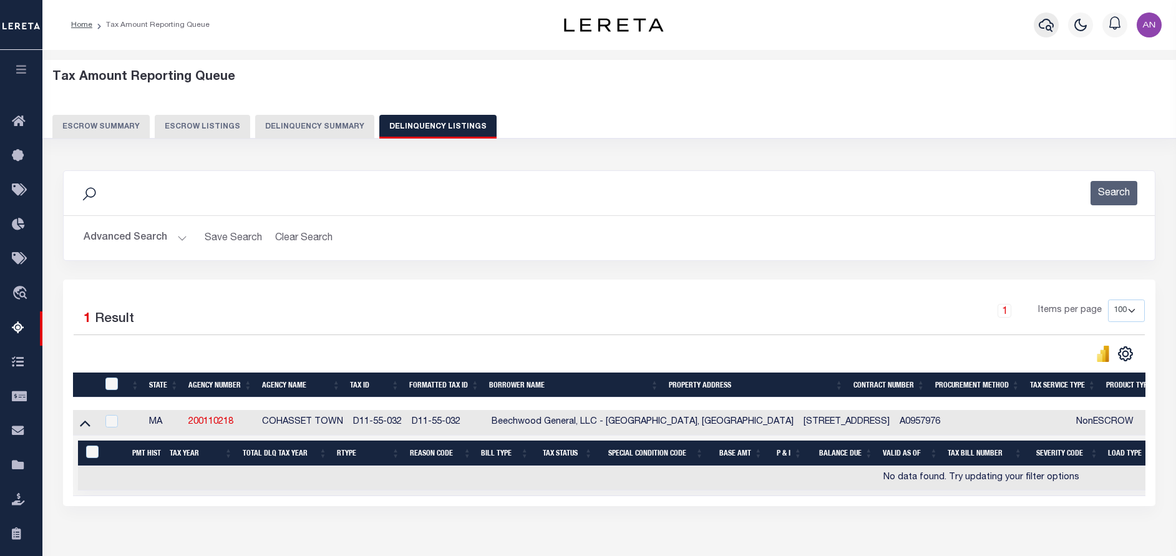
click at [1043, 20] on icon "button" at bounding box center [1046, 24] width 15 height 15
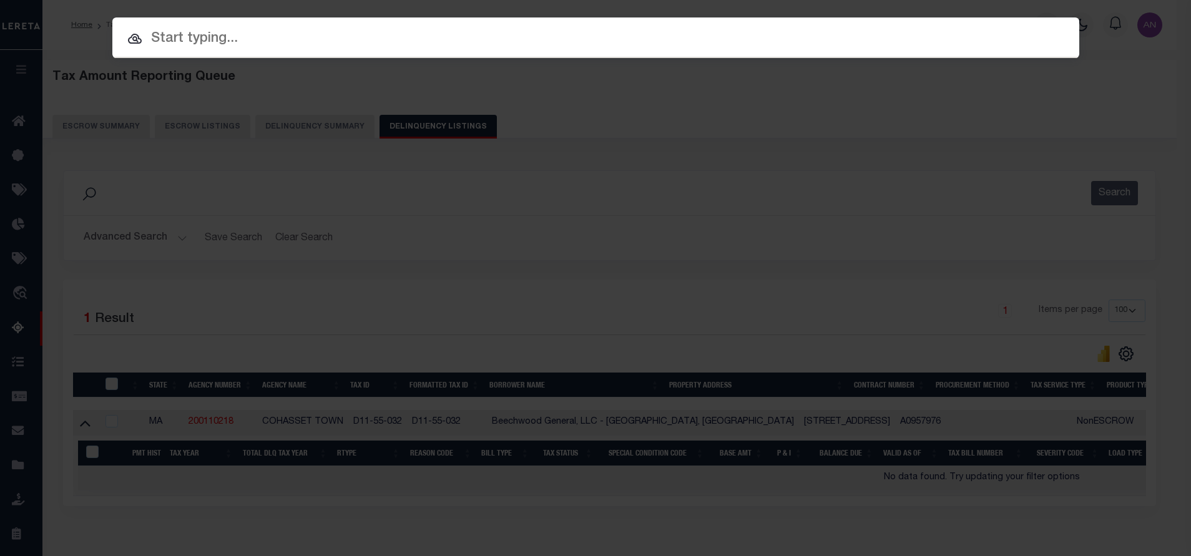
paste input "25084ND"
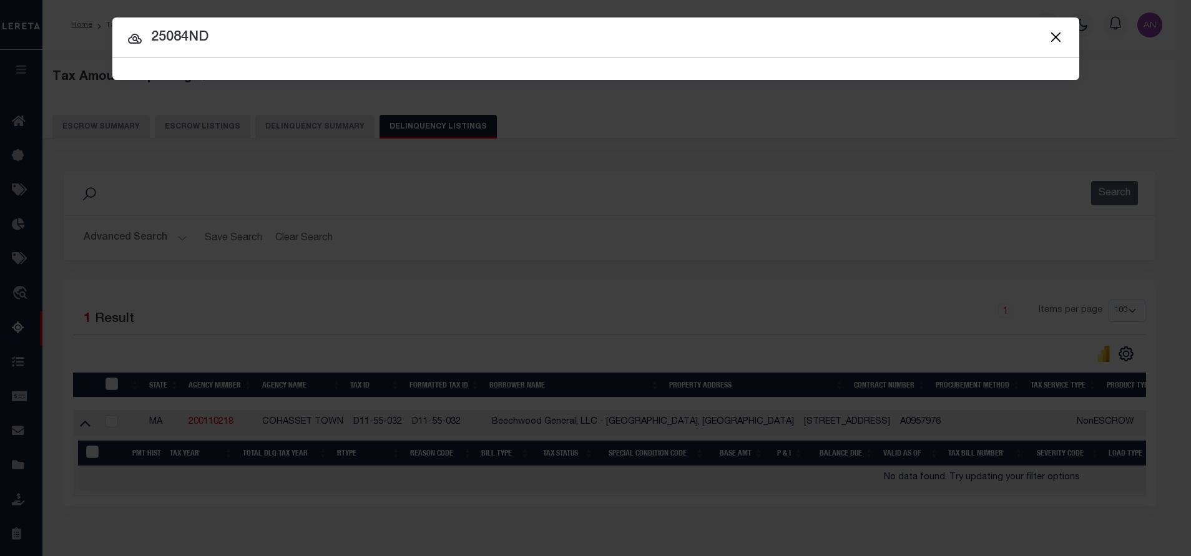
type input "25084ND"
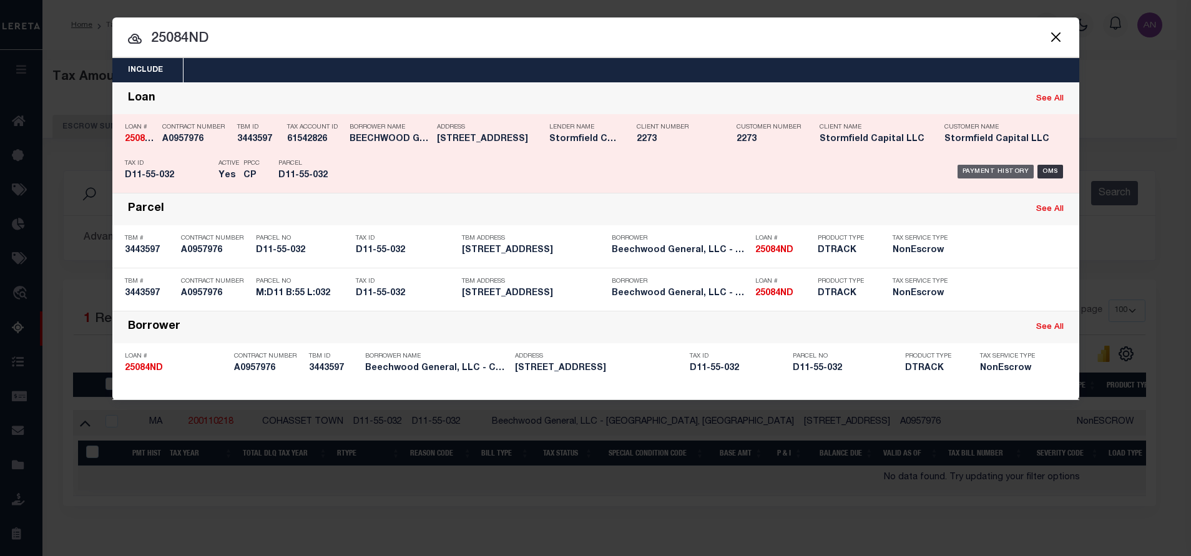
click at [973, 171] on div "Payment History" at bounding box center [995, 172] width 77 height 14
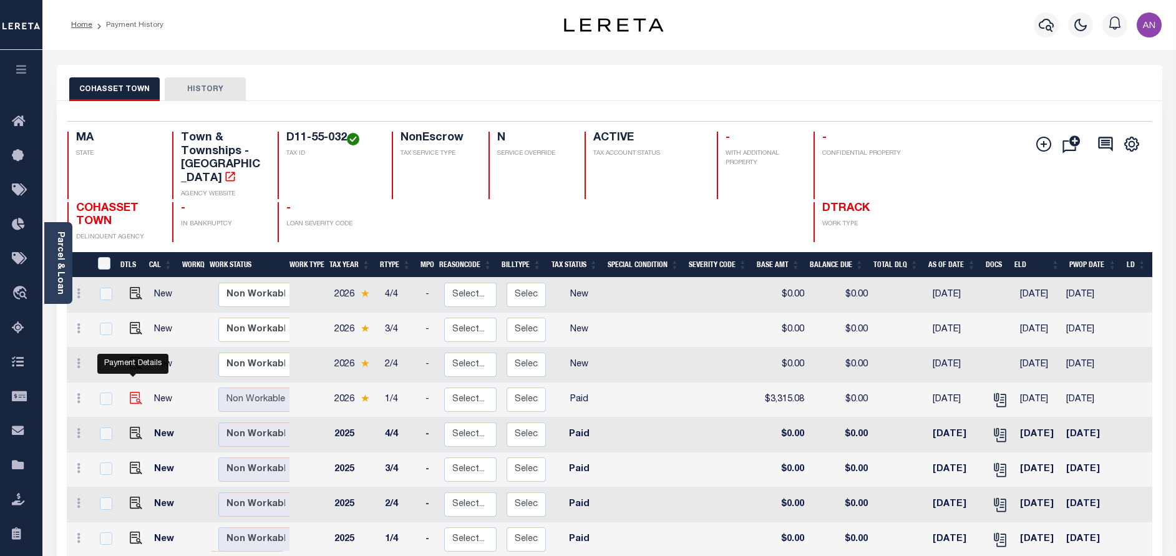
click at [132, 392] on img "" at bounding box center [136, 398] width 12 height 12
checkbox input "true"
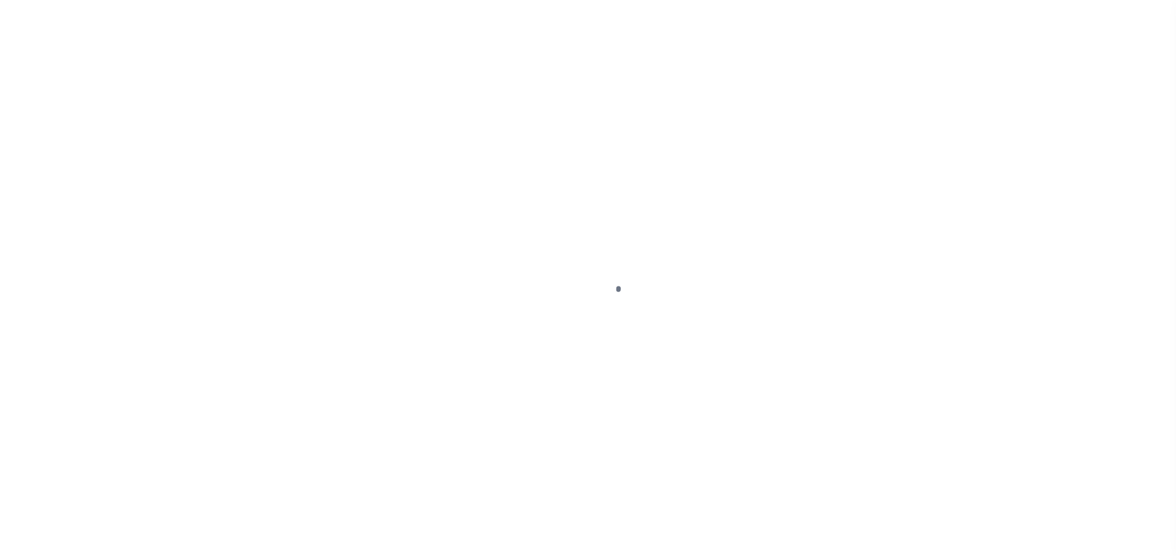
select select "PYD"
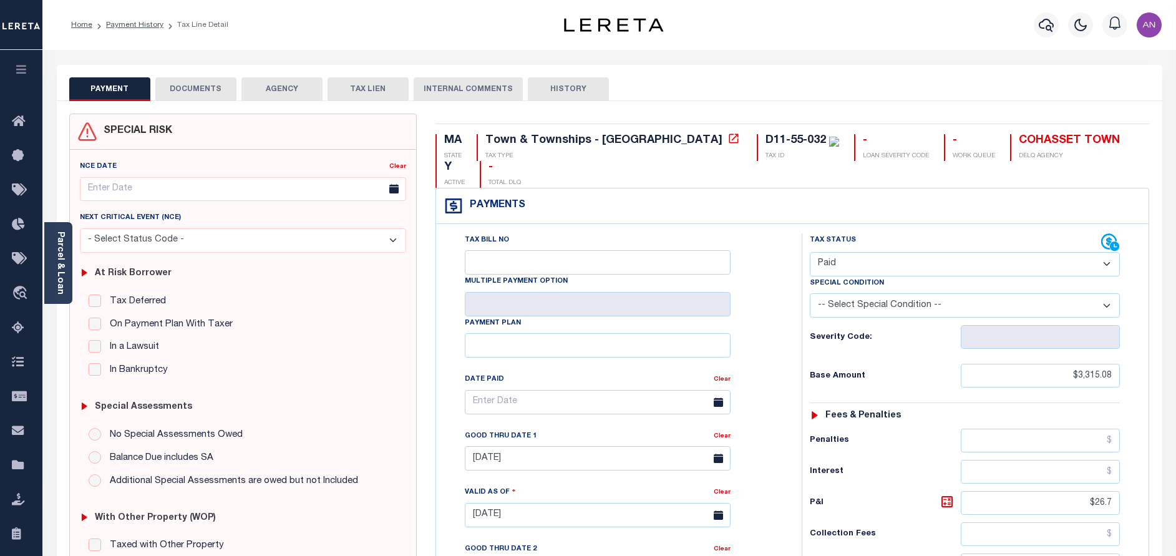
click at [222, 91] on button "DOCUMENTS" at bounding box center [195, 89] width 81 height 24
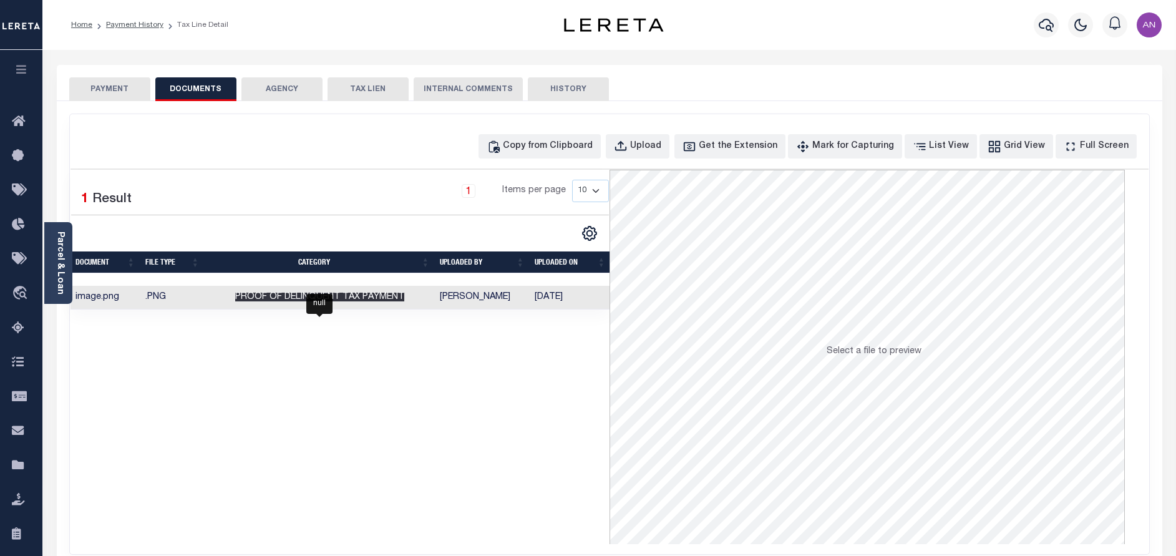
click at [364, 296] on span "Proof of Delinquent Tax Payment" at bounding box center [319, 297] width 169 height 9
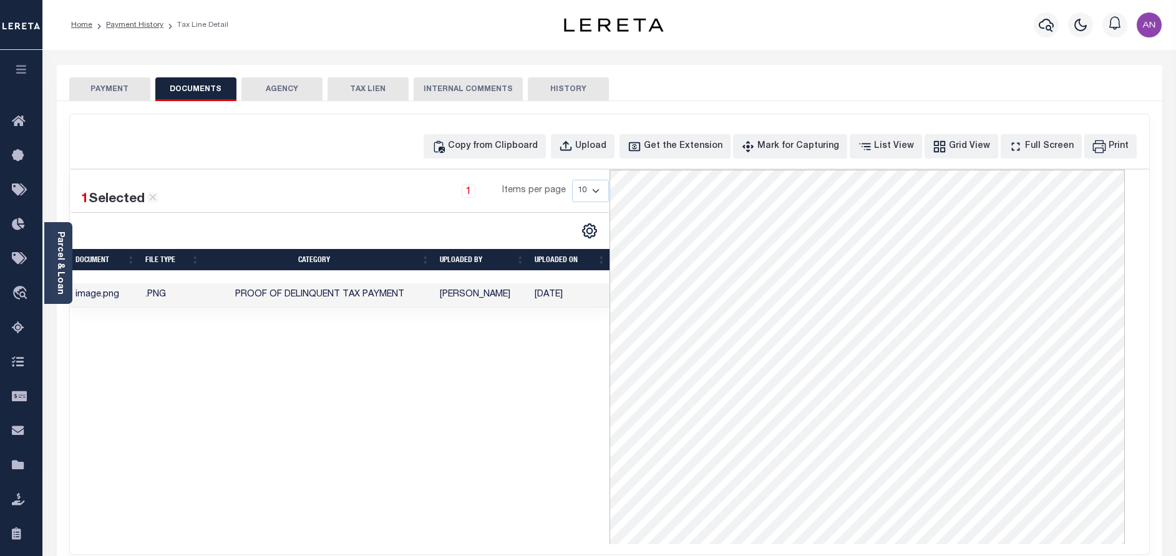
click at [106, 88] on button "PAYMENT" at bounding box center [109, 89] width 81 height 24
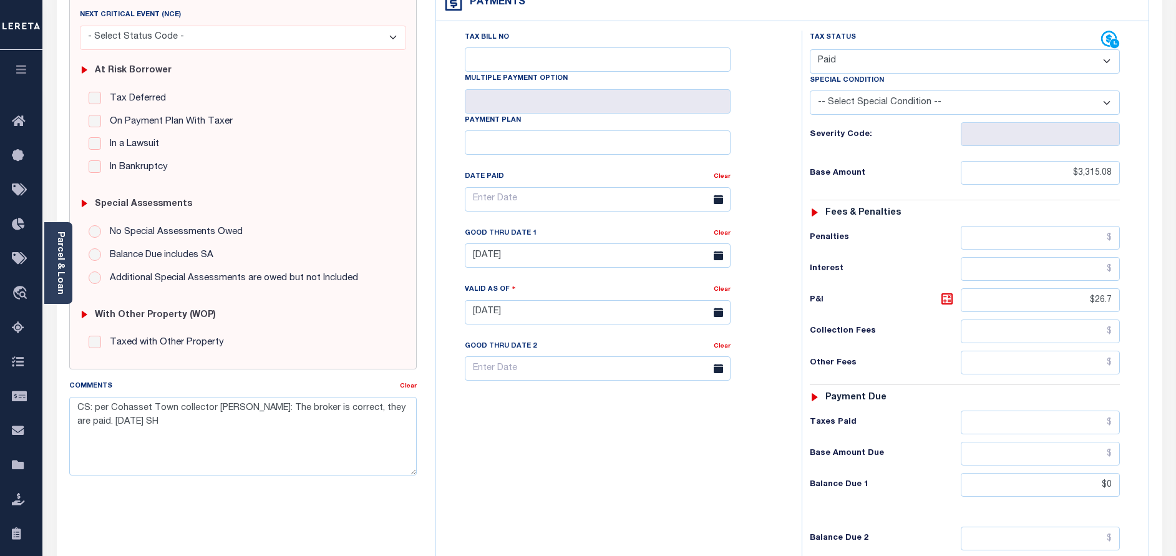
scroll to position [78, 0]
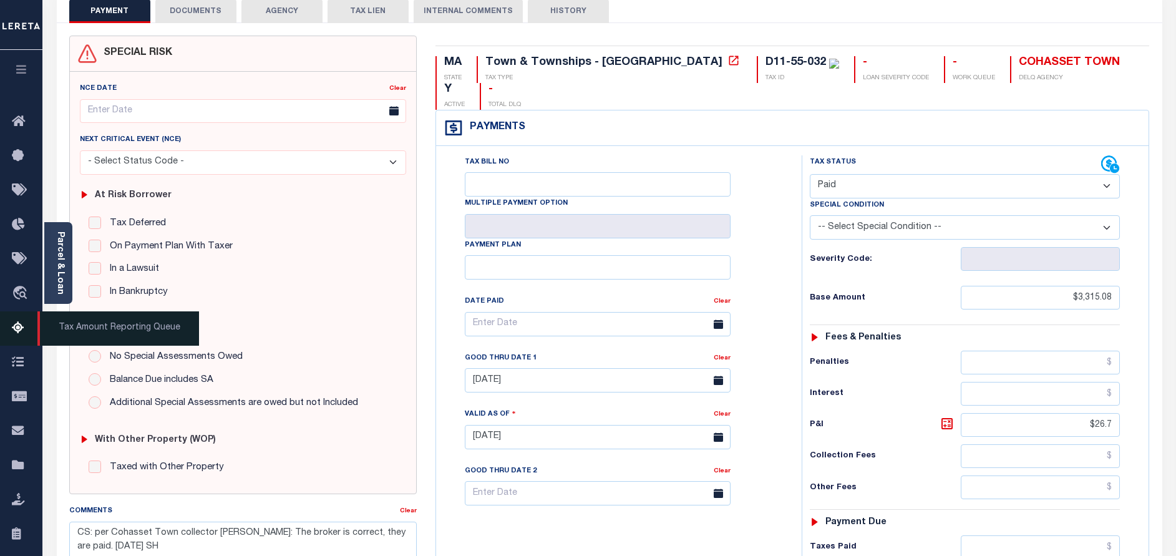
click at [19, 329] on icon at bounding box center [22, 329] width 20 height 16
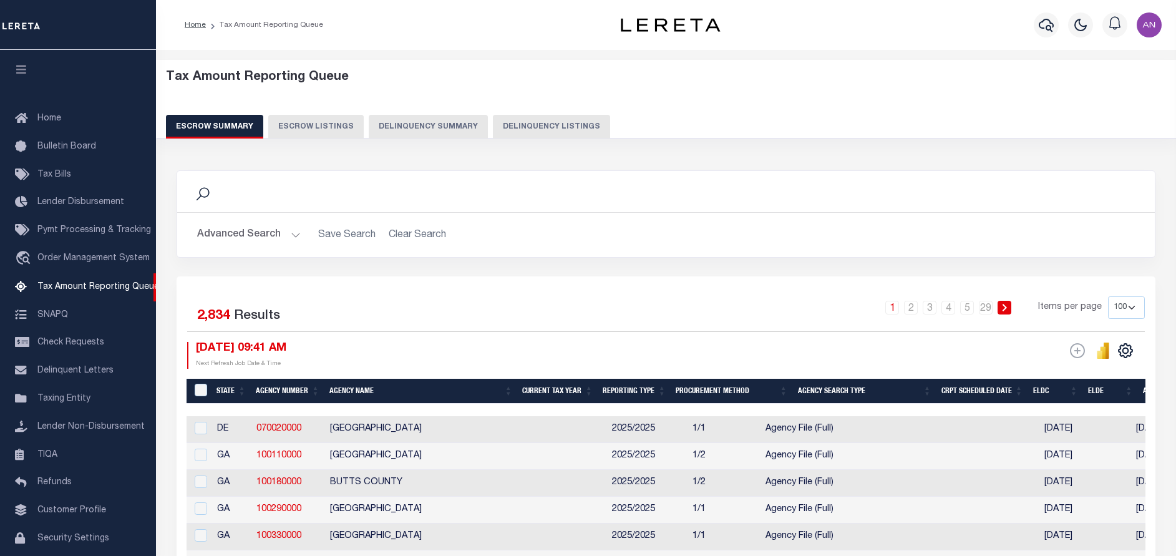
select select "100"
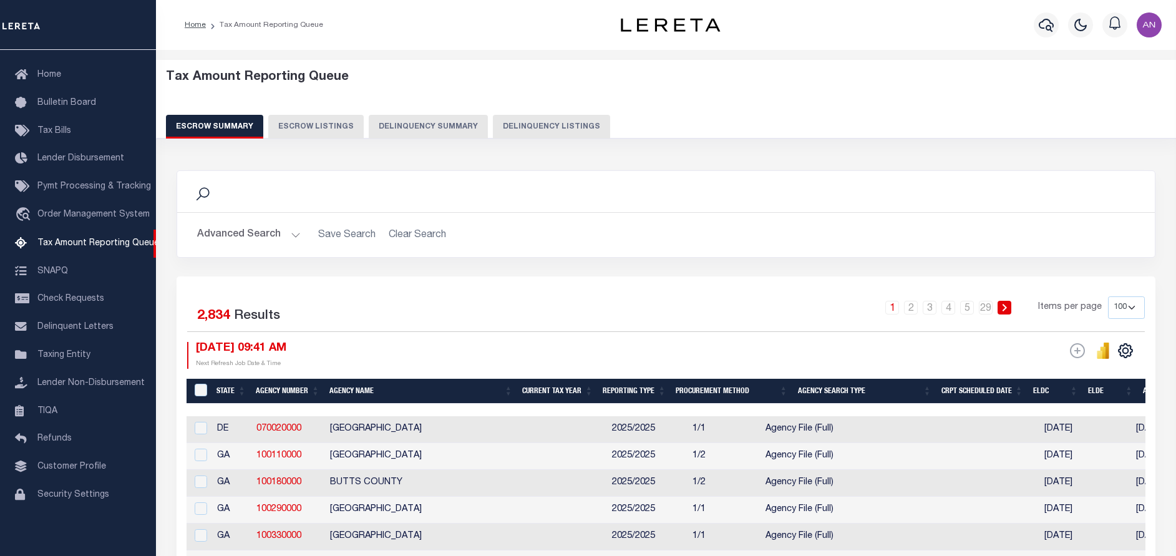
click at [503, 129] on button "Delinquency Listings" at bounding box center [551, 127] width 117 height 24
select select "100"
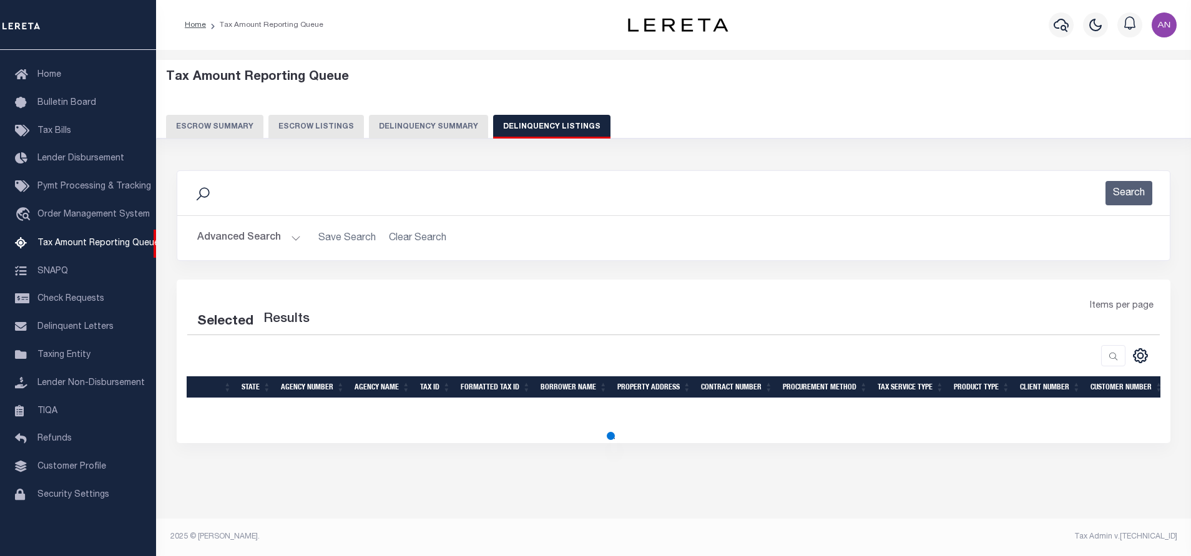
select select "100"
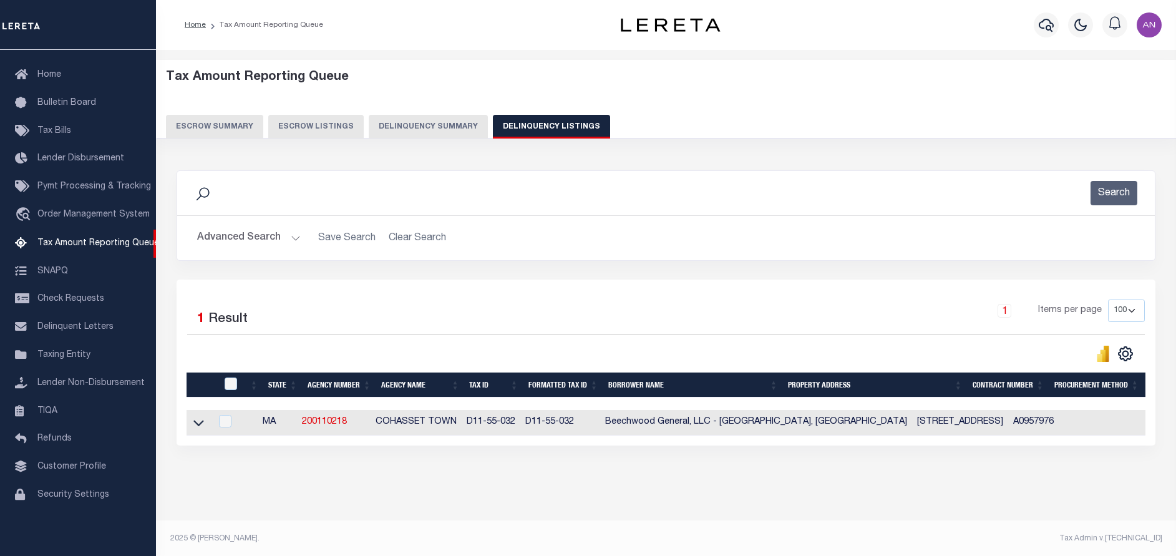
click at [218, 237] on button "Advanced Search" at bounding box center [249, 238] width 104 height 24
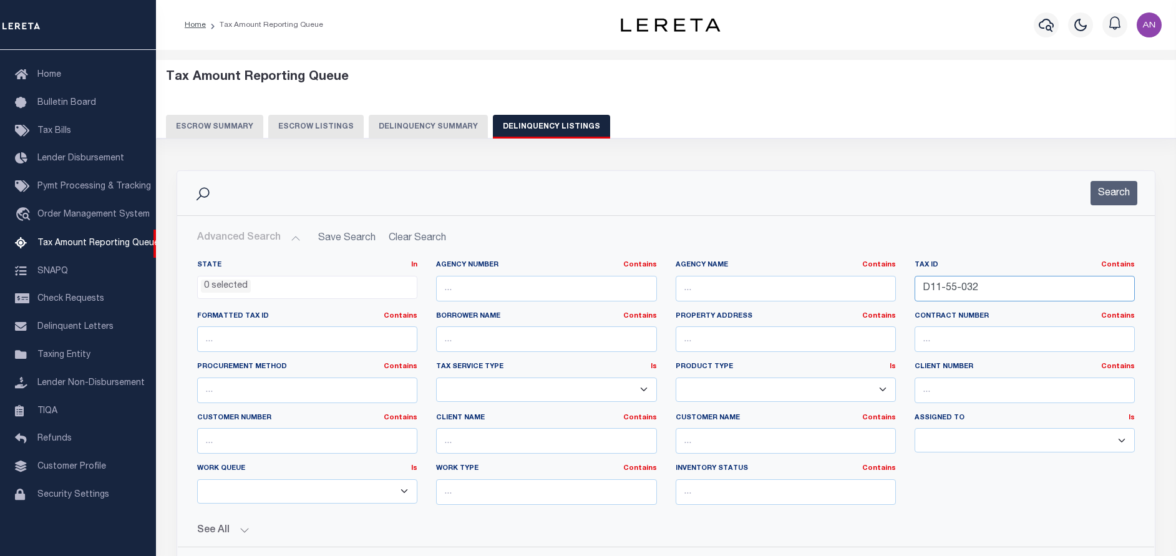
click at [986, 289] on input "D11-55-032" at bounding box center [1025, 289] width 220 height 26
paste input "1899/1/"
type input "1899/1/"
click at [1113, 194] on button "Search" at bounding box center [1114, 193] width 47 height 24
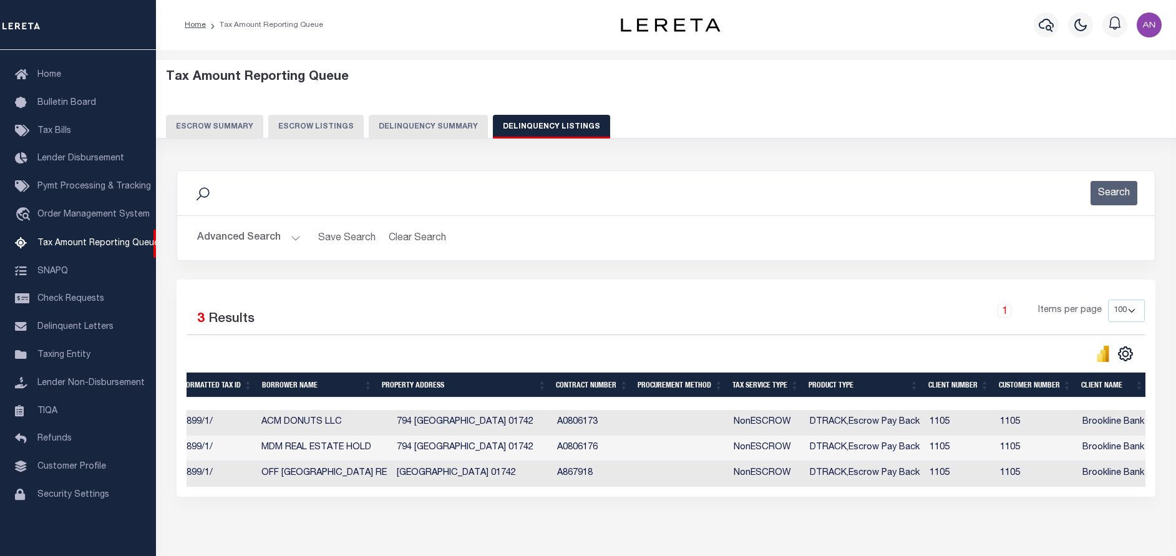
scroll to position [0, 109]
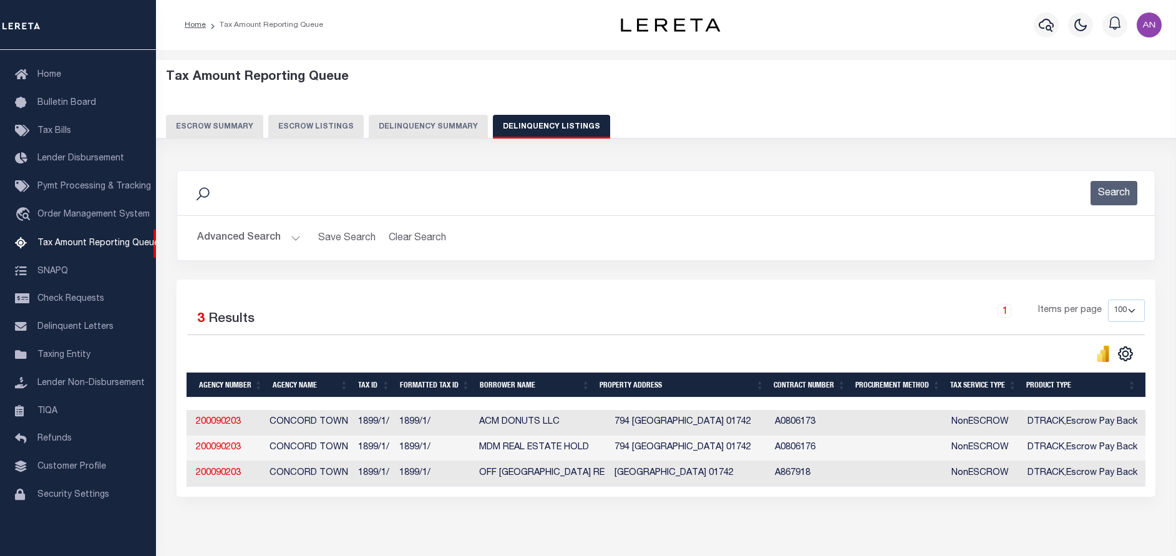
click at [225, 234] on button "Advanced Search" at bounding box center [249, 238] width 104 height 24
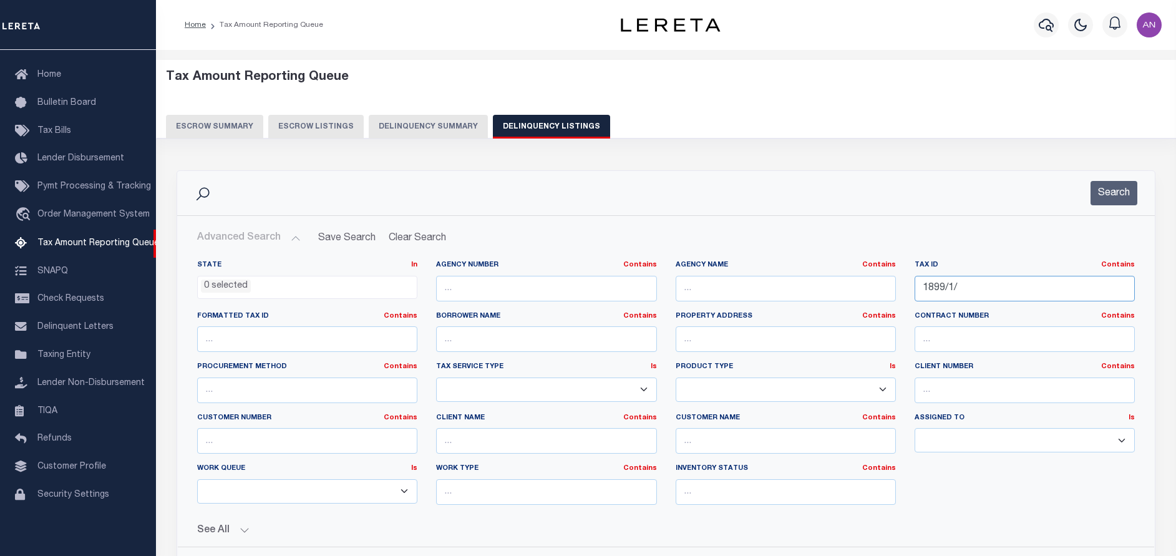
click at [977, 286] on input "1899/1/" at bounding box center [1025, 289] width 220 height 26
click at [1110, 189] on button "Search" at bounding box center [1114, 193] width 47 height 24
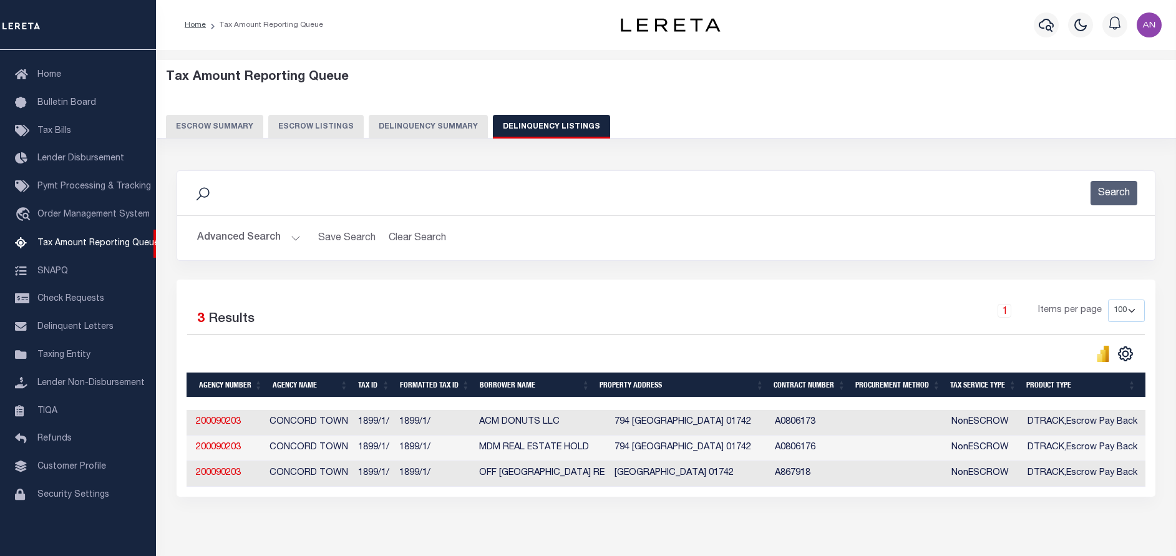
scroll to position [0, 0]
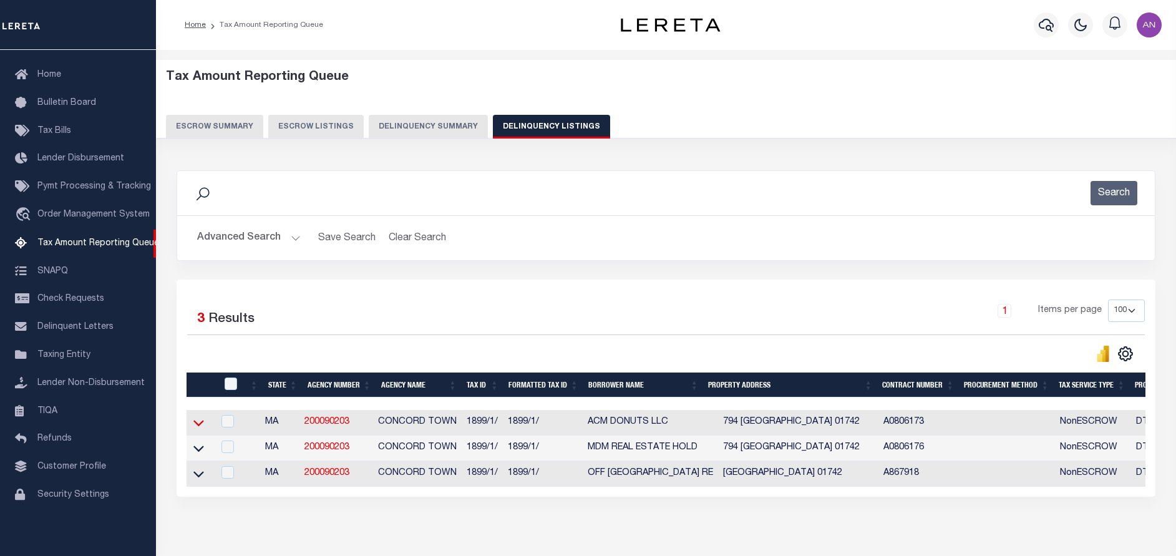
click at [196, 424] on icon at bounding box center [198, 422] width 11 height 13
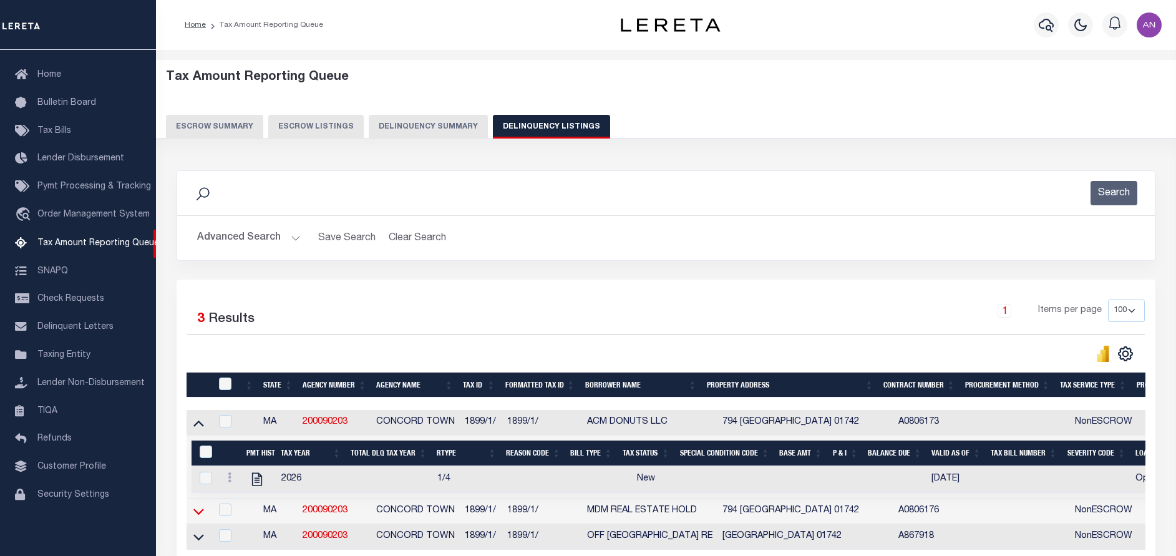
click at [195, 514] on icon at bounding box center [198, 512] width 11 height 6
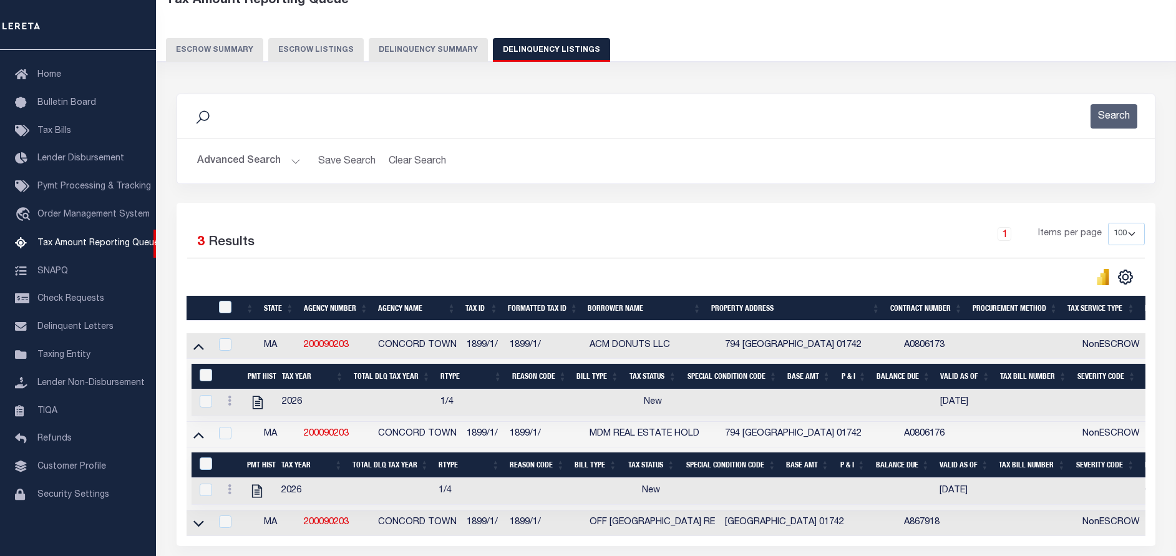
scroll to position [94, 0]
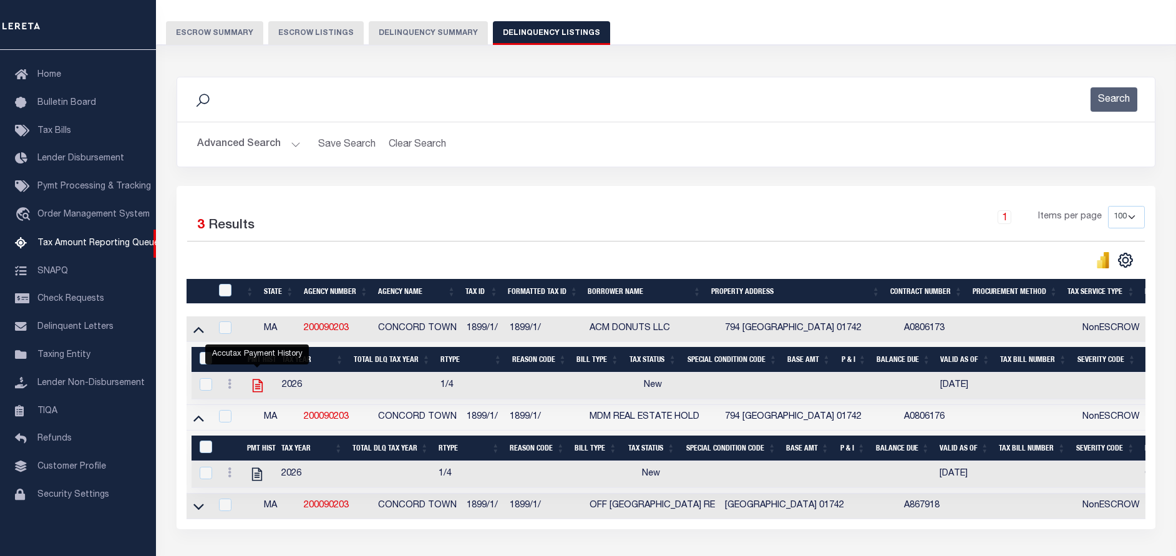
click at [259, 389] on icon "" at bounding box center [258, 386] width 16 height 16
checkbox input "true"
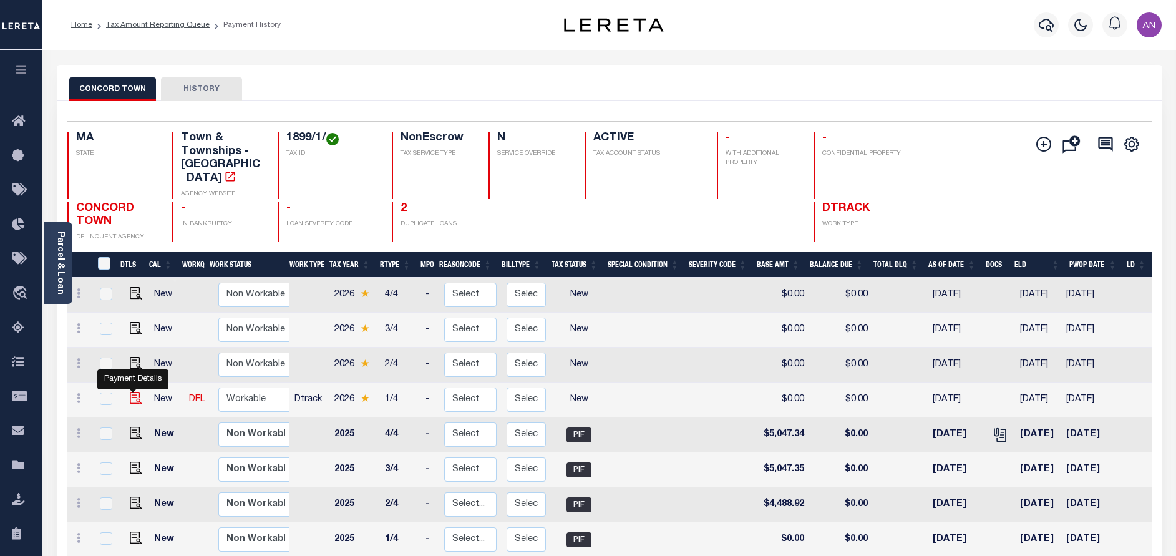
click at [131, 392] on img "" at bounding box center [136, 398] width 12 height 12
checkbox input "true"
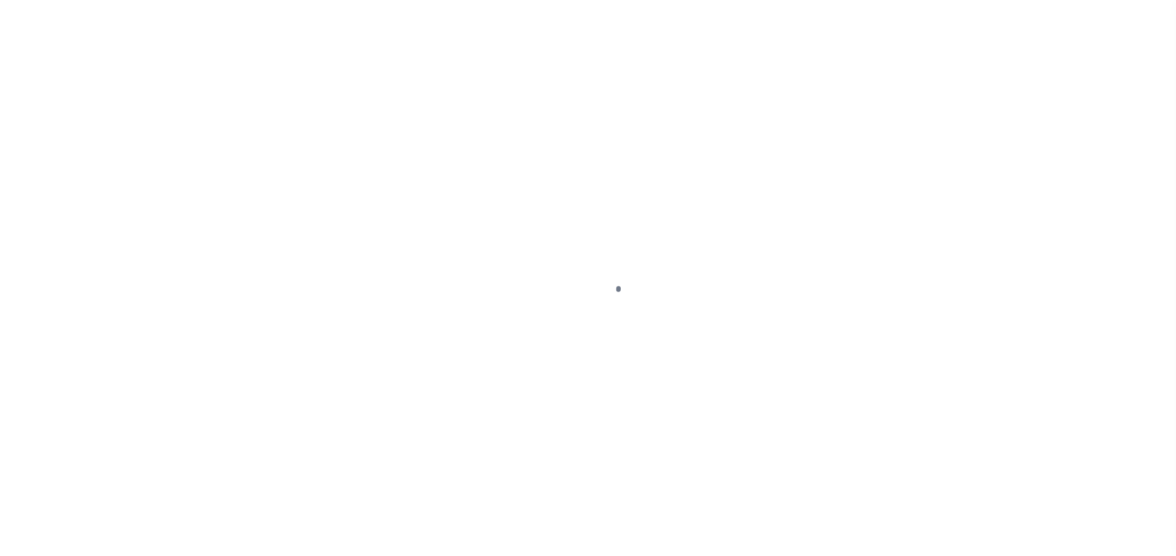
select select "NW2"
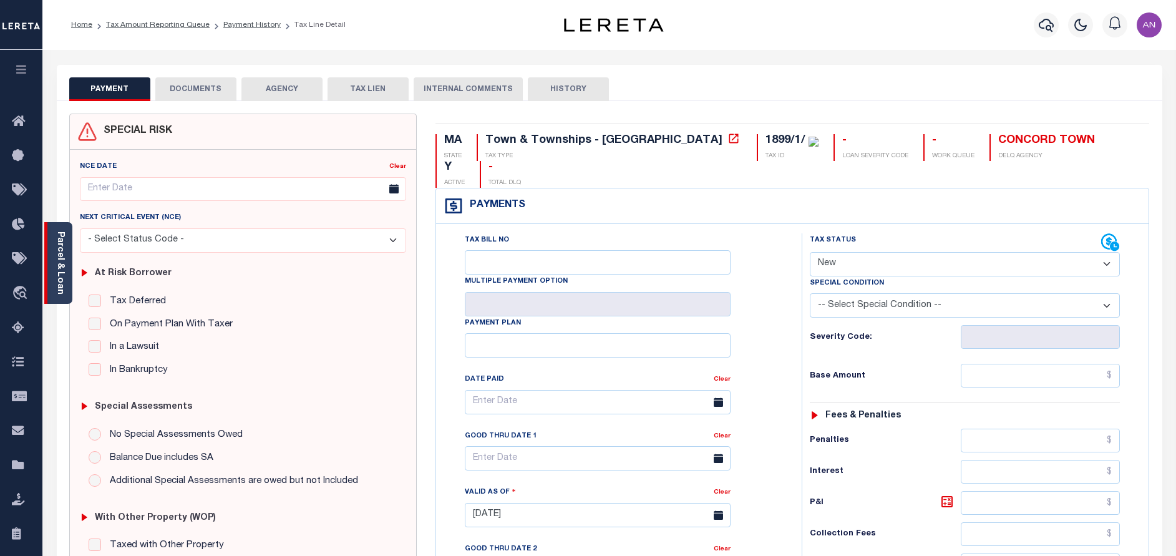
click at [62, 270] on link "Parcel & Loan" at bounding box center [60, 262] width 9 height 63
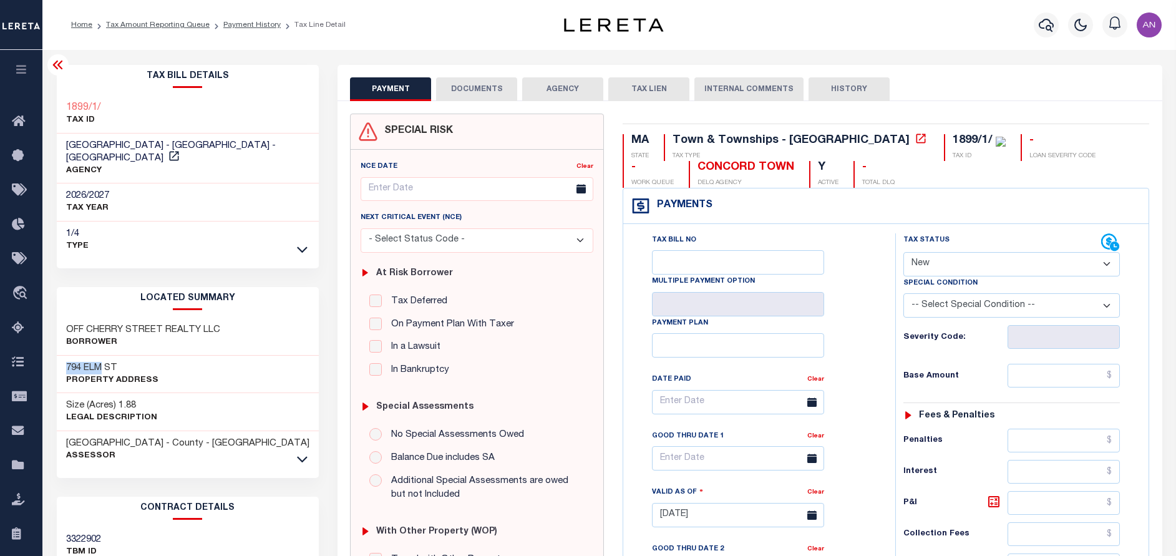
drag, startPoint x: 102, startPoint y: 353, endPoint x: 61, endPoint y: 356, distance: 42.0
click at [61, 356] on div "794 ELM ST Property Address" at bounding box center [188, 375] width 263 height 38
copy h3 "794 ELM"
drag, startPoint x: 139, startPoint y: 314, endPoint x: 222, endPoint y: 315, distance: 83.0
click at [222, 318] on div "OFF CHERRY STREET REALTY LLC Borrower" at bounding box center [188, 337] width 263 height 38
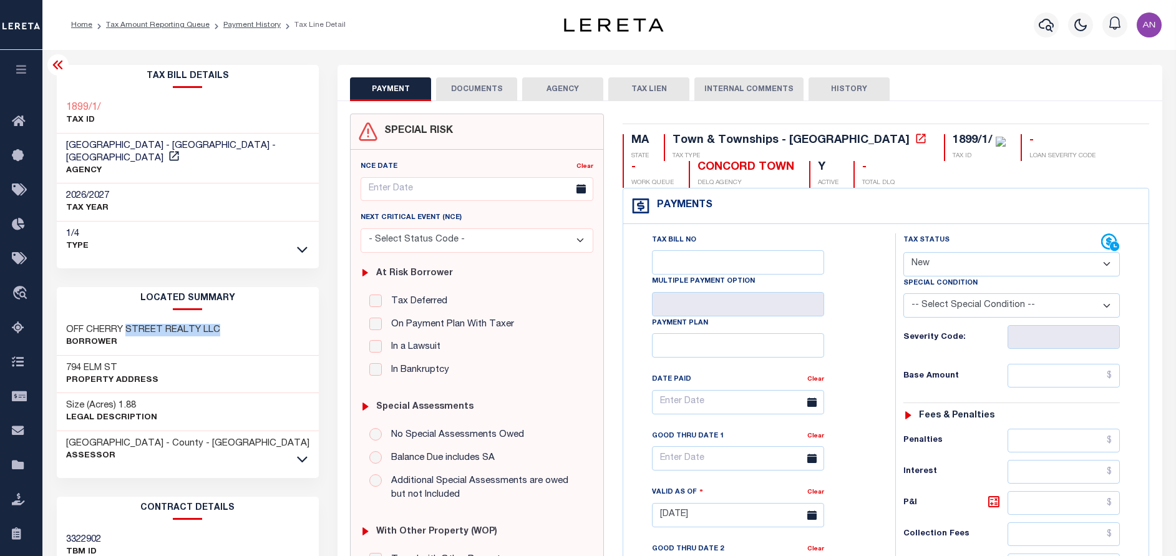
copy h3 "STREET REALTY LLC"
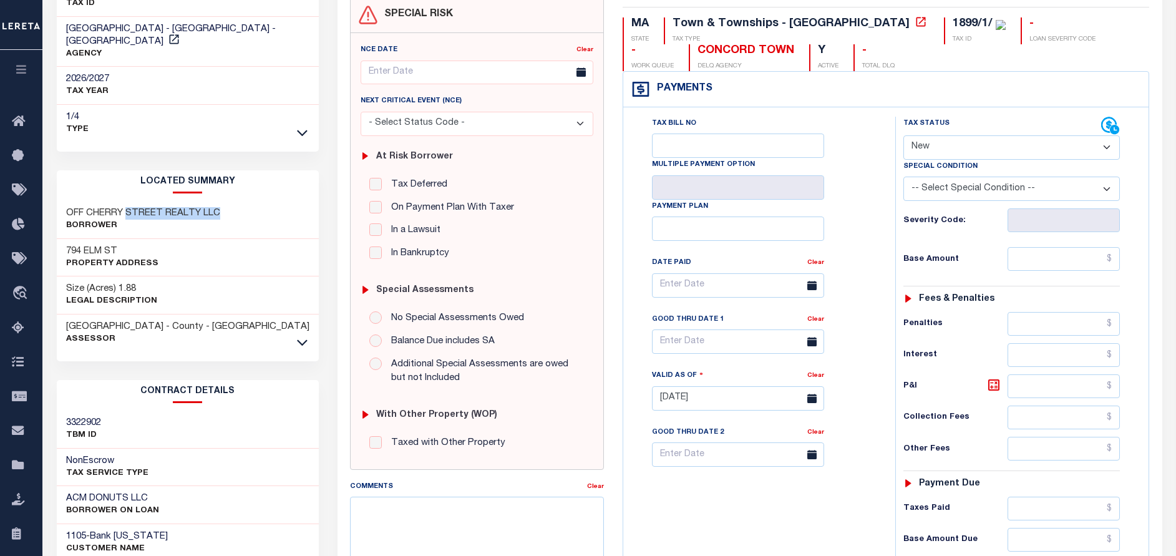
scroll to position [23, 0]
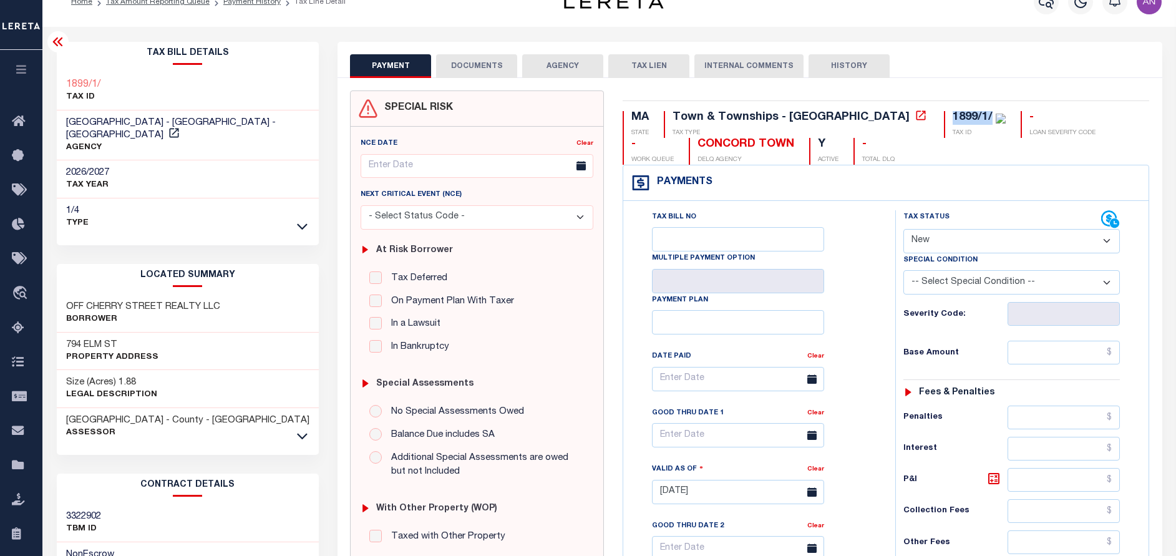
drag, startPoint x: 849, startPoint y: 117, endPoint x: 885, endPoint y: 116, distance: 36.8
click at [953, 116] on div "1899/1/" at bounding box center [973, 117] width 40 height 11
copy div "1899/1/"
drag, startPoint x: 21, startPoint y: 329, endPoint x: 100, endPoint y: 176, distance: 172.5
click at [21, 330] on icon at bounding box center [22, 329] width 20 height 16
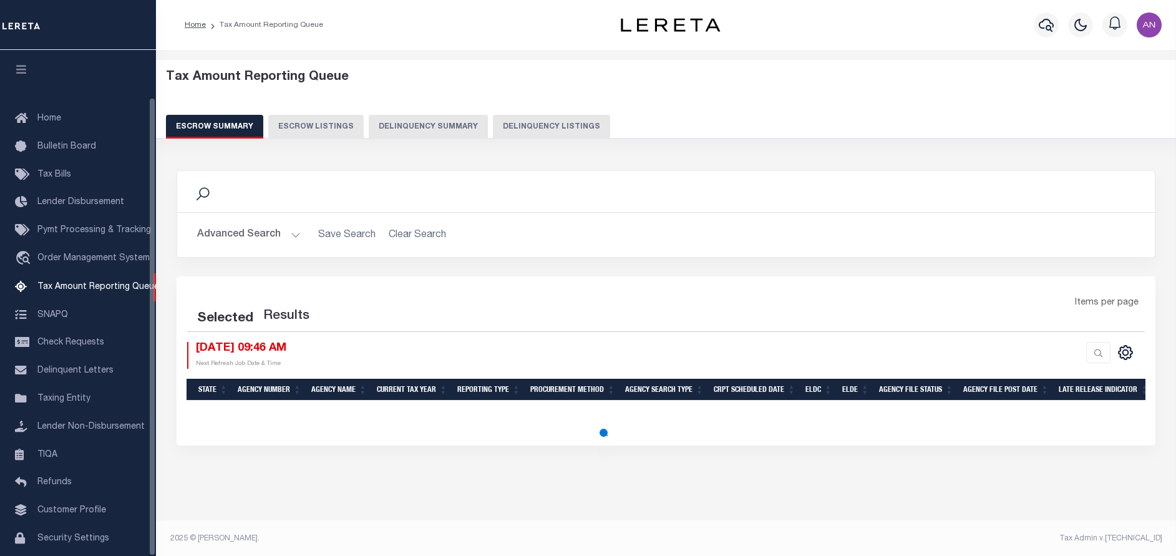
select select "100"
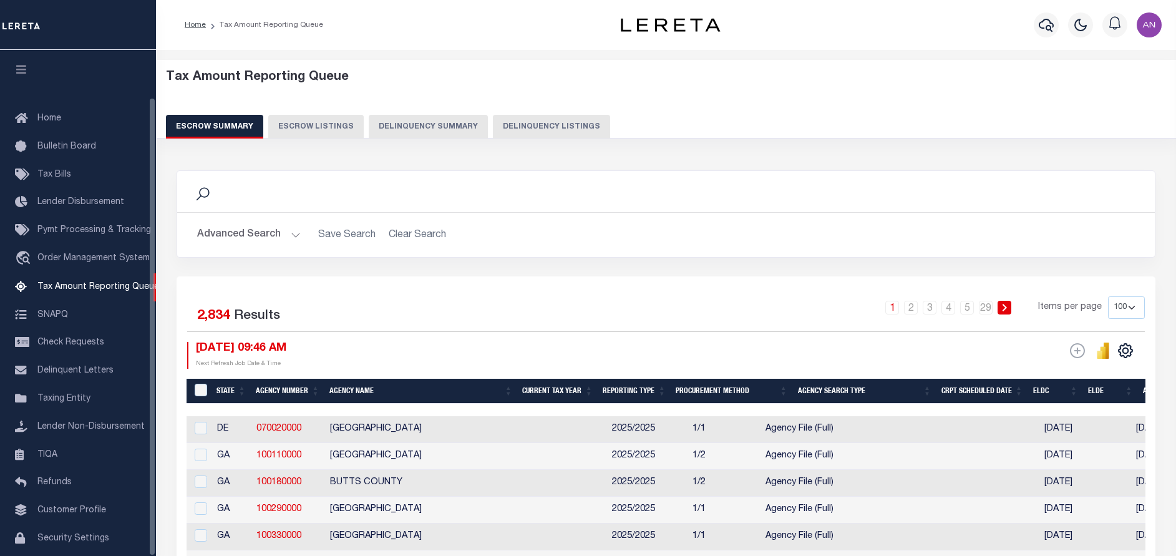
scroll to position [52, 0]
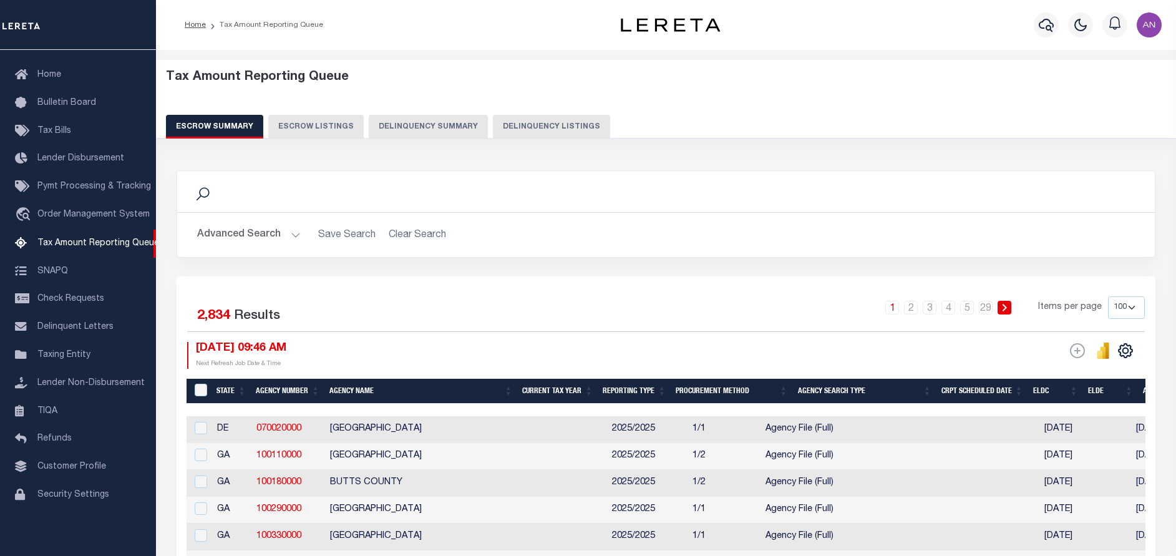
drag, startPoint x: 553, startPoint y: 128, endPoint x: 564, endPoint y: 157, distance: 31.4
click at [553, 128] on button "Delinquency Listings" at bounding box center [551, 127] width 117 height 24
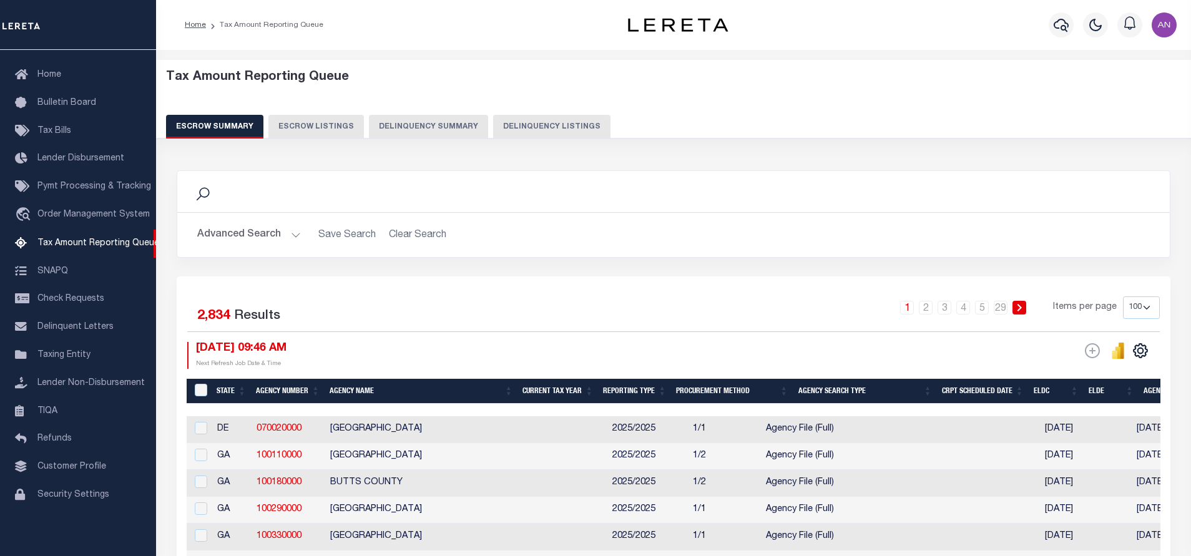
select select "100"
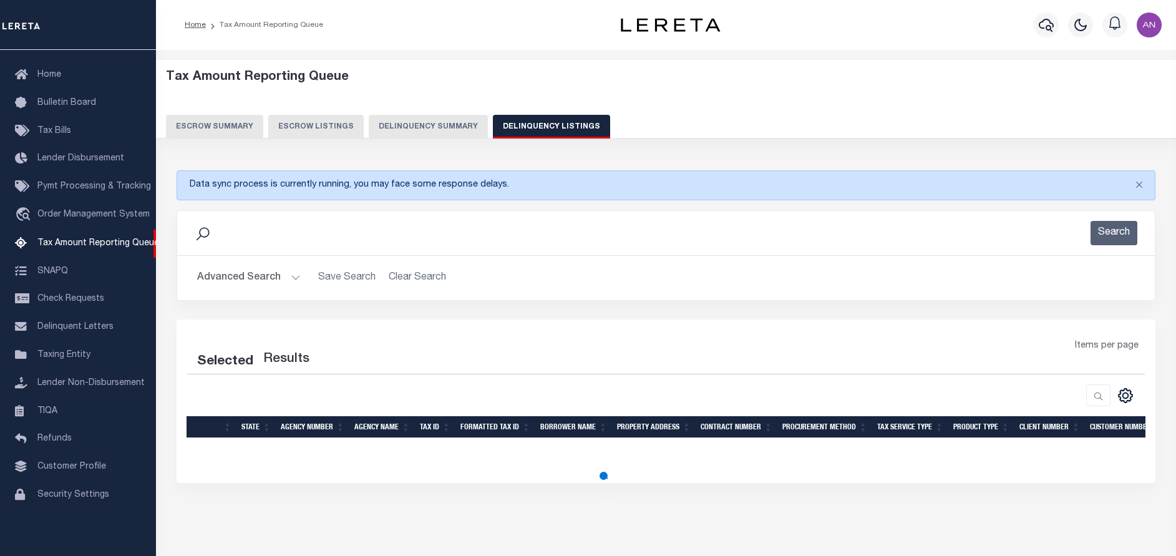
select select "100"
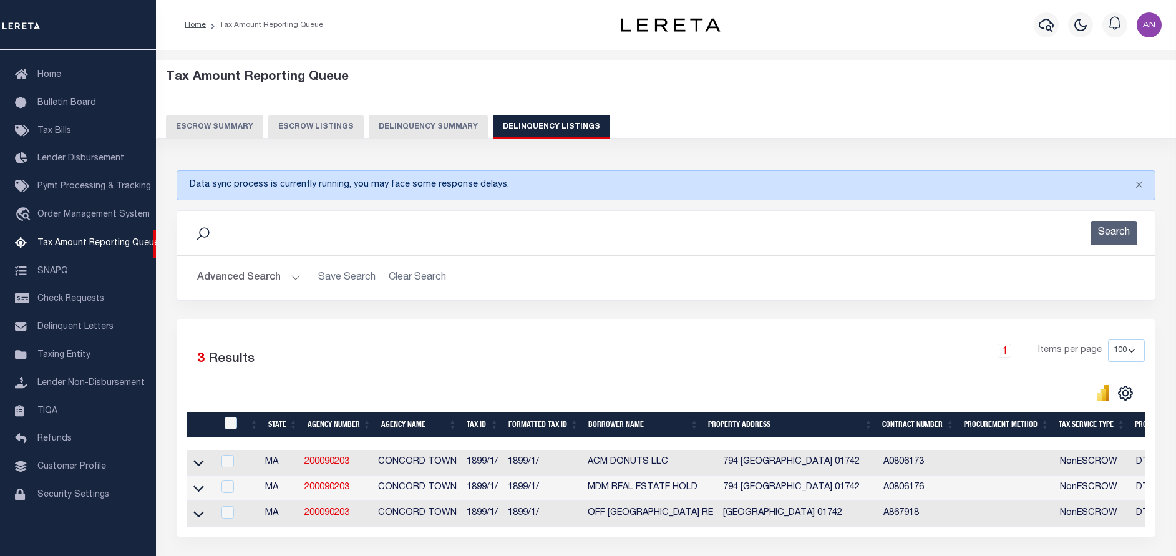
click at [228, 279] on button "Advanced Search" at bounding box center [249, 278] width 104 height 24
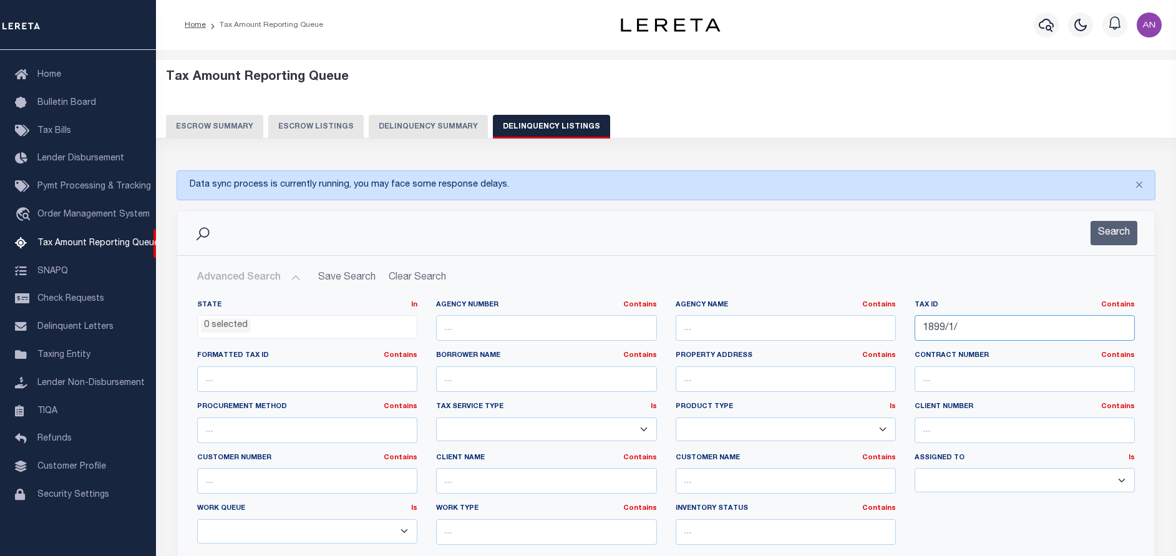
click at [955, 326] on input "1899/1/" at bounding box center [1025, 328] width 220 height 26
paste input "3812/"
type input "3812//"
click at [1117, 235] on button "Search" at bounding box center [1114, 233] width 47 height 24
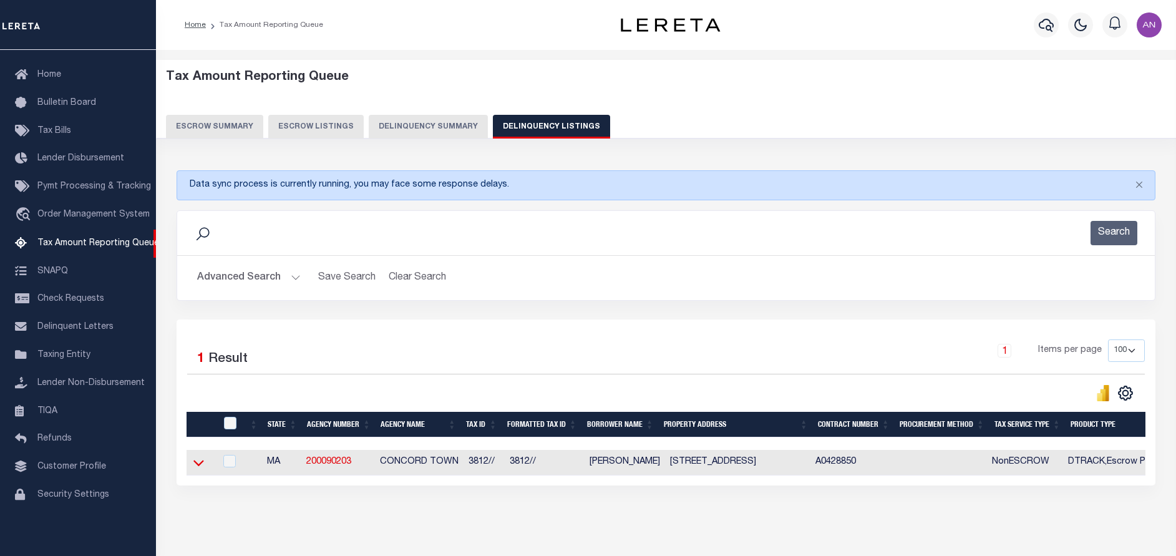
click at [198, 462] on icon at bounding box center [198, 462] width 11 height 13
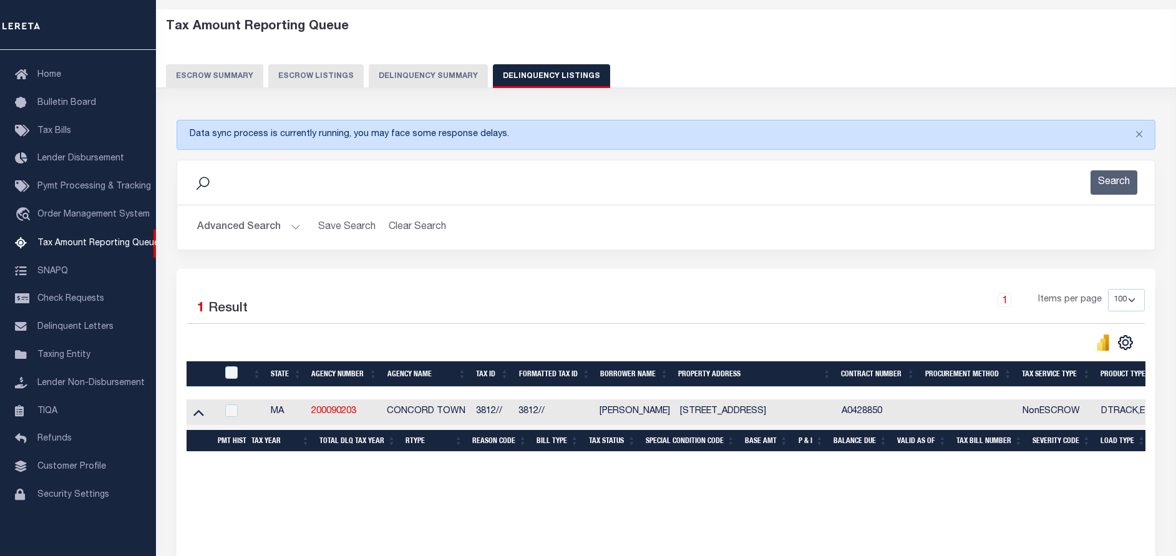
scroll to position [94, 0]
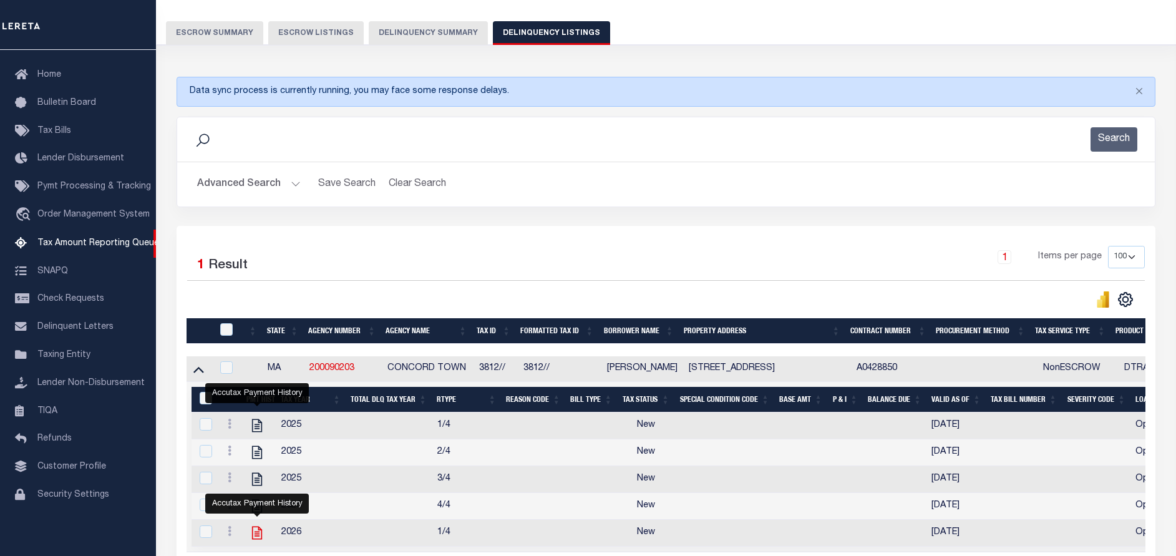
click at [257, 540] on icon "" at bounding box center [257, 533] width 10 height 13
checkbox input "true"
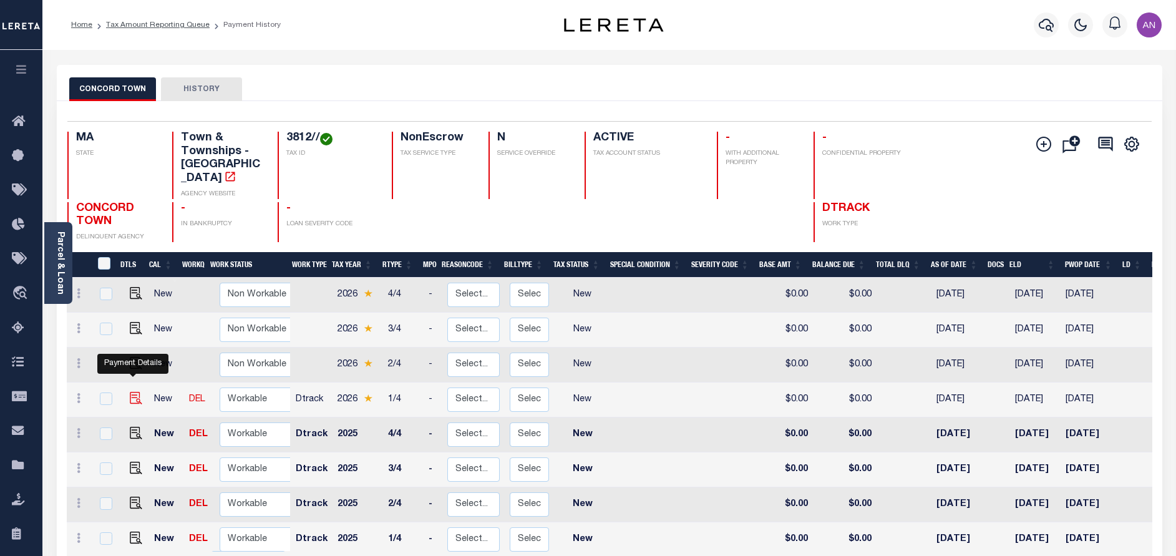
click at [132, 392] on img "" at bounding box center [136, 398] width 12 height 12
checkbox input "true"
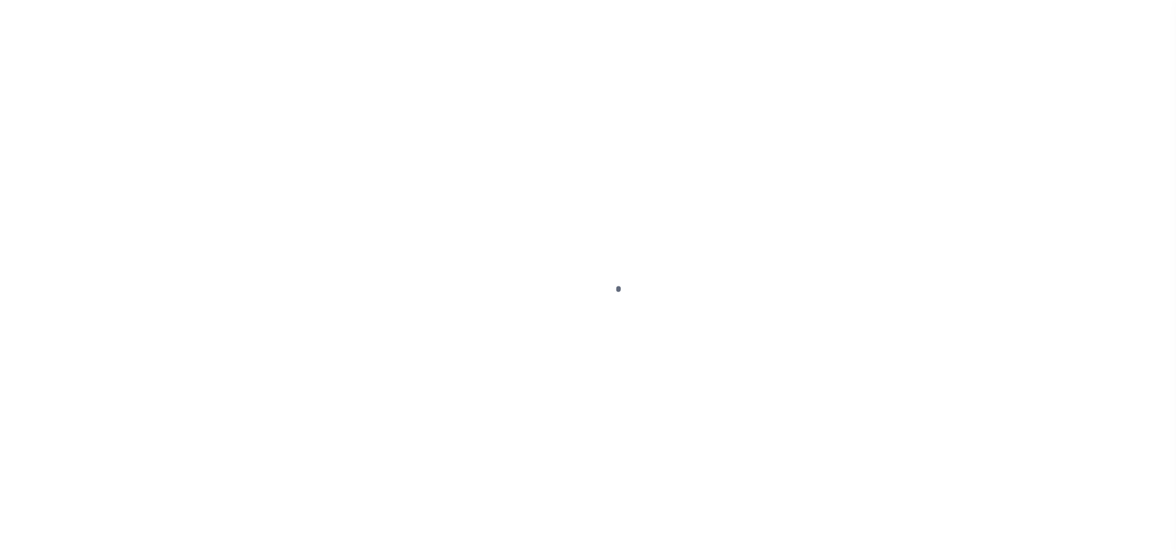
select select "NW2"
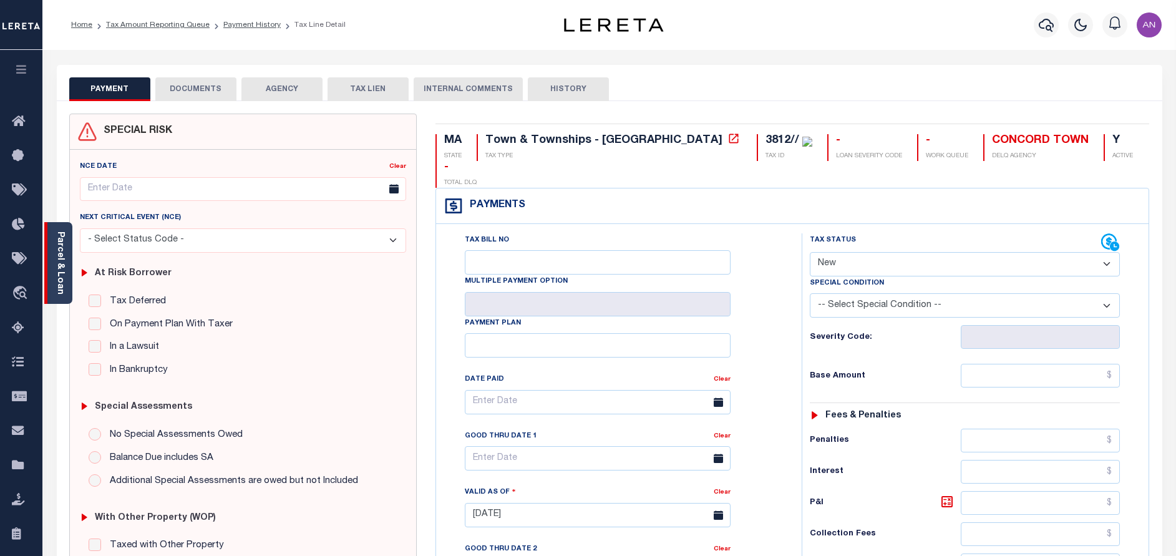
click at [64, 285] on link "Parcel & Loan" at bounding box center [60, 262] width 9 height 63
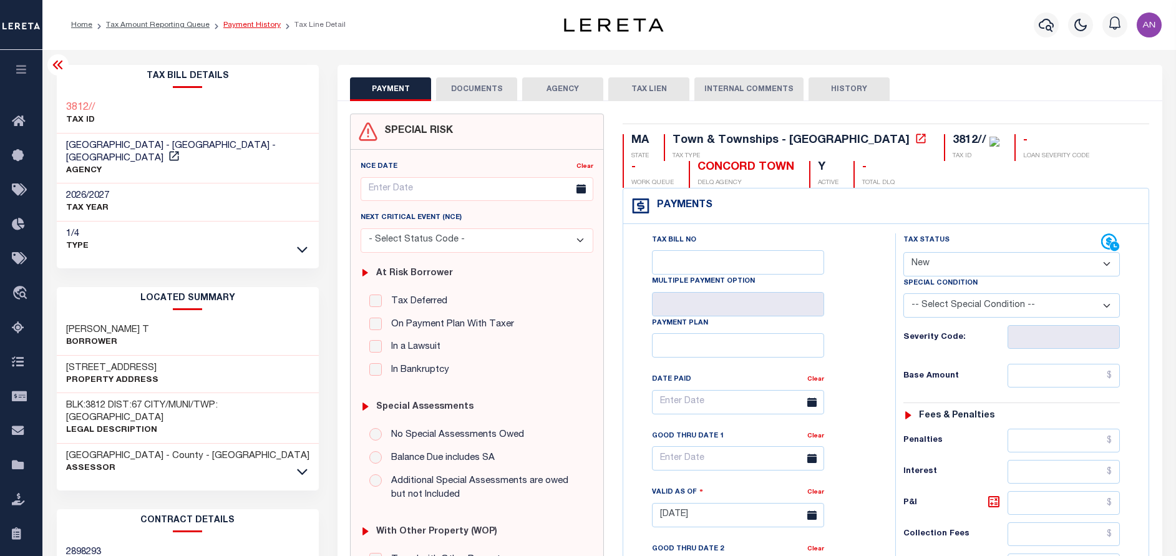
click at [241, 23] on link "Payment History" at bounding box center [251, 24] width 57 height 7
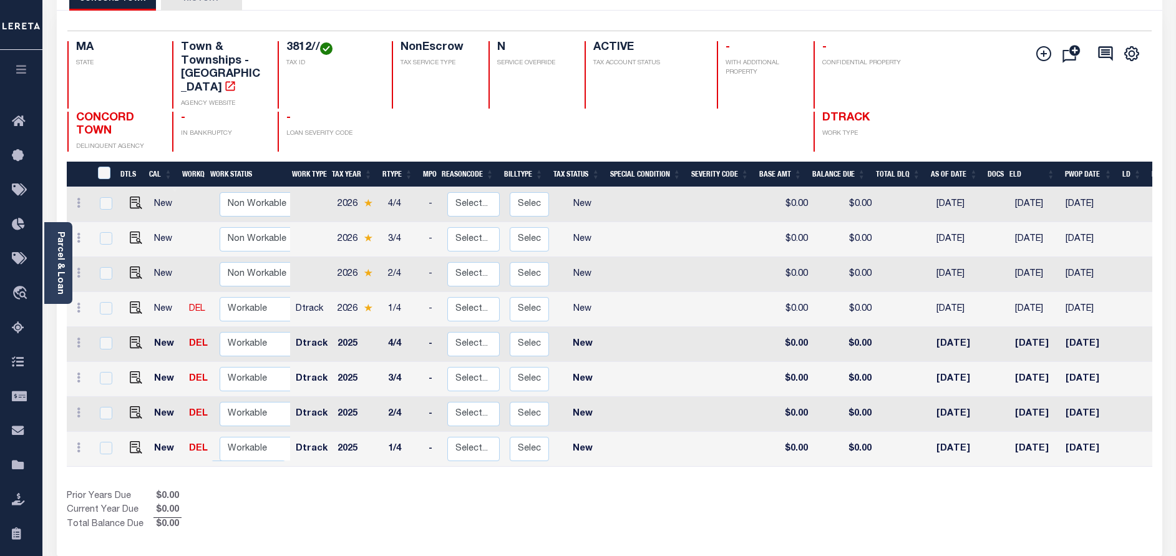
scroll to position [94, 0]
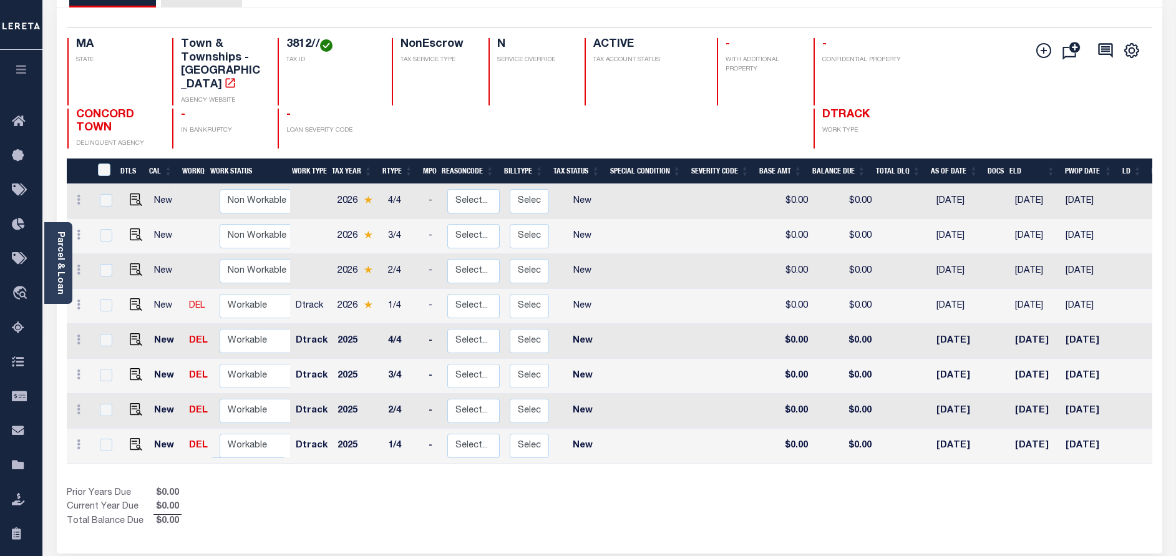
click at [360, 514] on div "Prior Years Due $0.00 Current Year Due $0.00 Total Balance Due $0.00" at bounding box center [338, 508] width 543 height 42
click at [132, 438] on img "" at bounding box center [136, 444] width 12 height 12
checkbox input "true"
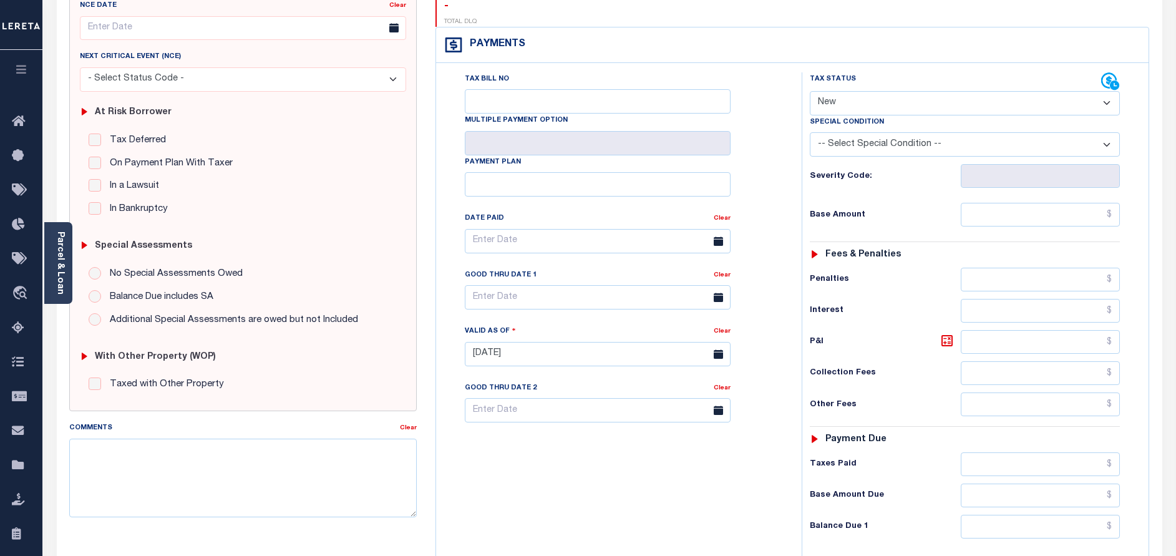
scroll to position [187, 0]
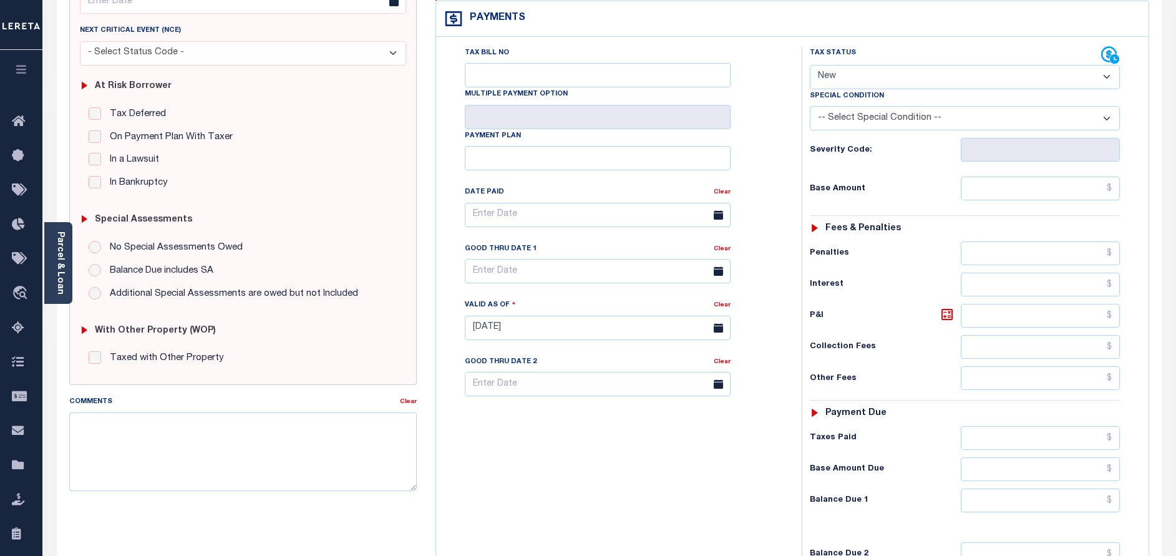
click at [512, 433] on div "Tax Bill No Multiple Payment Option Payment Plan Clear" at bounding box center [615, 321] width 353 height 551
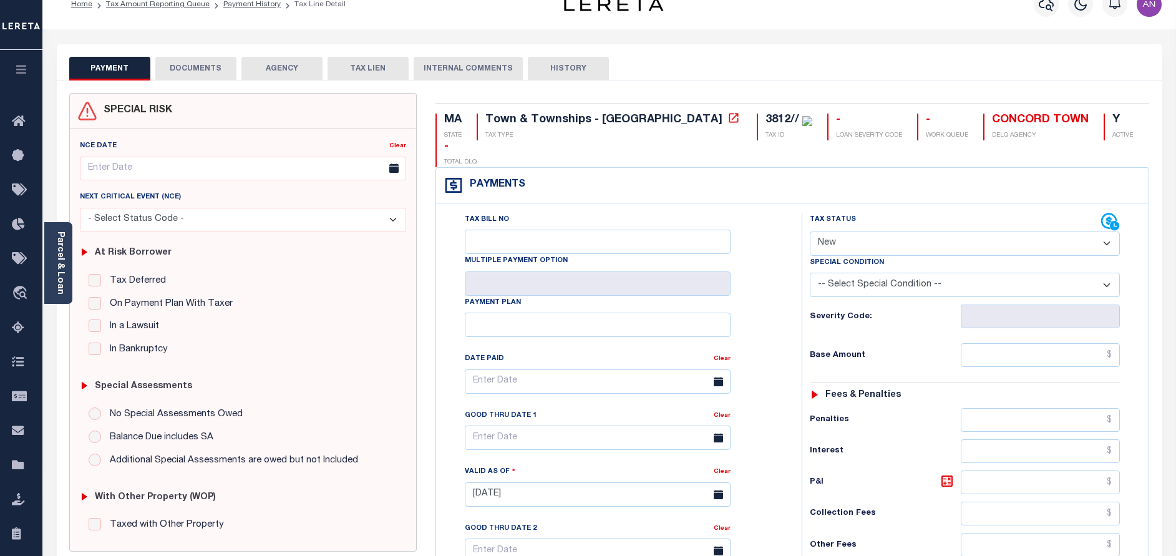
scroll to position [0, 0]
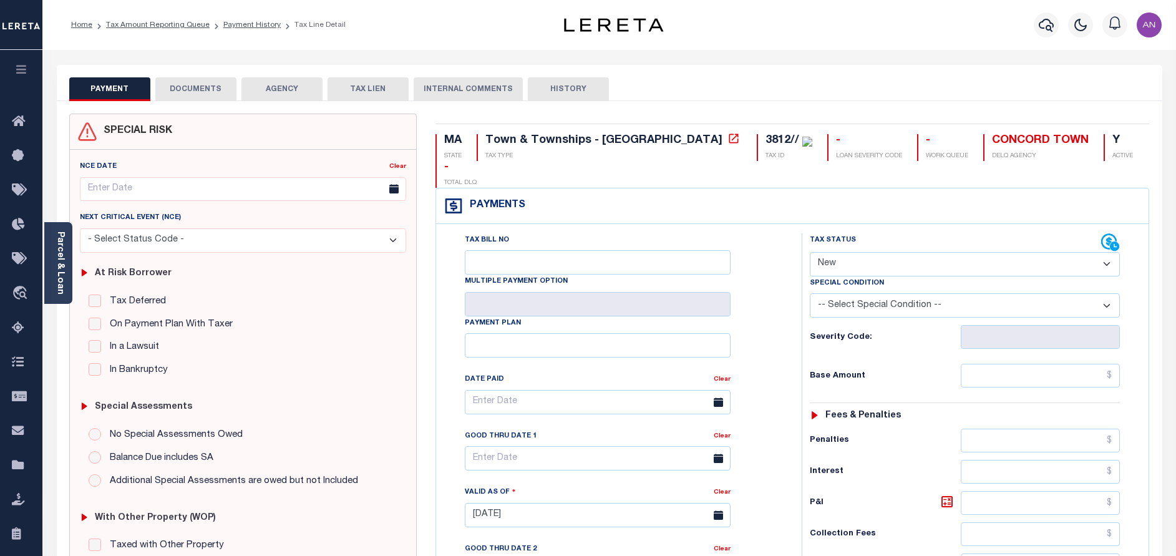
click at [854, 252] on select "- Select Status Code - Open Due/Unpaid Paid Incomplete No Tax Due Internal Refu…" at bounding box center [965, 264] width 310 height 24
select select "PYD"
click at [810, 252] on select "- Select Status Code - Open Due/Unpaid Paid Incomplete No Tax Due Internal Refu…" at bounding box center [965, 264] width 310 height 24
type input "[DATE]"
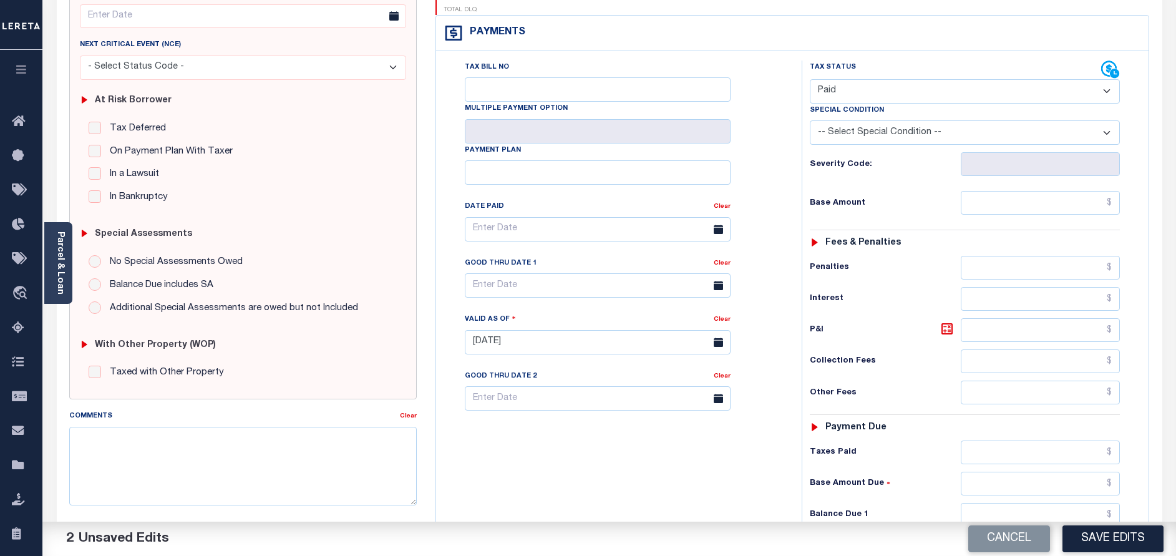
scroll to position [187, 0]
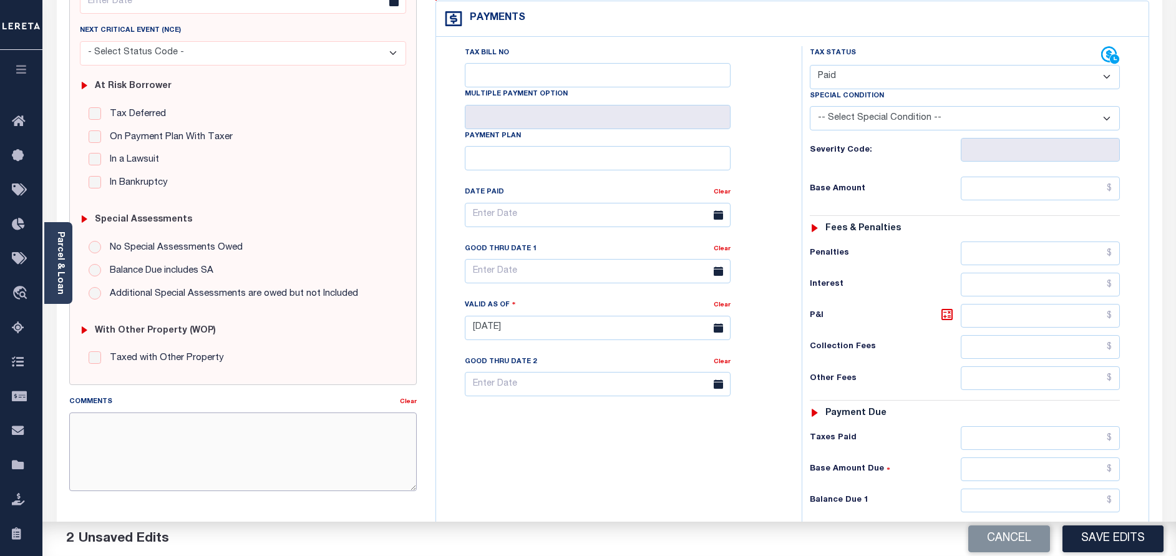
click at [160, 437] on textarea "Comments" at bounding box center [243, 451] width 348 height 79
paste textarea "[DATE] - As per call conversation with TC [PERSON_NAME] 2025 taxes are paid."
type textarea "[DATE] - As per call conversation with TC [PERSON_NAME] 2025 taxes are paid."
click at [60, 263] on link "Parcel & Loan" at bounding box center [60, 262] width 9 height 63
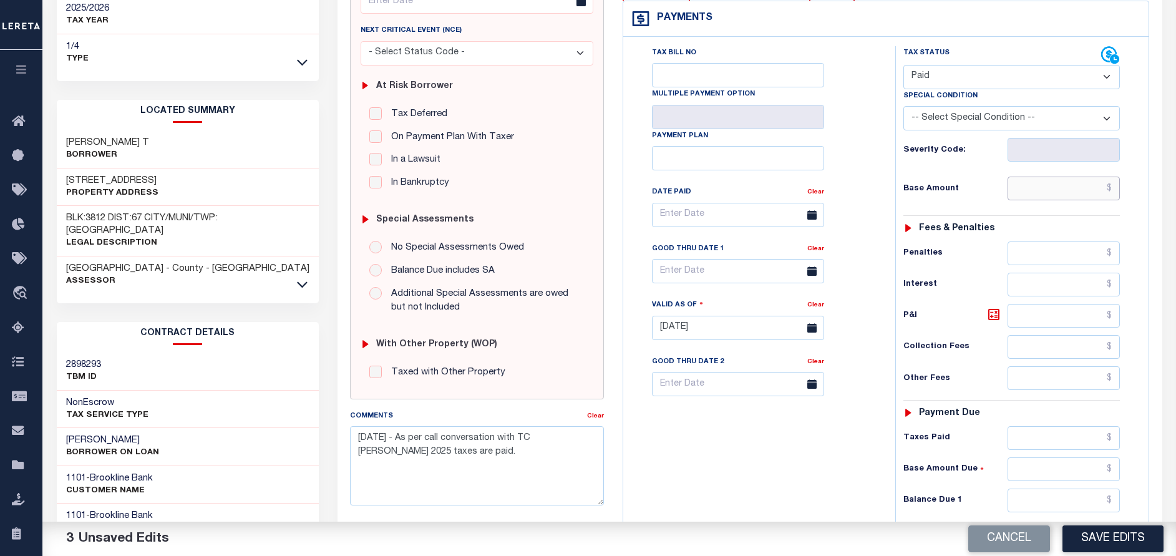
click at [1043, 189] on input "text" at bounding box center [1064, 189] width 112 height 24
type input "$0.00"
click at [865, 197] on div "Tax Bill No Multiple Payment Option Payment Plan Clear" at bounding box center [756, 221] width 241 height 350
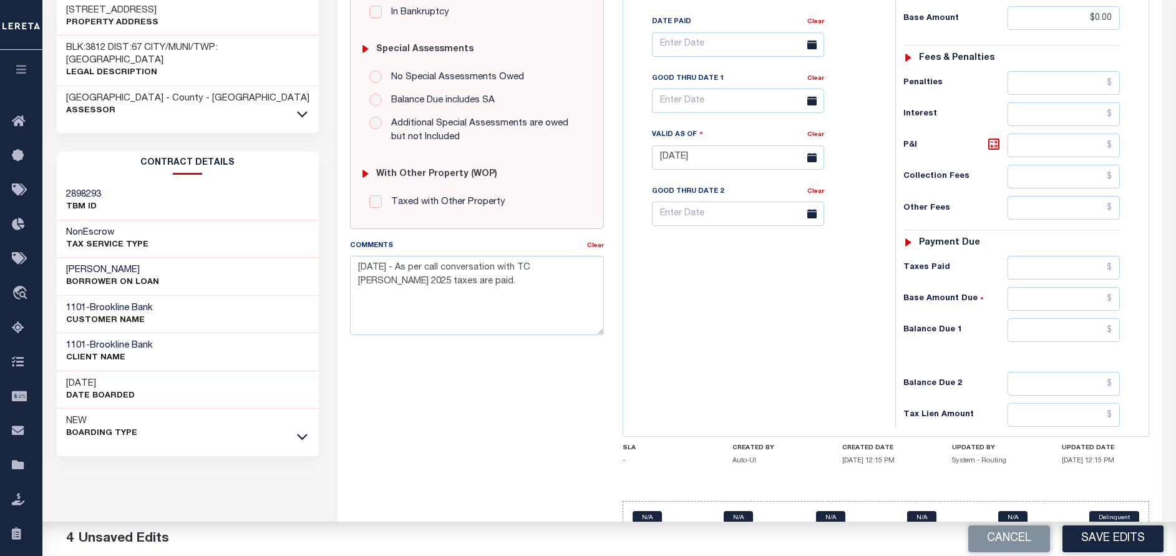
scroll to position [374, 0]
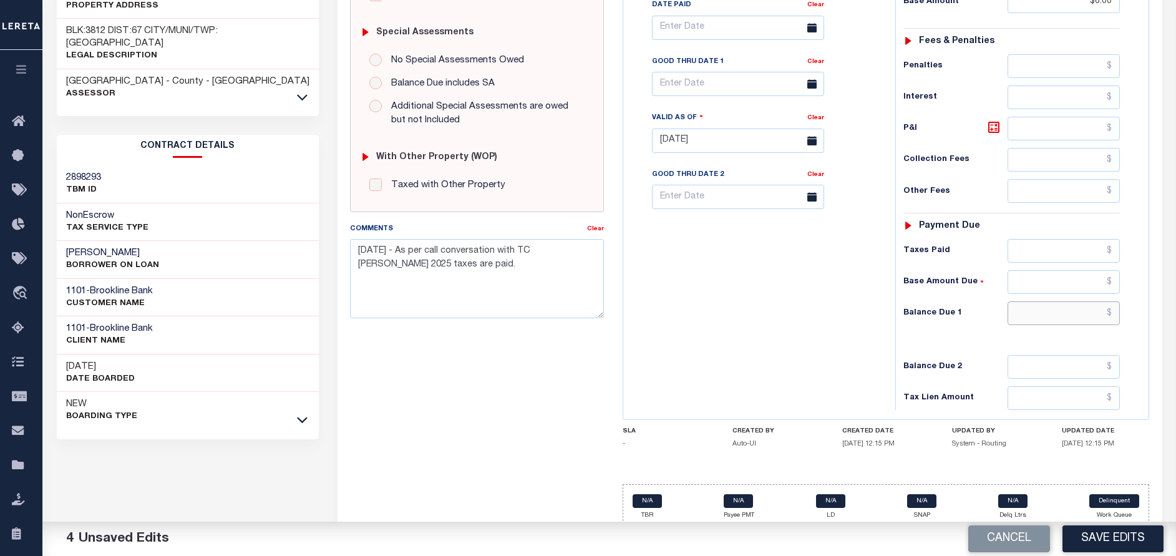
drag, startPoint x: 1062, startPoint y: 311, endPoint x: 1050, endPoint y: 323, distance: 17.6
click at [1062, 311] on input "text" at bounding box center [1064, 313] width 112 height 24
type input "$0.00"
click at [796, 339] on div "Tax Bill No Multiple Payment Option Payment Plan Clear" at bounding box center [756, 134] width 260 height 551
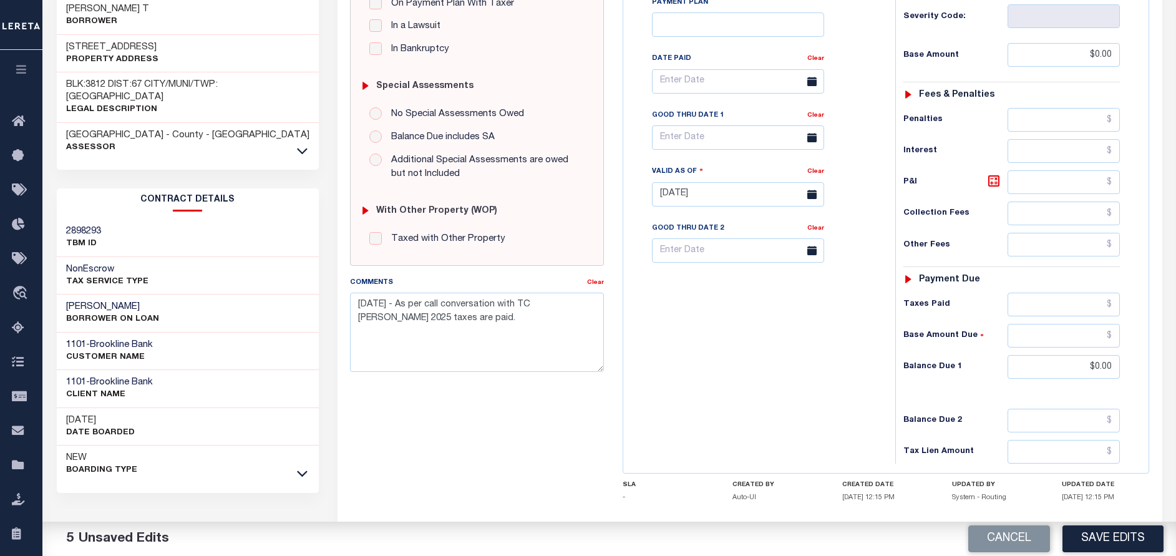
scroll to position [389, 0]
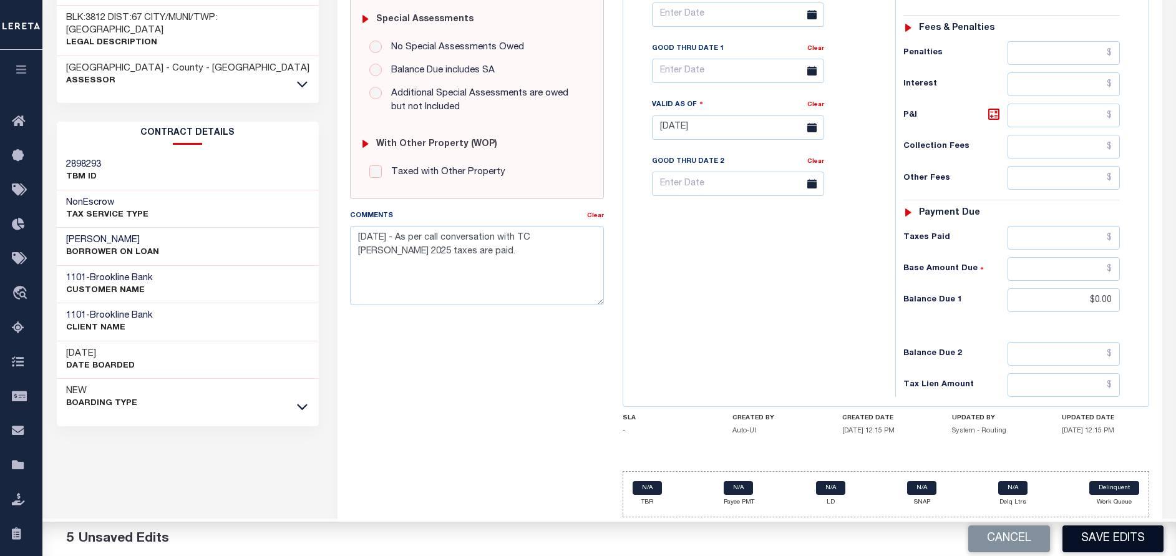
click at [1094, 535] on button "Save Edits" at bounding box center [1113, 538] width 101 height 27
checkbox input "false"
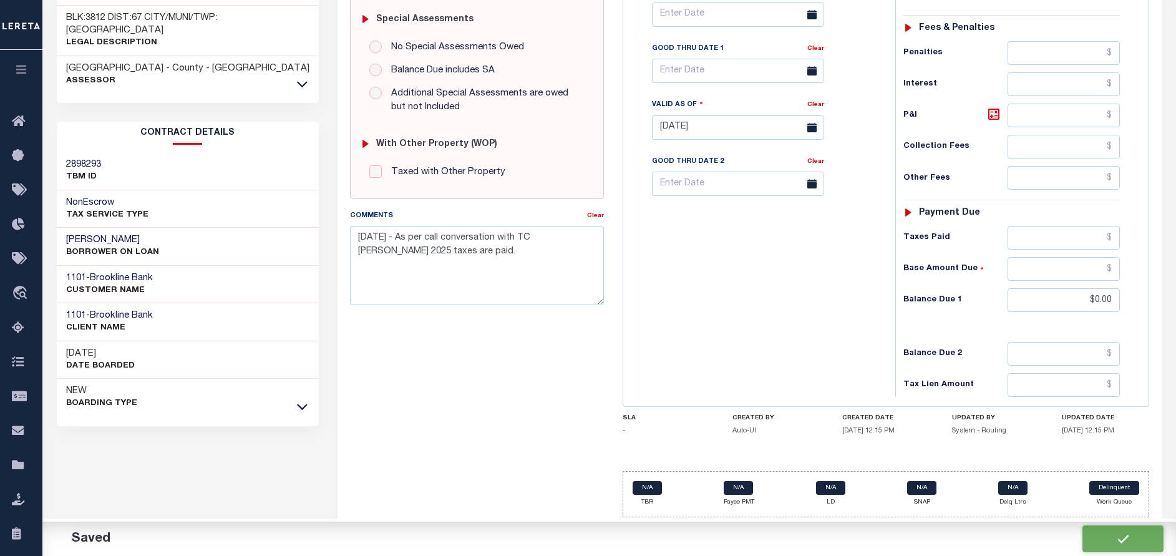
type input "$0"
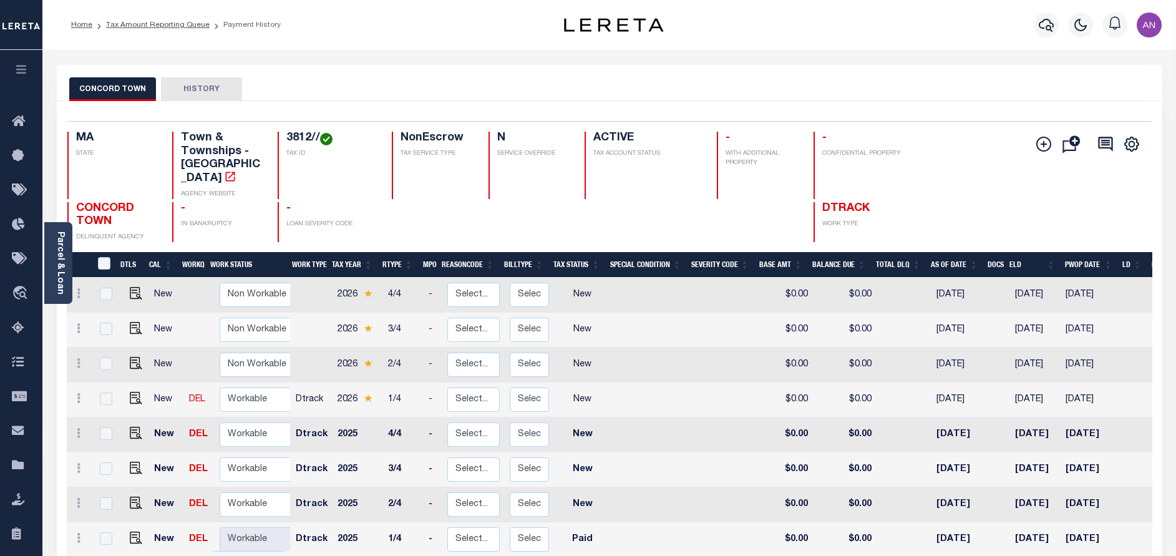
scroll to position [6, 0]
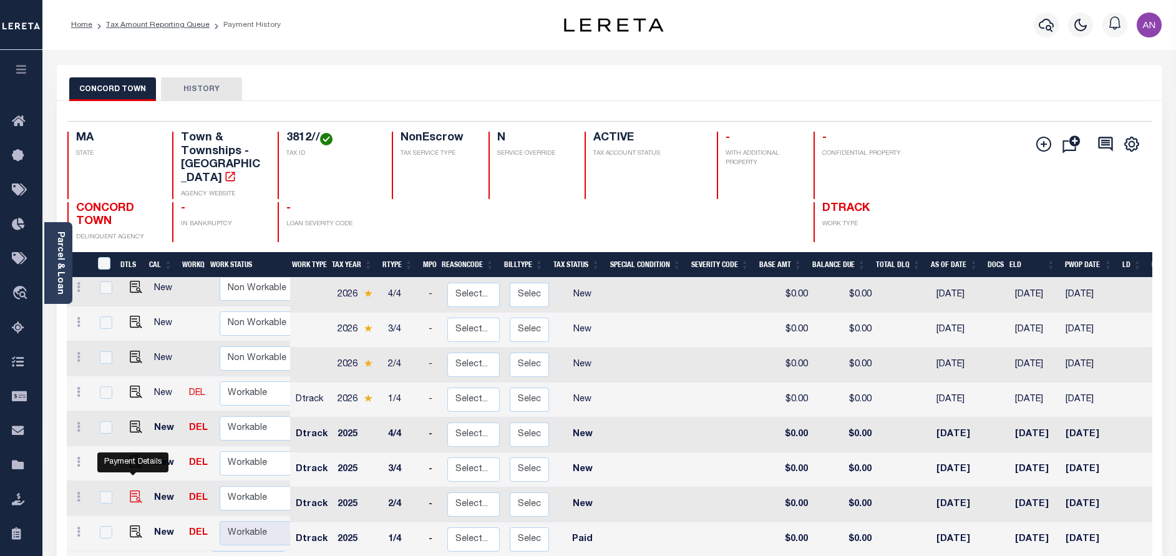
click at [131, 490] on img "" at bounding box center [136, 496] width 12 height 12
checkbox input "true"
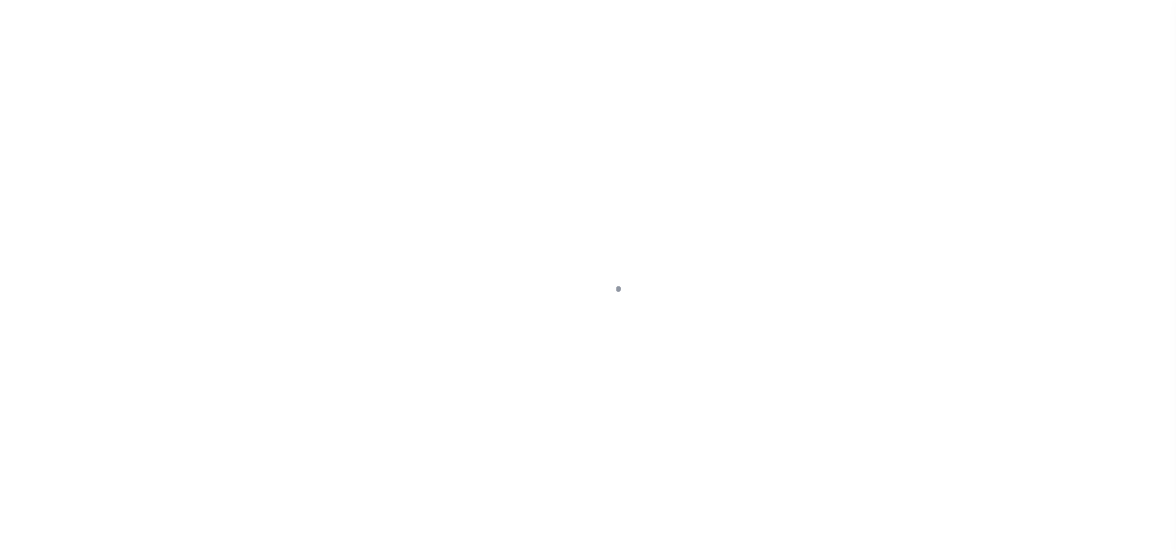
select select "NW2"
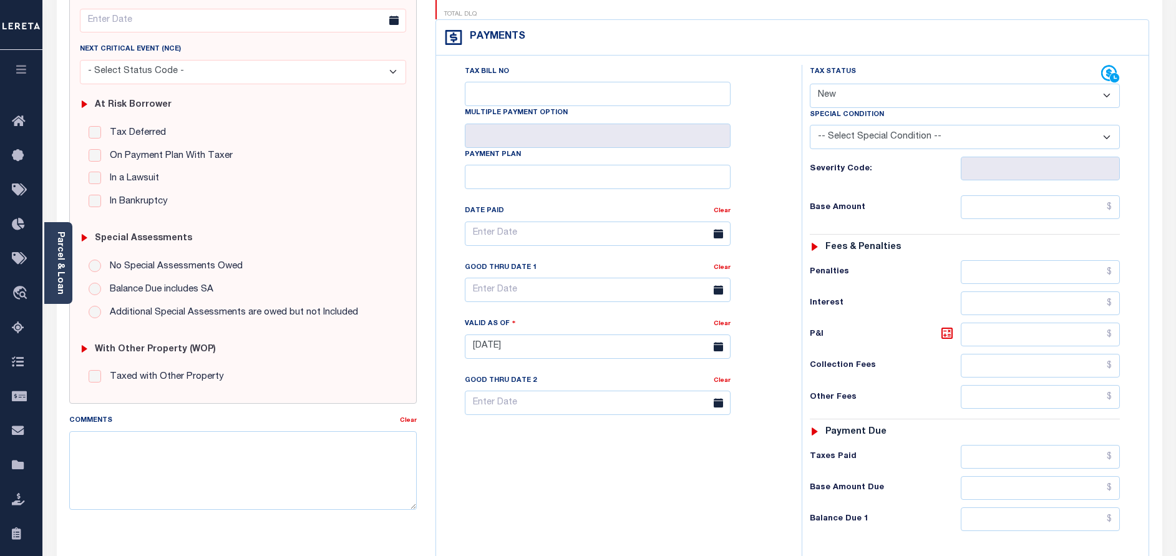
scroll to position [187, 0]
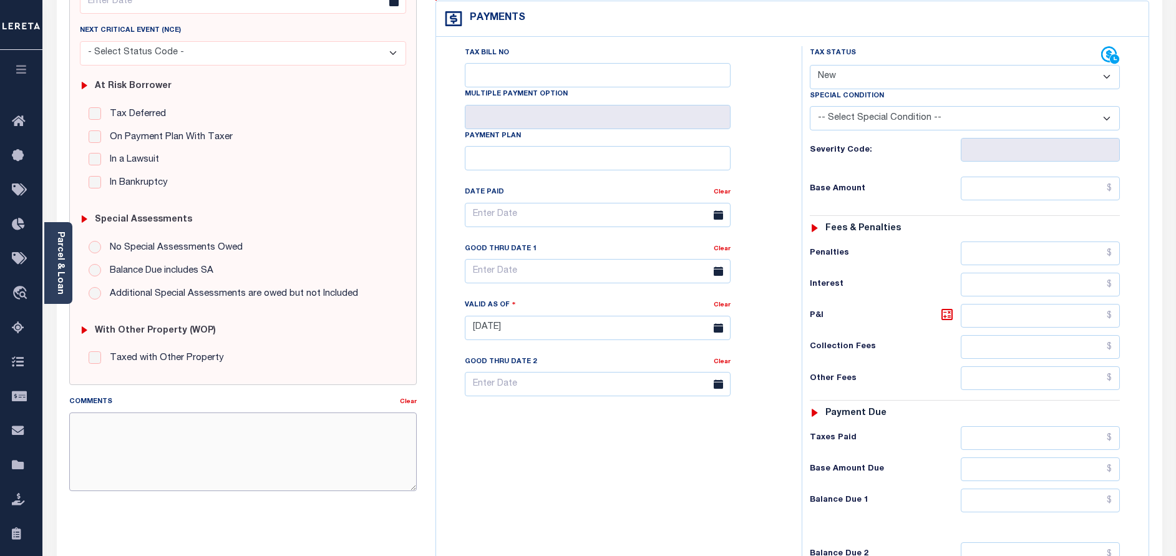
click at [216, 432] on textarea "Comments" at bounding box center [243, 451] width 348 height 79
paste textarea "10/02/2025 - As per call conversation with TC Carolyn 2025 taxes are paid."
type textarea "10/02/2025 - As per call conversation with TC Carolyn 2025 taxes are paid."
type input "[DATE]"
click at [870, 65] on select "- Select Status Code - Open Due/Unpaid Paid Incomplete No Tax Due Internal Refu…" at bounding box center [965, 77] width 310 height 24
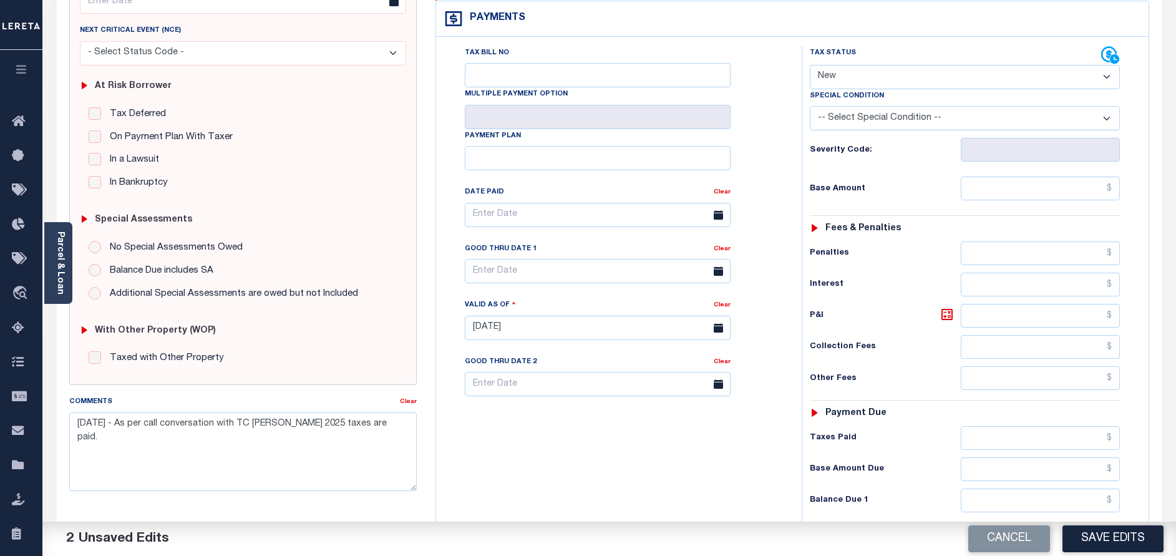
select select "PYD"
click at [810, 65] on select "- Select Status Code - Open Due/Unpaid Paid Incomplete No Tax Due Internal Refu…" at bounding box center [965, 77] width 310 height 24
click at [1051, 177] on input "text" at bounding box center [1040, 189] width 159 height 24
type input "$0.00"
click at [937, 342] on h6 "Collection Fees" at bounding box center [885, 347] width 151 height 10
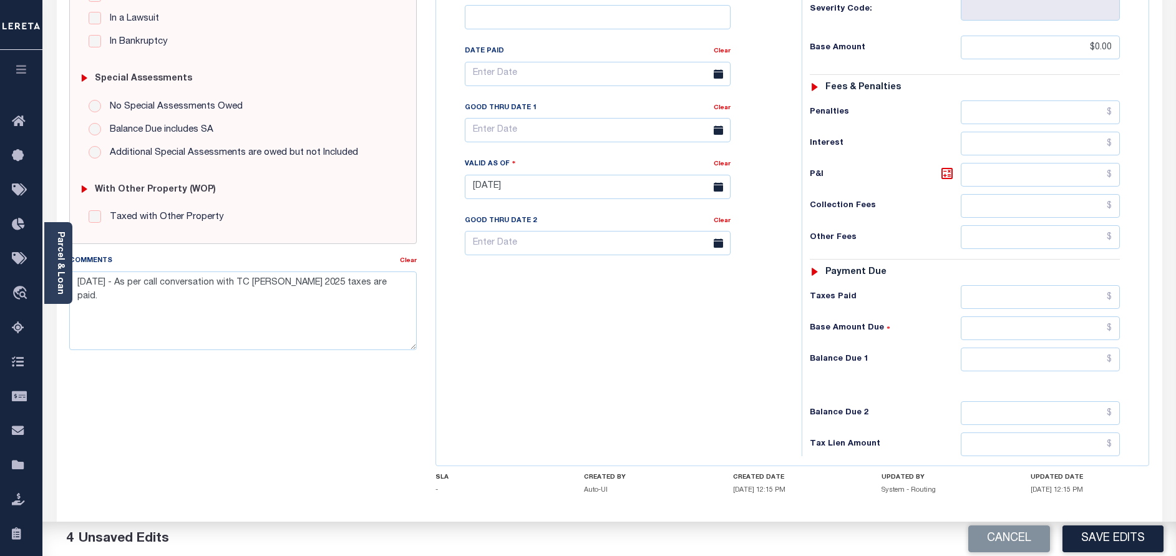
scroll to position [363, 0]
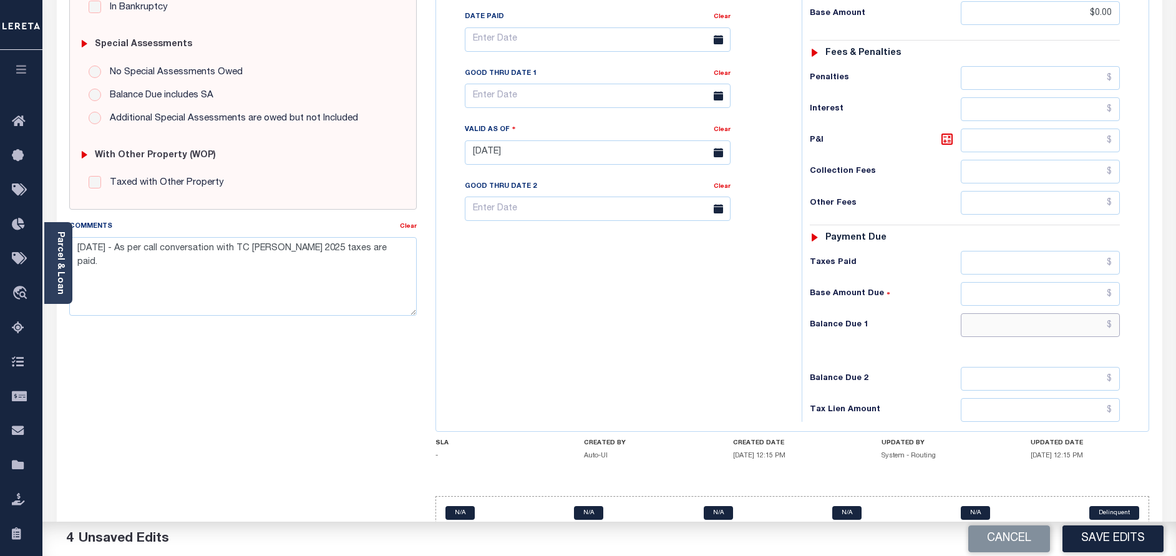
click at [1066, 313] on input "text" at bounding box center [1040, 325] width 159 height 24
type input "$0.00"
click at [638, 337] on div "Tax Bill No Multiple Payment Option Payment Plan Clear" at bounding box center [615, 146] width 353 height 551
click at [1116, 544] on button "Save Edits" at bounding box center [1113, 538] width 101 height 27
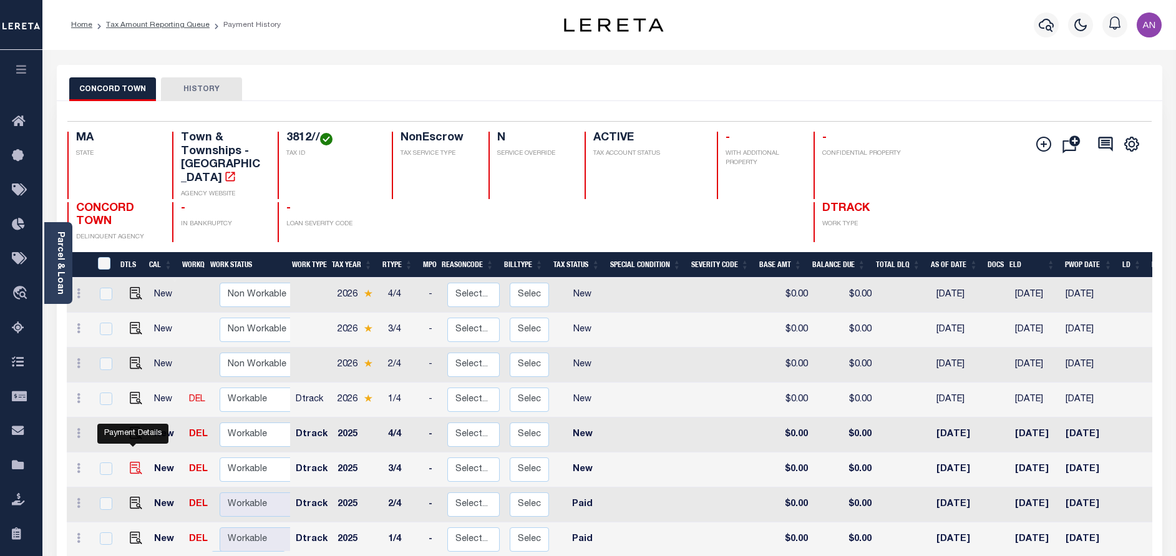
click at [132, 462] on img "" at bounding box center [136, 468] width 12 height 12
checkbox input "true"
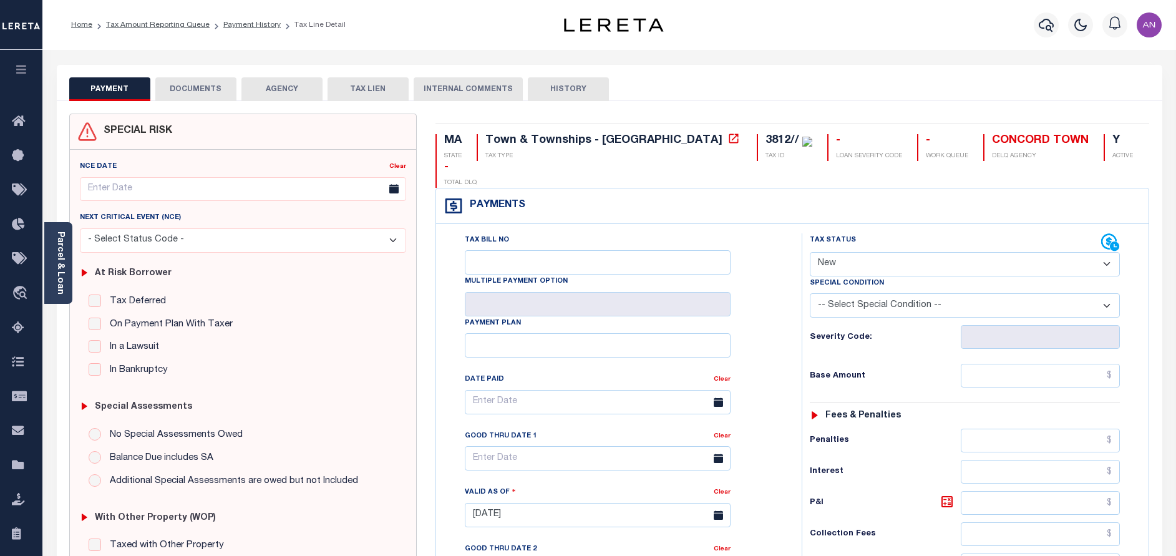
click at [849, 252] on select "- Select Status Code - Open Due/Unpaid Paid Incomplete No Tax Due Internal Refu…" at bounding box center [965, 264] width 310 height 24
select select "PYD"
click at [810, 252] on select "- Select Status Code - Open Due/Unpaid Paid Incomplete No Tax Due Internal Refu…" at bounding box center [965, 264] width 310 height 24
type input "[DATE]"
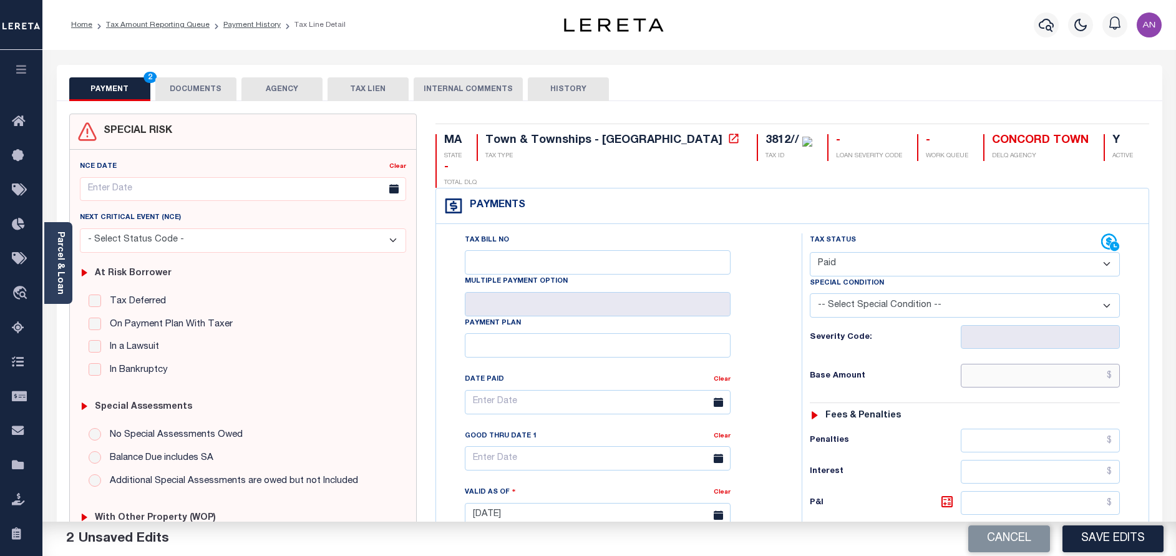
click at [1011, 364] on input "text" at bounding box center [1040, 376] width 159 height 24
type input "$0.00"
click at [774, 361] on div "Tax Bill No Multiple Payment Option Payment Plan Clear" at bounding box center [616, 408] width 334 height 350
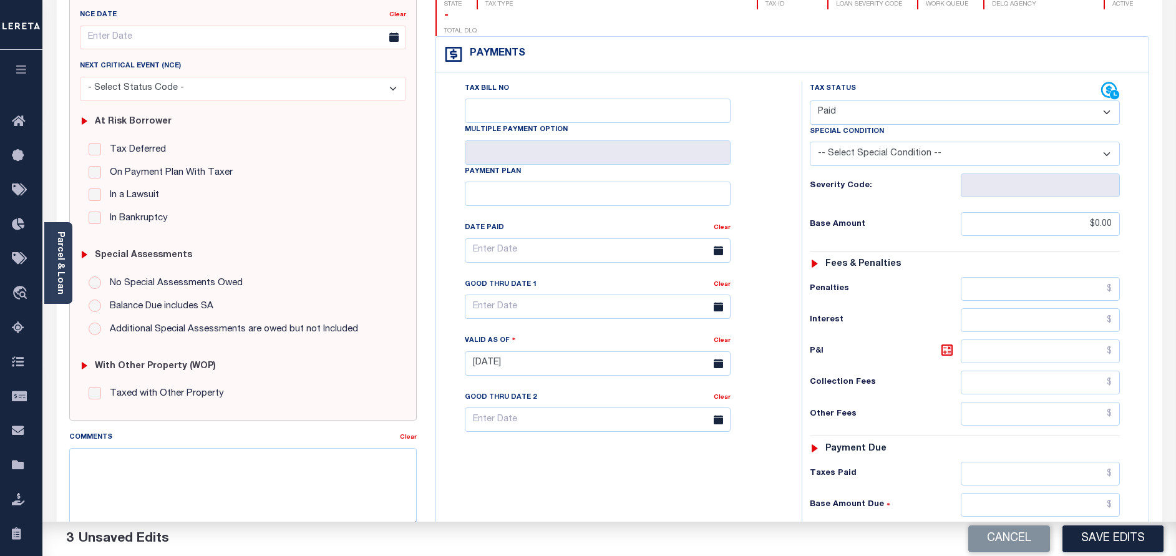
scroll to position [187, 0]
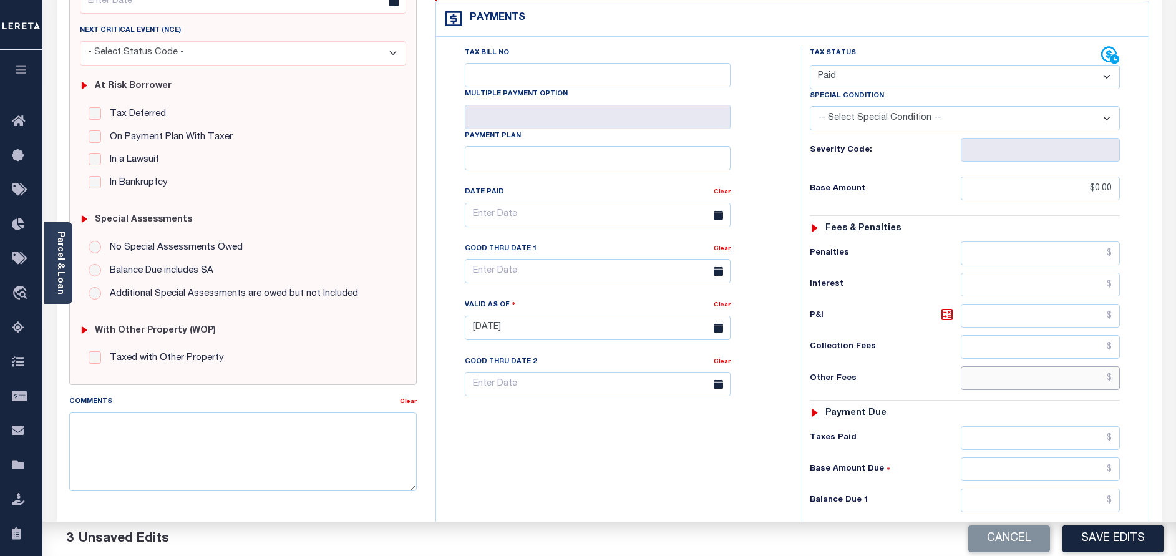
click at [1078, 366] on input "text" at bounding box center [1040, 378] width 159 height 24
click at [1053, 489] on input "text" at bounding box center [1040, 501] width 159 height 24
type input "$0.00"
click at [593, 450] on div "Tax Bill No Multiple Payment Option Payment Plan Clear" at bounding box center [615, 321] width 353 height 551
click at [368, 445] on textarea "Comments" at bounding box center [243, 451] width 348 height 79
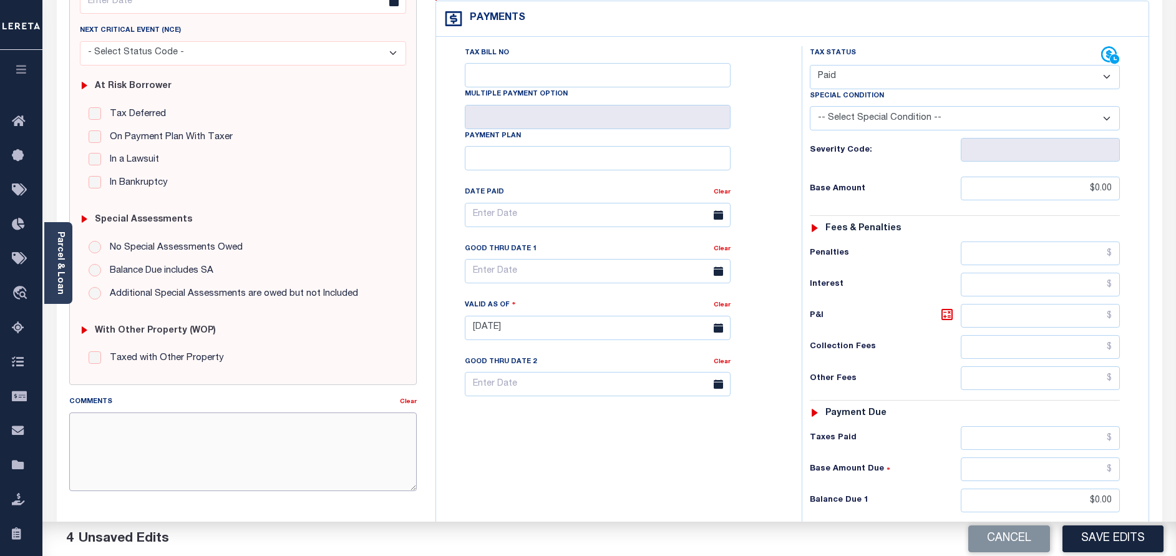
paste textarea "10/02/2025 - As per call conversation with TC Carolyn 2025 taxes are paid."
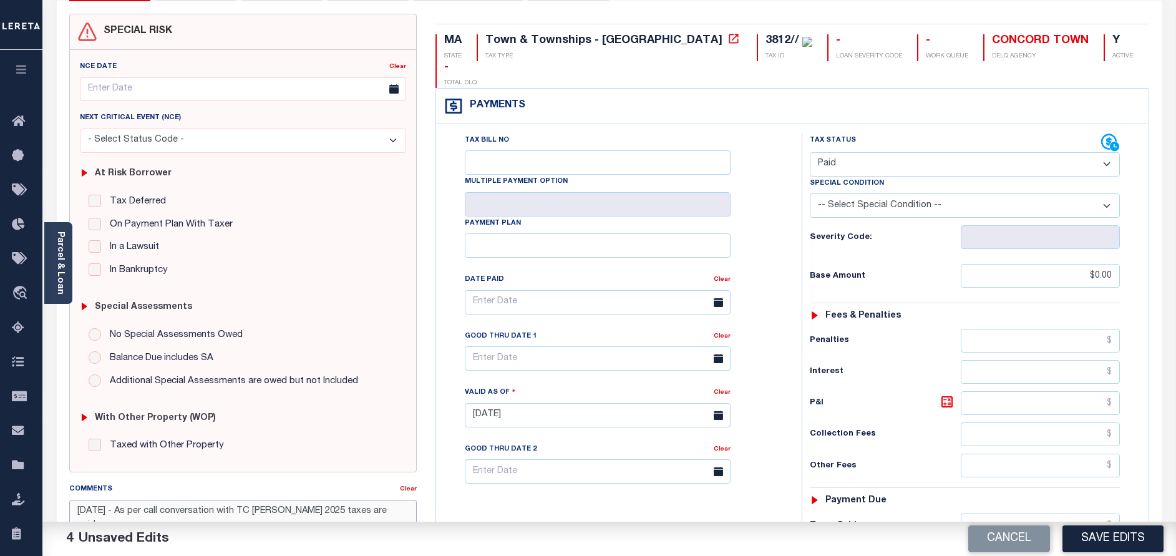
scroll to position [0, 0]
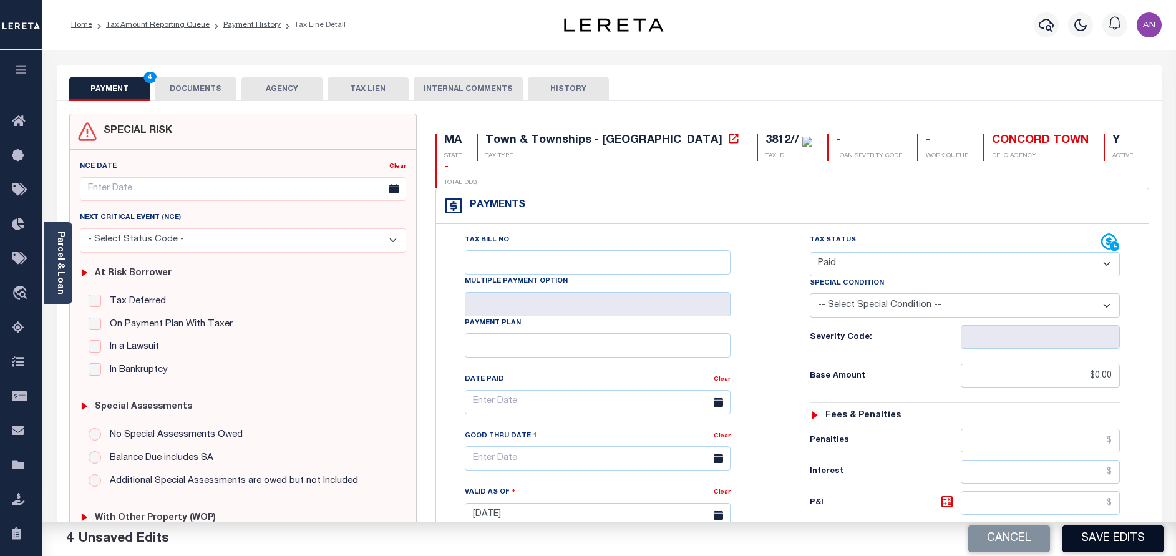
type textarea "10/02/2025 - As per call conversation with TC Carolyn 2025 taxes are paid."
click at [1134, 545] on button "Save Edits" at bounding box center [1113, 538] width 101 height 27
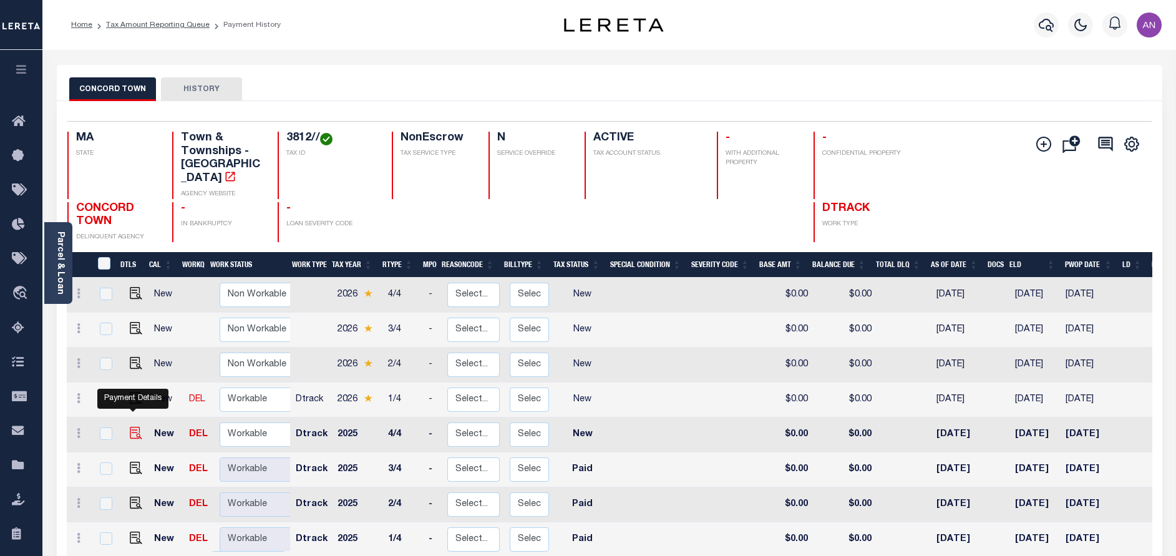
click at [130, 427] on img "" at bounding box center [136, 433] width 12 height 12
checkbox input "true"
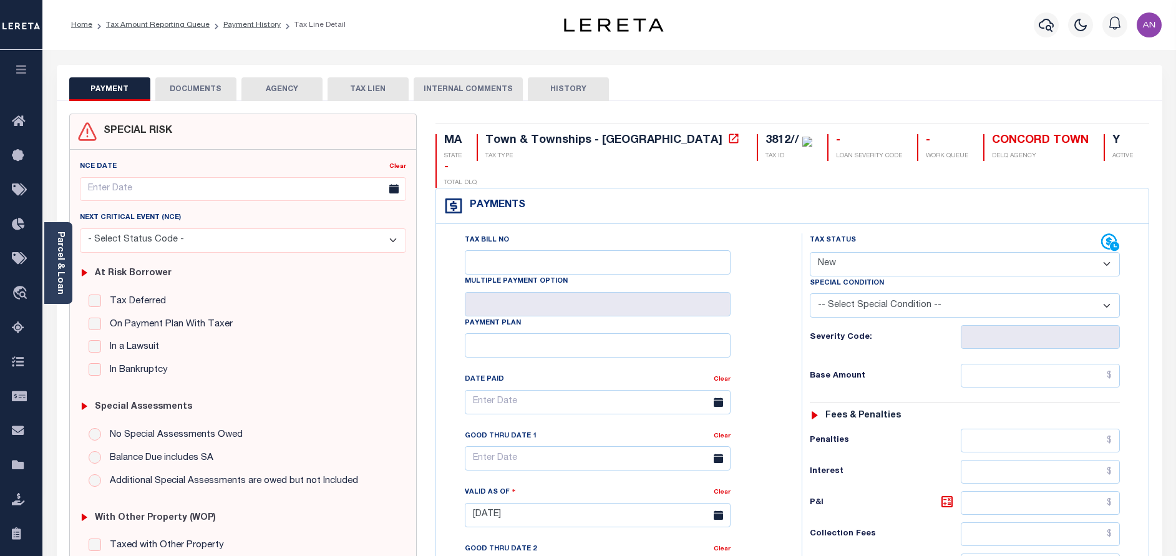
click at [853, 252] on select "- Select Status Code - Open Due/Unpaid Paid Incomplete No Tax Due Internal Refu…" at bounding box center [965, 264] width 310 height 24
select select "PYD"
click at [810, 252] on select "- Select Status Code - Open Due/Unpaid Paid Incomplete No Tax Due Internal Refu…" at bounding box center [965, 264] width 310 height 24
type input "[DATE]"
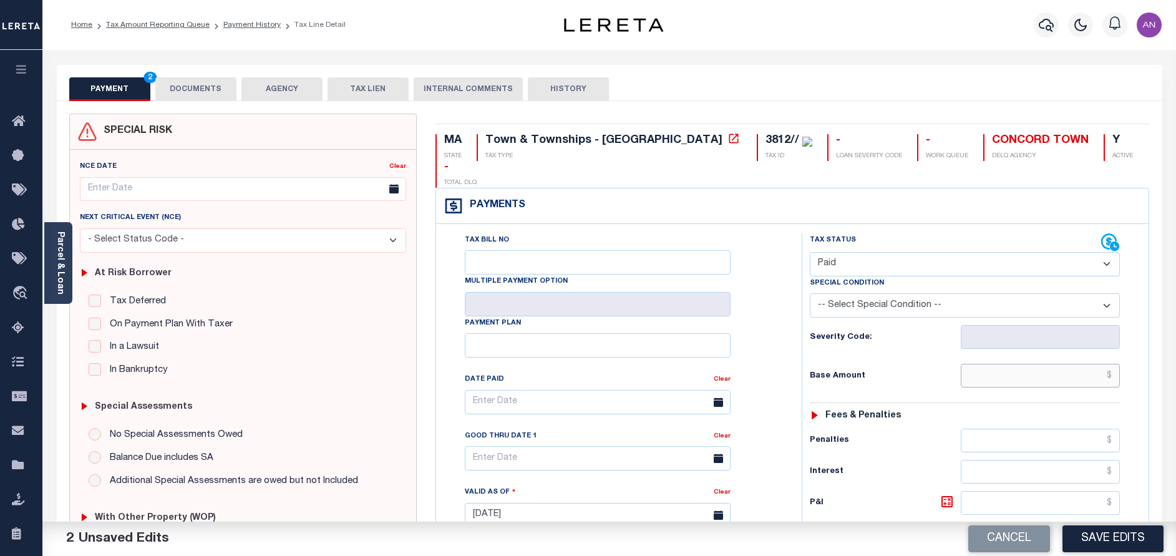
click at [1051, 364] on input "text" at bounding box center [1040, 376] width 159 height 24
type input "$0.00"
click at [772, 389] on div "Tax Bill No Multiple Payment Option Payment Plan Clear" at bounding box center [616, 408] width 334 height 350
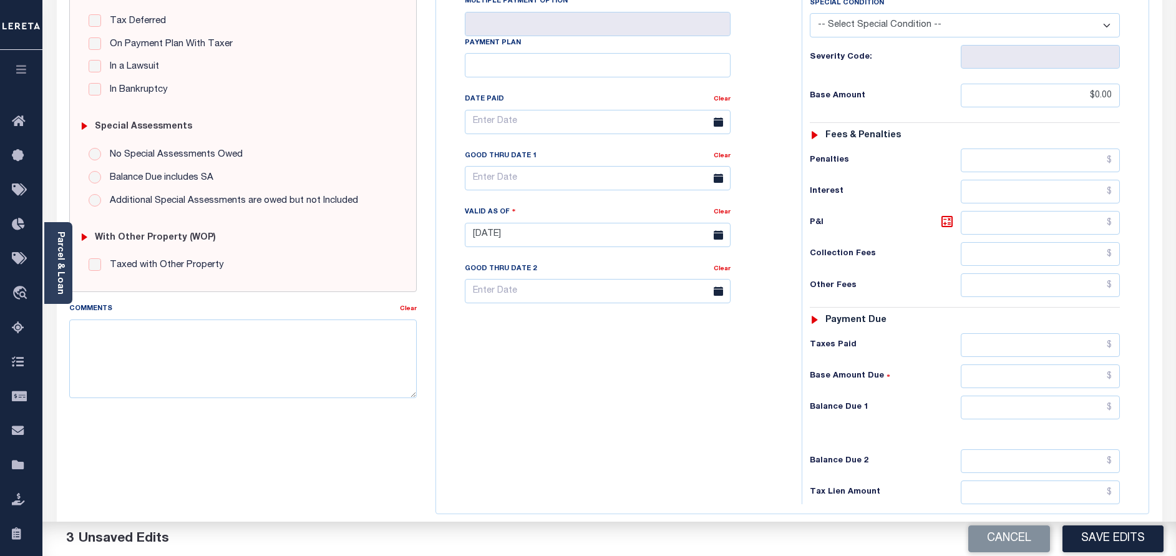
scroll to position [281, 0]
drag, startPoint x: 1028, startPoint y: 384, endPoint x: 1009, endPoint y: 391, distance: 20.5
click at [1028, 395] on input "text" at bounding box center [1040, 407] width 159 height 24
type input "$0.00"
click at [671, 411] on div "Tax Bill No Multiple Payment Option Payment Plan Clear" at bounding box center [615, 228] width 353 height 551
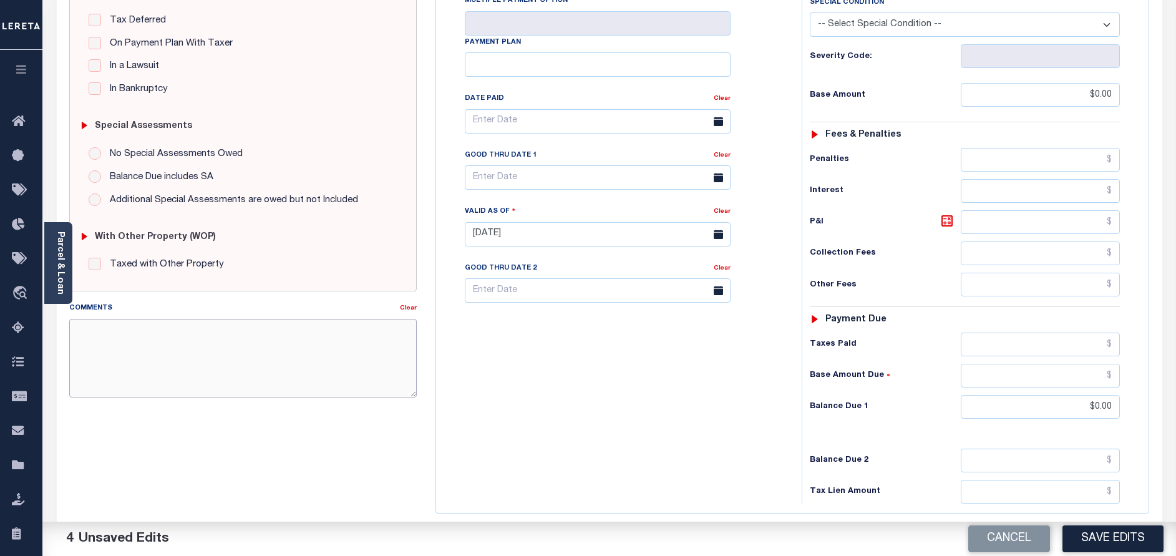
click at [277, 346] on textarea "Comments" at bounding box center [243, 358] width 348 height 79
paste textarea "10/02/2025 - As per call conversation with TC Carolyn 2025 taxes are paid."
type textarea "10/02/2025 - As per call conversation with TC Carolyn 2025 taxes are paid."
drag, startPoint x: 1098, startPoint y: 542, endPoint x: 1020, endPoint y: 499, distance: 89.3
click at [1098, 542] on button "Save Edits" at bounding box center [1113, 538] width 101 height 27
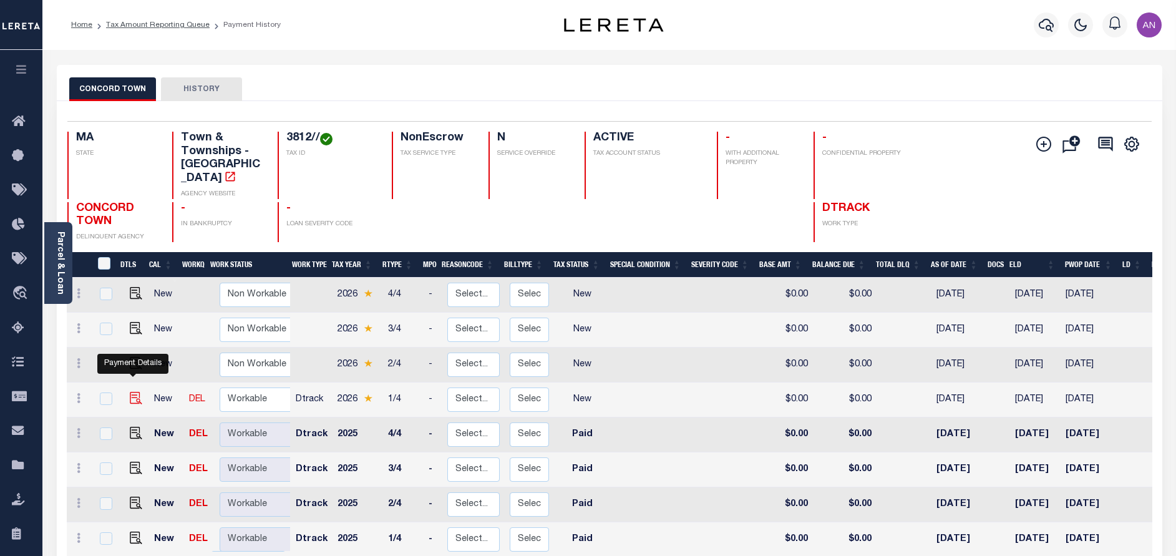
drag, startPoint x: 132, startPoint y: 381, endPoint x: 137, endPoint y: 387, distance: 8.0
click at [131, 392] on img "" at bounding box center [136, 398] width 12 height 12
checkbox input "true"
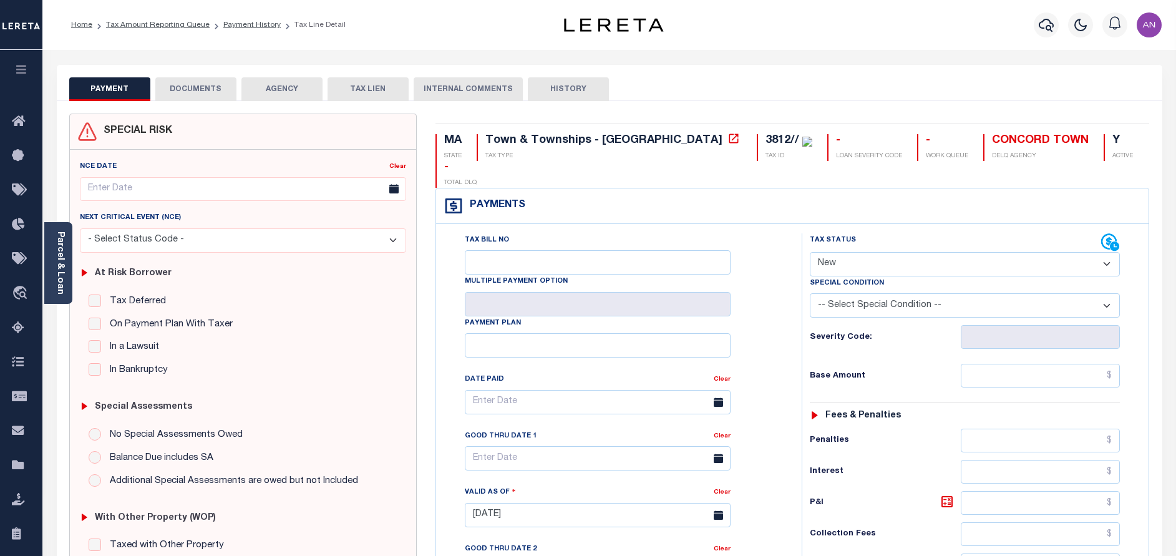
click at [828, 252] on select "- Select Status Code - Open Due/Unpaid Paid Incomplete No Tax Due Internal Refu…" at bounding box center [965, 264] width 310 height 24
select select "PYD"
click at [810, 252] on select "- Select Status Code - Open Due/Unpaid Paid Incomplete No Tax Due Internal Refu…" at bounding box center [965, 264] width 310 height 24
type input "[DATE]"
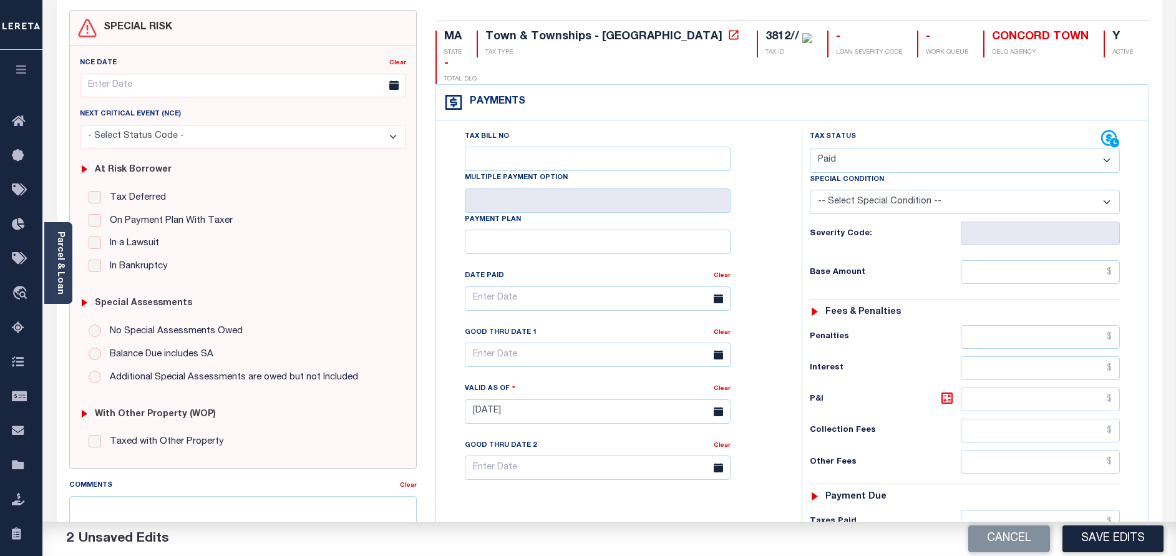
scroll to position [187, 0]
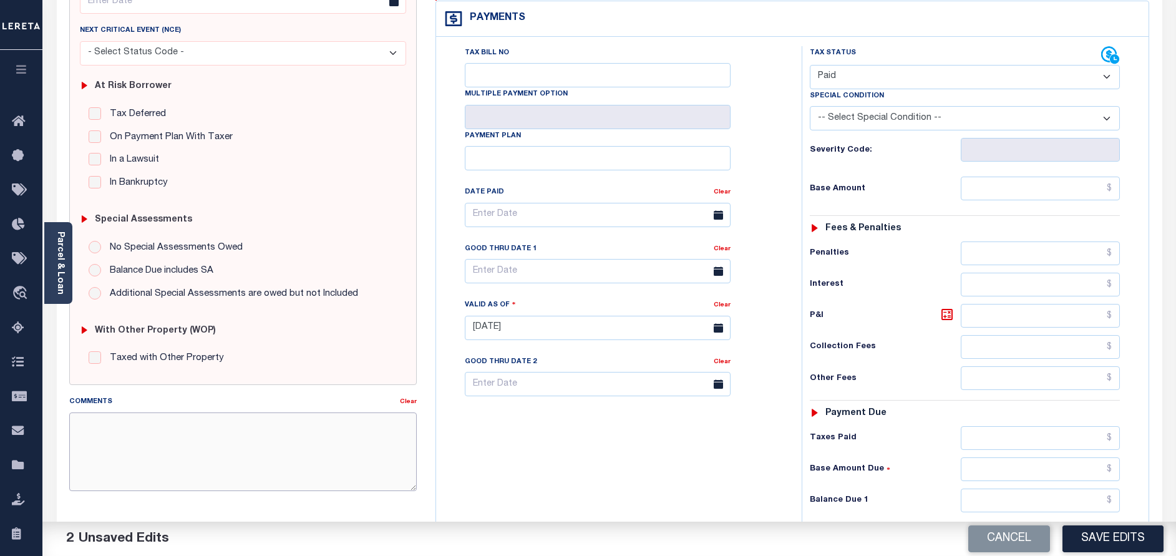
click at [236, 451] on textarea "Comments" at bounding box center [243, 451] width 348 height 79
paste textarea "[DATE] - As per call conversation with TC [PERSON_NAME] 2026 Q1 taxes are paid."
type textarea "[DATE] - As per call conversation with TC [PERSON_NAME] 2026 Q1 taxes are paid."
click at [1079, 177] on input "text" at bounding box center [1040, 189] width 159 height 24
type input "$0.00"
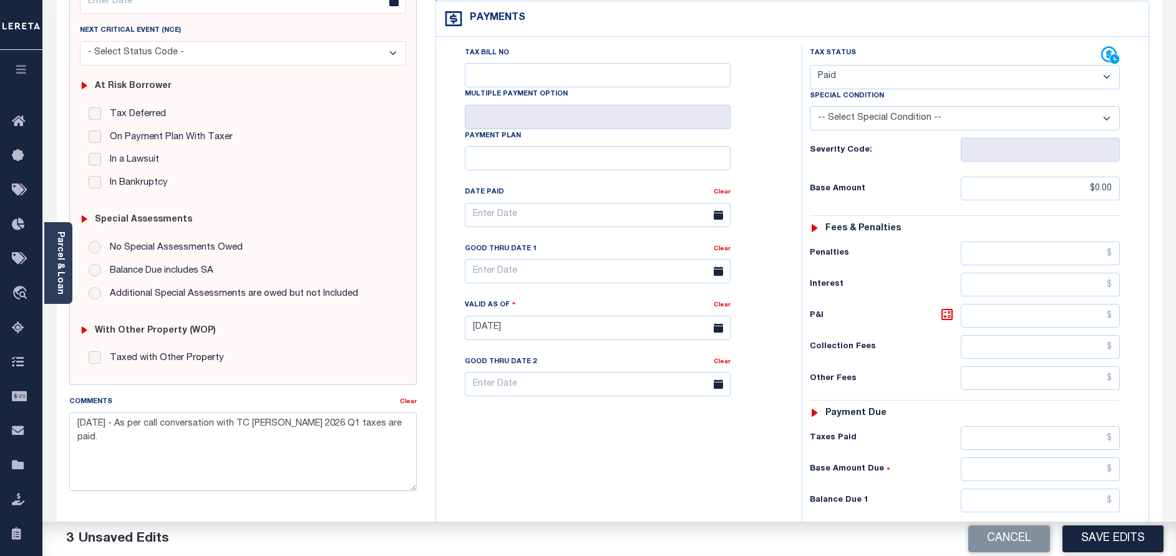
click at [782, 192] on div "Tax Bill No Multiple Payment Option Payment Plan Clear" at bounding box center [616, 221] width 334 height 350
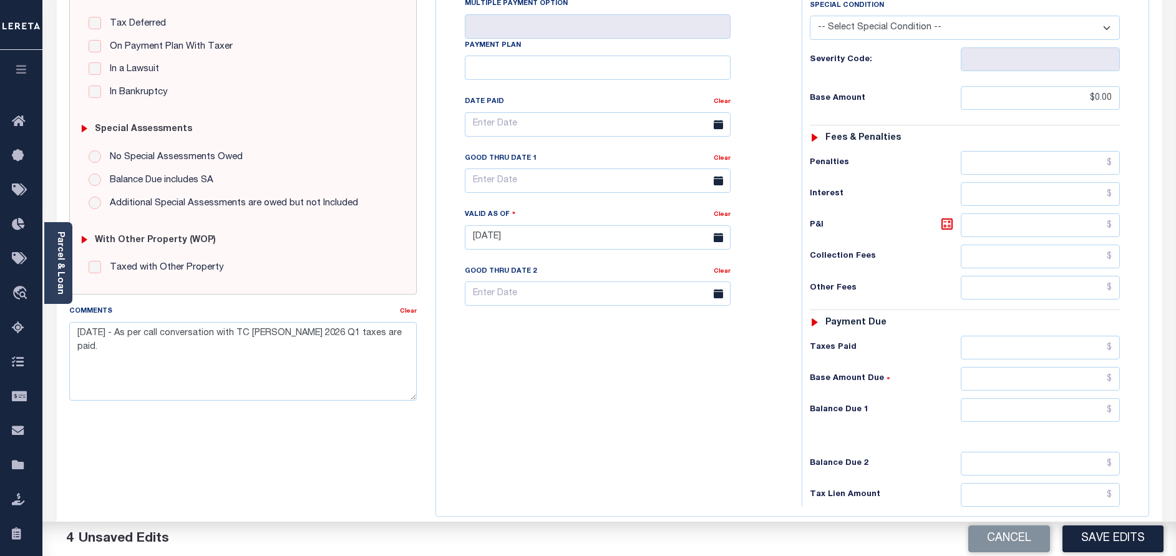
scroll to position [281, 0]
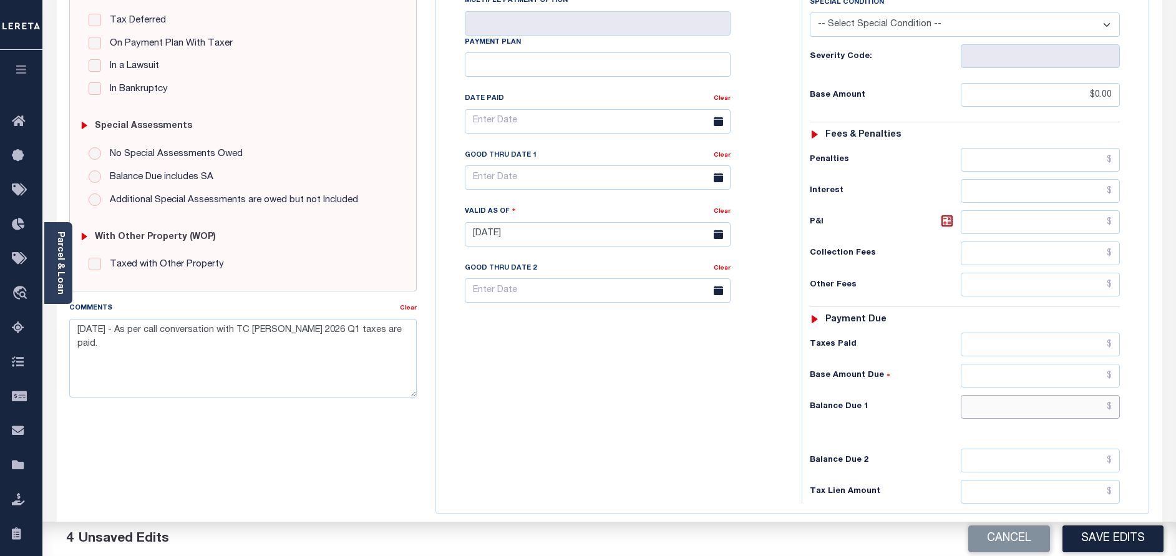
click at [1061, 395] on input "text" at bounding box center [1040, 407] width 159 height 24
type input "$0.00"
click at [655, 433] on div "Tax Bill No Multiple Payment Option Payment Plan Clear" at bounding box center [615, 228] width 353 height 551
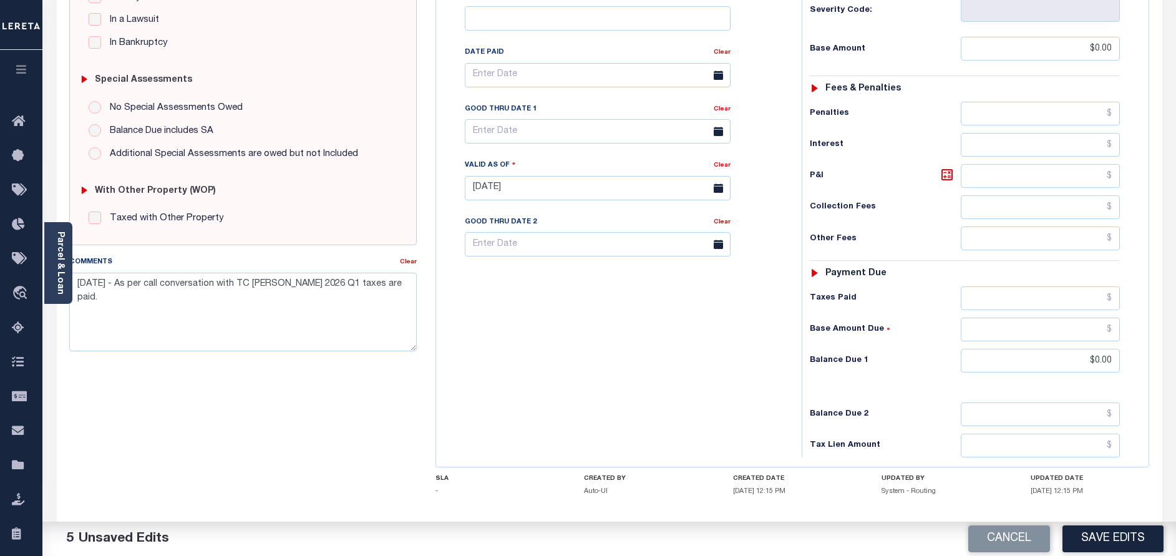
scroll to position [363, 0]
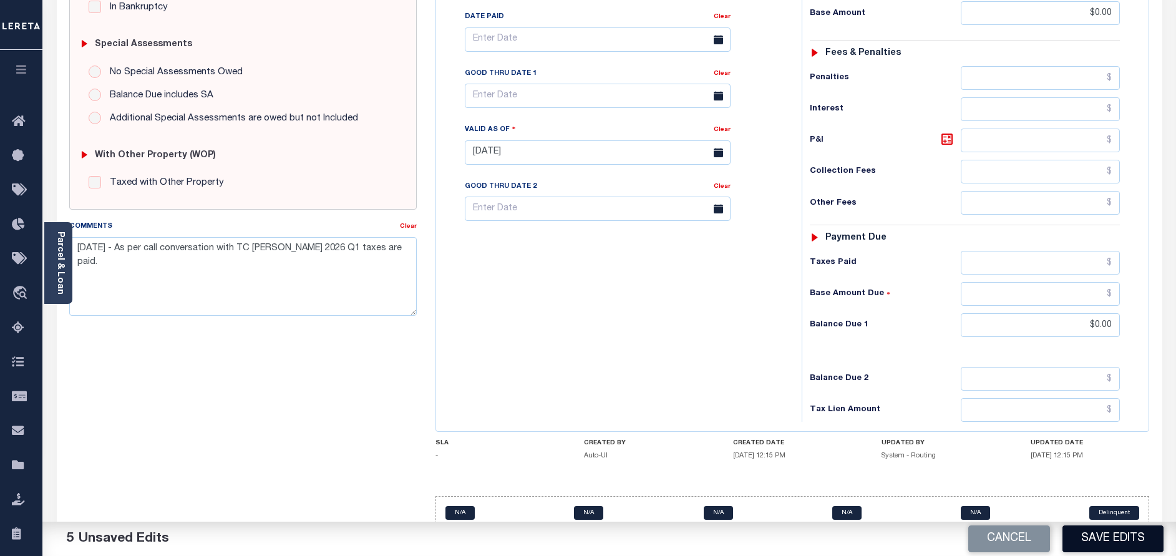
click at [1131, 540] on button "Save Edits" at bounding box center [1113, 538] width 101 height 27
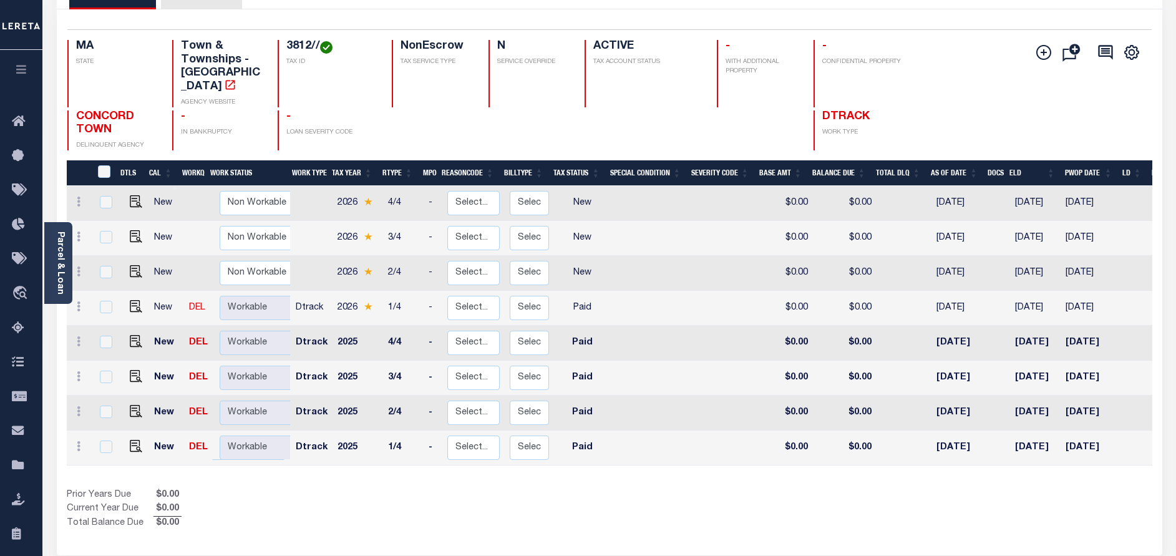
scroll to position [94, 0]
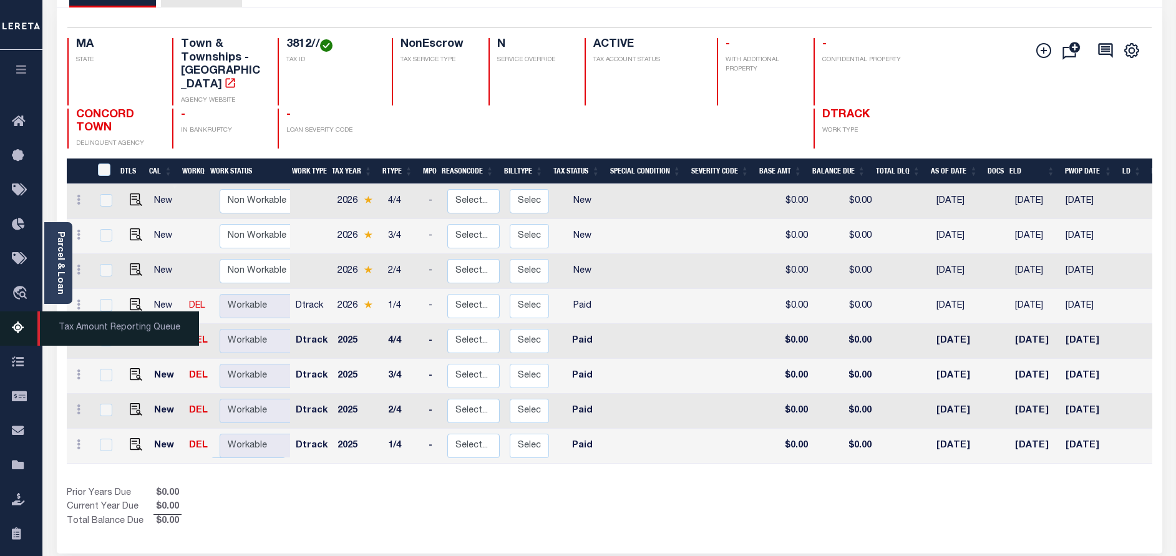
click at [16, 330] on icon at bounding box center [22, 329] width 20 height 16
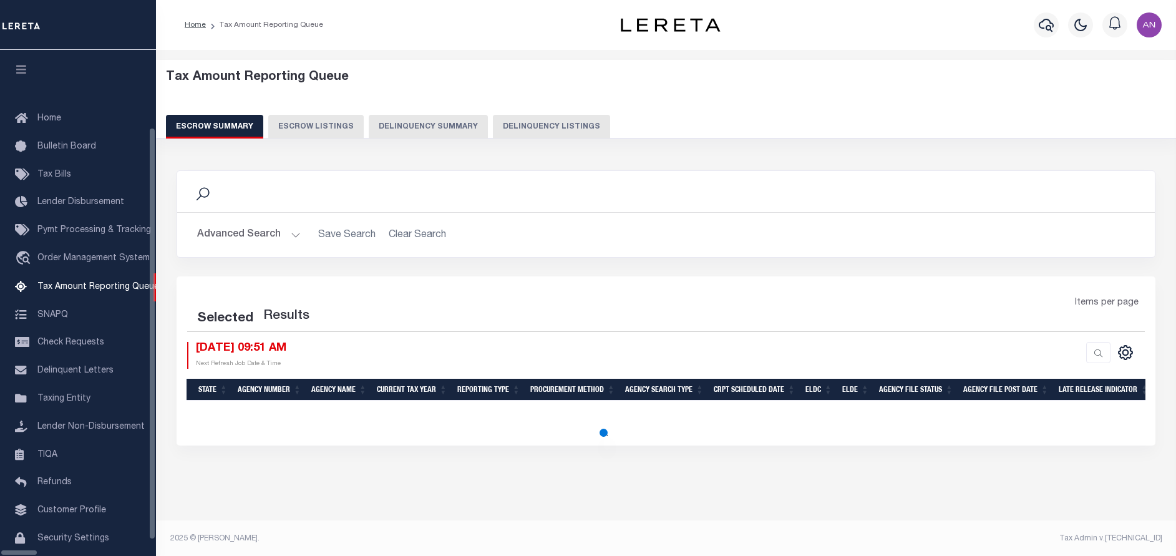
select select "100"
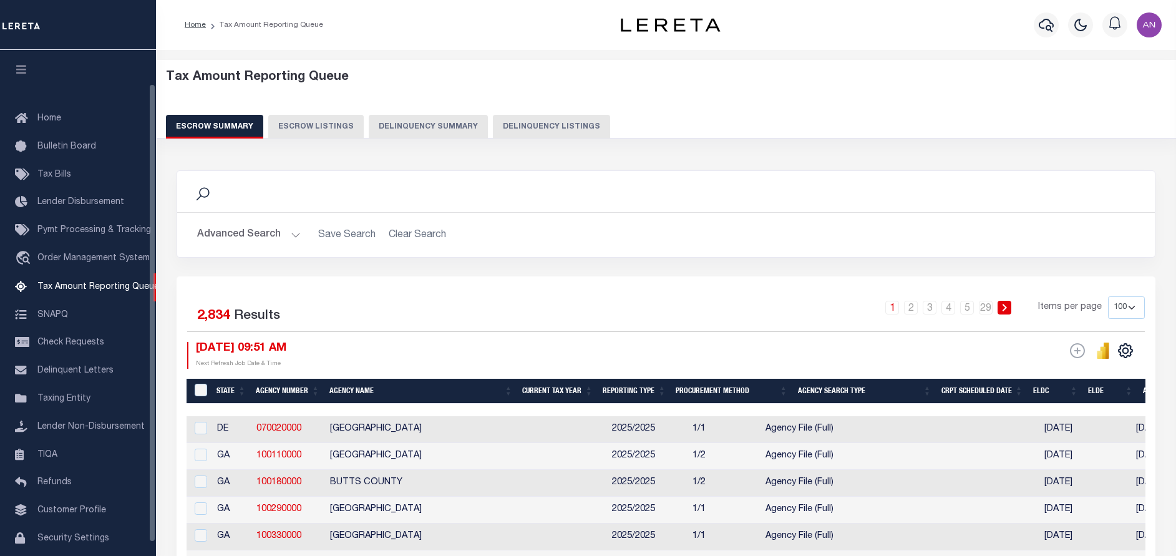
scroll to position [37, 0]
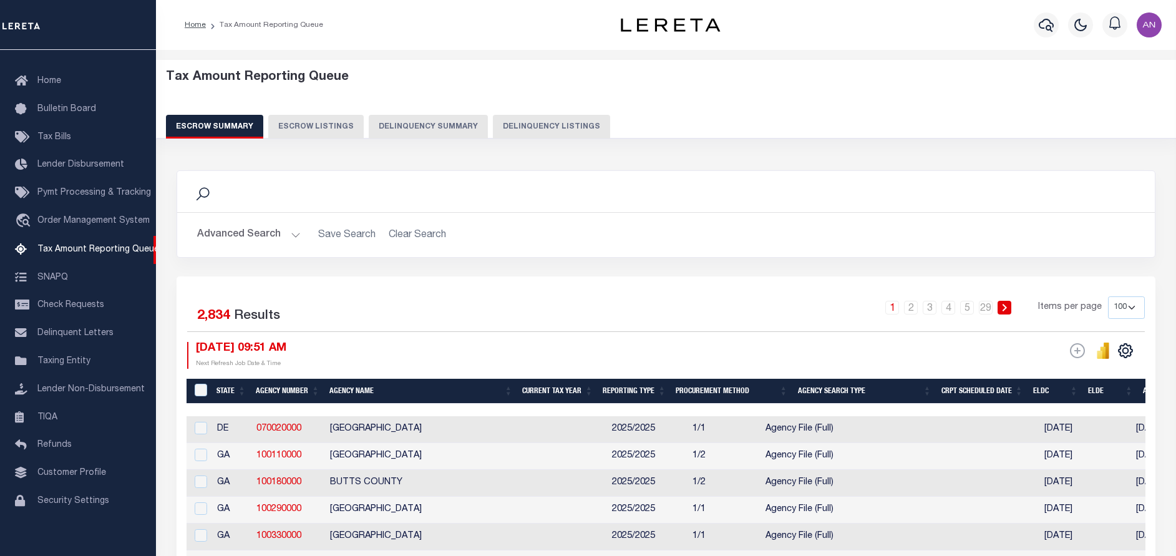
click at [525, 125] on button "Delinquency Listings" at bounding box center [551, 127] width 117 height 24
select select "100"
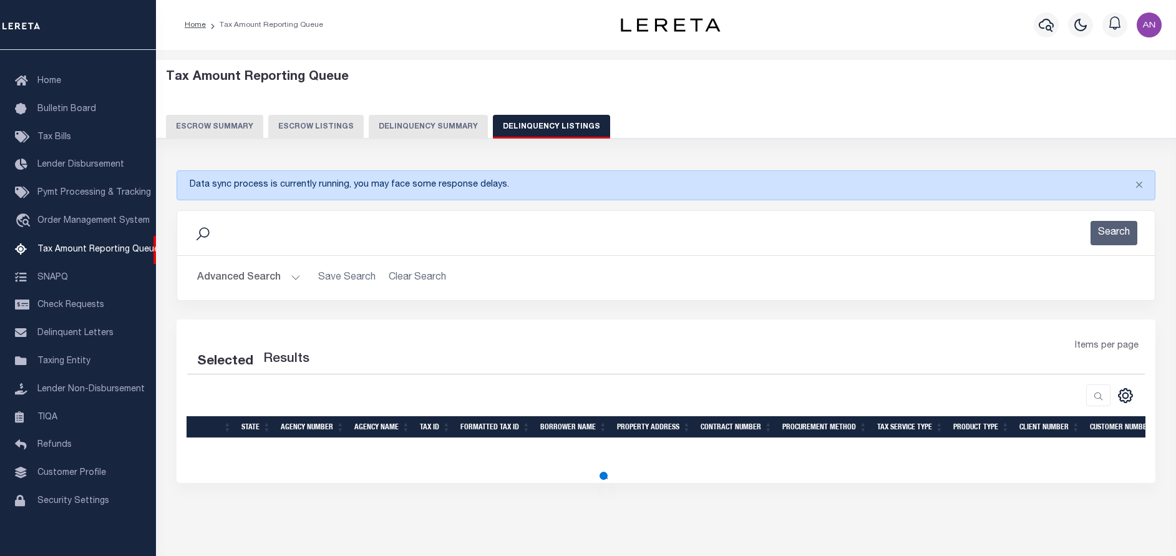
select select "100"
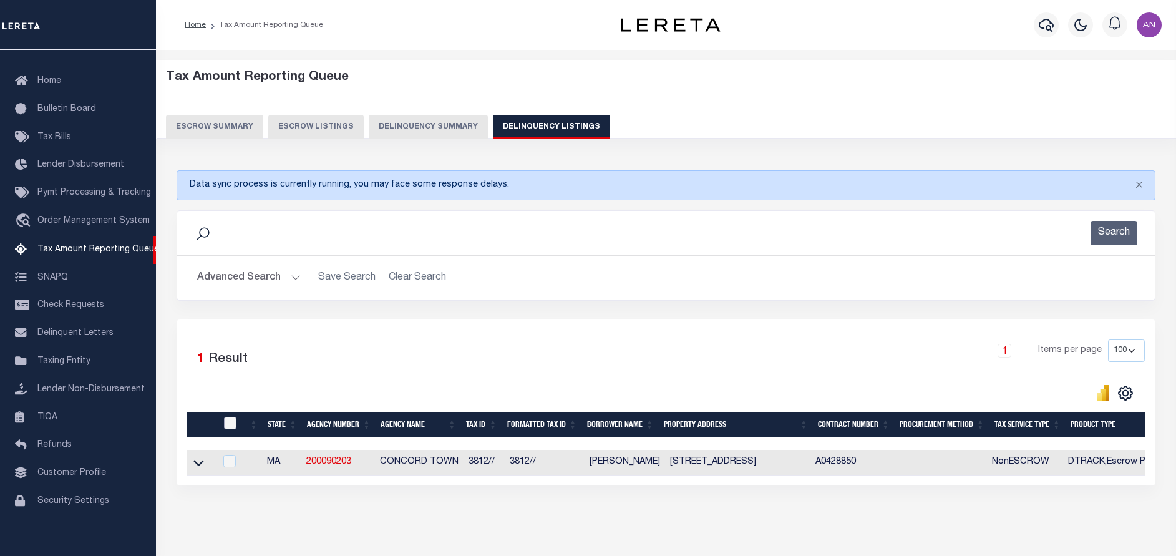
click at [227, 421] on input "checkbox" at bounding box center [230, 423] width 12 height 12
checkbox input "true"
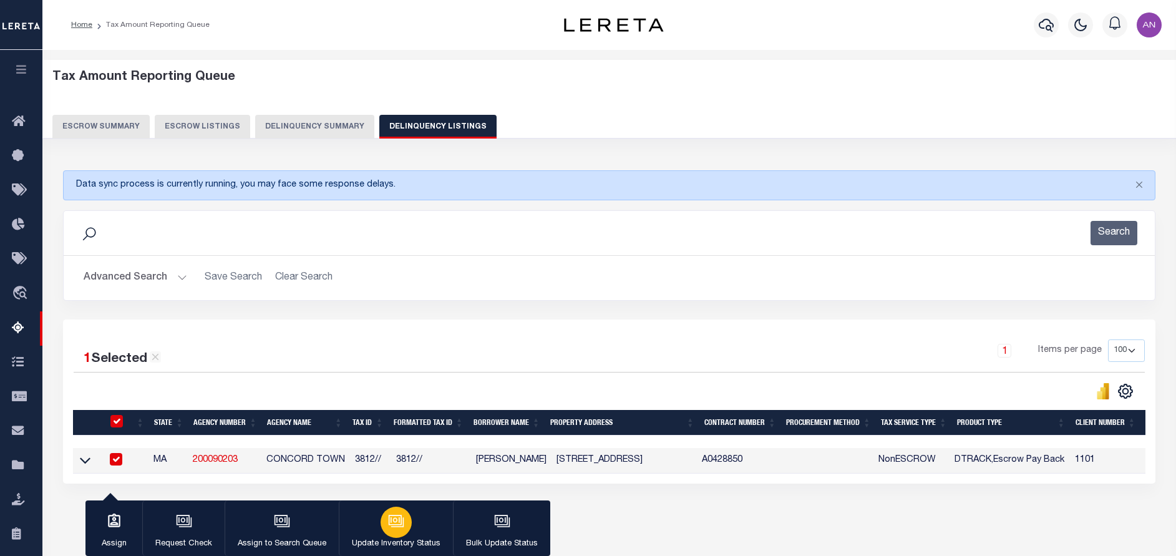
click at [382, 531] on div "button" at bounding box center [396, 522] width 31 height 31
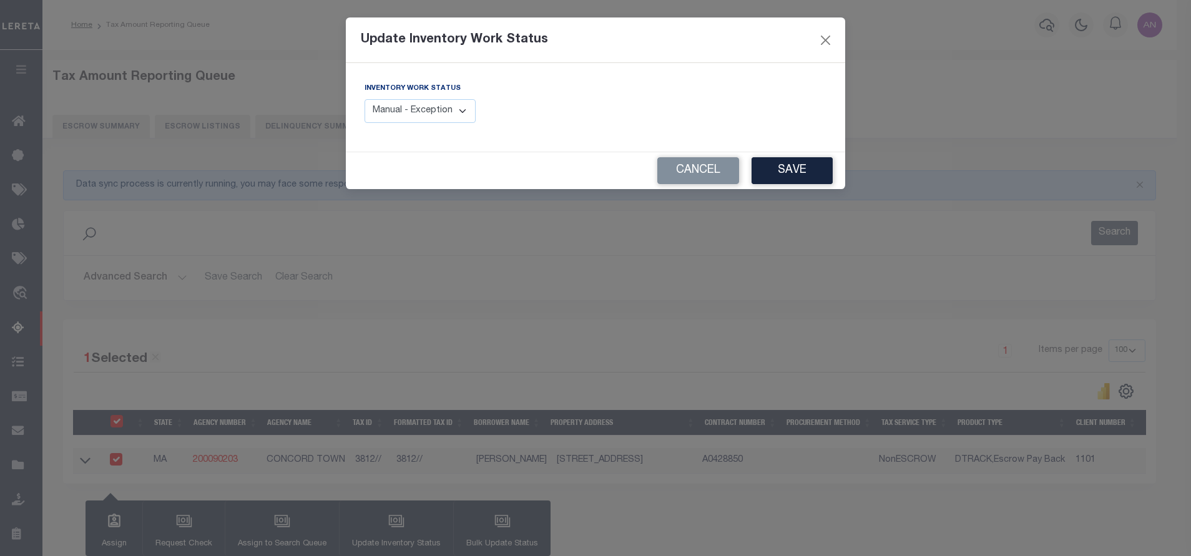
click at [433, 110] on select "Manual - Exception Pended - Awaiting Search Late Add Exception Completed" at bounding box center [419, 111] width 111 height 24
select select "4"
click at [364, 99] on select "Manual - Exception Pended - Awaiting Search Late Add Exception Completed" at bounding box center [419, 111] width 111 height 24
click at [786, 168] on button "Save" at bounding box center [791, 170] width 81 height 27
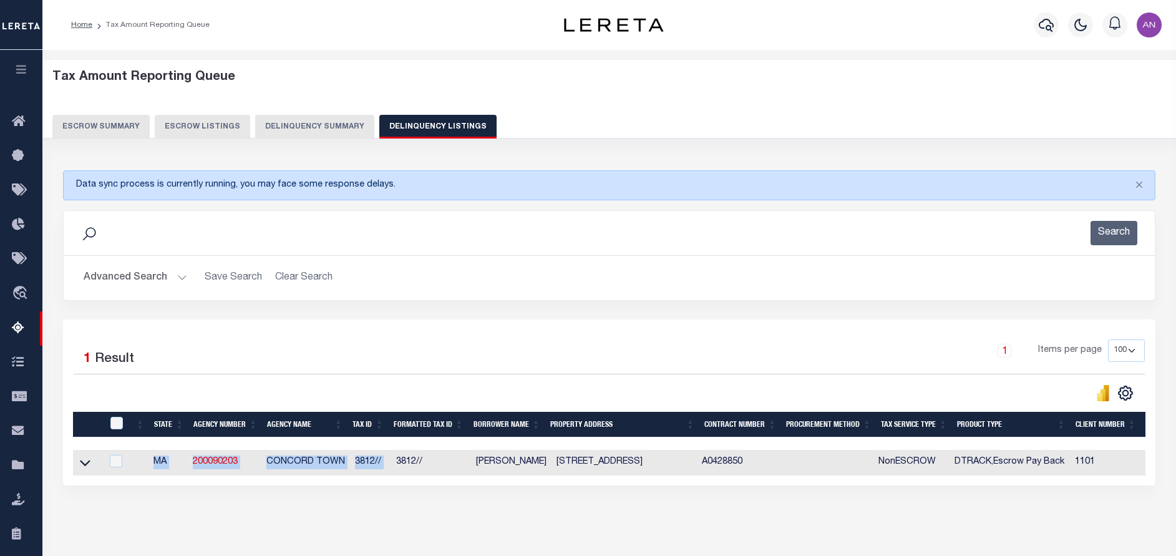
drag, startPoint x: 394, startPoint y: 477, endPoint x: 912, endPoint y: 494, distance: 518.2
click at [912, 485] on div "1 Selected 1 Result 1 Items per page 10 25 50 100 500" at bounding box center [609, 402] width 1093 height 166
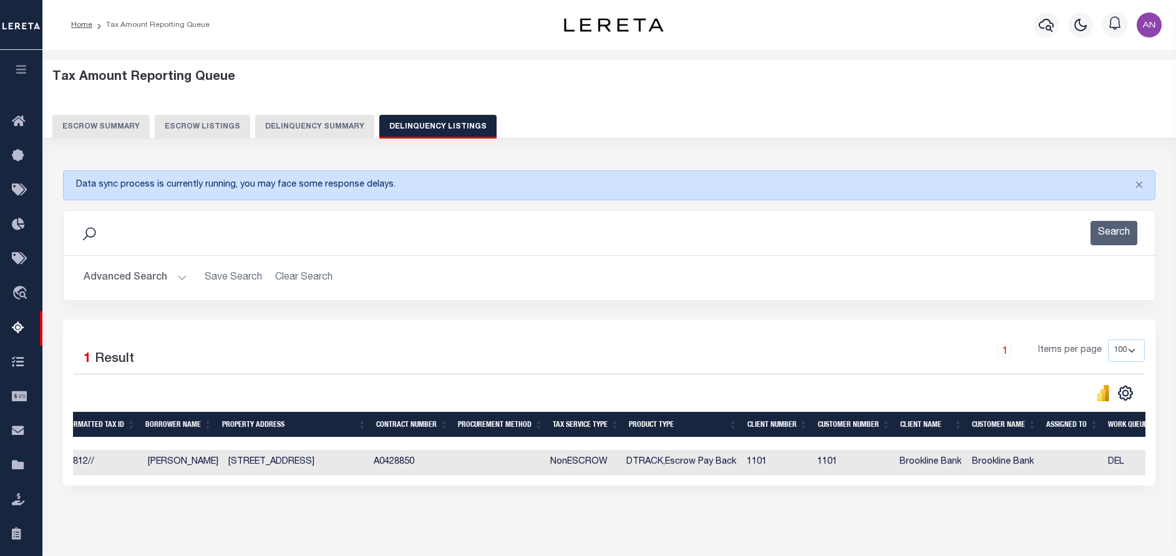
scroll to position [0, 0]
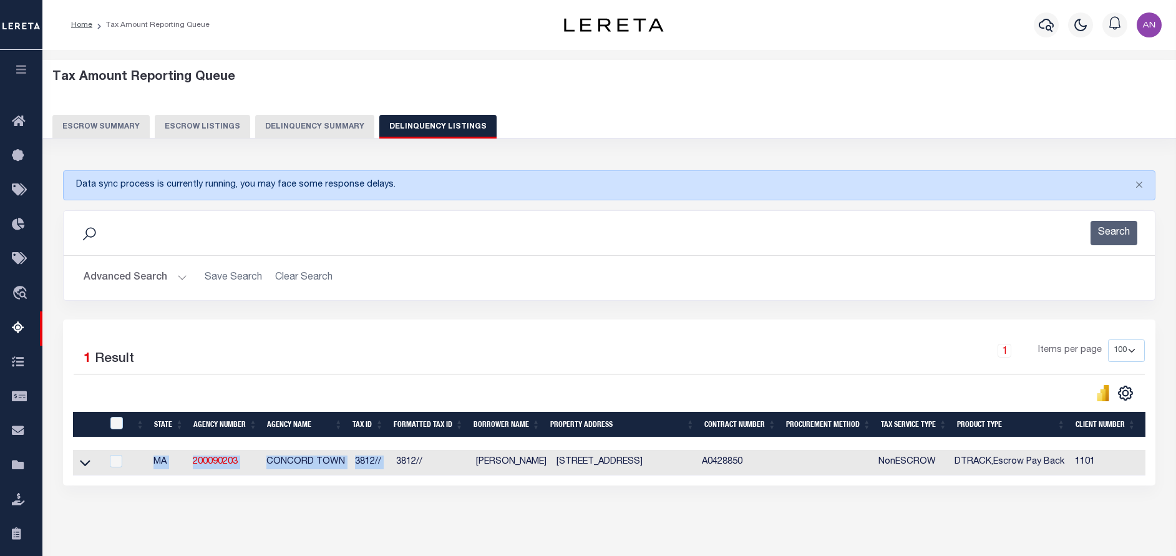
click at [147, 270] on button "Advanced Search" at bounding box center [136, 278] width 104 height 24
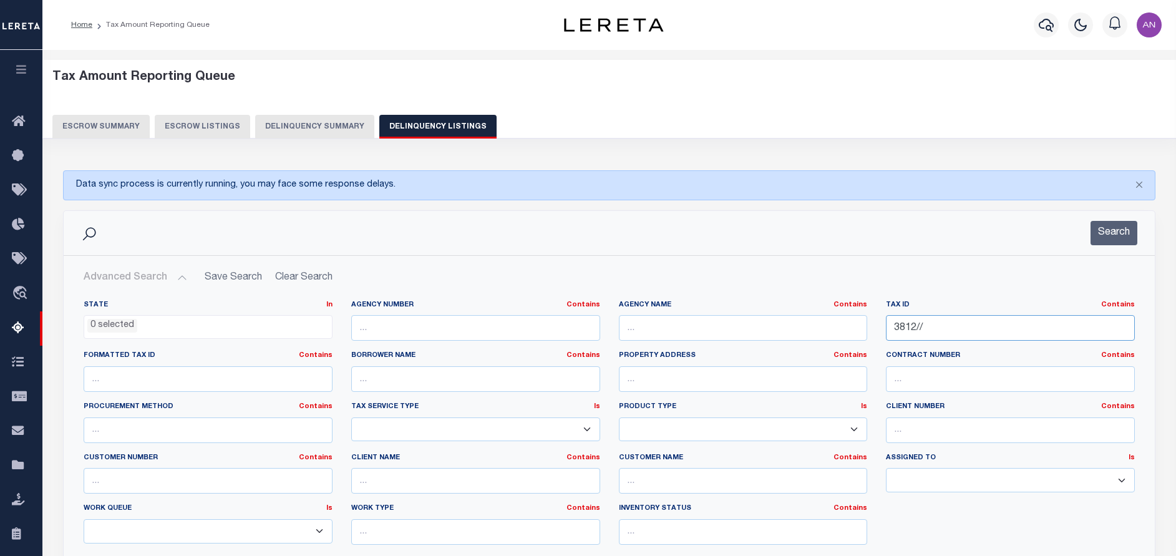
click at [912, 331] on input "3812//" at bounding box center [1010, 328] width 249 height 26
paste input "1899/1"
type input "1899/1/"
click at [1122, 231] on button "Search" at bounding box center [1114, 233] width 47 height 24
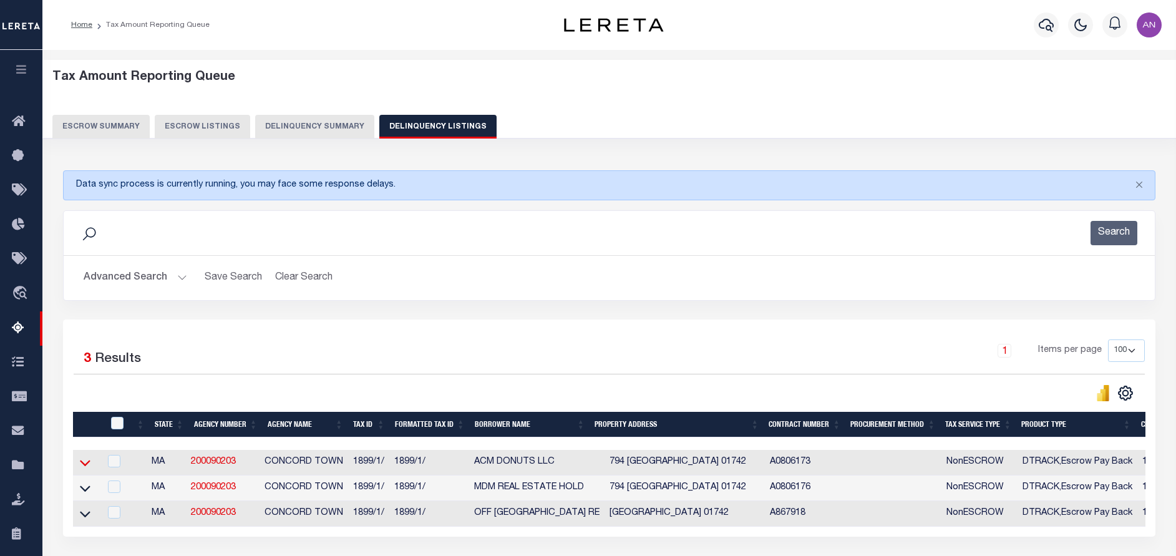
click at [85, 466] on icon at bounding box center [85, 462] width 11 height 13
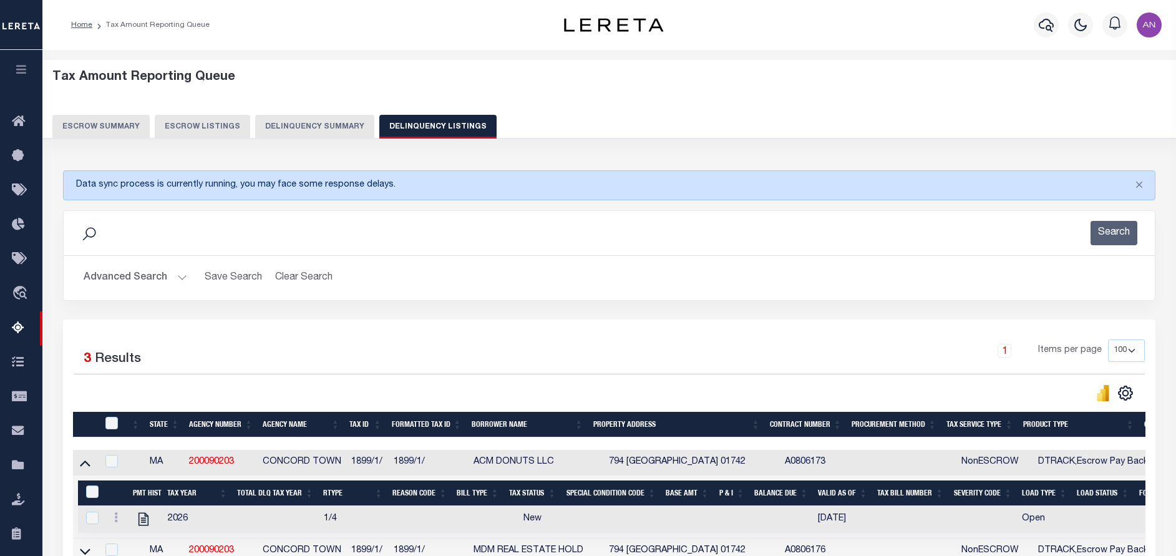
scroll to position [94, 0]
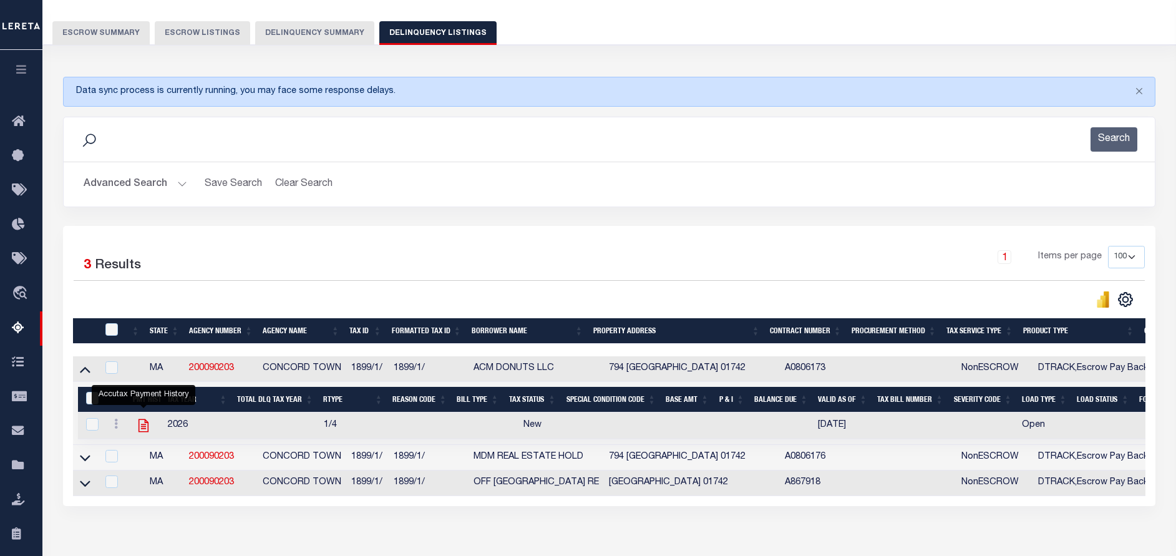
click at [145, 427] on icon "" at bounding box center [144, 425] width 10 height 13
checkbox input "true"
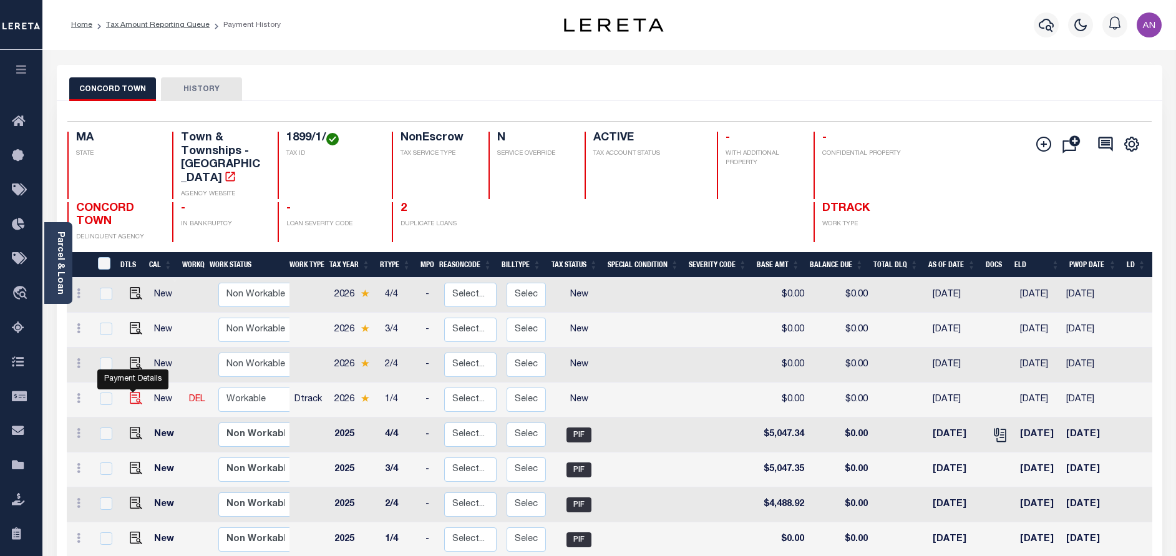
click at [132, 392] on img "" at bounding box center [136, 398] width 12 height 12
checkbox input "true"
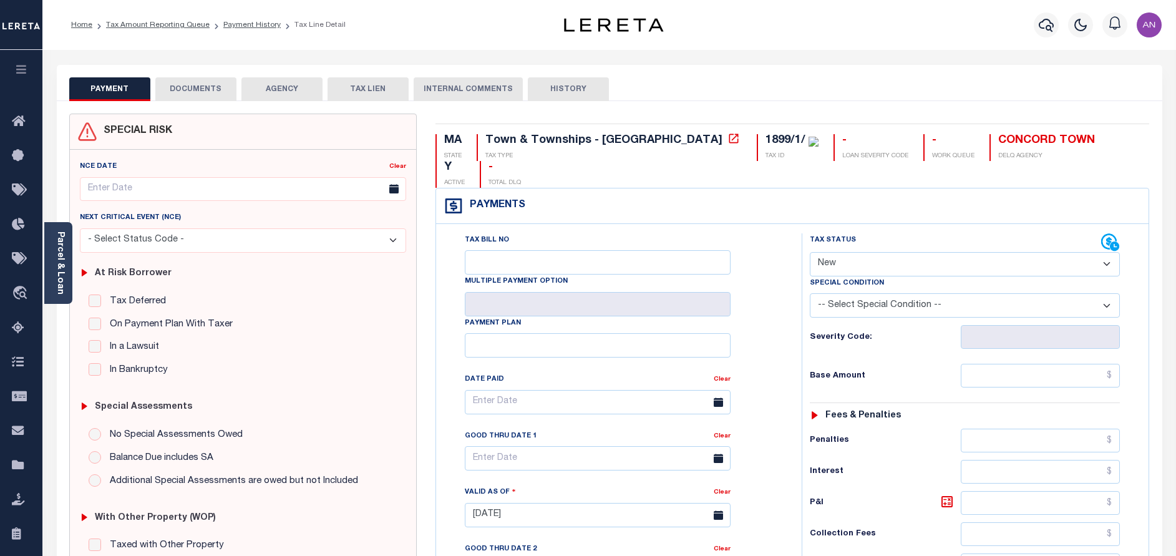
click at [909, 252] on select "- Select Status Code - Open Due/Unpaid Paid Incomplete No Tax Due Internal Refu…" at bounding box center [965, 264] width 310 height 24
select select "PYD"
click at [810, 252] on select "- Select Status Code - Open Due/Unpaid Paid Incomplete No Tax Due Internal Refu…" at bounding box center [965, 264] width 310 height 24
type input "[DATE]"
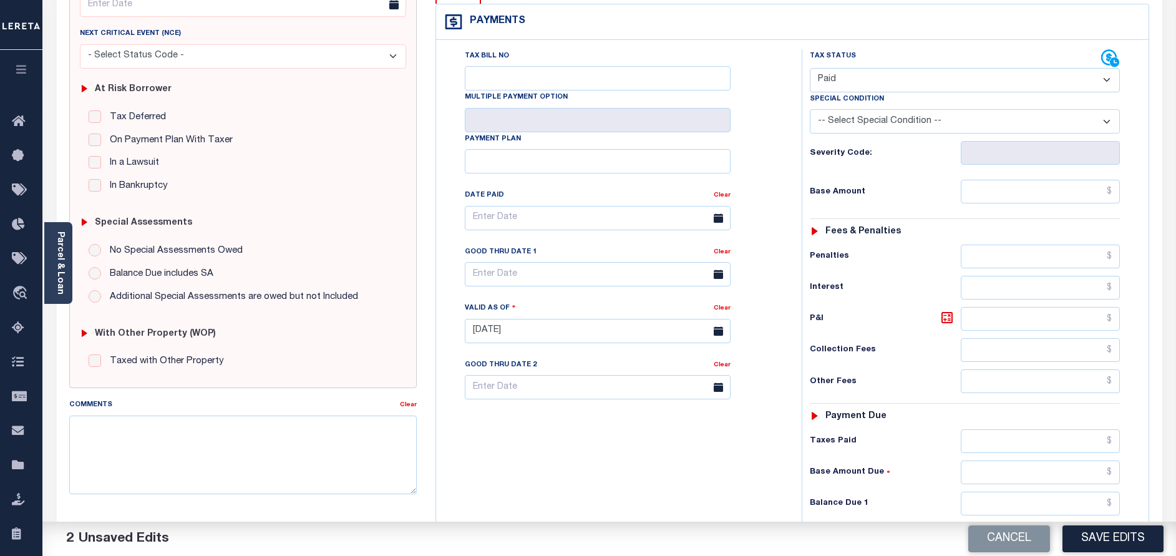
scroll to position [187, 0]
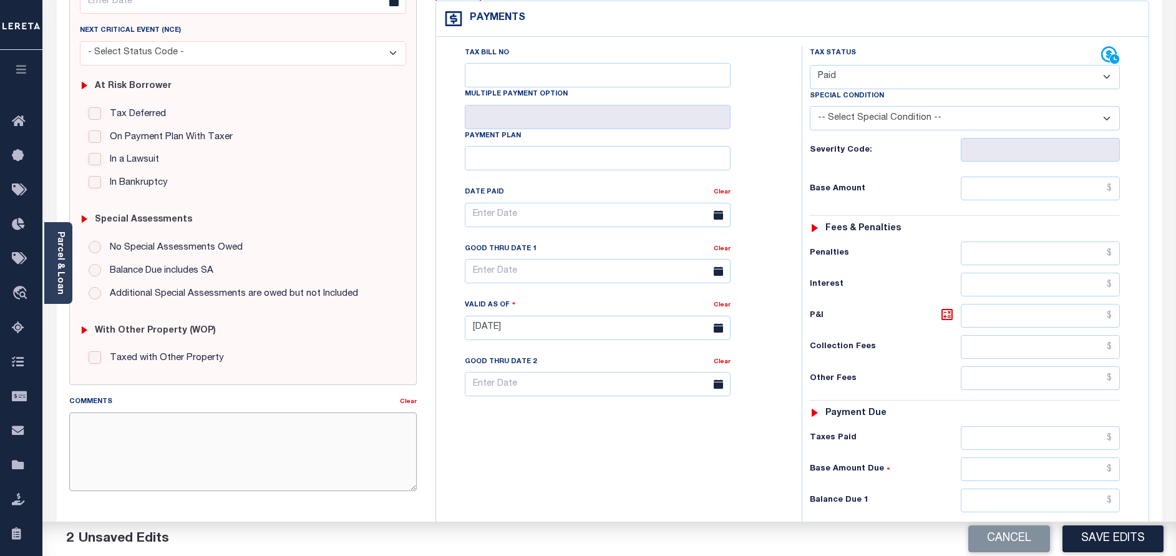
click at [296, 420] on textarea "Comments" at bounding box center [243, 451] width 348 height 79
paste textarea "[DATE] - As per call conversation with TC [PERSON_NAME] 2026 Q1 taxes are paid."
type textarea "10/02/2025 - As per call conversation with TC Carolyn 2026 Q1 taxes are paid."
click at [552, 454] on div "Tax Bill No Multiple Payment Option Payment Plan Clear" at bounding box center [615, 321] width 353 height 551
click at [1033, 177] on input "text" at bounding box center [1040, 189] width 159 height 24
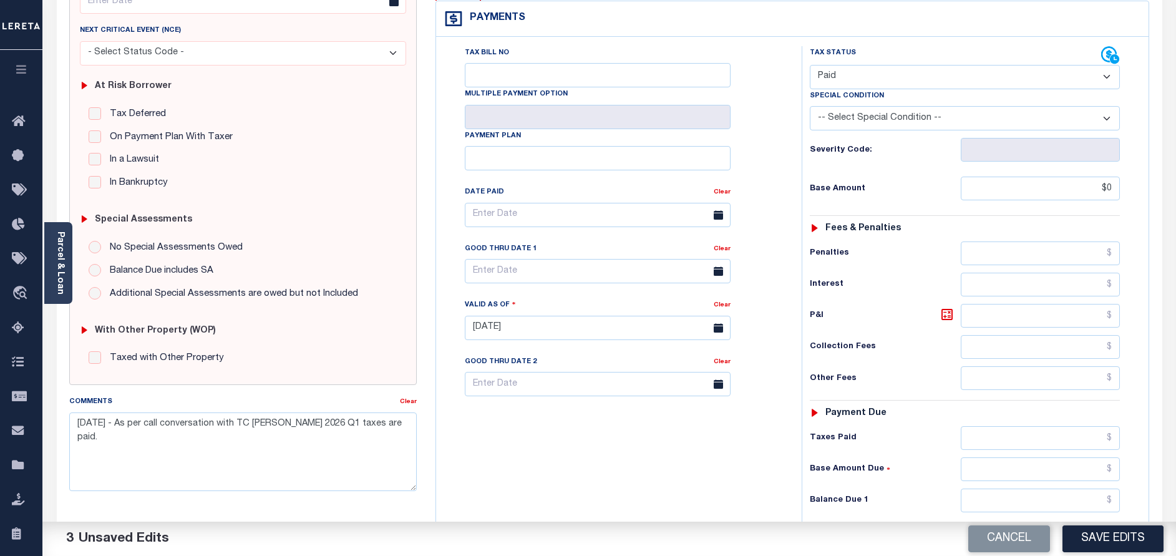
type input "$0.00"
click at [783, 255] on div "Tax Bill No Multiple Payment Option Payment Plan Clear" at bounding box center [616, 221] width 334 height 350
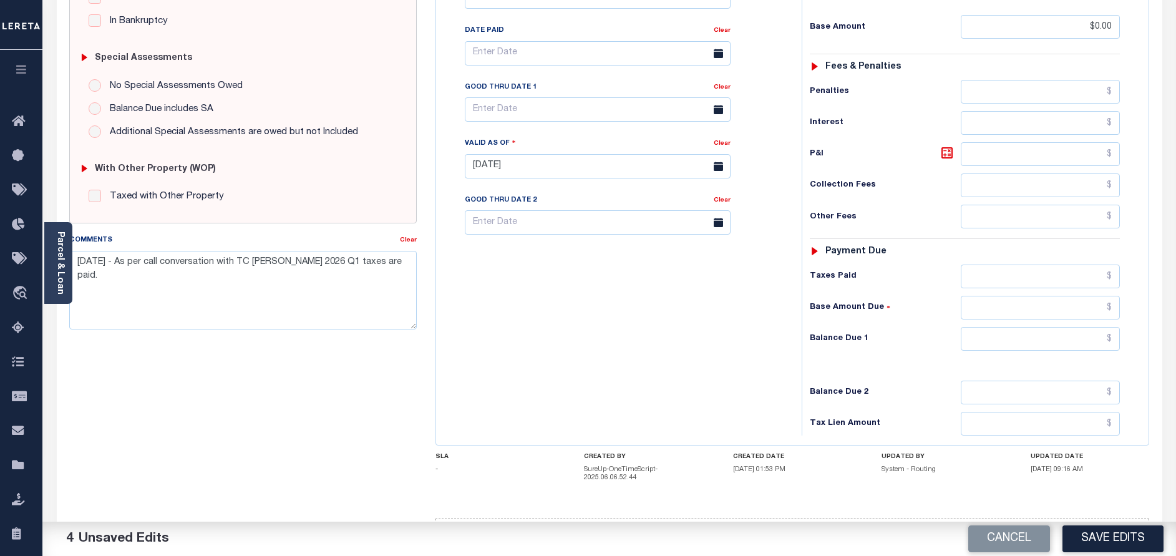
scroll to position [371, 0]
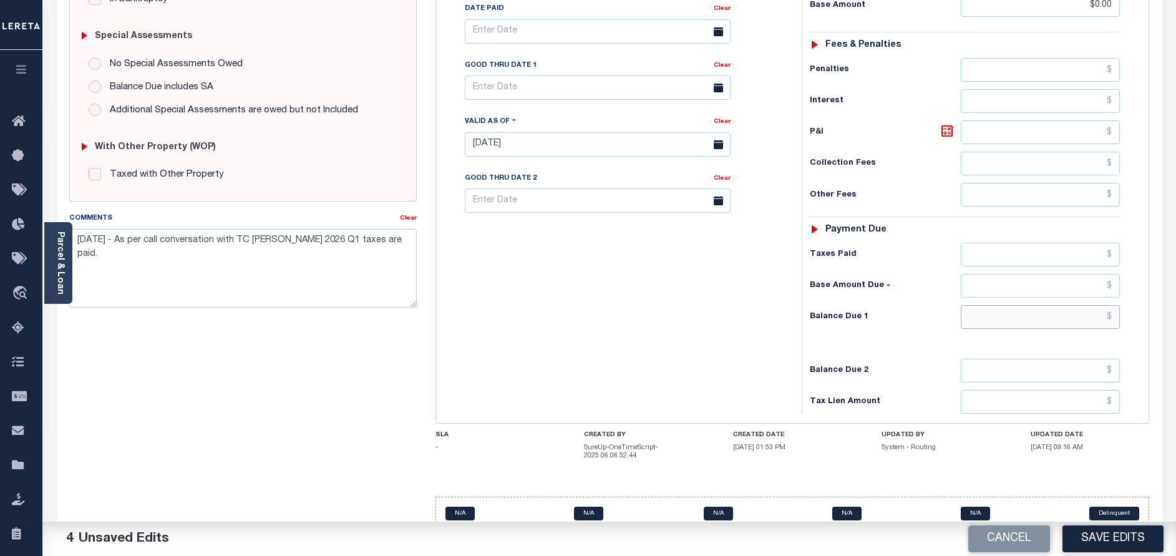
drag, startPoint x: 1056, startPoint y: 291, endPoint x: 1042, endPoint y: 305, distance: 19.9
click at [1056, 305] on input "text" at bounding box center [1040, 317] width 159 height 24
type input "$0.00"
click at [611, 357] on div "Tax Bill No Multiple Payment Option Payment Plan Clear" at bounding box center [615, 138] width 353 height 551
click at [1115, 537] on button "Save Edits" at bounding box center [1113, 538] width 101 height 27
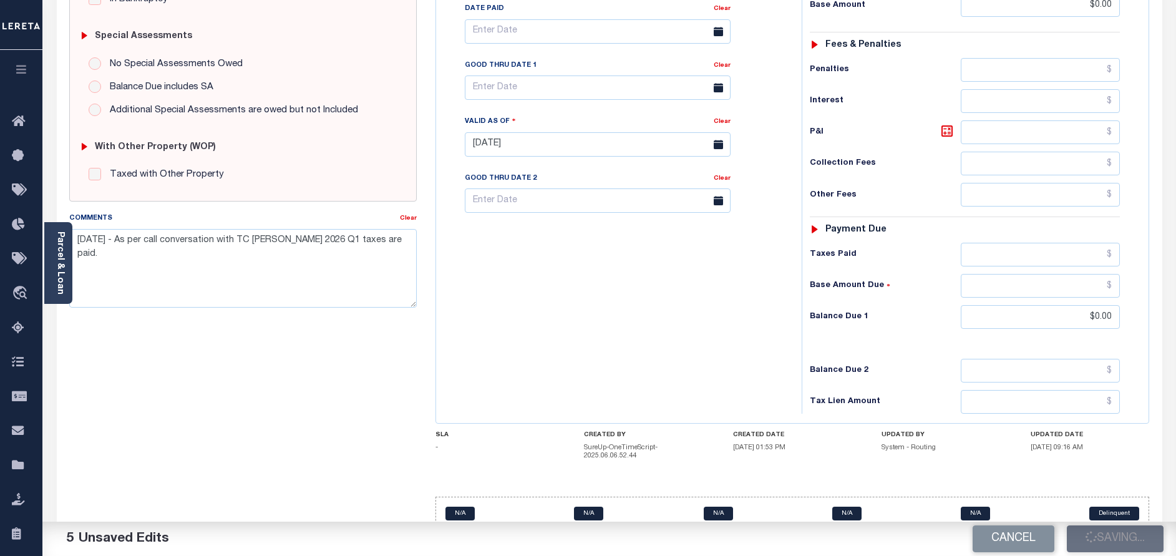
checkbox input "false"
type input "$0"
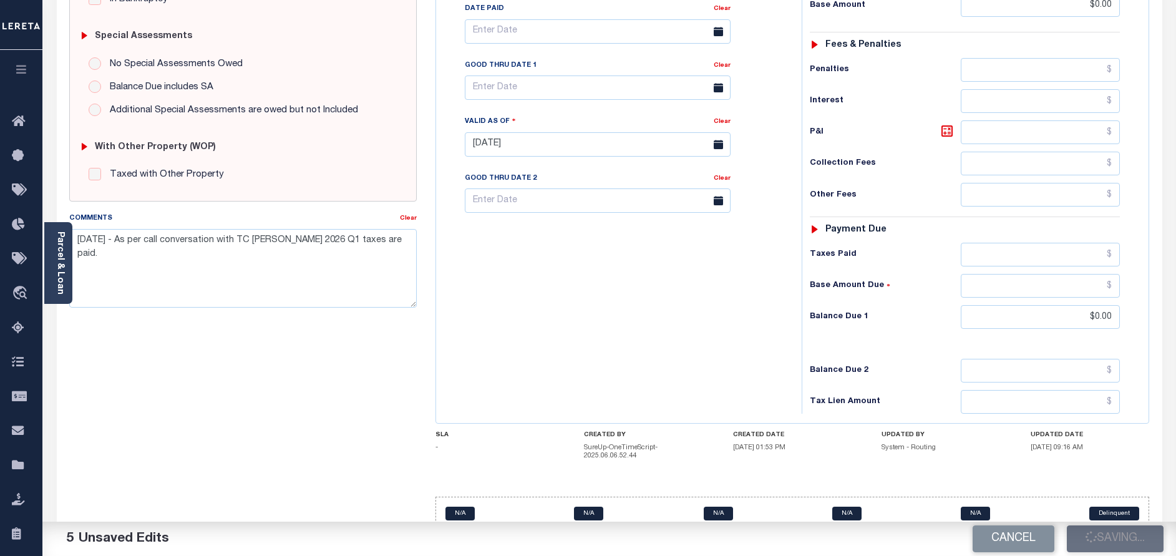
type input "$0"
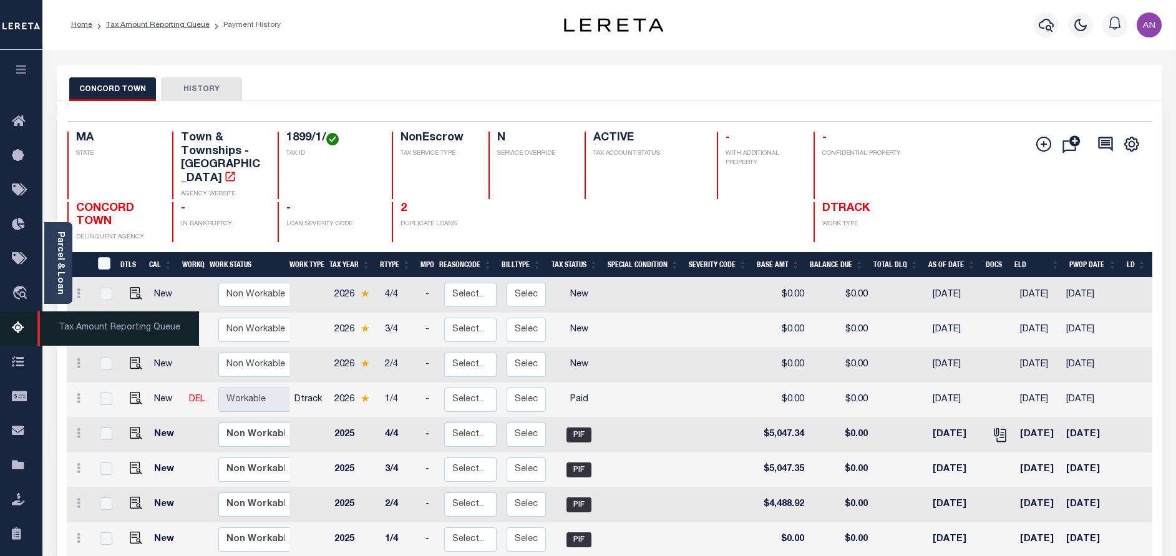
click at [22, 333] on icon at bounding box center [22, 329] width 20 height 16
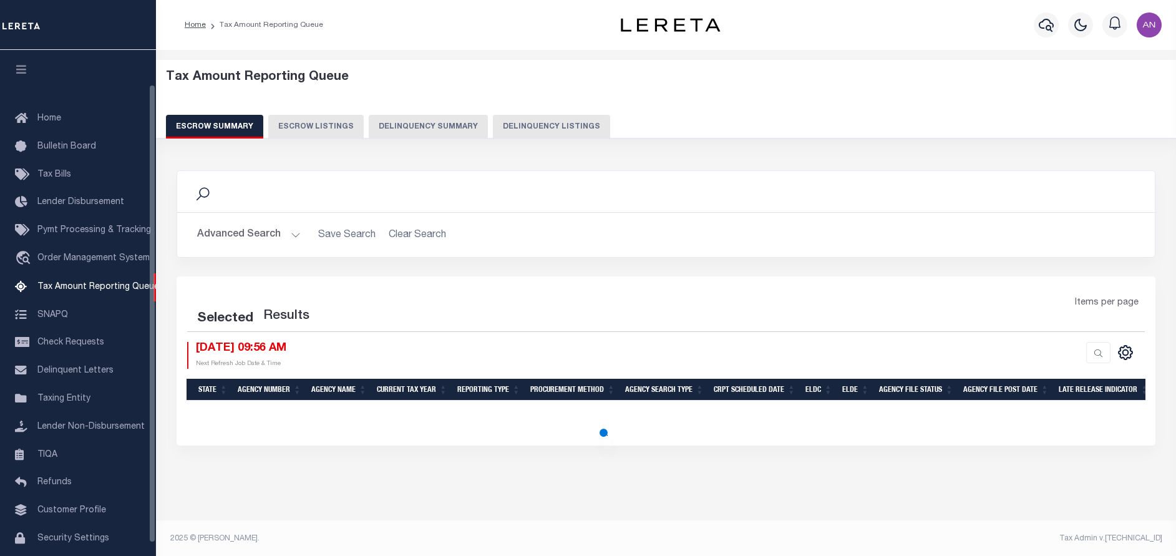
click at [555, 124] on button "Delinquency Listings" at bounding box center [551, 127] width 117 height 24
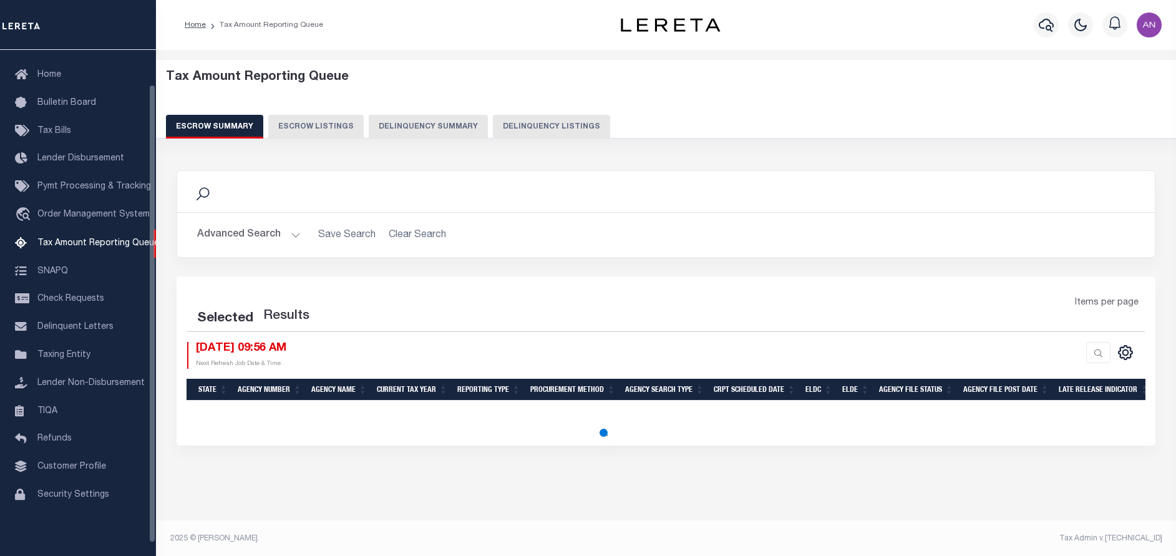
select select "100"
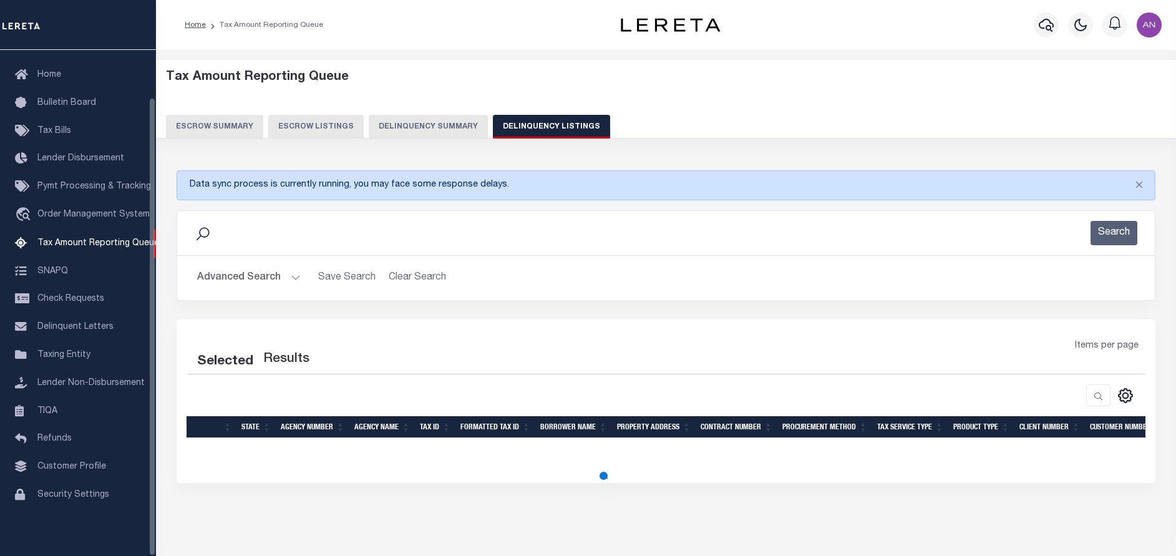
select select "100"
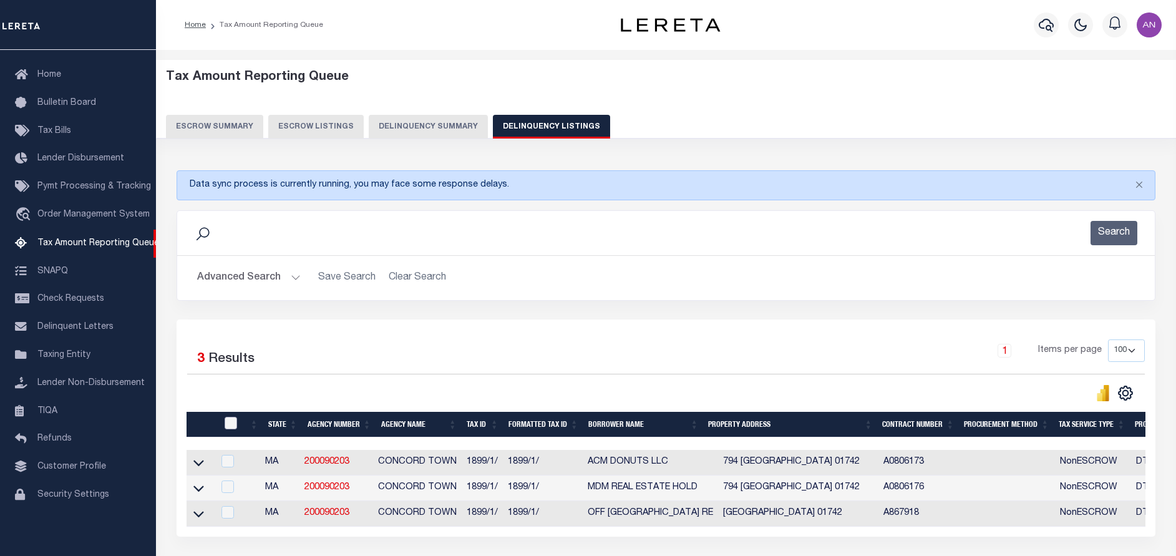
click at [230, 421] on input "checkbox" at bounding box center [231, 423] width 12 height 12
checkbox input "true"
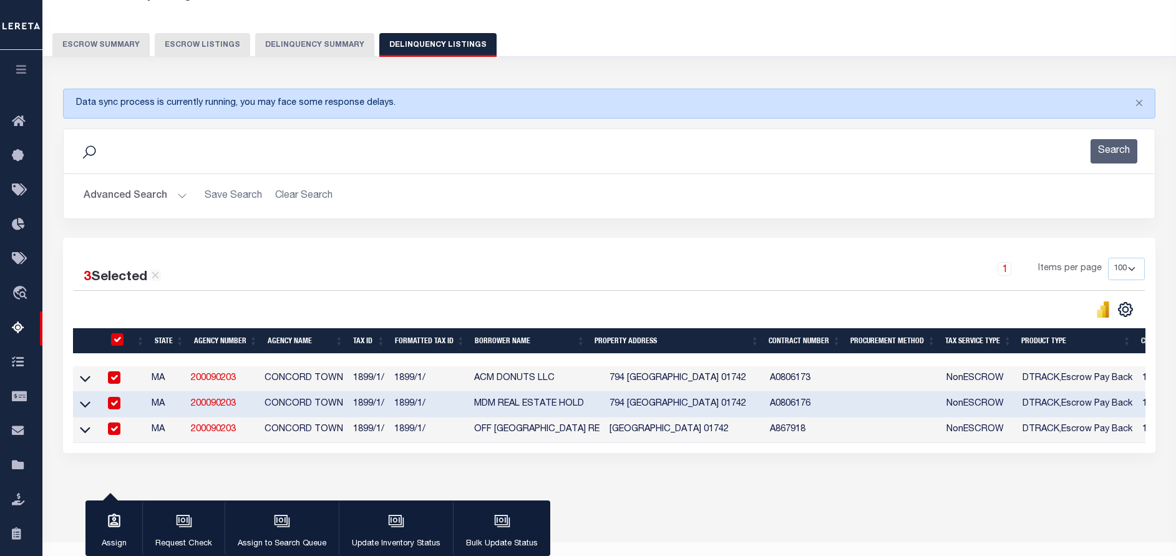
scroll to position [94, 0]
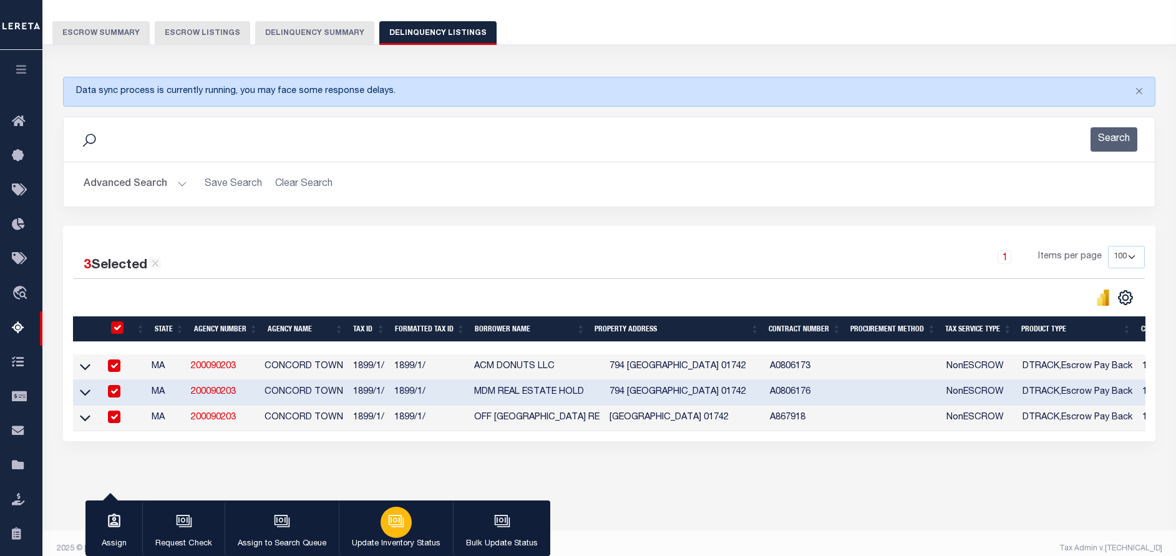
click at [376, 535] on button "Update Inventory Status" at bounding box center [396, 528] width 114 height 56
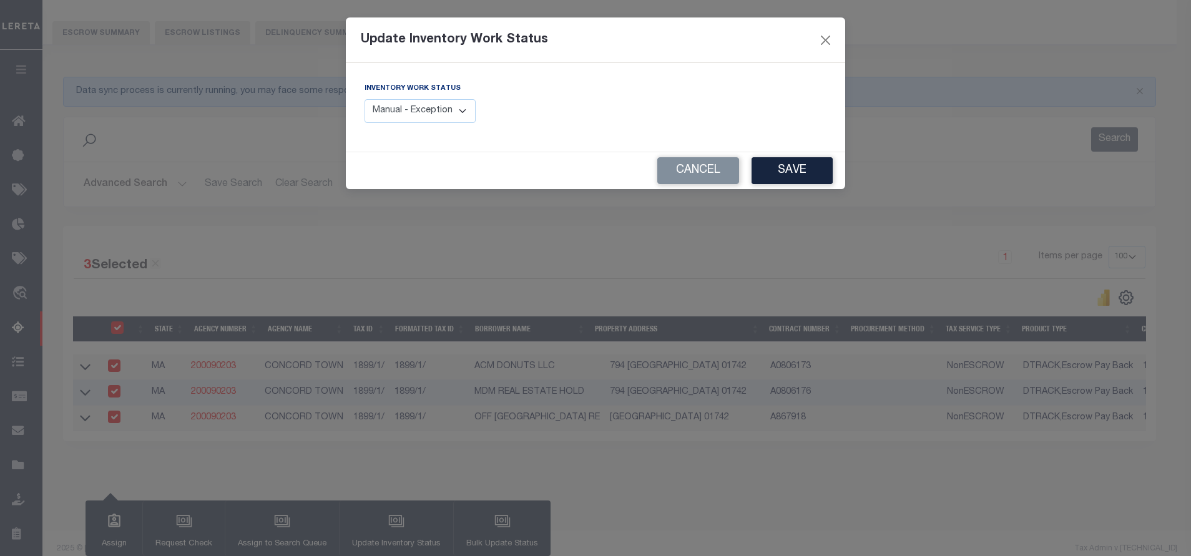
click at [442, 119] on select "Manual - Exception Pended - Awaiting Search Late Add Exception Completed" at bounding box center [419, 111] width 111 height 24
select select "4"
click at [364, 99] on select "Manual - Exception Pended - Awaiting Search Late Add Exception Completed" at bounding box center [419, 111] width 111 height 24
click at [802, 168] on button "Save" at bounding box center [791, 170] width 81 height 27
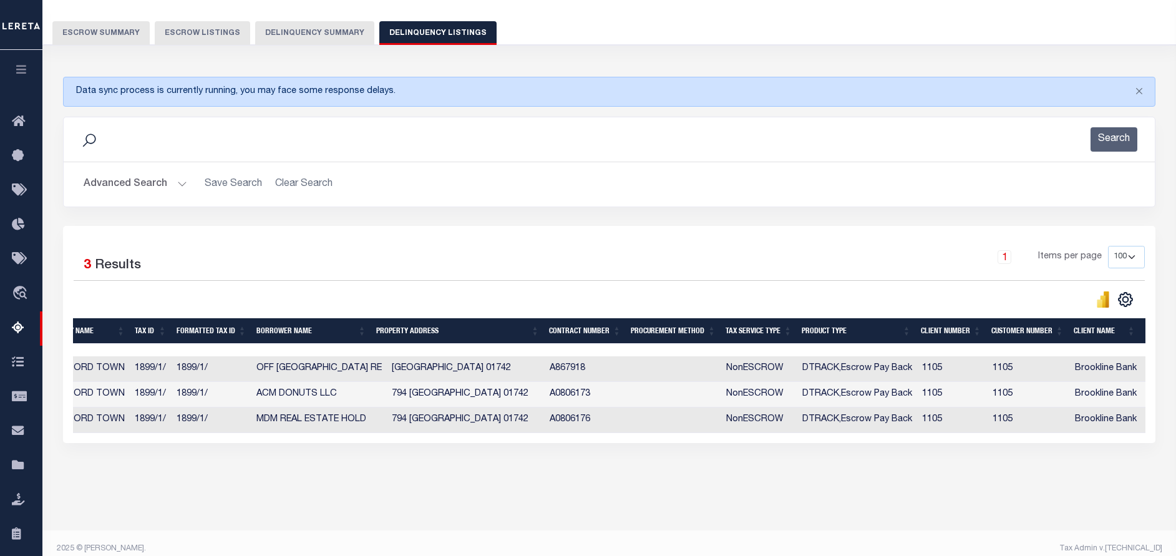
scroll to position [0, 190]
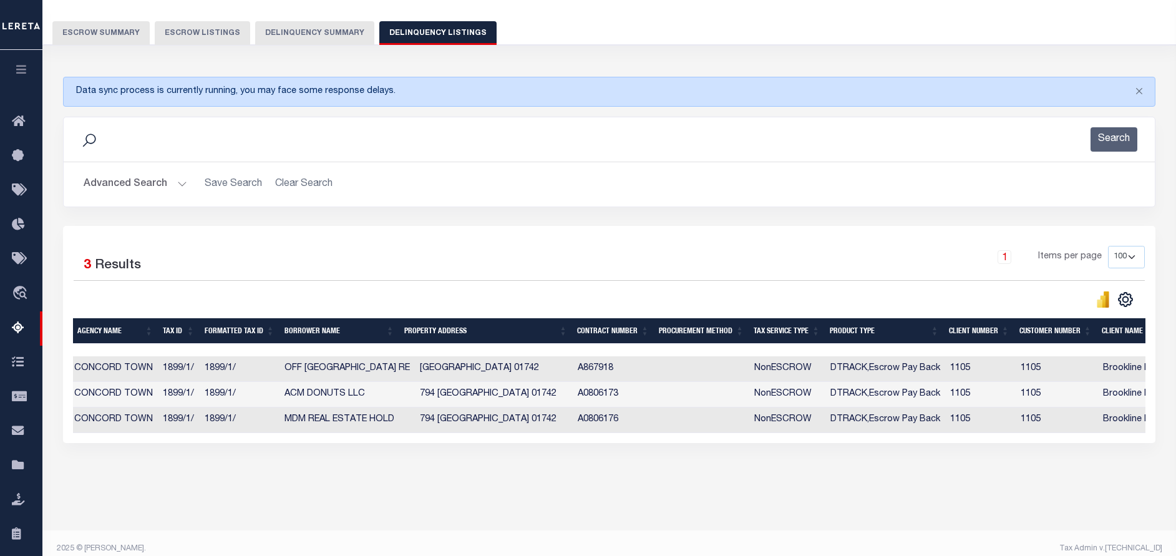
click at [154, 186] on button "Advanced Search" at bounding box center [136, 184] width 104 height 24
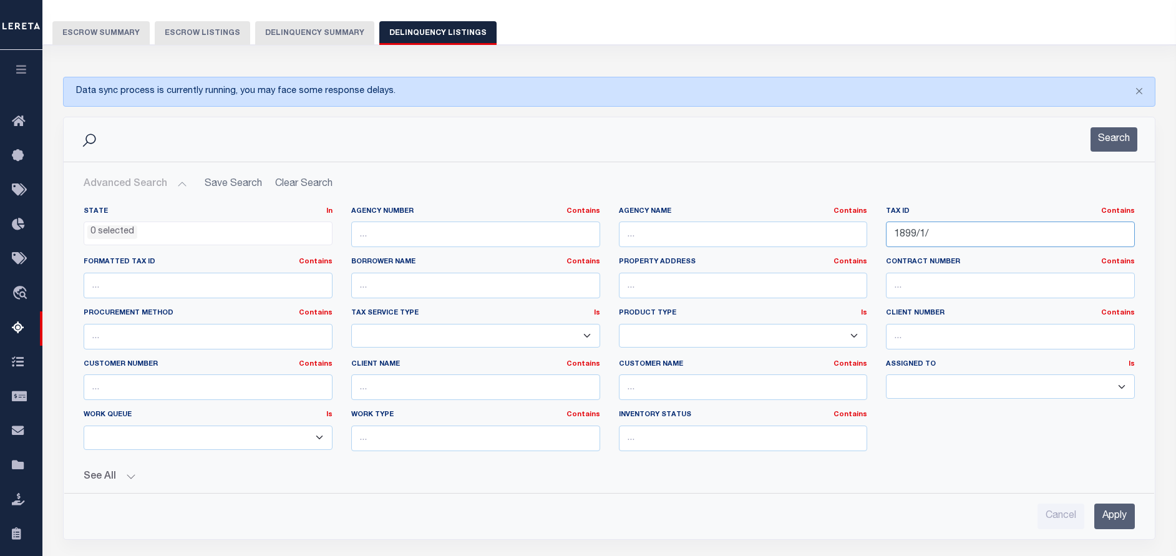
click at [917, 232] on input "1899/1/" at bounding box center [1010, 235] width 249 height 26
paste input "0055-085.000"
type input "0055-085.000"
click at [1103, 139] on button "Search" at bounding box center [1114, 139] width 47 height 24
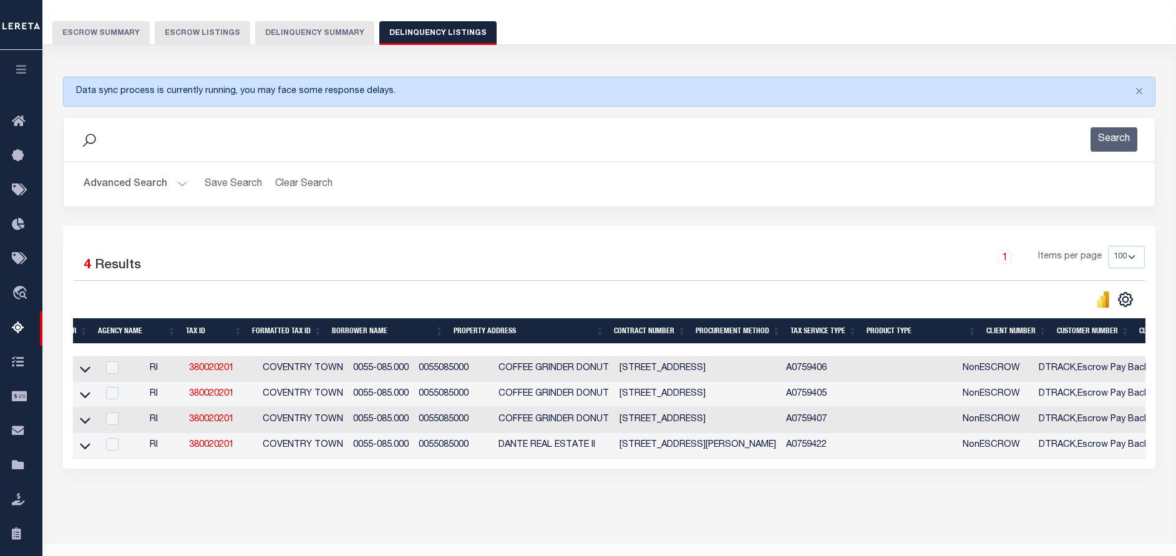
scroll to position [0, 0]
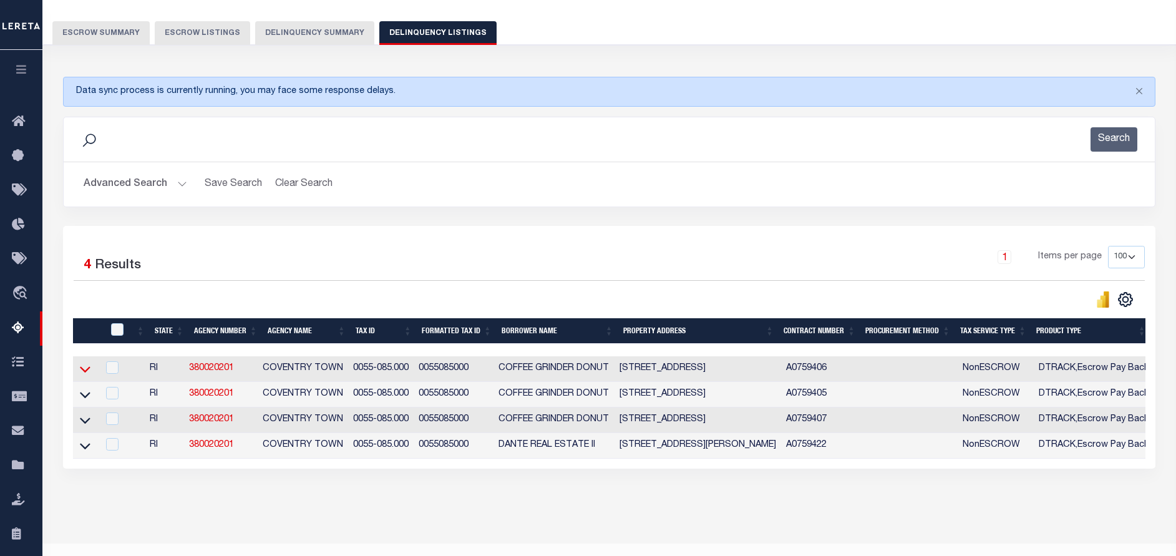
click at [89, 368] on icon at bounding box center [85, 369] width 11 height 13
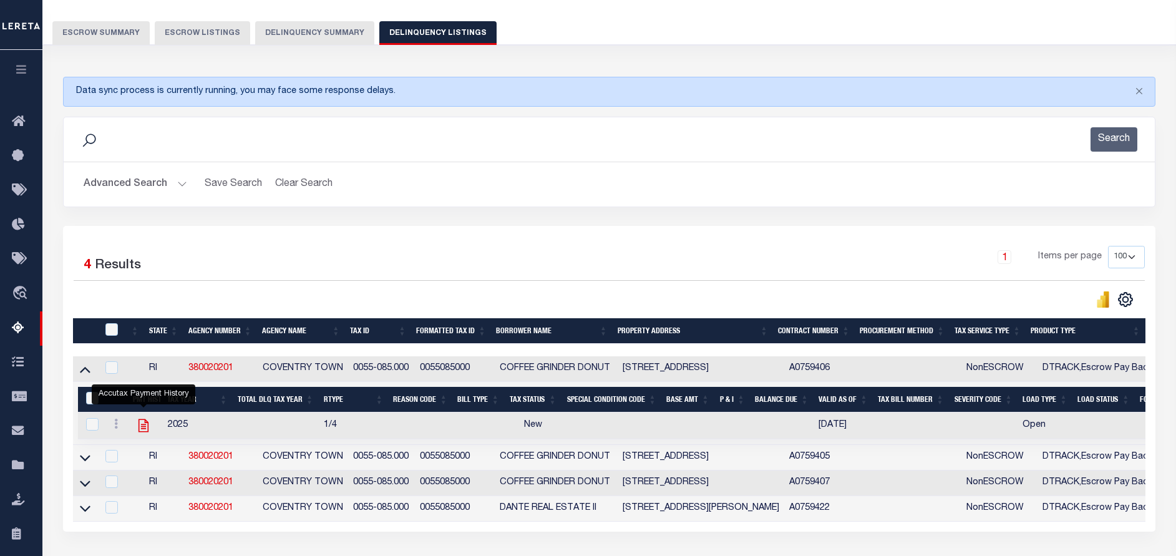
click at [144, 431] on icon "" at bounding box center [143, 425] width 16 height 16
checkbox input "true"
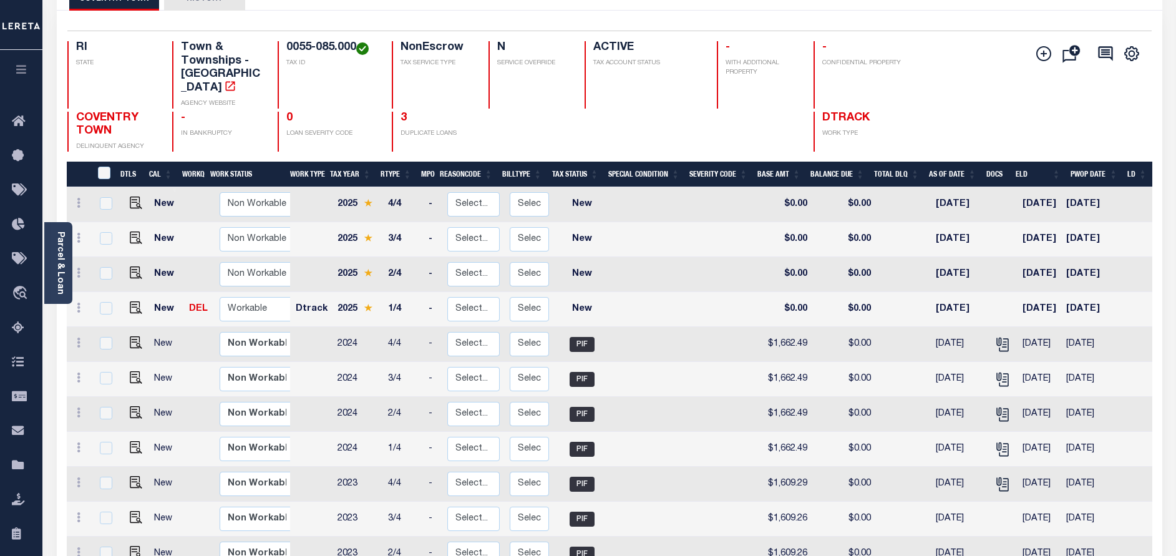
scroll to position [94, 0]
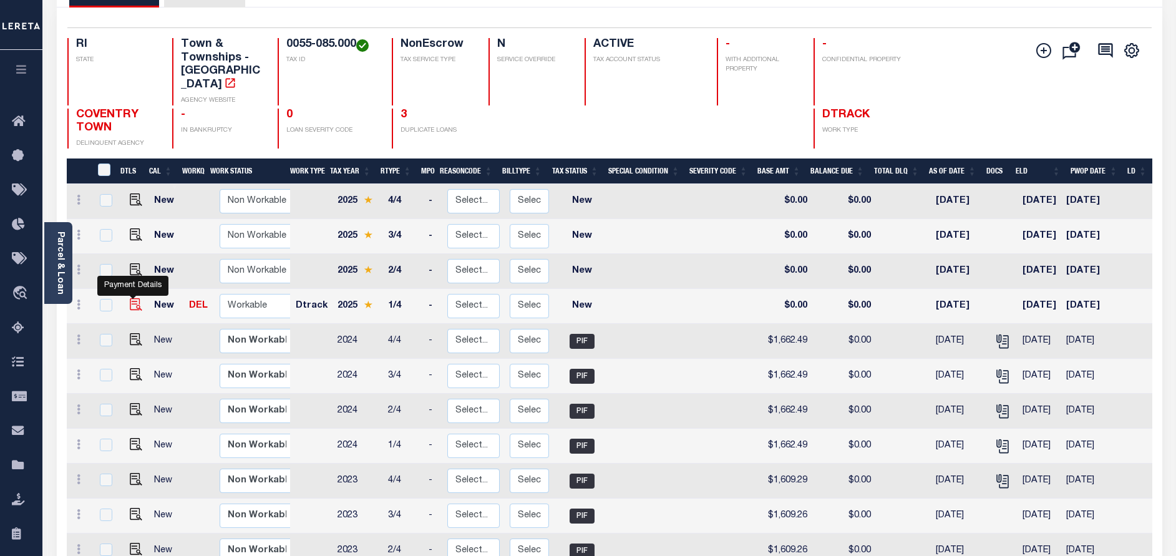
click at [132, 298] on img "" at bounding box center [136, 304] width 12 height 12
checkbox input "true"
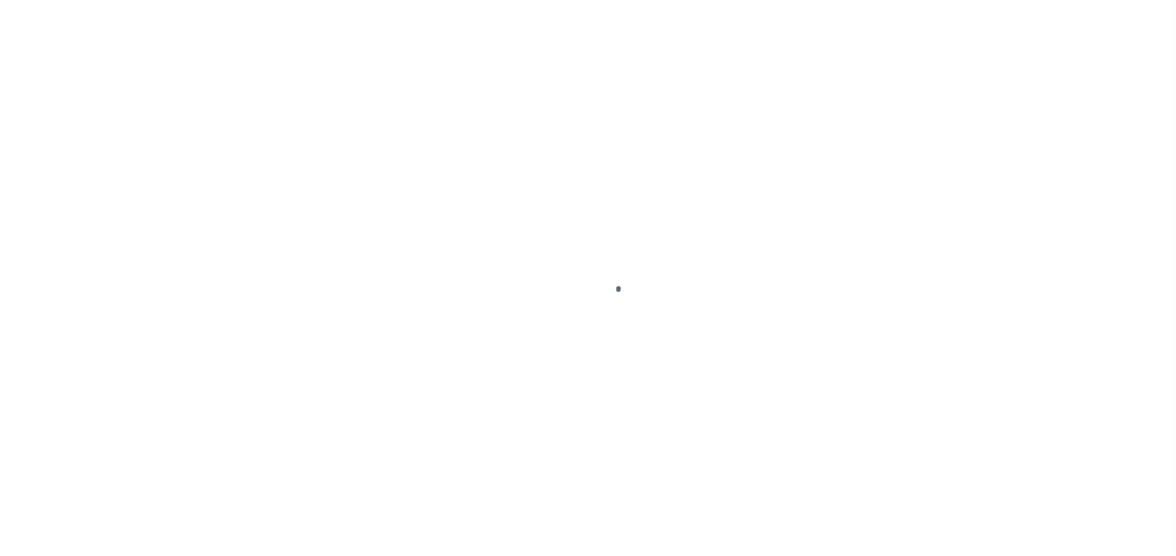
select select "NW2"
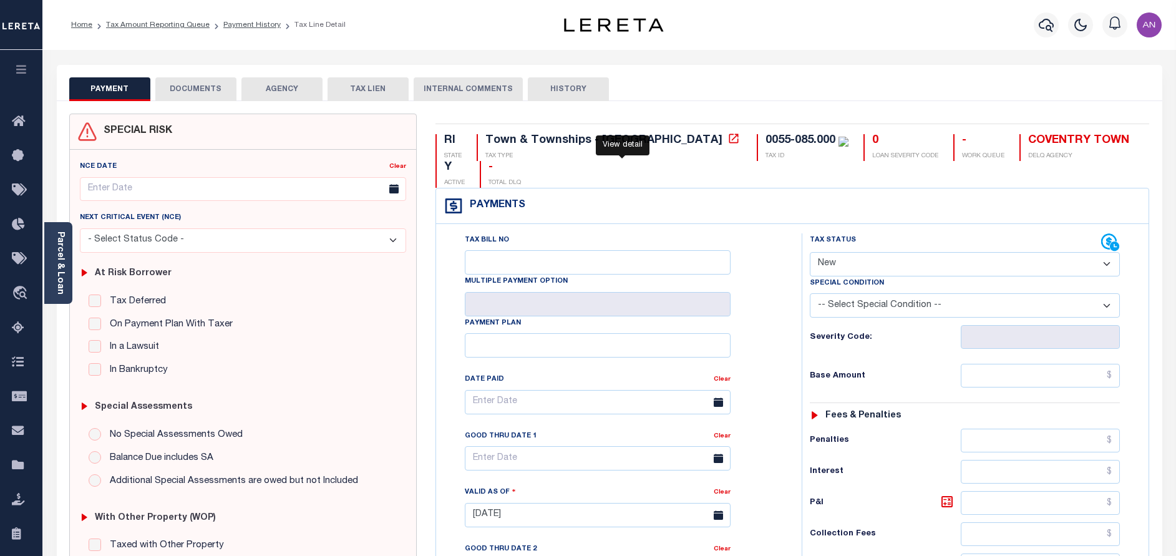
click at [728, 137] on icon at bounding box center [734, 138] width 12 height 12
click at [59, 269] on link "Parcel & Loan" at bounding box center [60, 262] width 9 height 63
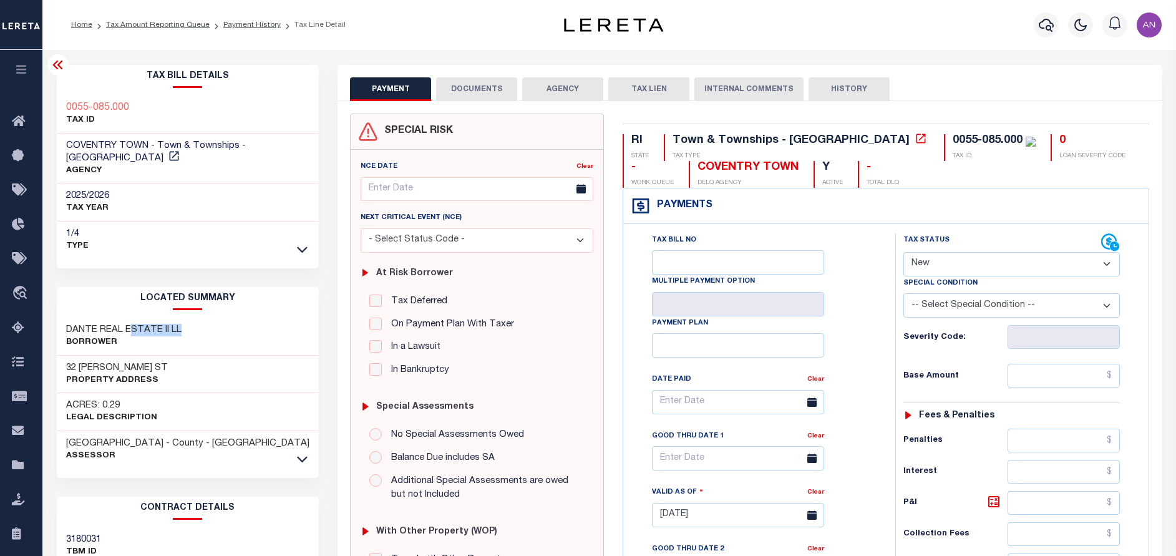
drag, startPoint x: 130, startPoint y: 315, endPoint x: 183, endPoint y: 309, distance: 54.0
click at [183, 318] on div "[PERSON_NAME] REAL ESTATE II LL Borrower" at bounding box center [188, 337] width 263 height 38
click at [136, 324] on h3 "DANTE REAL ESTATE II LL" at bounding box center [123, 330] width 115 height 12
drag, startPoint x: 102, startPoint y: 353, endPoint x: 66, endPoint y: 355, distance: 35.6
click at [66, 362] on h3 "32 [PERSON_NAME] ST" at bounding box center [117, 368] width 102 height 12
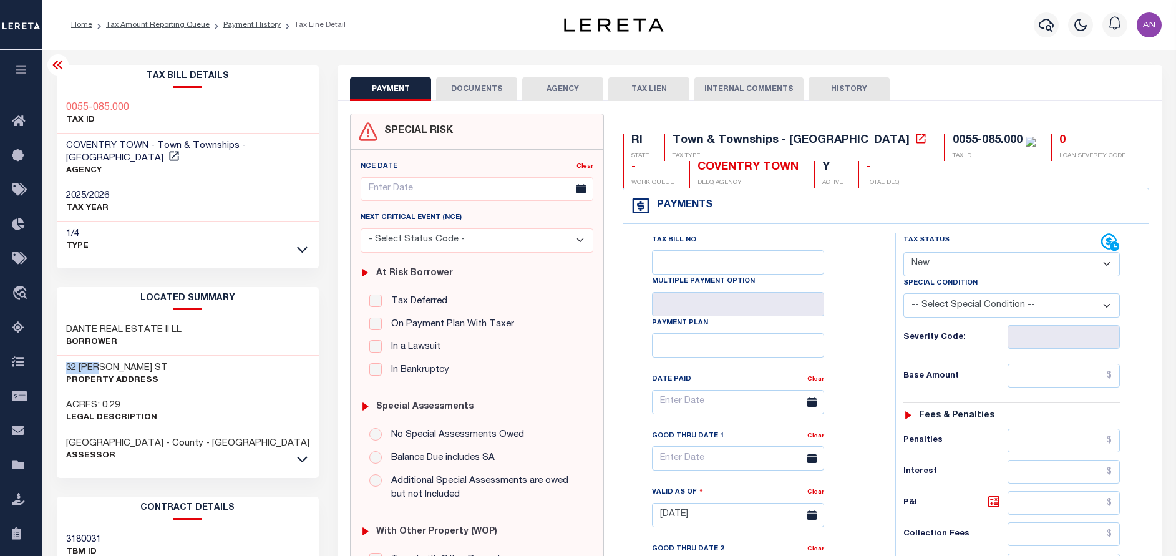
copy h3 "32 [PERSON_NAME]"
